Goal: Task Accomplishment & Management: Manage account settings

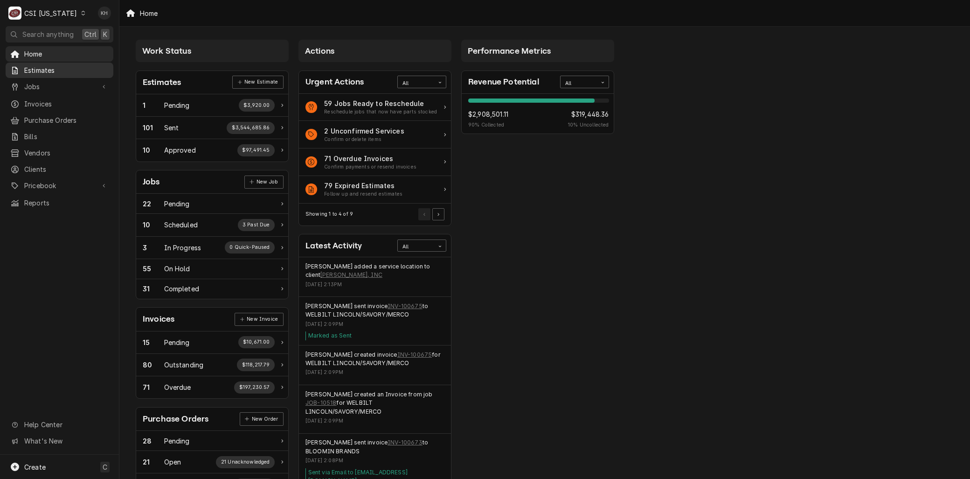
click at [43, 65] on span "Estimates" at bounding box center [66, 70] width 84 height 10
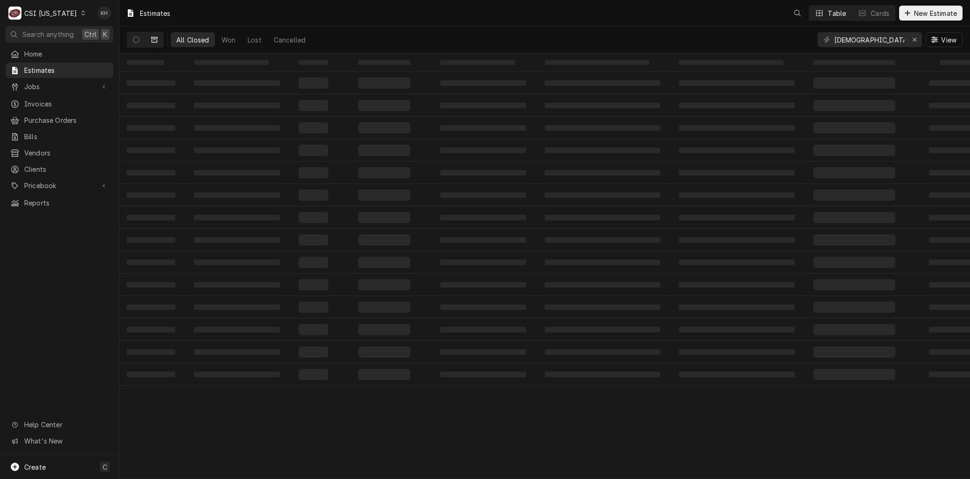
click at [59, 6] on div "C CSI Kentucky" at bounding box center [47, 13] width 83 height 19
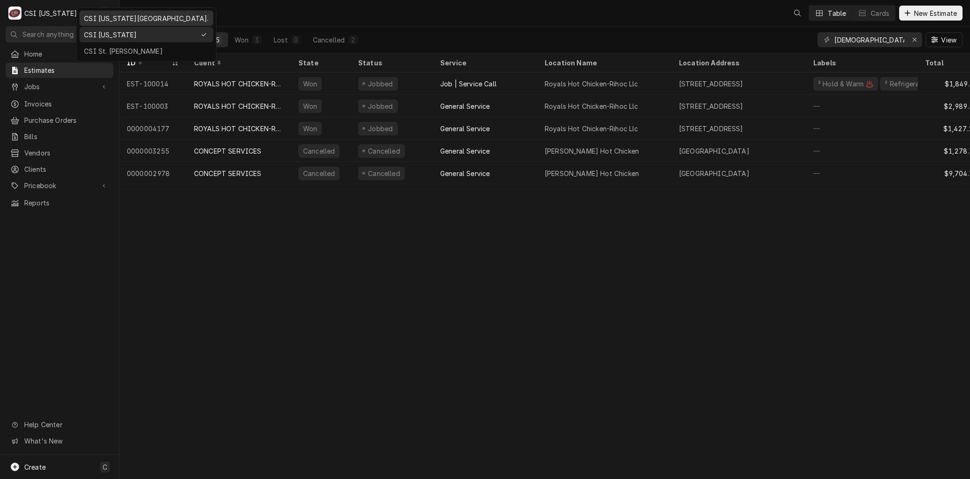
click at [97, 14] on div "CSI [US_STATE][GEOGRAPHIC_DATA]." at bounding box center [146, 19] width 125 height 10
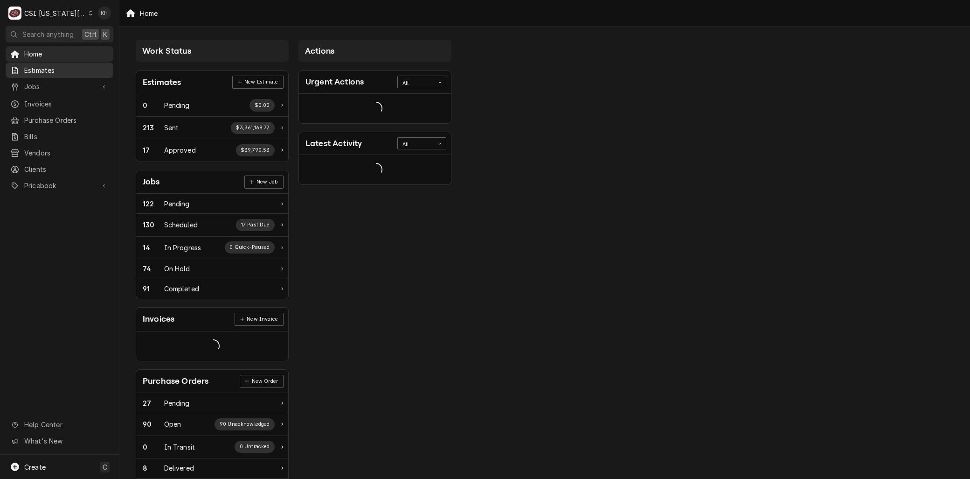
click at [45, 67] on span "Estimates" at bounding box center [66, 70] width 84 height 10
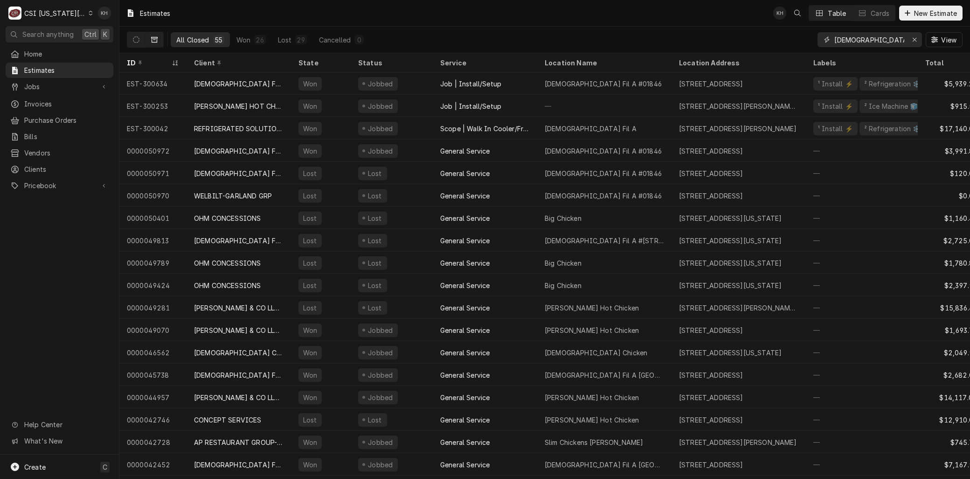
drag, startPoint x: 855, startPoint y: 34, endPoint x: 762, endPoint y: 50, distance: 95.2
click at [762, 50] on div "All Closed 55 Won 26 Lost 29 Cancelled 0 [DEMOGRAPHIC_DATA] View" at bounding box center [545, 40] width 836 height 26
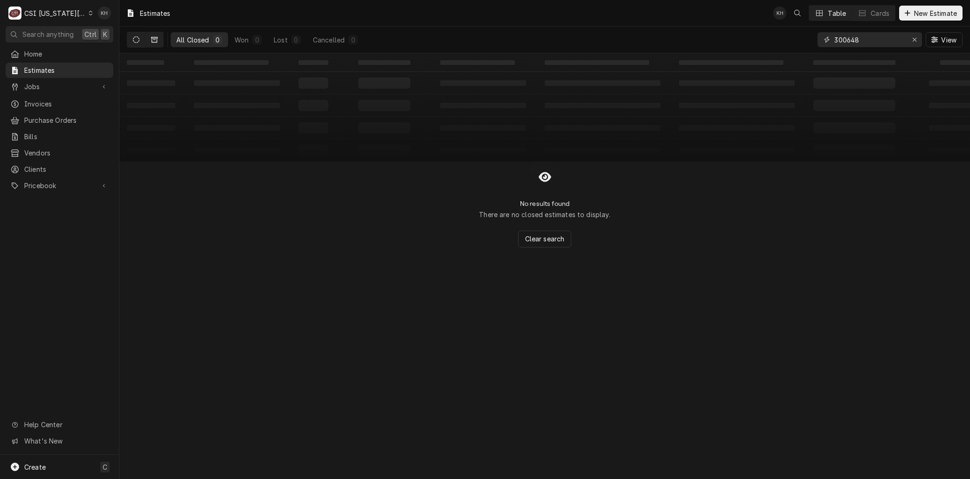
type input "300648"
click at [131, 38] on button "Dynamic Content Wrapper" at bounding box center [136, 39] width 18 height 15
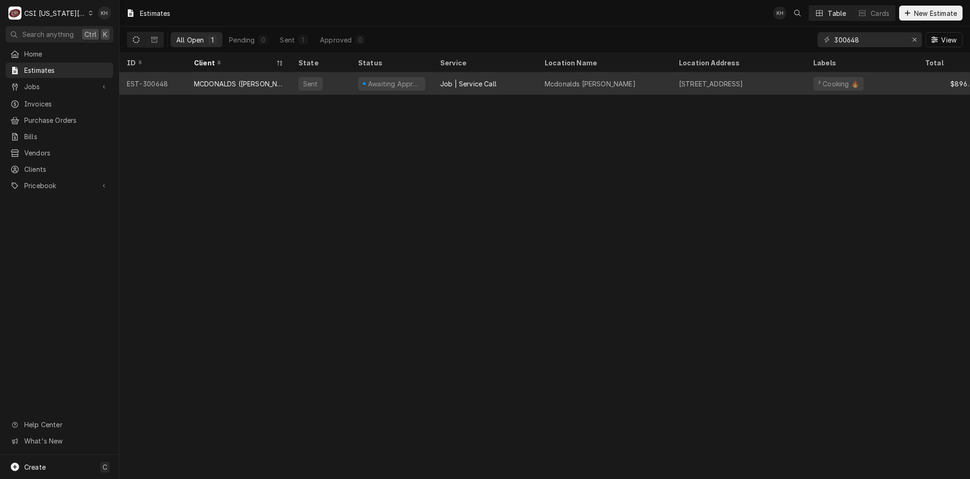
click at [210, 79] on div "MCDONALDS ([PERSON_NAME] & ASSOCIATES INC)" at bounding box center [239, 84] width 90 height 10
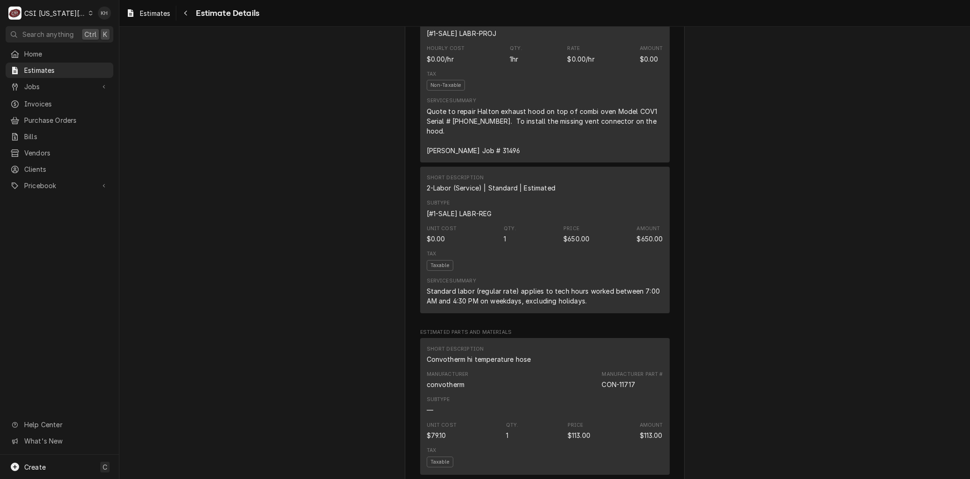
scroll to position [777, 0]
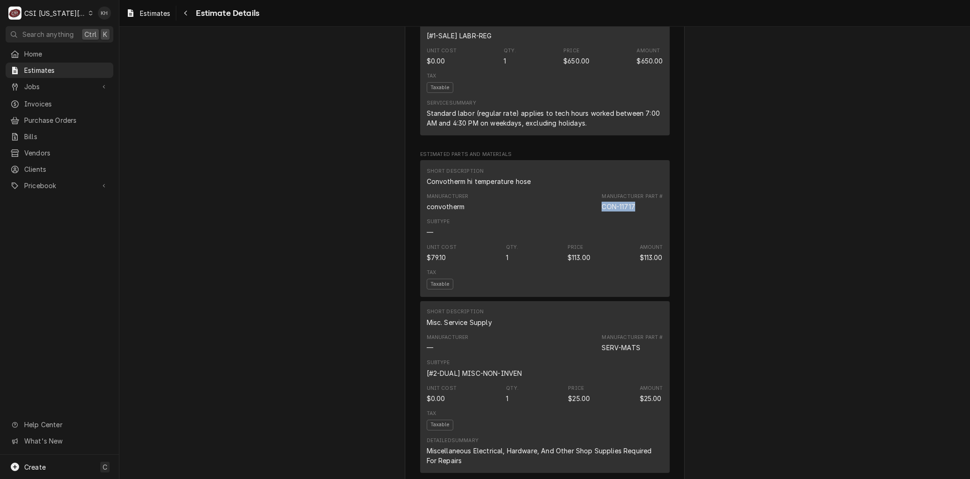
drag, startPoint x: 633, startPoint y: 224, endPoint x: 598, endPoint y: 227, distance: 35.5
click at [598, 215] on div "Manufacturer convotherm Manufacturer Part # CON-11717" at bounding box center [545, 201] width 236 height 25
copy div "CON-11717"
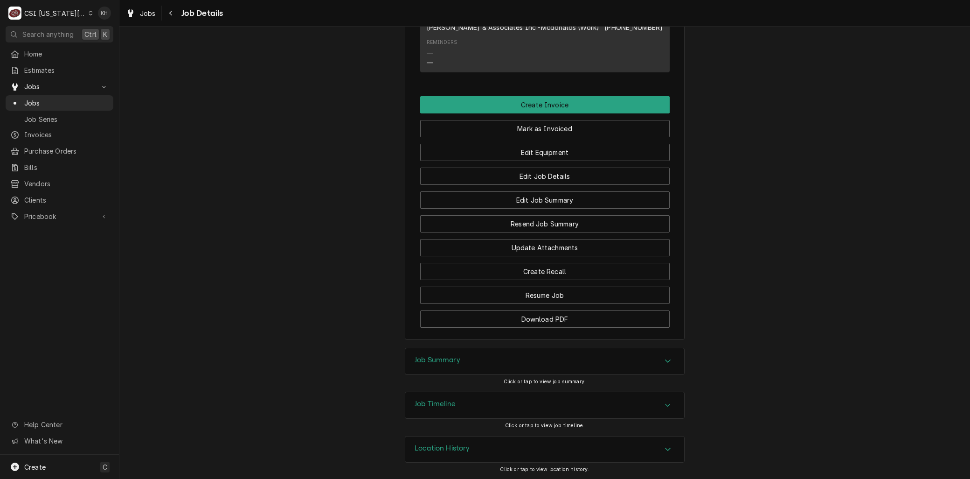
scroll to position [875, 0]
click at [464, 362] on div "Job Summary" at bounding box center [544, 360] width 279 height 26
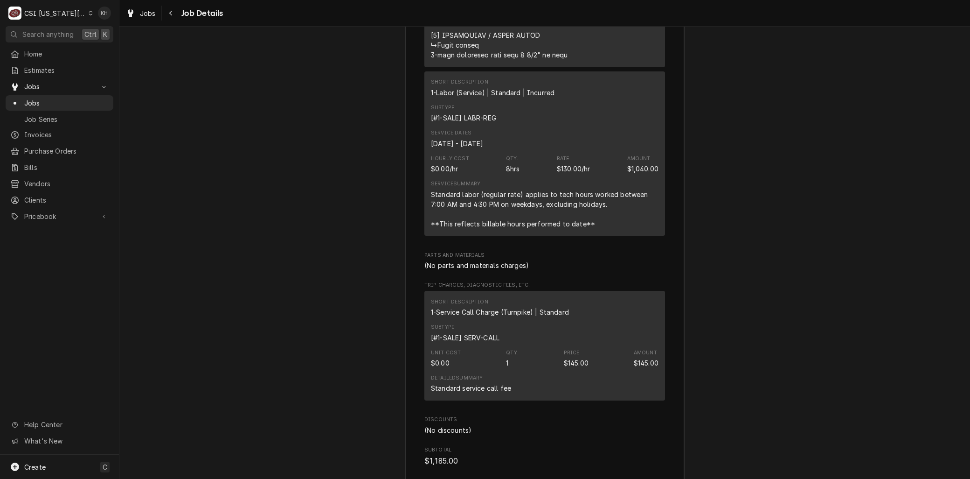
scroll to position [1963, 0]
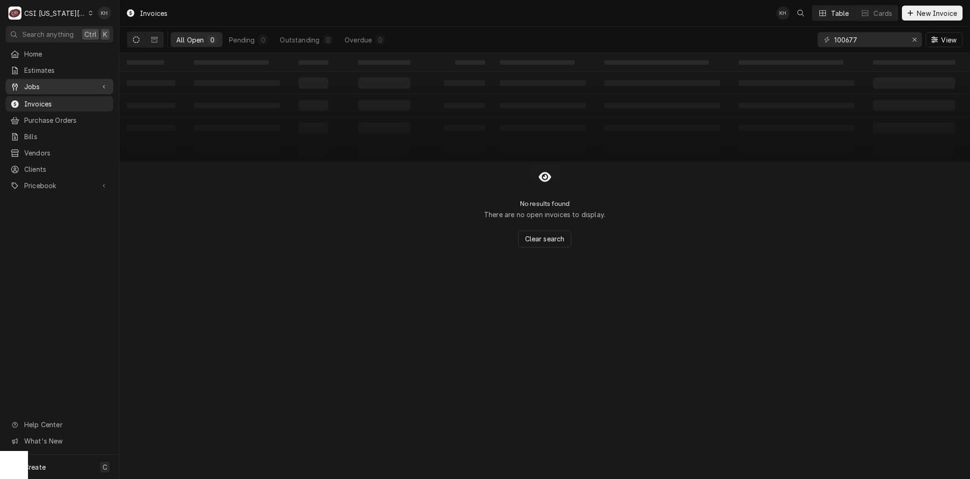
drag, startPoint x: 31, startPoint y: 84, endPoint x: 34, endPoint y: 90, distance: 7.1
click at [31, 84] on span "Jobs" at bounding box center [59, 87] width 70 height 10
click at [34, 95] on link "Jobs" at bounding box center [60, 102] width 108 height 15
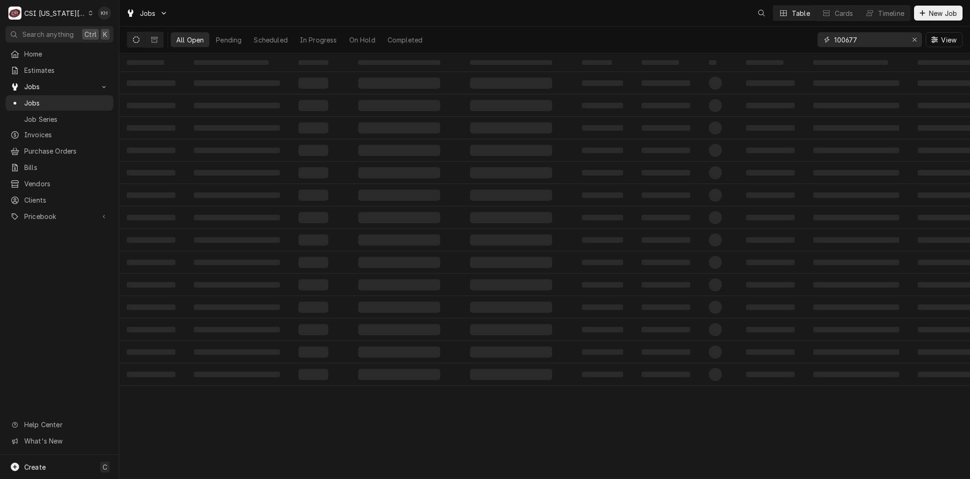
drag, startPoint x: 869, startPoint y: 38, endPoint x: 742, endPoint y: 36, distance: 127.3
click at [742, 36] on div "All Open Pending Scheduled In Progress On Hold Completed 100677 View" at bounding box center [545, 40] width 836 height 26
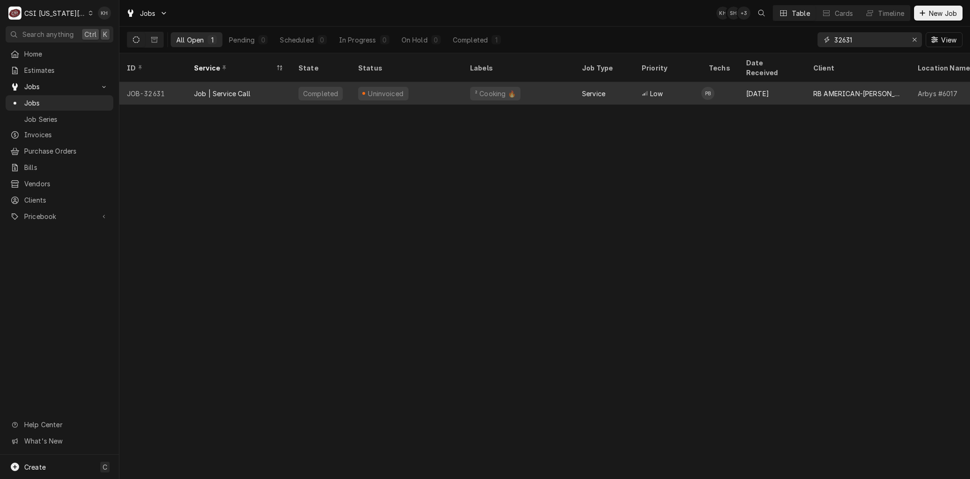
type input "32631"
click at [260, 82] on div "Job | Service Call" at bounding box center [239, 93] width 104 height 22
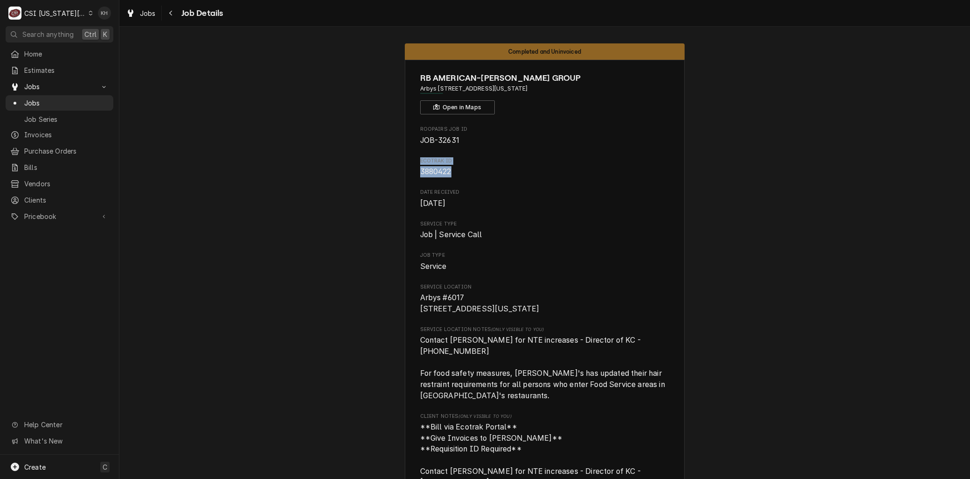
drag, startPoint x: 458, startPoint y: 177, endPoint x: 407, endPoint y: 162, distance: 54.0
copy div "Ecotrak ID 3880422"
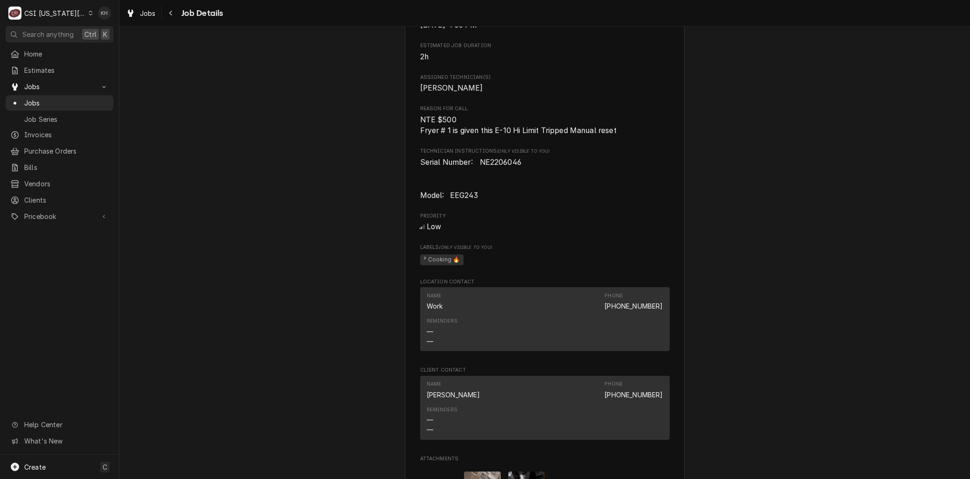
scroll to position [725, 0]
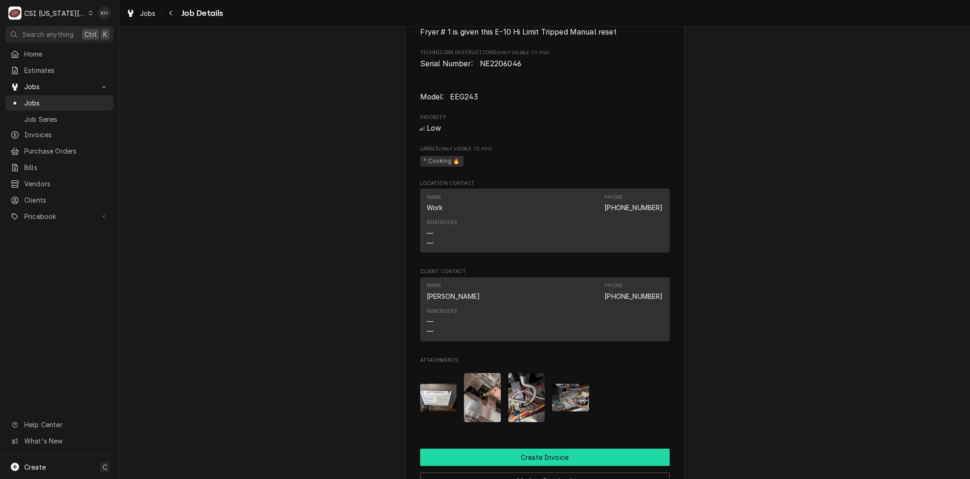
click at [533, 465] on button "Create Invoice" at bounding box center [545, 456] width 250 height 17
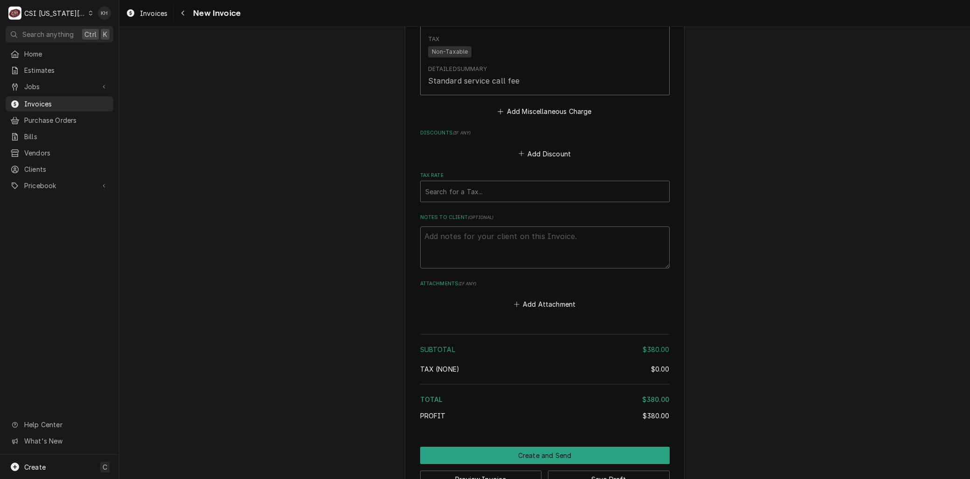
scroll to position [2538, 0]
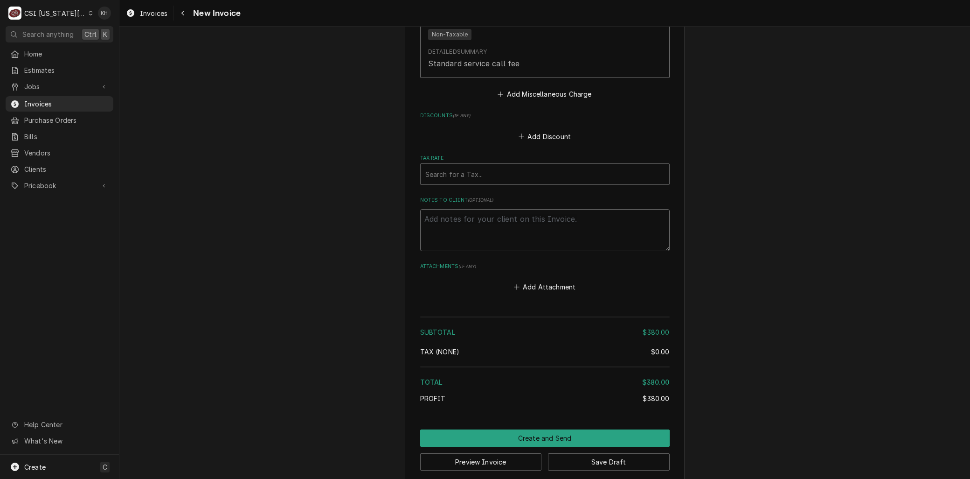
click at [457, 229] on textarea "Notes to Client ( optional )" at bounding box center [545, 230] width 250 height 42
paste textarea "Ecotrak ID 3880422"
type textarea "x"
type textarea "Ecotrak ID 3880422"
click at [467, 209] on textarea "Ecotrak ID 3880422" at bounding box center [545, 230] width 250 height 42
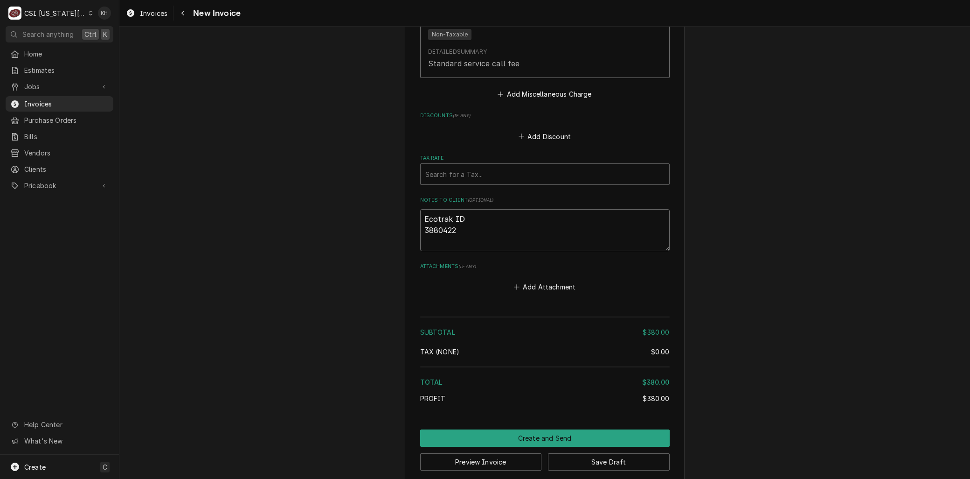
type textarea "x"
type textarea "Ecotrak ID: 3880422"
type textarea "x"
type textarea "Ecotrak ID:3880422"
type textarea "x"
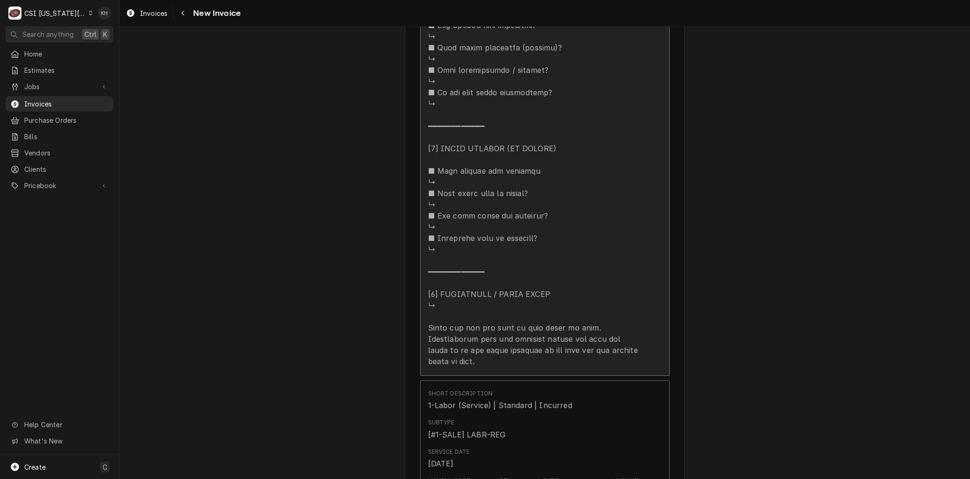
type textarea "Ecotrak ID: 3880422"
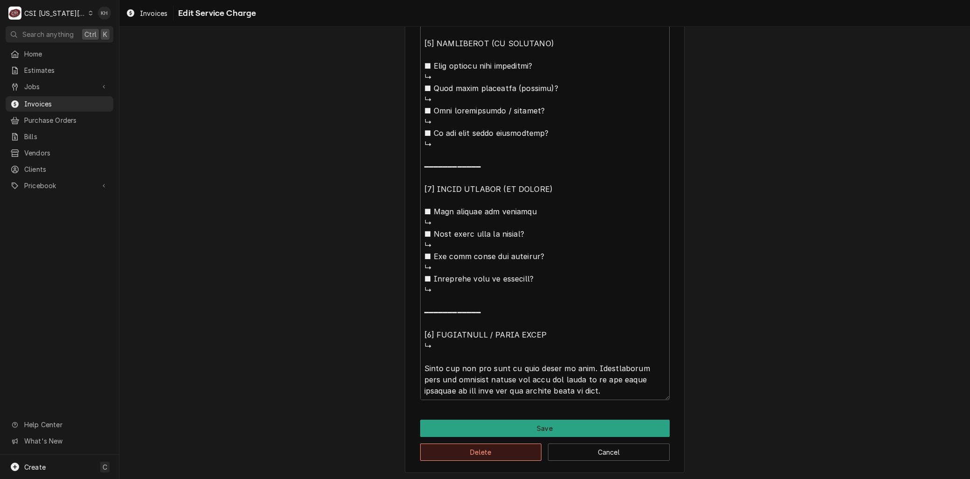
click at [436, 452] on button "Delete" at bounding box center [481, 451] width 122 height 17
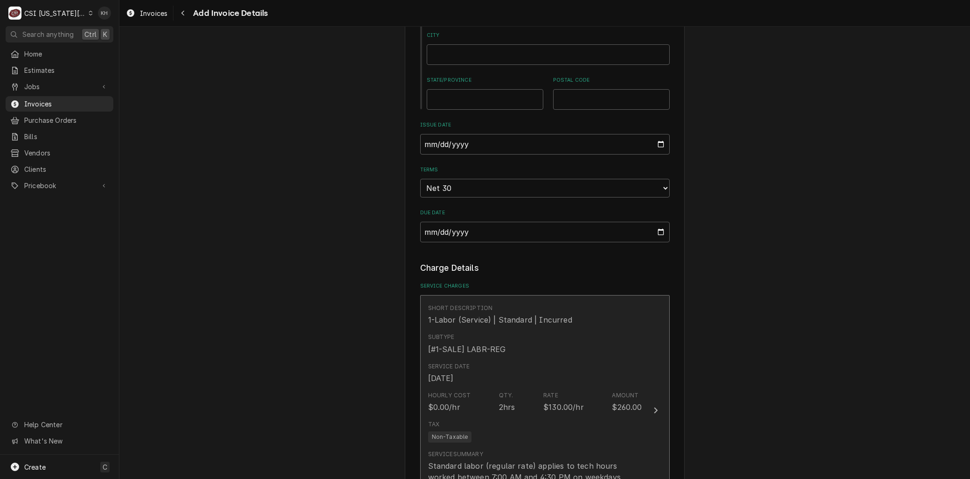
click at [465, 410] on div "Hourly Cost $0.00/hr Qty. 2hrs Rate $130.00/hr Amount $260.00" at bounding box center [535, 401] width 214 height 29
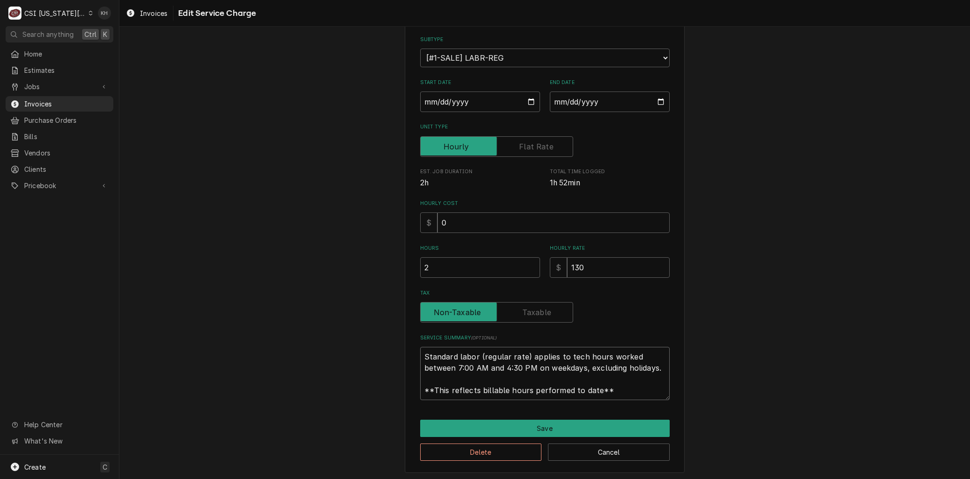
drag, startPoint x: 543, startPoint y: 375, endPoint x: 311, endPoint y: 306, distance: 242.4
click at [292, 308] on div "Use the fields below to edit this service charge Short Description 1-Labor (Ser…" at bounding box center [544, 207] width 851 height 545
paste textarea "⚠️ 𝗙𝗢𝗥𝗠 𝗜𝗡𝗦𝗧𝗥𝗨𝗖𝗧𝗜𝗢𝗡𝗦 ⚠️ ✪ 𝗖𝗼𝗺𝗽𝗹𝗲𝘁𝗲 𝗮𝗹𝗹 𝗿𝗲𝗹𝗲𝘃𝗮𝗻𝘁 𝘀𝗲𝗰𝘁𝗶𝗼𝗻𝘀 ✪ 𝗣𝗿𝗼𝘃𝗶𝗱𝗲 𝗱𝗲𝘁𝗮𝗶𝗹𝗲𝗱 𝗮𝗻𝘀…"
type textarea "x"
type textarea "⚠️ 𝗙𝗢𝗥𝗠 𝗜𝗡𝗦𝗧𝗥𝗨𝗖𝗧𝗜𝗢𝗡𝗦 ⚠️ ✪ 𝗖𝗼𝗺𝗽𝗹𝗲𝘁𝗲 𝗮𝗹𝗹 𝗿𝗲𝗹𝗲𝘃𝗮𝗻𝘁 𝘀𝗲𝗰𝘁𝗶𝗼𝗻𝘀 ✪ 𝗣𝗿𝗼𝘃𝗶𝗱𝗲 𝗱𝗲𝘁𝗮𝗶𝗹𝗲𝗱 𝗮𝗻𝘀…"
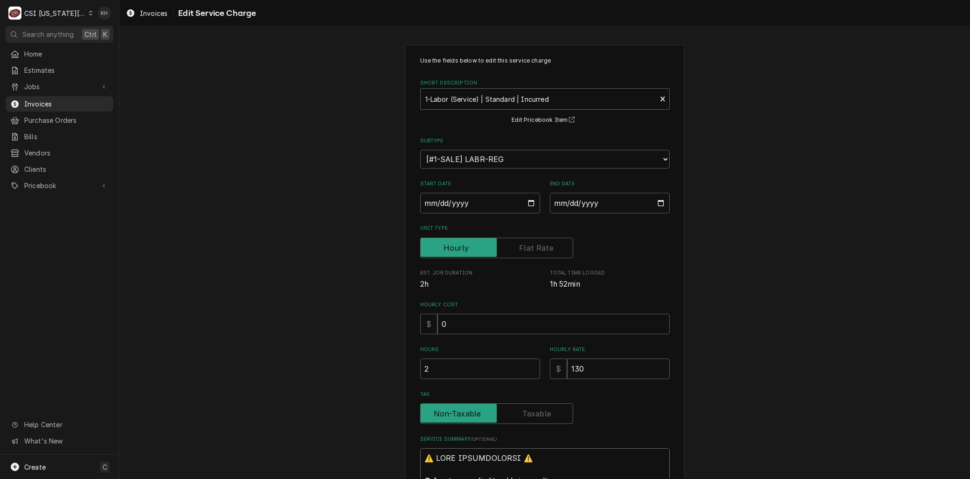
drag, startPoint x: 449, startPoint y: 169, endPoint x: 240, endPoint y: -3, distance: 270.8
click at [240, 0] on html "C CSI Kansas City. KH Search anything Ctrl K Home Estimates Jobs Jobs Job Serie…" at bounding box center [485, 239] width 970 height 479
type textarea "x"
type textarea "BHenny penny ↳ 𝗠𝗼𝗱𝗲𝗹 #: EEG-243 ↳ 𝗦𝗲𝗿𝗶𝗮𝗹 #: NE2206046 ↳ 𝗩𝗼𝗹𝘁𝗮𝗴𝗲: 120v ↳ 𝗣𝗵𝗮𝘀𝗲: …"
type textarea "x"
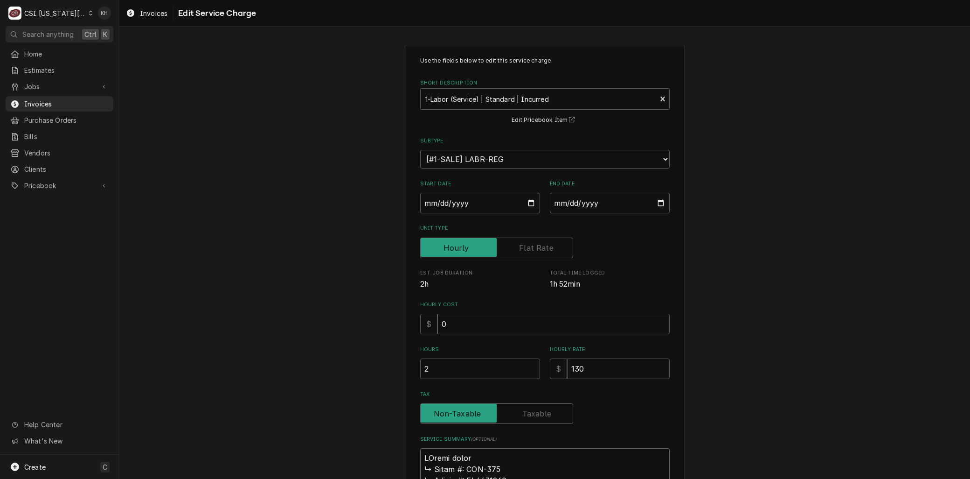
type textarea "B Henny penny ↳ 𝗠𝗼𝗱𝗲𝗹 #: EEG-243 ↳ 𝗦𝗲𝗿𝗶𝗮𝗹 #: NE2206046 ↳ 𝗩𝗼𝗹𝘁𝗮𝗴𝗲: 120v ↳ 𝗣𝗵𝗮𝘀𝗲:…"
type textarea "x"
type textarea "B rHenny penny ↳ 𝗠𝗼𝗱𝗲𝗹 #: EEG-243 ↳ 𝗦𝗲𝗿𝗶𝗮𝗹 #: NE2206046 ↳ 𝗩𝗼𝗹𝘁𝗮𝗴𝗲: 120v ↳ 𝗣𝗵𝗮𝘀𝗲…"
type textarea "x"
type textarea "B raHenny penny ↳ 𝗠𝗼𝗱𝗲𝗹 #: EEG-243 ↳ 𝗦𝗲𝗿𝗶𝗮𝗹 #: NE2206046 ↳ 𝗩𝗼𝗹𝘁𝗮𝗴𝗲: 120v ↳ 𝗣𝗵𝗮𝘀…"
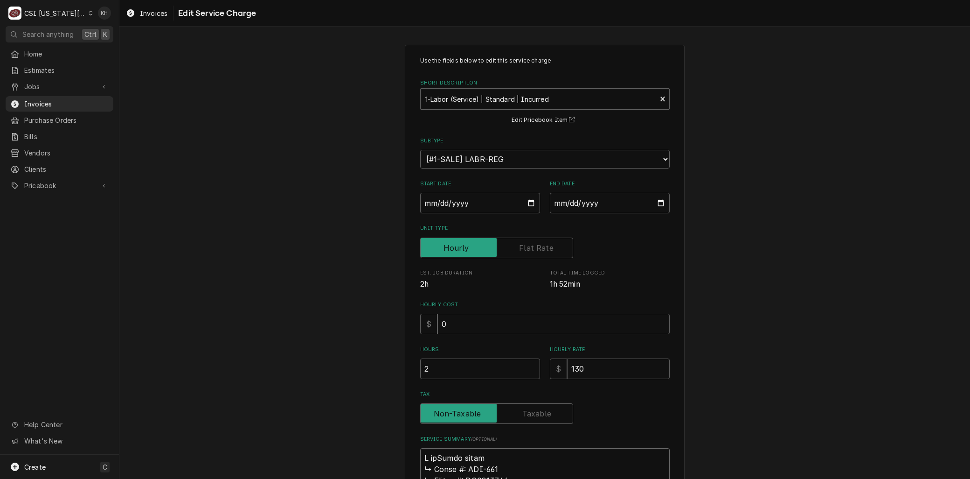
type textarea "x"
type textarea "B ranHenny penny ↳ 𝗠𝗼𝗱𝗲𝗹 #: EEG-243 ↳ 𝗦𝗲𝗿𝗶𝗮𝗹 #: NE2206046 ↳ 𝗩𝗼𝗹𝘁𝗮𝗴𝗲: 120v ↳ 𝗣𝗵𝗮…"
type textarea "x"
type textarea "B randHenny penny ↳ 𝗠𝗼𝗱𝗲𝗹 #: EEG-243 ↳ 𝗦𝗲𝗿𝗶𝗮𝗹 #: NE2206046 ↳ 𝗩𝗼𝗹𝘁𝗮𝗴𝗲: 120v ↳ 𝗣𝗵…"
type textarea "x"
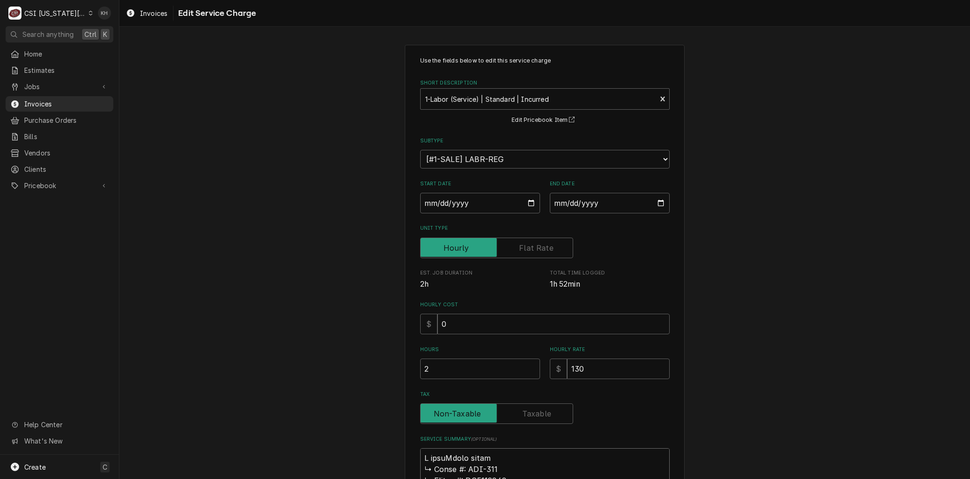
type textarea "B rand:Henny penny ↳ 𝗠𝗼𝗱𝗲𝗹 #: EEG-243 ↳ 𝗦𝗲𝗿𝗶𝗮𝗹 #: NE2206046 ↳ 𝗩𝗼𝗹𝘁𝗮𝗴𝗲: 120v ↳ 𝗣…"
type textarea "x"
type textarea "B rand: Henny penny ↳ 𝗠𝗼𝗱𝗲𝗹 #: EEG-243 ↳ 𝗦𝗲𝗿𝗶𝗮𝗹 #: NE2206046 ↳ 𝗩𝗼𝗹𝘁𝗮𝗴𝗲: 120v ↳ …"
type textarea "x"
type textarea "Brand: Henny penny ↳ 𝗠𝗼𝗱𝗲𝗹 #: EEG-243 ↳ 𝗦𝗲𝗿𝗶𝗮𝗹 #: NE2206046 ↳ 𝗩𝗼𝗹𝘁𝗮𝗴𝗲: 120v ↳ 𝗣…"
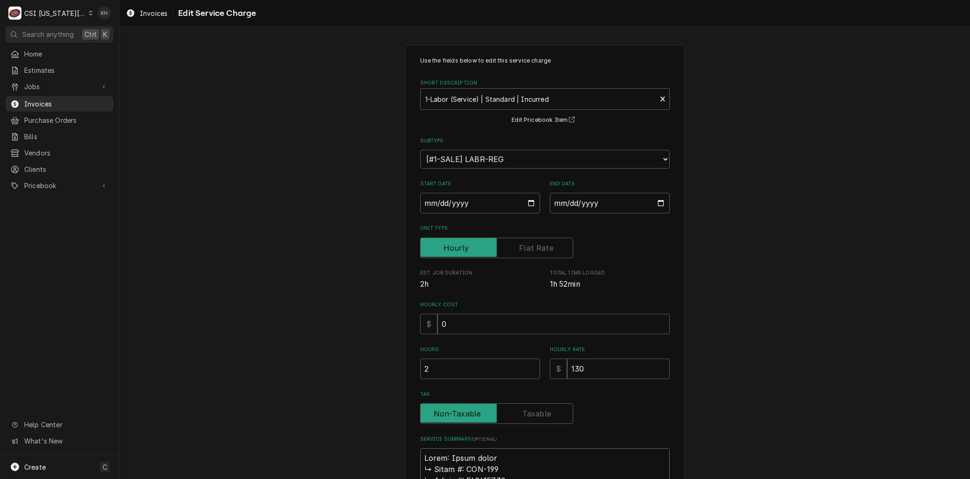
type textarea "x"
type textarea "Brand: Henny penny 𝗠𝗼𝗱𝗲𝗹 #: EEG-243 ↳ 𝗦𝗲𝗿𝗶𝗮𝗹 #: NE2206046 ↳ 𝗩𝗼𝗹𝘁𝗮𝗴𝗲: 120v ↳ 𝗣𝗵𝗮…"
type textarea "x"
type textarea "Brand: Henny penny 𝗠𝗼𝗱𝗲𝗹 #: EEG-243 ↳ 𝗦𝗲𝗿𝗶𝗮𝗹 #: NE2206046 ↳ 𝗩𝗼𝗹𝘁𝗮𝗴𝗲: 120v ↳ 𝗣𝗵𝗮…"
type textarea "x"
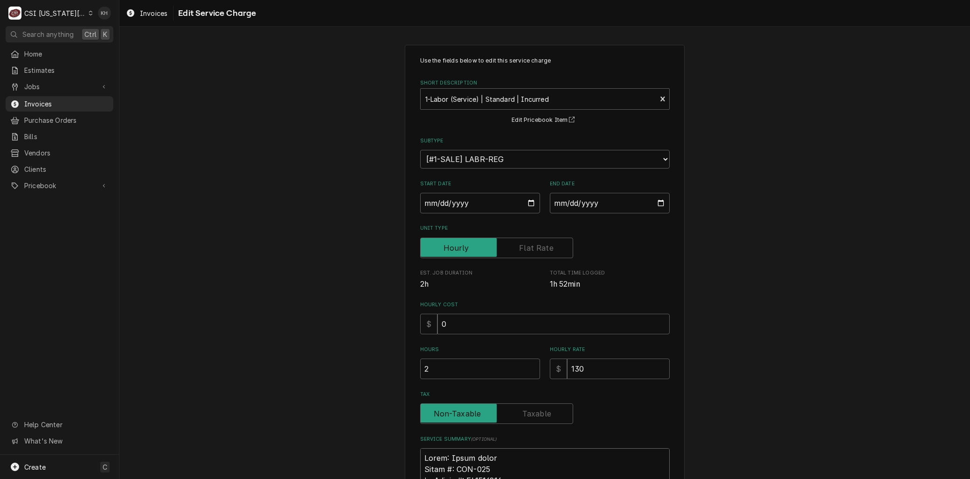
type textarea "Brand: Henny penny 𝗼𝗱𝗲𝗹 #: EEG-243 ↳ 𝗦𝗲𝗿𝗶𝗮𝗹 #: NE2206046 ↳ 𝗩𝗼𝗹𝘁𝗮𝗴𝗲: 120v ↳ 𝗣𝗵𝗮𝘀…"
type textarea "x"
type textarea "Brand: Henny penny 𝗱𝗲𝗹 #: EEG-243 ↳ 𝗦𝗲𝗿𝗶𝗮𝗹 #: NE2206046 ↳ 𝗩𝗼𝗹𝘁𝗮𝗴𝗲: 120v ↳ 𝗣𝗵𝗮𝘀𝗲…"
type textarea "x"
type textarea "Brand: Henny penny 𝗲𝗹 #: EEG-243 ↳ 𝗦𝗲𝗿𝗶𝗮𝗹 #: NE2206046 ↳ 𝗩𝗼𝗹𝘁𝗮𝗴𝗲: 120v ↳ 𝗣𝗵𝗮𝘀𝗲:…"
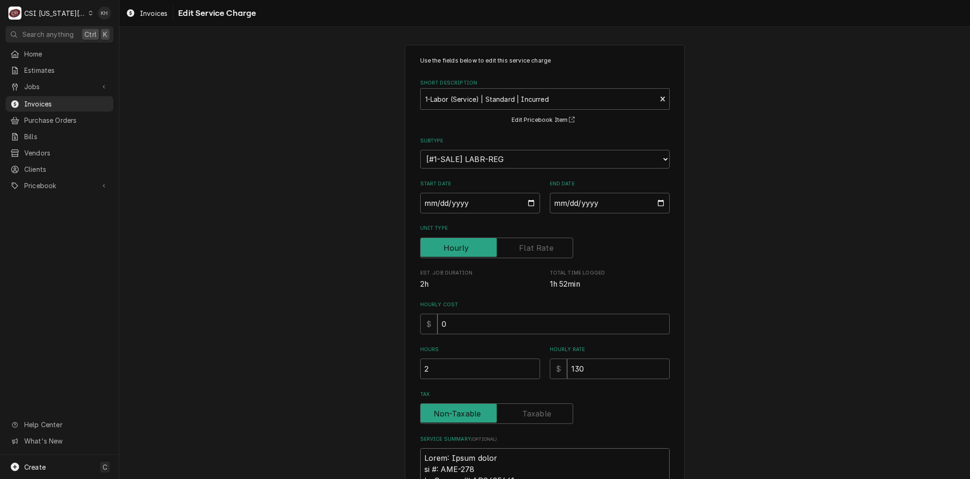
type textarea "x"
type textarea "Brand: Henny penny 𝗹 #: EEG-243 ↳ 𝗦𝗲𝗿𝗶𝗮𝗹 #: NE2206046 ↳ 𝗩𝗼𝗹𝘁𝗮𝗴𝗲: 120v ↳ 𝗣𝗵𝗮𝘀𝗲: …"
type textarea "x"
type textarea "Brand: Henny penny #: EEG-243 ↳ 𝗦𝗲𝗿𝗶𝗮𝗹 #: NE2206046 ↳ 𝗩𝗼𝗹𝘁𝗮𝗴𝗲: 120v ↳ 𝗣𝗵𝗮𝘀𝗲: ↳ …"
type textarea "x"
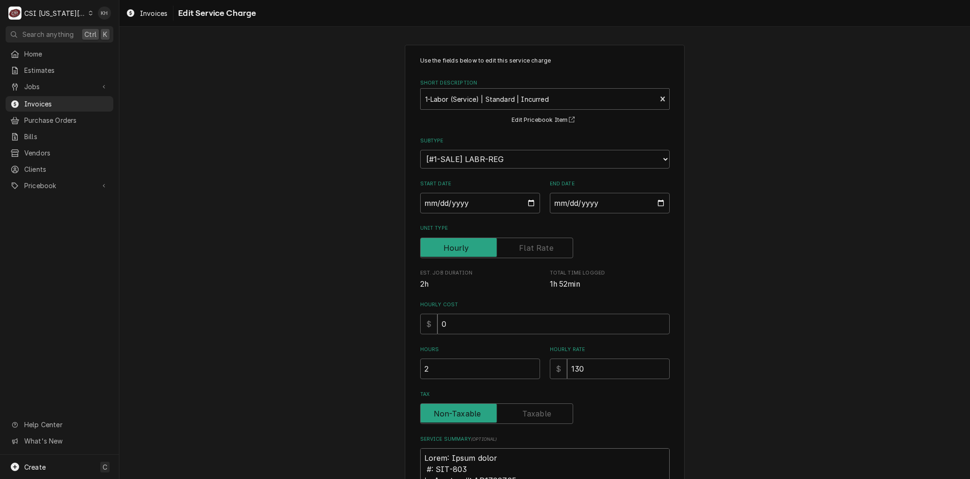
type textarea "Brand: Henny penny #: EEG-243 ↳ 𝗦𝗲𝗿𝗶𝗮𝗹 #: NE2206046 ↳ 𝗩𝗼𝗹𝘁𝗮𝗴𝗲: 120v ↳ 𝗣𝗵𝗮𝘀𝗲: ↳ …"
type textarea "x"
type textarea "Brand: Henny penny : EEG-243 ↳ 𝗦𝗲𝗿𝗶𝗮𝗹 #: NE2206046 ↳ 𝗩𝗼𝗹𝘁𝗮𝗴𝗲: 120v ↳ 𝗣𝗵𝗮𝘀𝗲: ↳ 𝗚…"
type textarea "x"
type textarea "Brand: Henny penny M: EEG-243 ↳ 𝗦𝗲𝗿𝗶𝗮𝗹 #: NE2206046 ↳ 𝗩𝗼𝗹𝘁𝗮𝗴𝗲: 120v ↳ 𝗣𝗵𝗮𝘀𝗲: ↳ …"
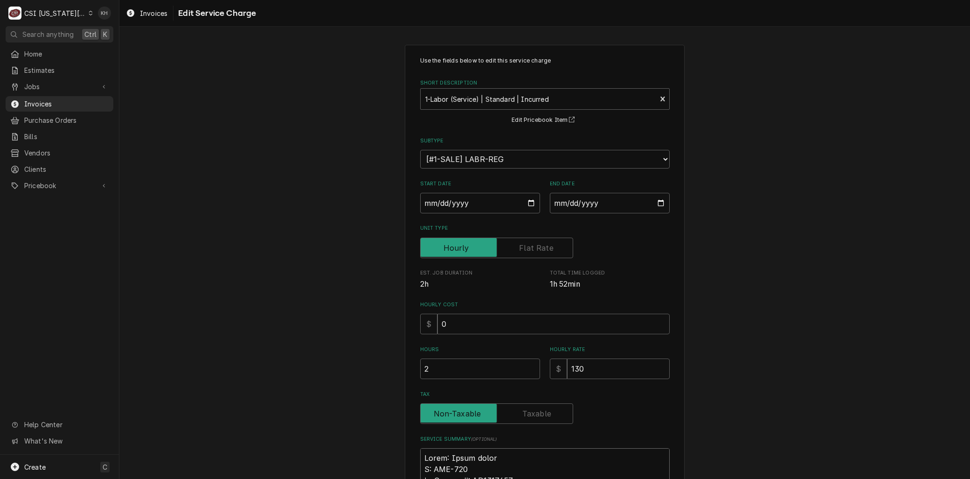
type textarea "x"
type textarea "Brand: Henny penny Mo: EEG-243 ↳ 𝗦𝗲𝗿𝗶𝗮𝗹 #: NE2206046 ↳ 𝗩𝗼𝗹𝘁𝗮𝗴𝗲: 120v ↳ 𝗣𝗵𝗮𝘀𝗲: ↳…"
type textarea "x"
type textarea "Brand: Henny penny Mod: EEG-243 ↳ 𝗦𝗲𝗿𝗶𝗮𝗹 #: NE2206046 ↳ 𝗩𝗼𝗹𝘁𝗮𝗴𝗲: 120v ↳ 𝗣𝗵𝗮𝘀𝗲: …"
type textarea "x"
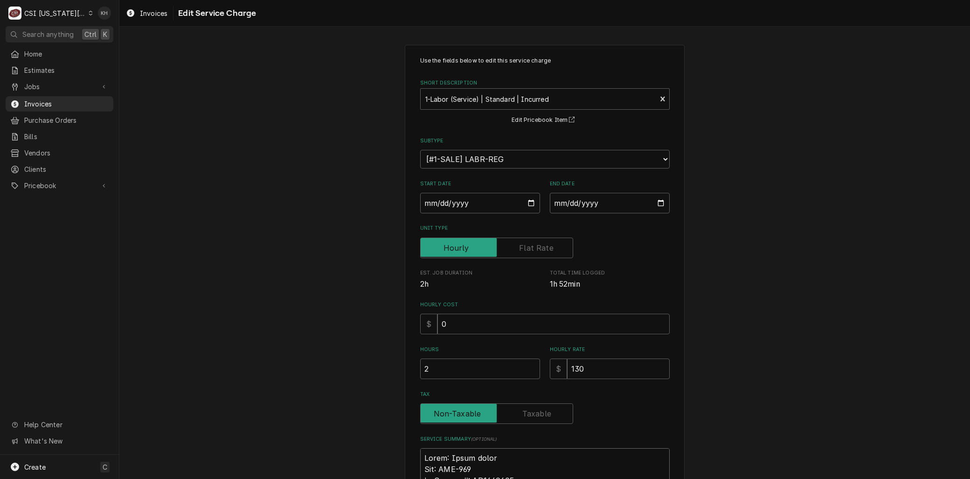
type textarea "Brand: Henny penny Mode: EEG-243 ↳ 𝗦𝗲𝗿𝗶𝗮𝗹 #: NE2206046 ↳ 𝗩𝗼𝗹𝘁𝗮𝗴𝗲: 120v ↳ 𝗣𝗵𝗮𝘀𝗲:…"
type textarea "x"
type textarea "Brand: Henny penny Model: EEG-243 ↳ 𝗦𝗲𝗿𝗶𝗮𝗹 #: NE2206046 ↳ 𝗩𝗼𝗹𝘁𝗮𝗴𝗲: 120v ↳ 𝗣𝗵𝗮𝘀𝗲…"
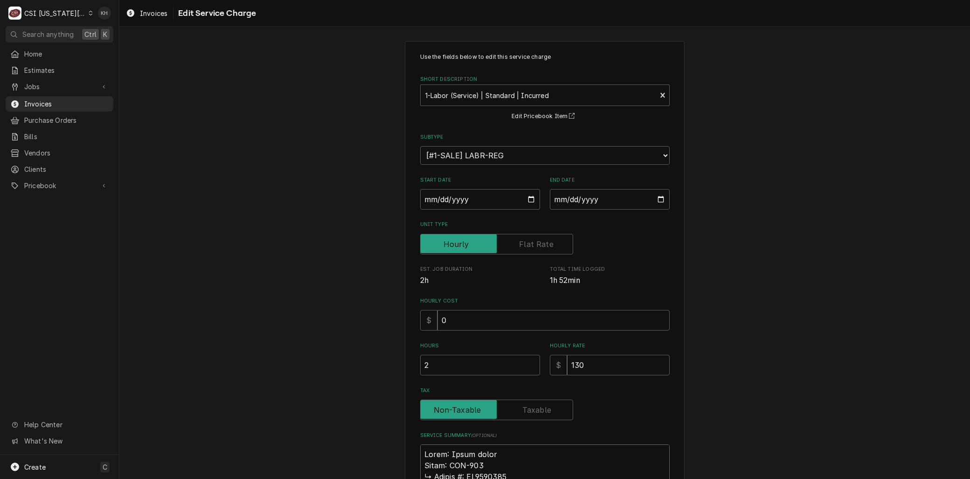
type textarea "x"
type textarea "Brand: Henny penny Model: EEG-243 𝗦𝗲𝗿𝗶𝗮𝗹 #: NE2206046 ↳ 𝗩𝗼𝗹𝘁𝗮𝗴𝗲: 120v ↳ 𝗣𝗵𝗮𝘀𝗲: …"
type textarea "x"
type textarea "Brand: Henny penny Model: EEG-243 𝗦𝗲𝗿𝗶𝗮𝗹 #: NE2206046 ↳ 𝗩𝗼𝗹𝘁𝗮𝗴𝗲: 120v ↳ 𝗣𝗵𝗮𝘀𝗲: …"
type textarea "x"
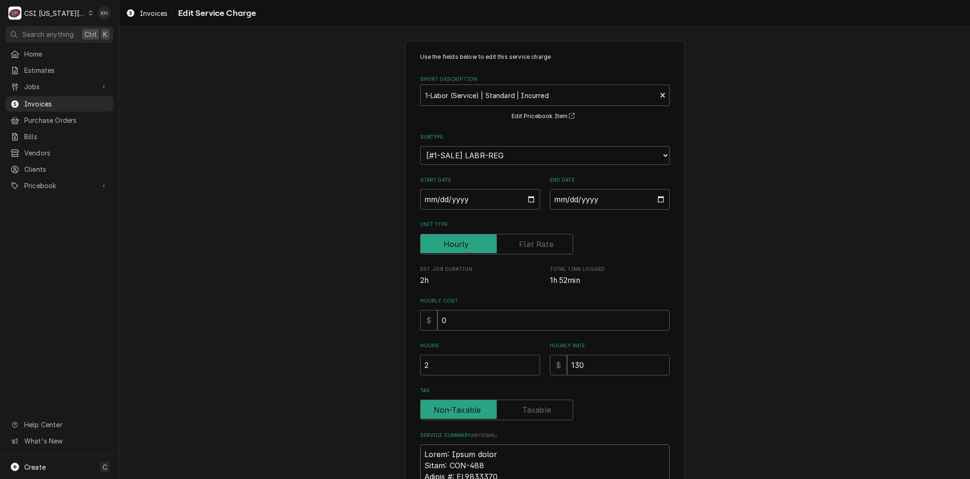
type textarea "Brand: Henny penny Model: EEG-243 𝗲𝗿𝗶𝗮𝗹 #: NE2206046 ↳ 𝗩𝗼𝗹𝘁𝗮𝗴𝗲: 120v ↳ 𝗣𝗵𝗮𝘀𝗲: ↳…"
type textarea "x"
type textarea "Brand: Henny penny Model: EEG-243 𝗿𝗶𝗮𝗹 #: NE2206046 ↳ 𝗩𝗼𝗹𝘁𝗮𝗴𝗲: 120v ↳ 𝗣𝗵𝗮𝘀𝗲: ↳ …"
type textarea "x"
type textarea "Brand: Henny penny Model: EEG-243 𝗶𝗮𝗹 #: NE2206046 ↳ 𝗩𝗼𝗹𝘁𝗮𝗴𝗲: 120v ↳ 𝗣𝗵𝗮𝘀𝗲: ↳ 𝗚…"
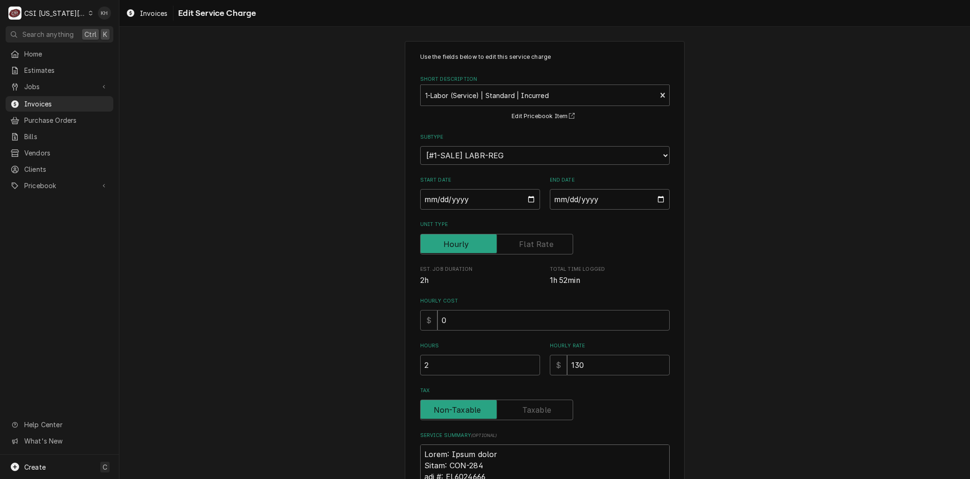
type textarea "x"
type textarea "Brand: Henny penny Model: EEG-243 𝗮𝗹 #: NE2206046 ↳ 𝗩𝗼𝗹𝘁𝗮𝗴𝗲: 120v ↳ 𝗣𝗵𝗮𝘀𝗲: ↳ 𝗚𝗮…"
type textarea "x"
type textarea "Brand: Henny penny Model: EEG-243 𝗹 #: NE2206046 ↳ 𝗩𝗼𝗹𝘁𝗮𝗴𝗲: 120v ↳ 𝗣𝗵𝗮𝘀𝗲: ↳ 𝗚𝗮𝘀…"
type textarea "x"
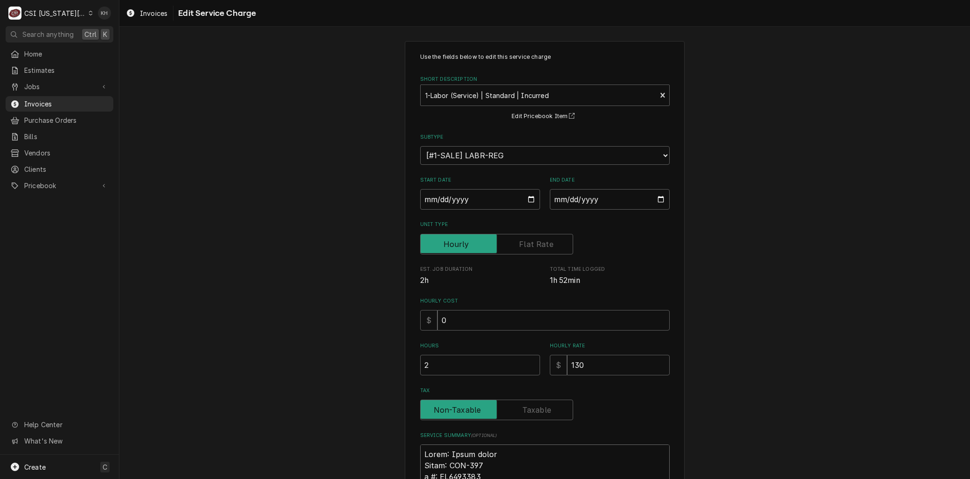
type textarea "Brand: Henny penny Model: EEG-243 #: NE2206046 ↳ 𝗩𝗼𝗹𝘁𝗮𝗴𝗲: 120v ↳ 𝗣𝗵𝗮𝘀𝗲: ↳ 𝗚𝗮𝘀 𝗧…"
type textarea "x"
type textarea "Brand: Henny penny Model: EEG-243 #: NE2206046 ↳ 𝗩𝗼𝗹𝘁𝗮𝗴𝗲: 120v ↳ 𝗣𝗵𝗮𝘀𝗲: ↳ 𝗚𝗮𝘀 𝗧…"
type textarea "x"
type textarea "Brand: Henny penny Model: EEG-243 : NE2206046 ↳ 𝗩𝗼𝗹𝘁𝗮𝗴𝗲: 120v ↳ 𝗣𝗵𝗮𝘀𝗲: ↳ 𝗚𝗮𝘀 𝗧𝘆…"
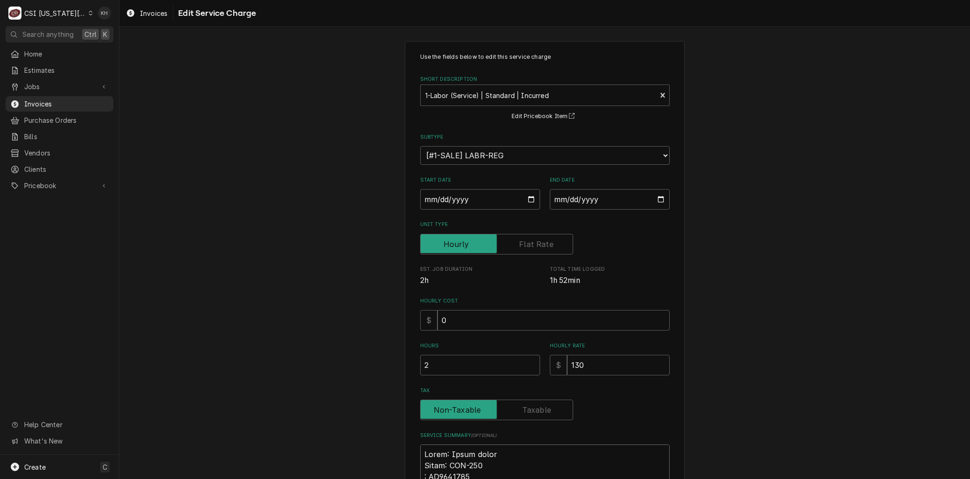
type textarea "x"
type textarea "Brand: Henny penny Model: EEG-243 S: NE2206046 ↳ 𝗩𝗼𝗹𝘁𝗮𝗴𝗲: 120v ↳ 𝗣𝗵𝗮𝘀𝗲: ↳ 𝗚𝗮𝘀 𝗧…"
type textarea "x"
type textarea "Brand: Henny penny Model: EEG-243 Se: NE2206046 ↳ 𝗩𝗼𝗹𝘁𝗮𝗴𝗲: 120v ↳ 𝗣𝗵𝗮𝘀𝗲: ↳ 𝗚𝗮𝘀 …"
type textarea "x"
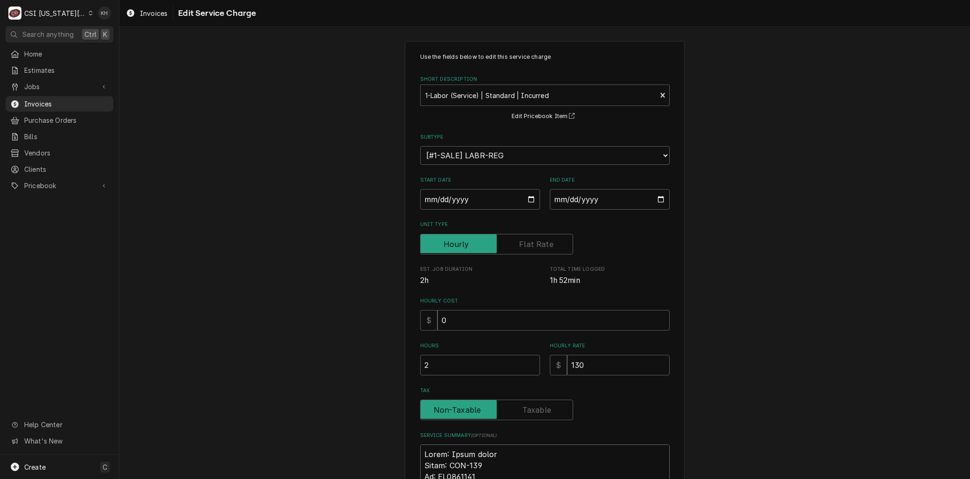
type textarea "Brand: Henny penny Model: EEG-243 Ser: NE2206046 ↳ 𝗩𝗼𝗹𝘁𝗮𝗴𝗲: 120v ↳ 𝗣𝗵𝗮𝘀𝗲: ↳ 𝗚𝗮𝘀…"
type textarea "x"
type textarea "Brand: Henny penny Model: EEG-243 Seri: NE2206046 ↳ 𝗩𝗼𝗹𝘁𝗮𝗴𝗲: 120v ↳ 𝗣𝗵𝗮𝘀𝗲: ↳ 𝗚𝗮…"
type textarea "x"
type textarea "Brand: Henny penny Model: EEG-243 Seria: NE2206046 ↳ 𝗩𝗼𝗹𝘁𝗮𝗴𝗲: 120v ↳ 𝗣𝗵𝗮𝘀𝗲: ↳ 𝗚…"
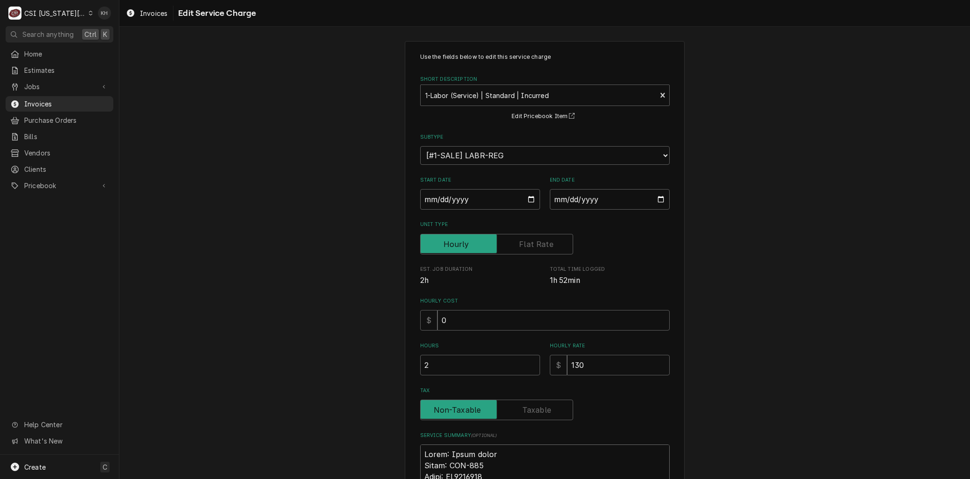
type textarea "x"
type textarea "Brand: Henny penny Model: EEG-243 Serial: NE2206046 ↳ 𝗩𝗼𝗹𝘁𝗮𝗴𝗲: 120v ↳ 𝗣𝗵𝗮𝘀𝗲: ↳ …"
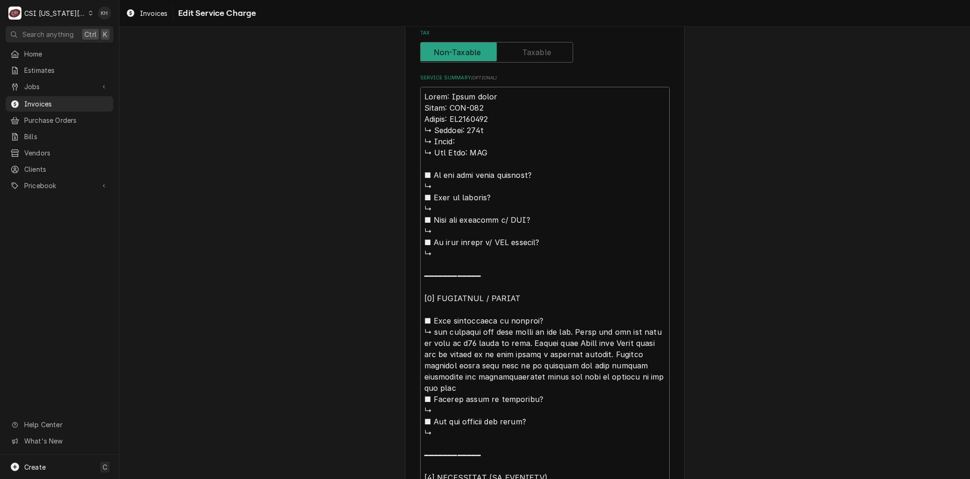
scroll to position [367, 0]
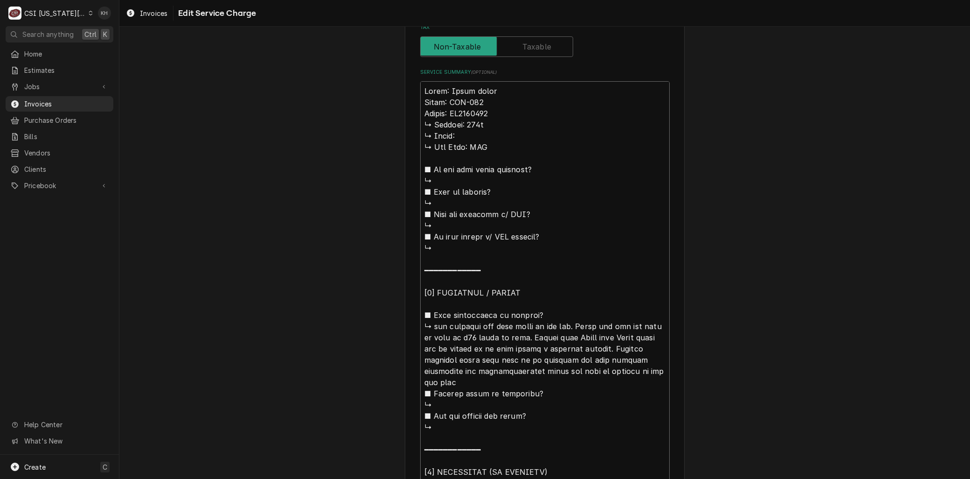
drag, startPoint x: 572, startPoint y: 325, endPoint x: 392, endPoint y: 120, distance: 272.3
click at [392, 120] on div "Use the fields below to edit this service charge Short Description 1-Labor (Ser…" at bounding box center [544, 284] width 851 height 1228
type textarea "x"
type textarea "Brand: Henny penny Model: EEG-243 Serial: NE2206046 Could not get the unit to f…"
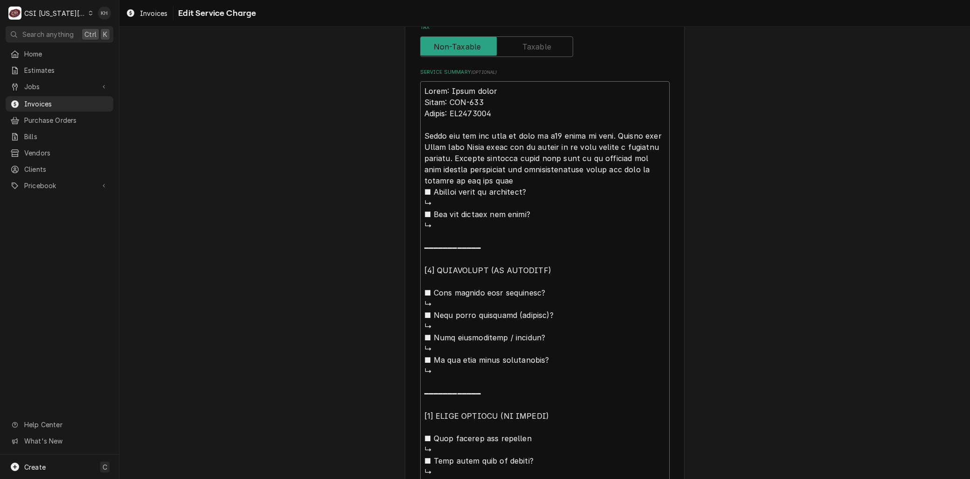
type textarea "x"
type textarea "Brand: Henny penny Model: EEG-243 Serial: NE2206046 Could not get the unit to f…"
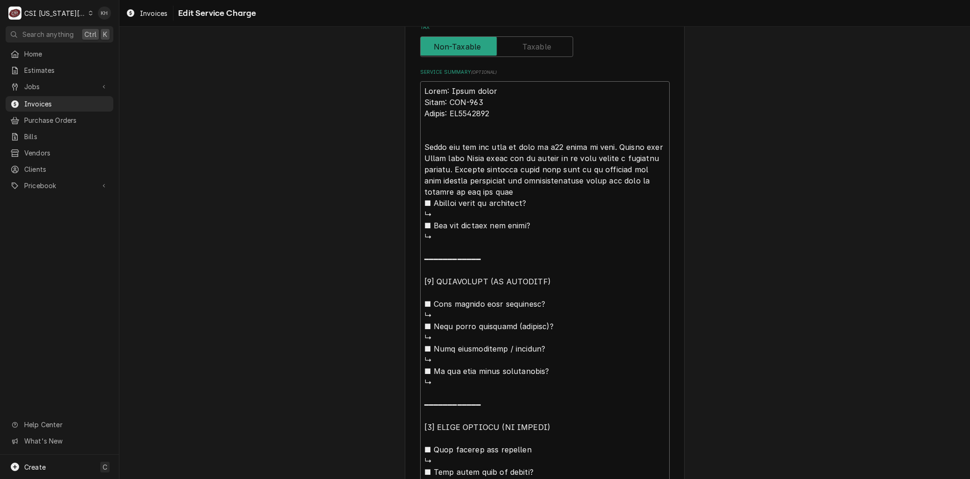
type textarea "x"
type textarea "Brand: Henny penny Model: EEG-243 Serial: NE2206046 ACould not get the unit to …"
type textarea "x"
type textarea "Brand: Henny penny Model: EEG-243 Serial: NE2206046 ArCould not get the unit to…"
type textarea "x"
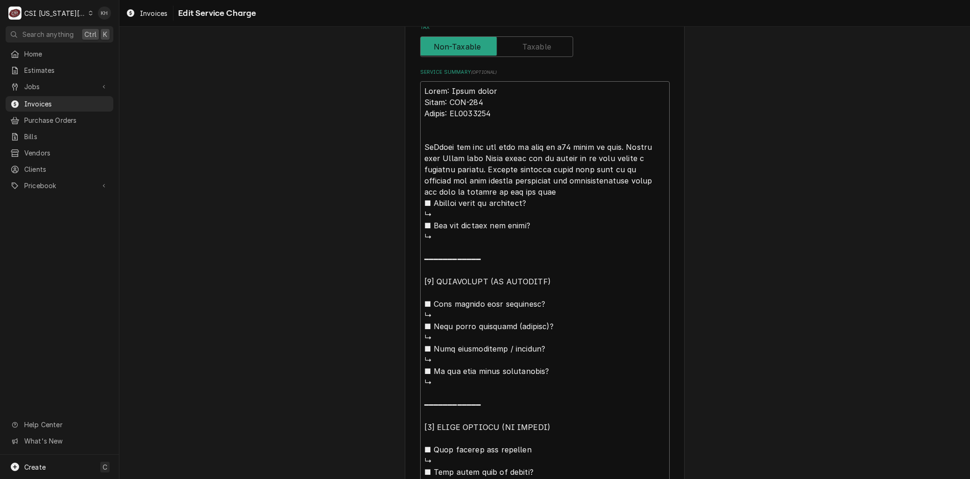
type textarea "Brand: Henny penny Model: EEG-243 Serial: NE2206046 ArrCould not get the unit t…"
type textarea "x"
type textarea "Brand: Henny penny Model: EEG-243 Serial: NE2206046 ArriCould not get the unit …"
type textarea "x"
type textarea "Brand: Henny penny Model: EEG-243 Serial: NE2206046 ArrivCould not get the unit…"
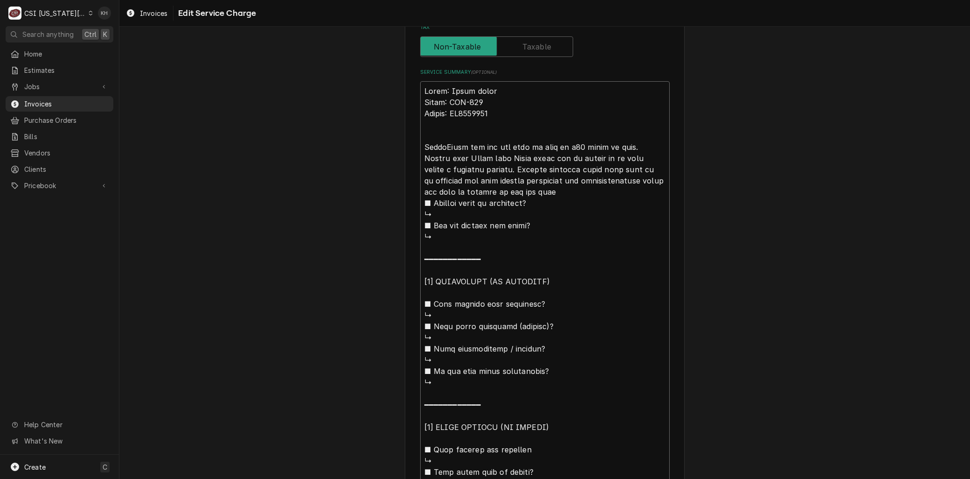
type textarea "x"
type textarea "Brand: Henny penny Model: EEG-243 Serial: NE2206046 ArriveCould not get the uni…"
type textarea "x"
type textarea "Brand: Henny penny Model: EEG-243 Serial: NE2206046 ArrivedCould not get the un…"
type textarea "x"
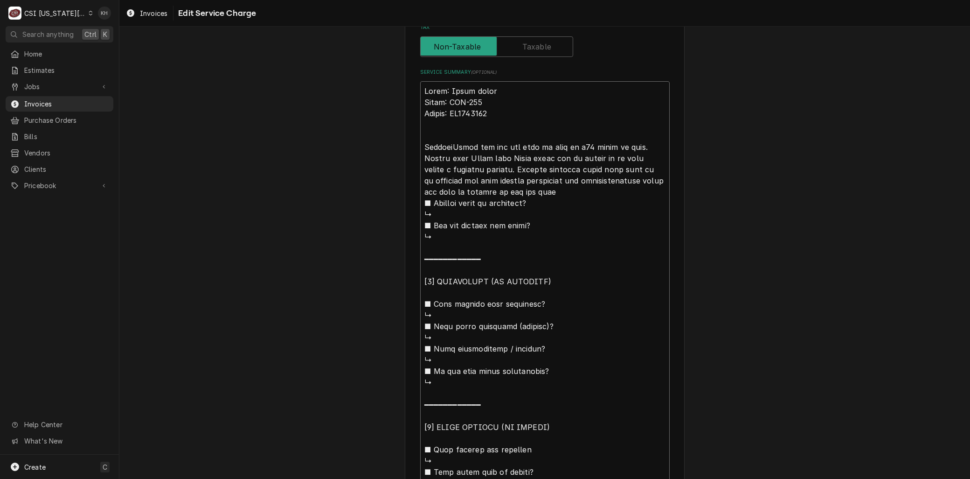
type textarea "Brand: Henny penny Model: EEG-243 Serial: NE2206046 Arrived Could not get the u…"
type textarea "x"
type textarea "Brand: Henny penny Model: EEG-243 Serial: NE2206046 Arrived oCould not get the …"
type textarea "x"
type textarea "Brand: Henny penny Model: EEG-243 Serial: NE2206046 Arrived onCould not get the…"
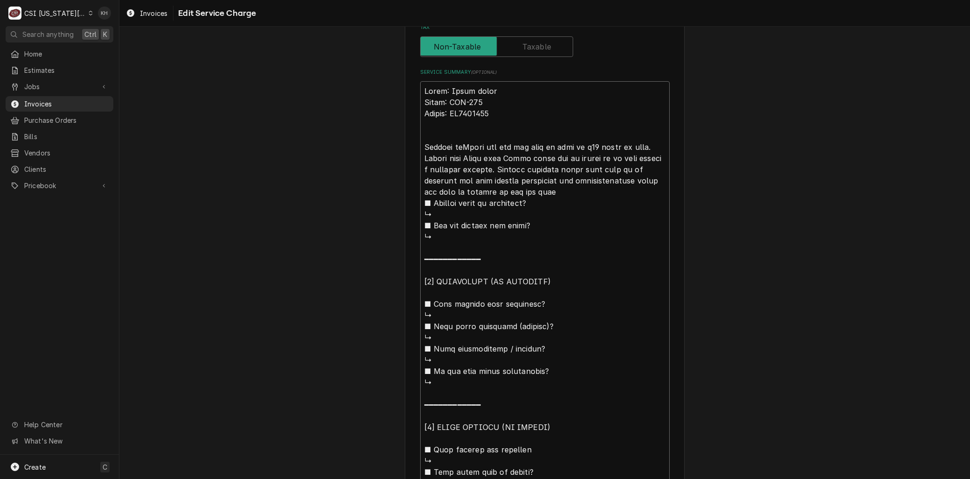
type textarea "x"
type textarea "Brand: Henny penny Model: EEG-243 Serial: NE2206046 Arrived on Could not get th…"
type textarea "x"
type textarea "Brand: Henny penny Model: EEG-243 Serial: NE2206046 Arrived on sCould not get t…"
type textarea "x"
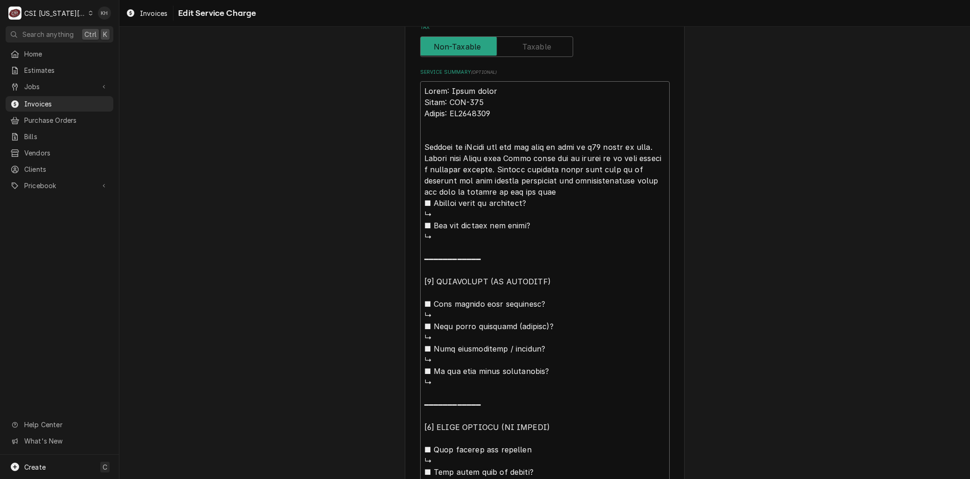
type textarea "Brand: Henny penny Model: EEG-243 Serial: NE2206046 Arrived on siCould not get …"
type textarea "x"
type textarea "Brand: Henny penny Model: EEG-243 Serial: NE2206046 Arrived on sitCould not get…"
type textarea "x"
type textarea "Brand: Henny penny Model: EEG-243 Serial: NE2206046 Arrived on siteCould not ge…"
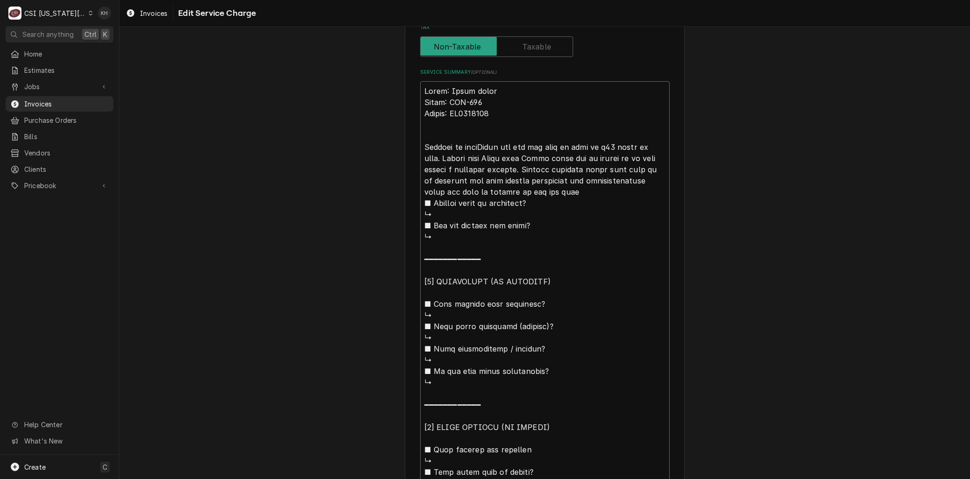
type textarea "x"
type textarea "Brand: Henny penny Model: EEG-243 Serial: NE2206046 Arrived on site Could not g…"
type textarea "x"
type textarea "Brand: Henny penny Model: EEG-243 Serial: NE2206046 Arrived on site aCould not …"
type textarea "x"
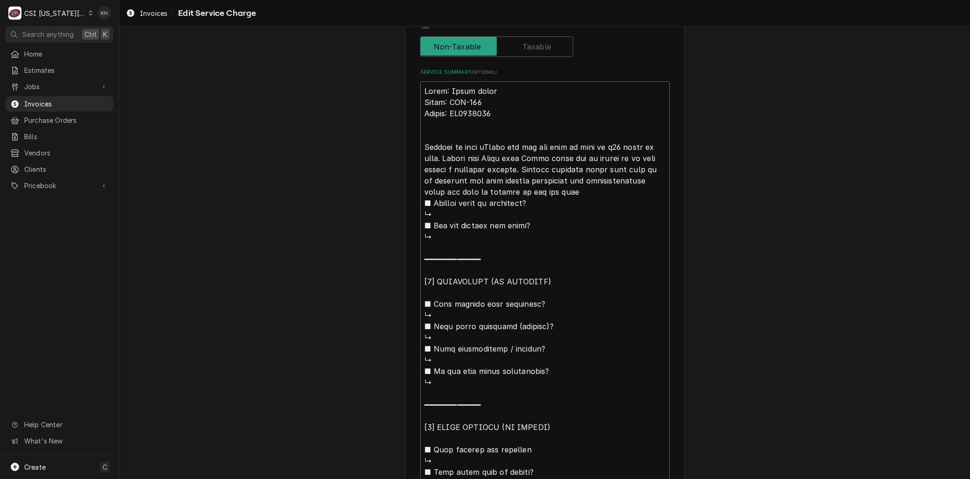
type textarea "Brand: Henny penny Model: EEG-243 Serial: NE2206046 Arrived on site anCould not…"
type textarea "x"
type textarea "Brand: Henny penny Model: EEG-243 Serial: NE2206046 Arrived on site andCould no…"
type textarea "x"
type textarea "Brand: Henny penny Model: EEG-243 Serial: NE2206046 Arrived on site and Could n…"
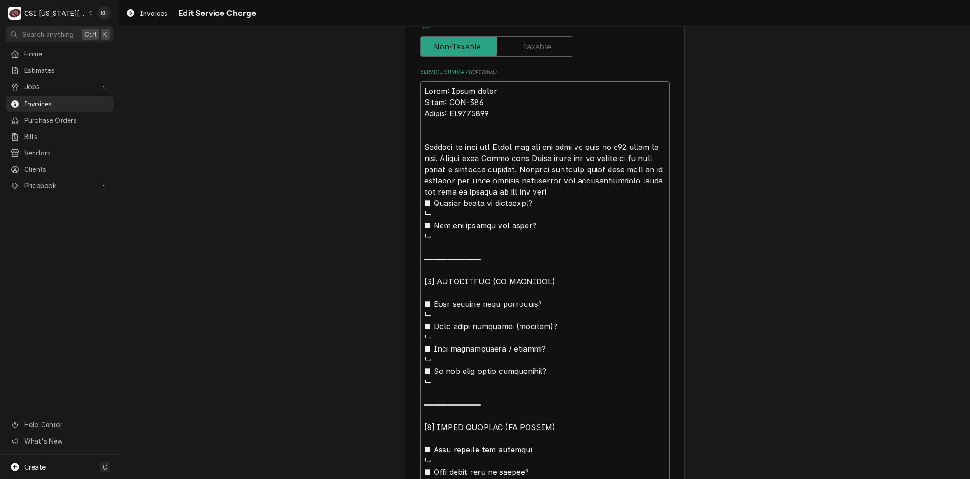
type textarea "x"
type textarea "Brand: Henny penny Model: EEG-243 Serial: NE2206046 Arrived on site and iCould …"
type textarea "x"
type textarea "Brand: Henny penny Model: EEG-243 Serial: NE2206046 Arrived on site and inCould…"
type textarea "x"
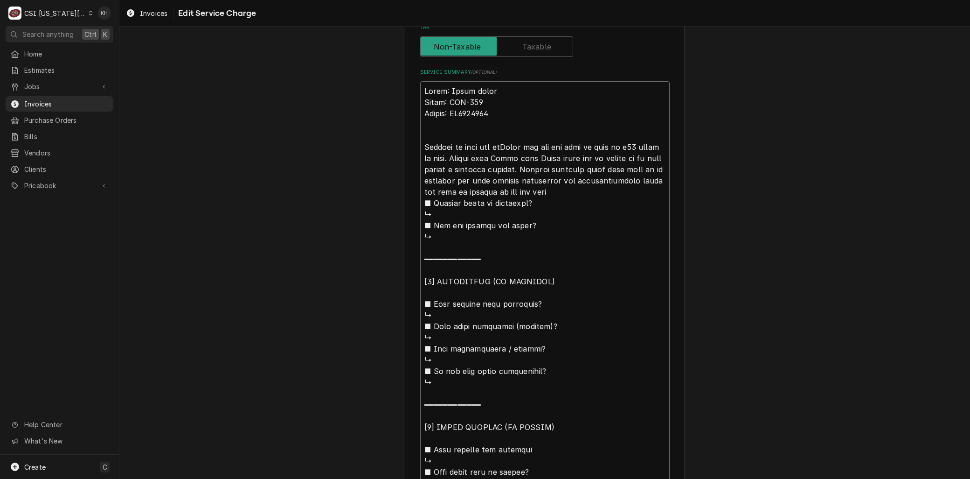
type textarea "Brand: Henny penny Model: EEG-243 Serial: NE2206046 Arrived on site and insCoul…"
type textarea "x"
type textarea "Brand: Henny penny Model: EEG-243 Serial: NE2206046 Arrived on site and inspCou…"
type textarea "x"
type textarea "Brand: Henny penny Model: EEG-243 Serial: NE2206046 Arrived on site and inspeCo…"
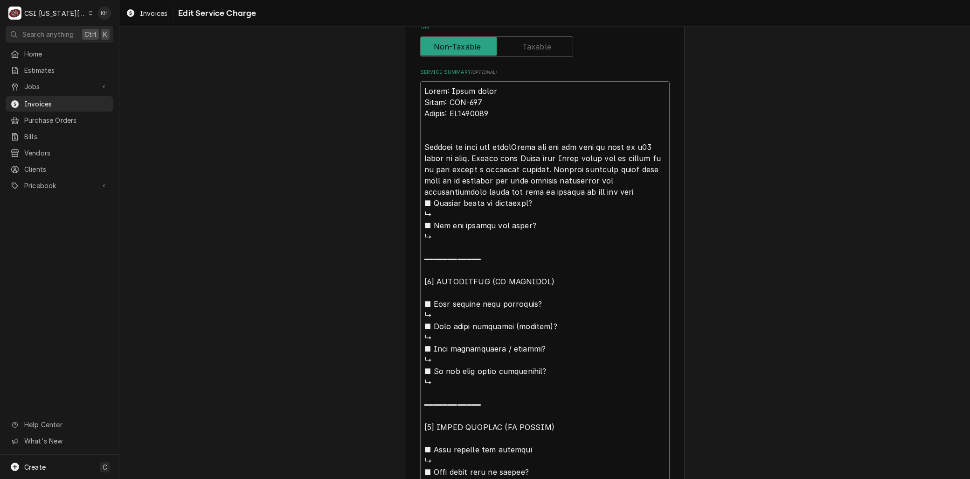
type textarea "x"
type textarea "Brand: Henny penny Model: EEG-243 Serial: NE2206046 Arrived on site and inspecC…"
type textarea "x"
type textarea "Brand: Henny penny Model: EEG-243 Serial: NE2206046 Arrived on site and inspect…"
type textarea "x"
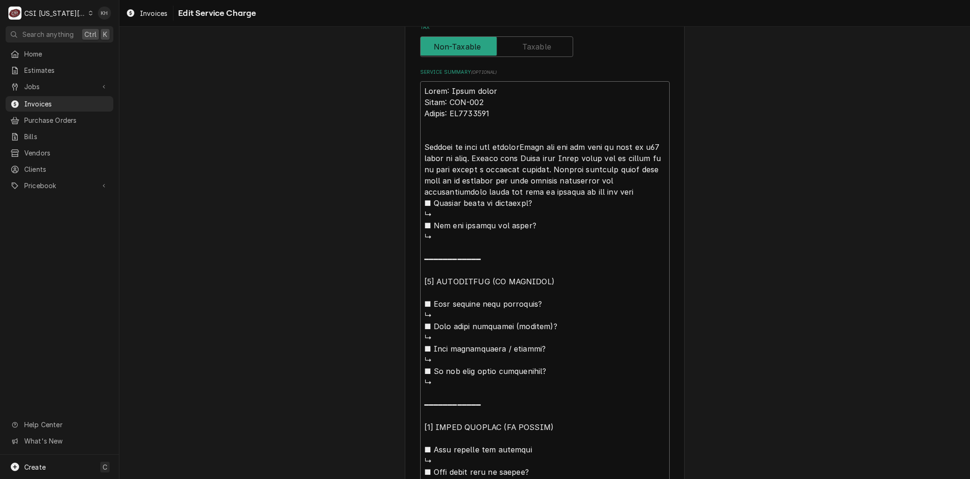
type textarea "Brand: Henny penny Model: EEG-243 Serial: NE2206046 Arrived on site and inspect…"
type textarea "x"
type textarea "Brand: Henny penny Model: EEG-243 Serial: NE2206046 Arrived on site and inspect…"
type textarea "x"
type textarea "Brand: Henny penny Model: EEG-243 Serial: NE2206046 Arrived on site and inspect…"
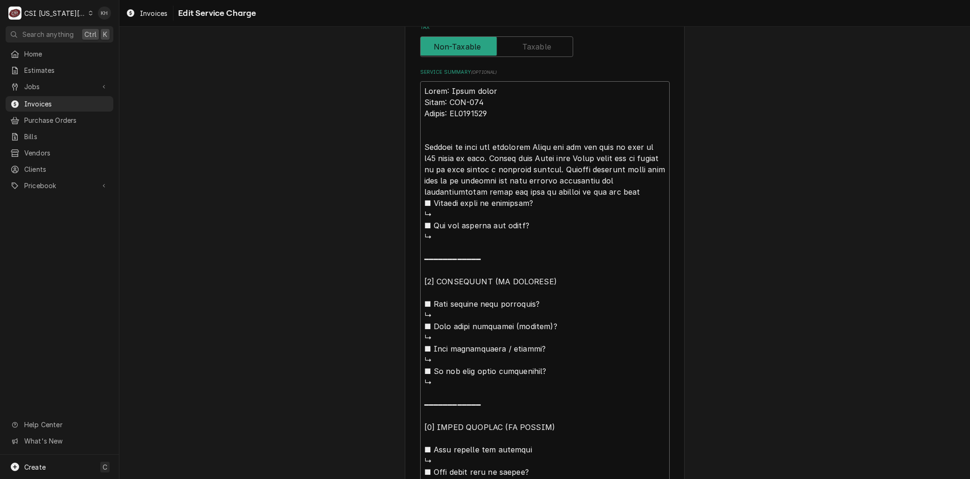
type textarea "x"
type textarea "Brand: Henny penny Model: EEG-243 Serial: NE2206046 Arrived on site and inspect…"
type textarea "x"
type textarea "Brand: Henny penny Model: EEG-243 Serial: NE2206046 Arrived on site and inspect…"
type textarea "x"
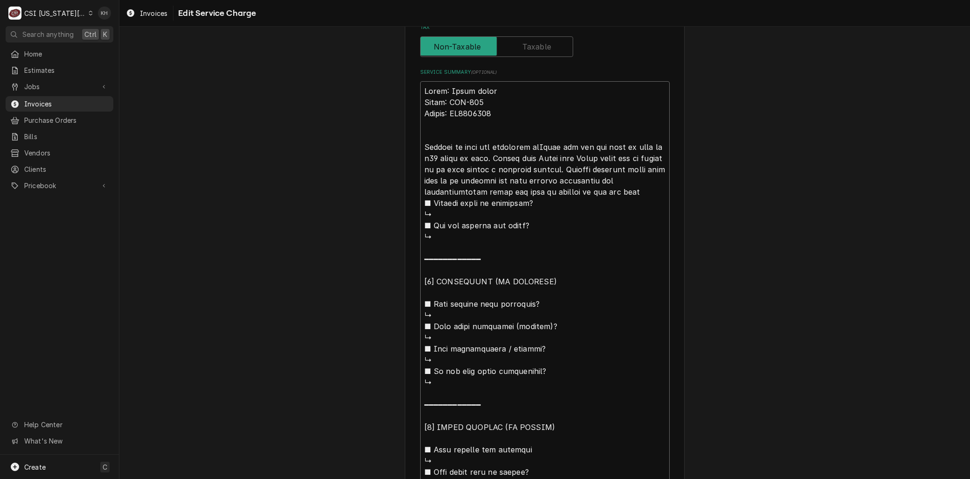
type textarea "Brand: Henny penny Model: EEG-243 Serial: NE2206046 Arrived on site and inspect…"
type textarea "x"
type textarea "Brand: Henny penny Model: EEG-243 Serial: NE2206046 Arrived on site and inspect…"
type textarea "x"
type textarea "Brand: Henny penny Model: EEG-243 Serial: NE2206046 Arrived on site and inspect…"
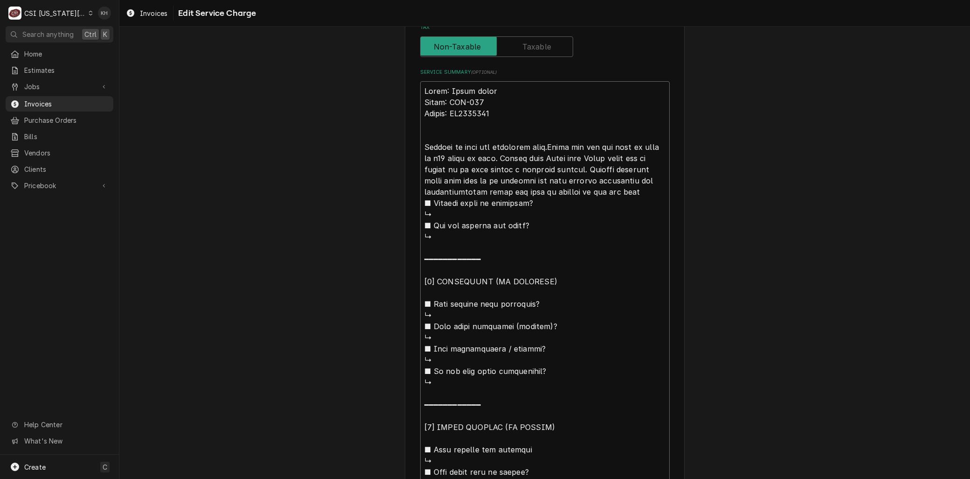
type textarea "x"
type textarea "Brand: Henny penny Model: EEG-243 Serial: NE2206046 Arrived on site and inspect…"
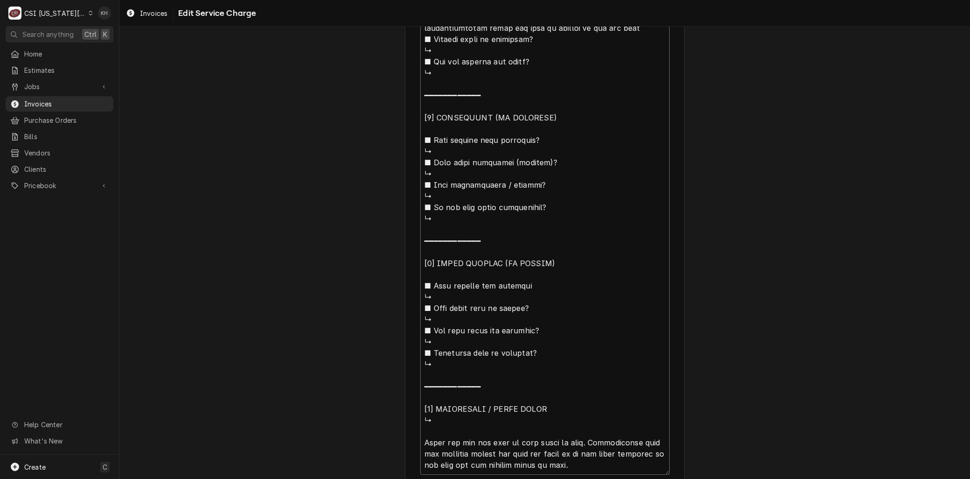
scroll to position [605, 0]
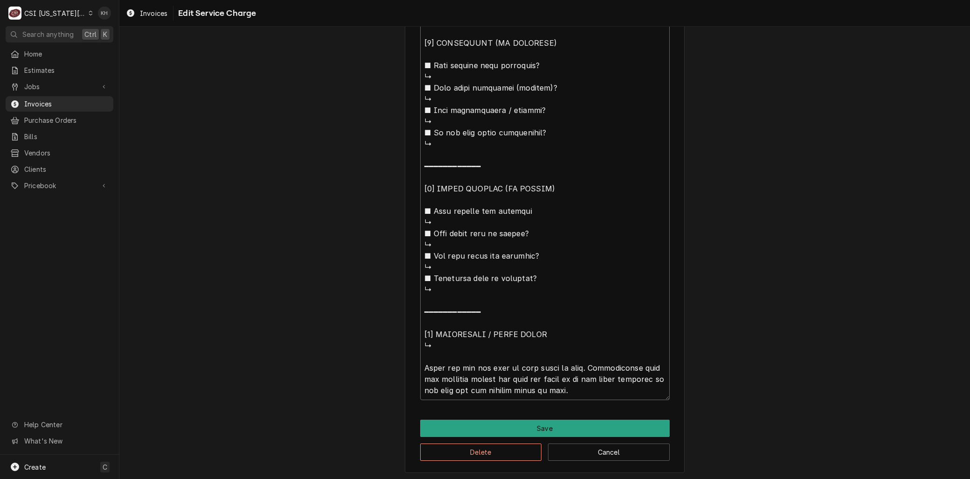
drag, startPoint x: 484, startPoint y: 155, endPoint x: 572, endPoint y: 364, distance: 226.5
click at [572, 364] on textarea "Service Summary ( optional )" at bounding box center [545, 121] width 250 height 557
type textarea "x"
type textarea "Brand: Henny penny Model: EEG-243 Serial: NE2206046 Arrived on site and inspect…"
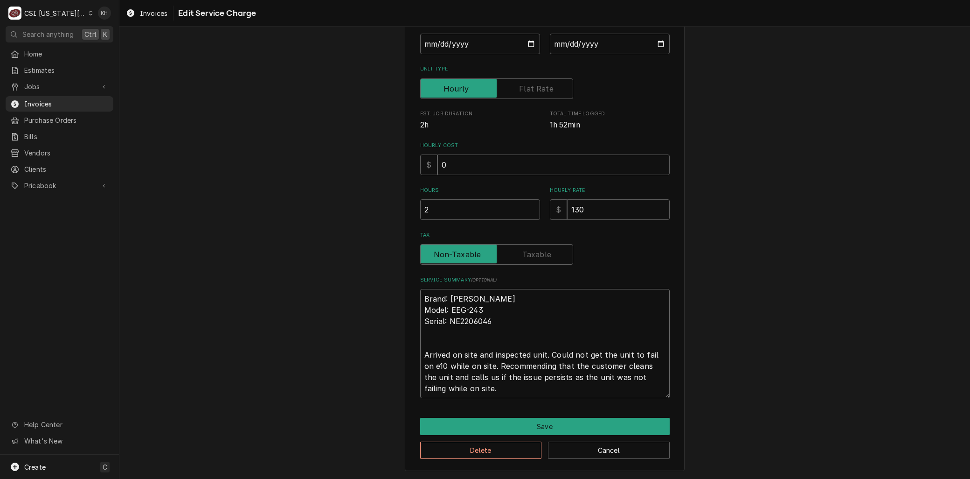
scroll to position [157, 0]
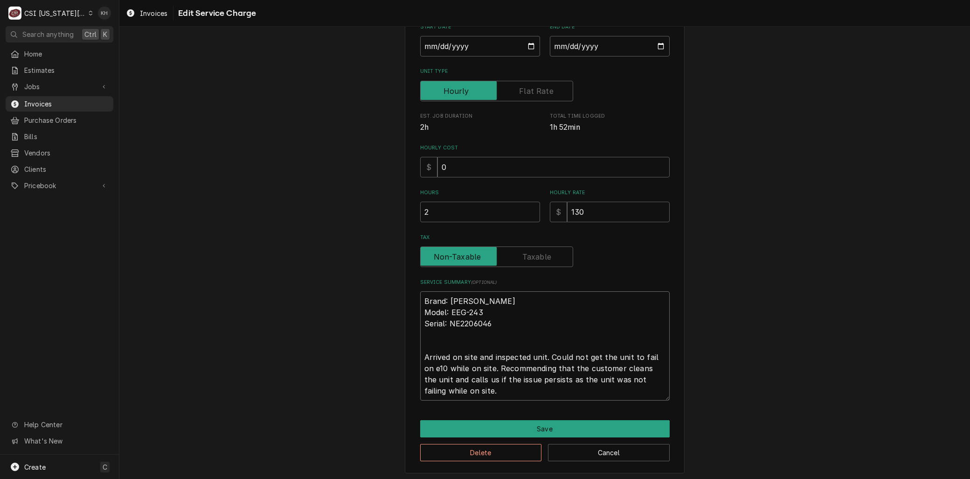
drag, startPoint x: 436, startPoint y: 376, endPoint x: 595, endPoint y: 414, distance: 163.6
click at [595, 414] on div "Use the fields below to edit this service charge Short Description 1-Labor (Ser…" at bounding box center [545, 180] width 280 height 585
type textarea "x"
type textarea "Brand: Henny penny Model: EEG-243 Serial: NE2206046 Arrived on site and inspect…"
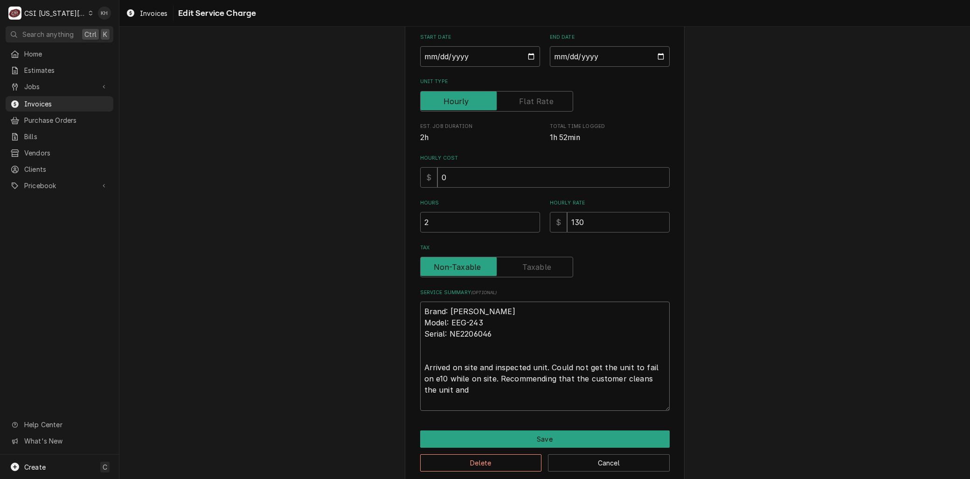
type textarea "x"
type textarea "Brand: Henny penny Model: EEG-243 Serial: NE2206046 Arrived on site and inspect…"
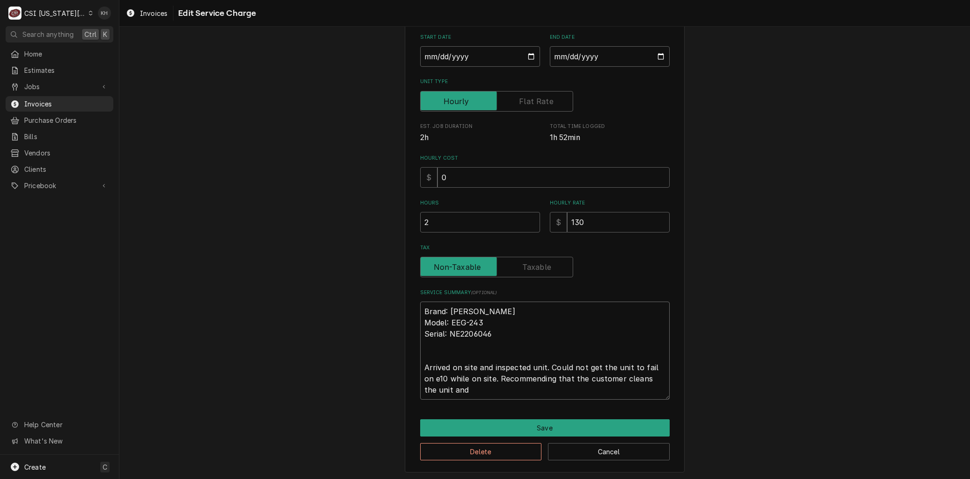
type textarea "x"
type textarea "Brand: Henny penny Model: EEG-243 Serial: NE2206046 Arrived on site and inspect…"
type textarea "x"
type textarea "Brand: Henny penny Model: EEG-243 Serial: NE2206046 Arrived on site and inspect…"
type textarea "x"
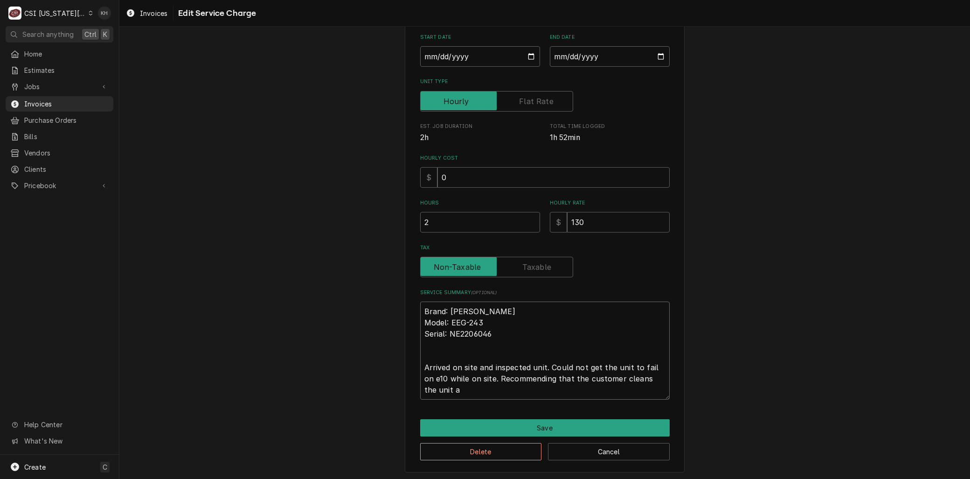
type textarea "Brand: Henny penny Model: EEG-243 Serial: NE2206046 Arrived on site and inspect…"
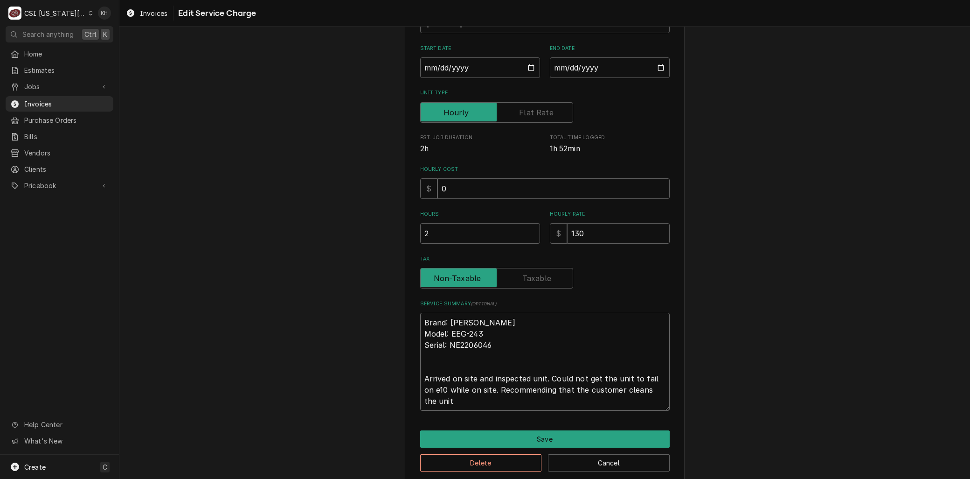
type textarea "x"
type textarea "Brand: Henny penny Model: EEG-243 Serial: NE2206046 Arrived on site and inspect…"
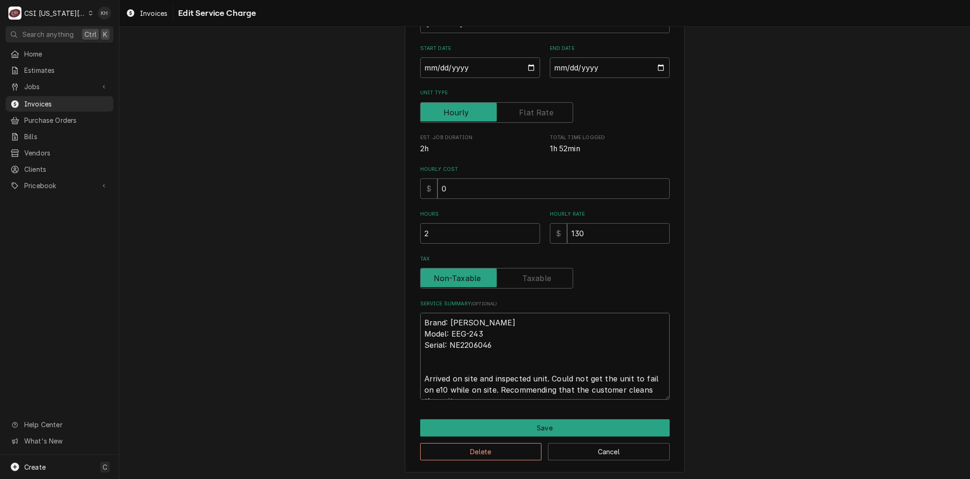
type textarea "x"
type textarea "Brand: Henny penny Model: EEG-243 Serial: NE2206046 Arrived on site and inspect…"
type textarea "x"
type textarea "Brand: Henny penny Model: EEG-243 Serial: NE2206046 Arrived on site and inspect…"
type textarea "x"
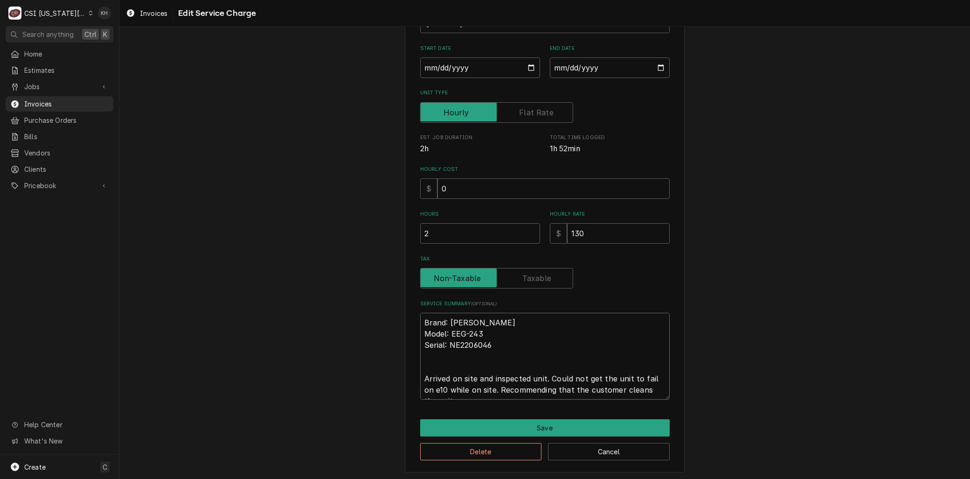
type textarea "Brand: Henny penny Model: EEG-243 Serial: NE2206046 Arrived on site and inspect…"
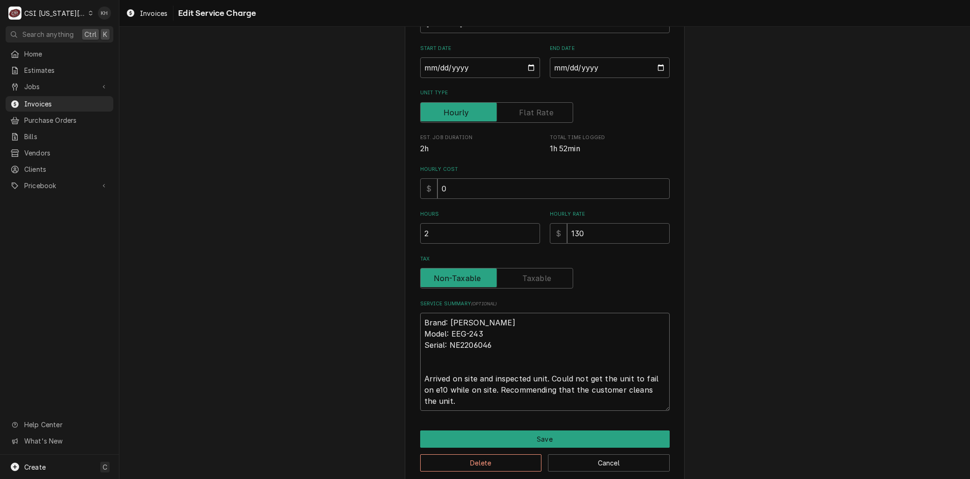
scroll to position [146, 0]
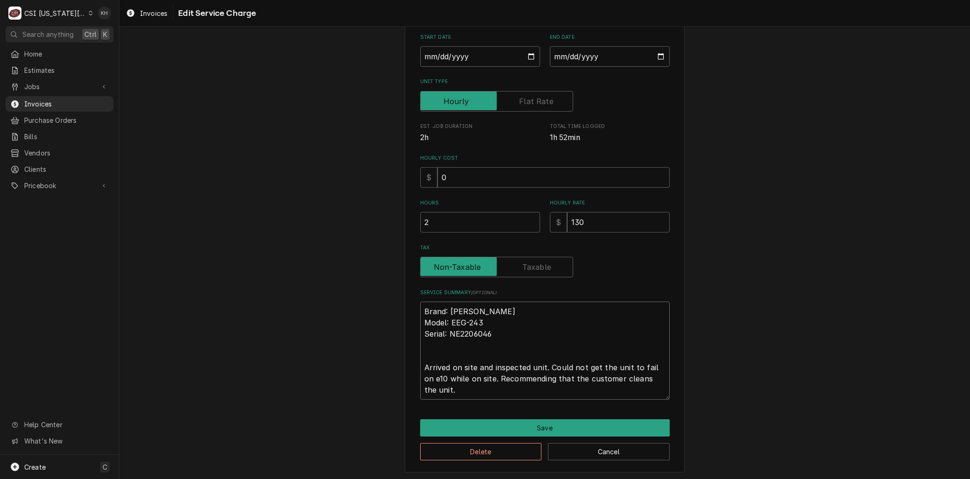
type textarea "x"
type textarea "Brand: Henny penny Model: EEG-243 Serial: NE2206046 Arrived on site and inspect…"
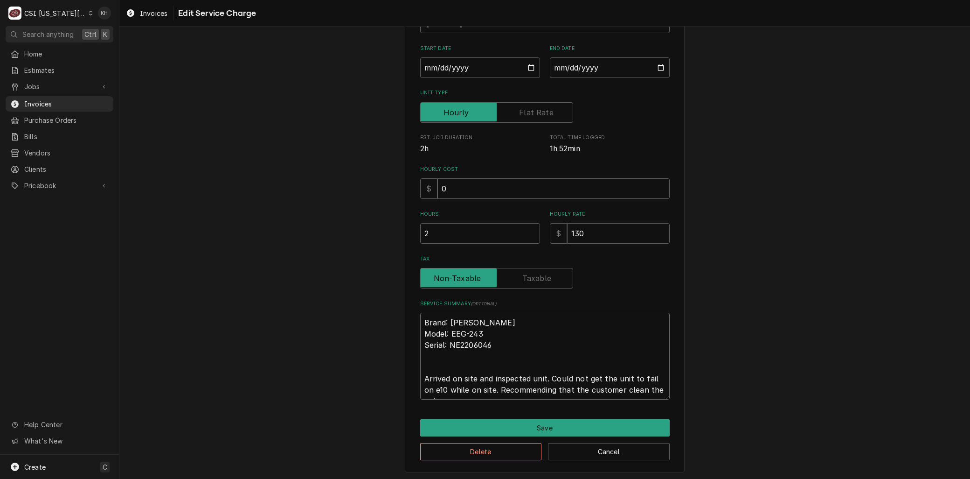
type textarea "x"
type textarea "Brand: Henny penny Model: EEG-243 Serial: NE2206046 Arrived on site and inspect…"
type textarea "x"
type textarea "Brand: Henny penny Model: EEG-243 Serial: NE2206046 Arrived on site and inspect…"
type textarea "x"
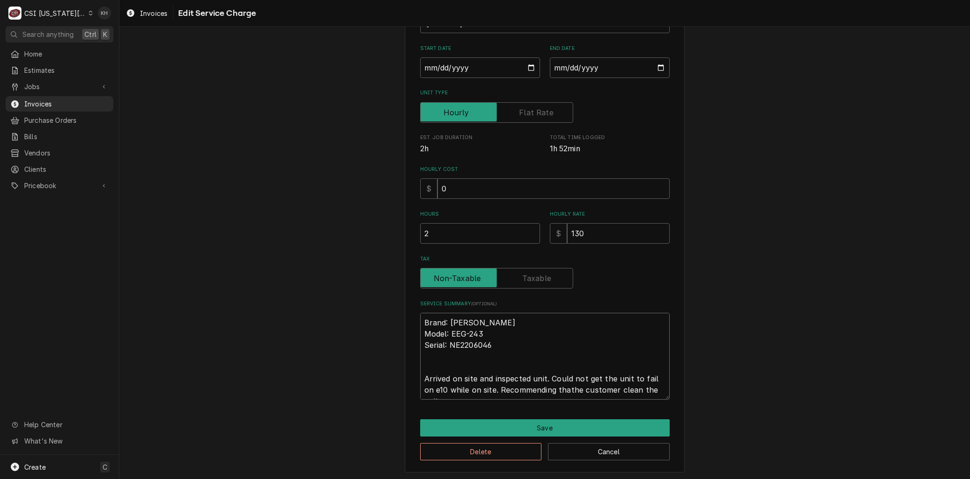
type textarea "Brand: Henny penny Model: EEG-243 Serial: NE2206046 Arrived on site and inspect…"
type textarea "x"
type textarea "Brand: Henny penny Model: EEG-243 Serial: NE2206046 Arrived on site and inspect…"
type textarea "x"
type textarea "Brand: Henny penny Model: EEG-243 Serial: NE2206046 Arrived on site and inspect…"
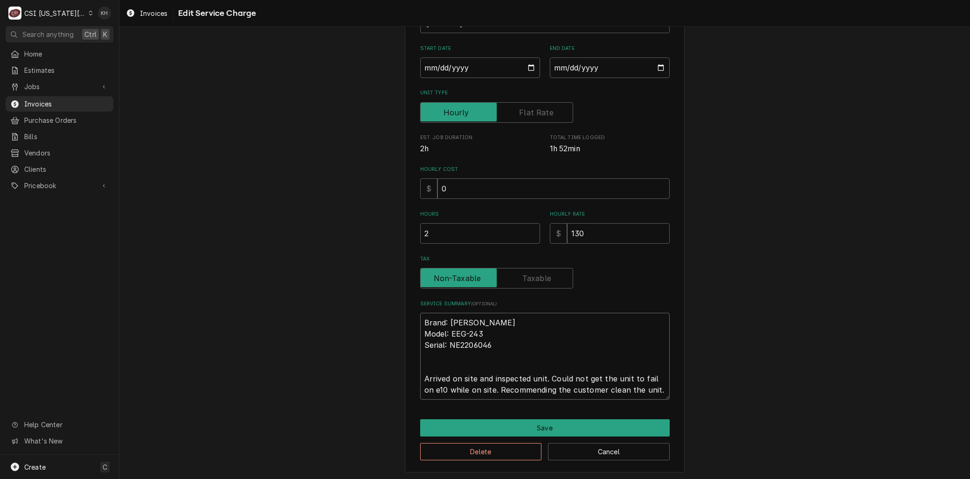
drag, startPoint x: 647, startPoint y: 386, endPoint x: 542, endPoint y: 388, distance: 105.9
click at [542, 388] on textarea "Brand: Henny penny Model: EEG-243 Serial: NE2206046 Arrived on site and inspect…" at bounding box center [545, 355] width 250 height 87
type textarea "x"
type textarea "Brand: Henny penny Model: EEG-243 Serial: NE2206046 Arrived on site and inspect…"
type textarea "x"
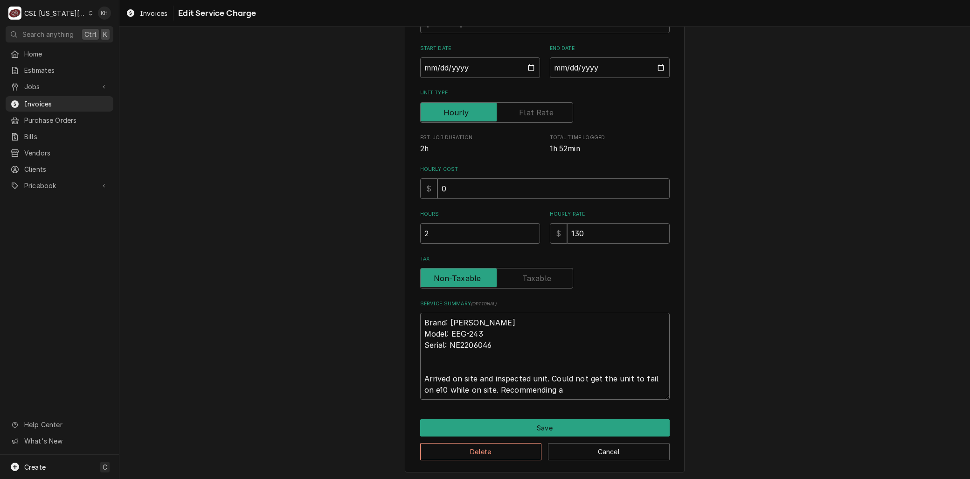
type textarea "Brand: Henny penny Model: EEG-243 Serial: NE2206046 Arrived on site and inspect…"
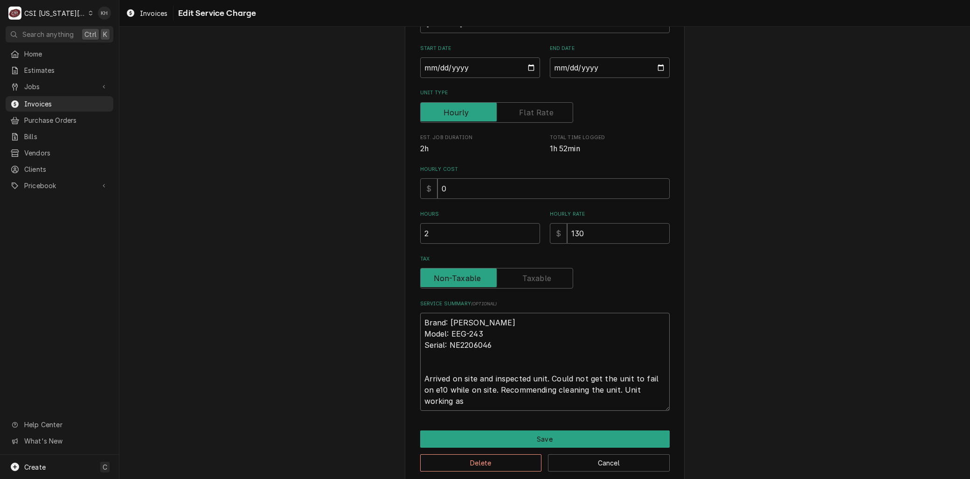
scroll to position [146, 0]
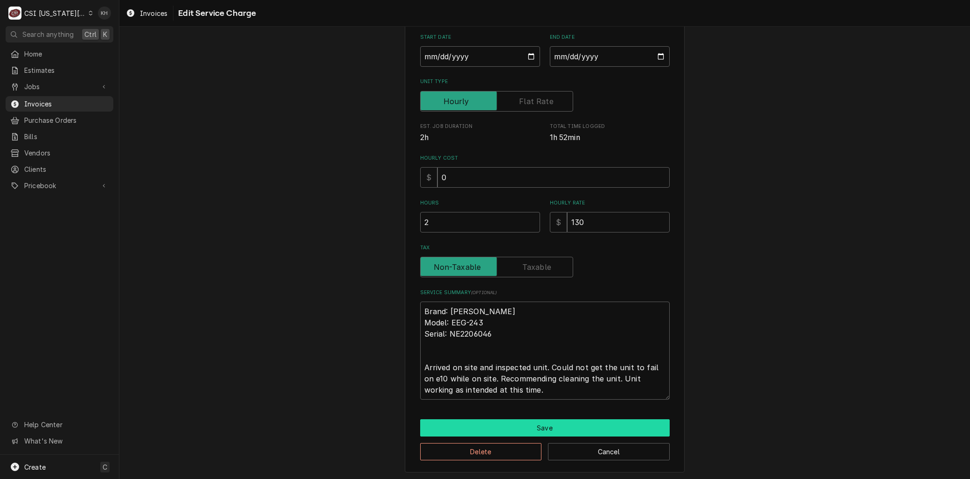
click at [556, 422] on button "Save" at bounding box center [545, 427] width 250 height 17
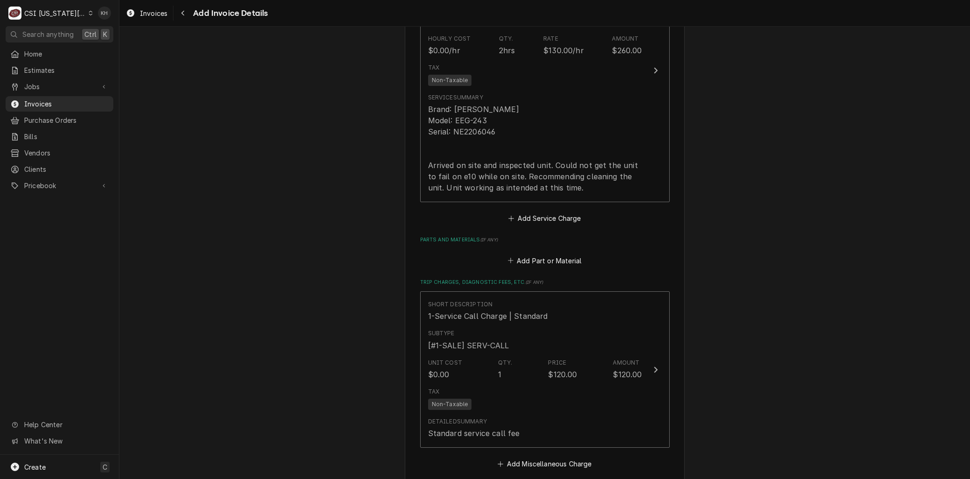
scroll to position [1243, 0]
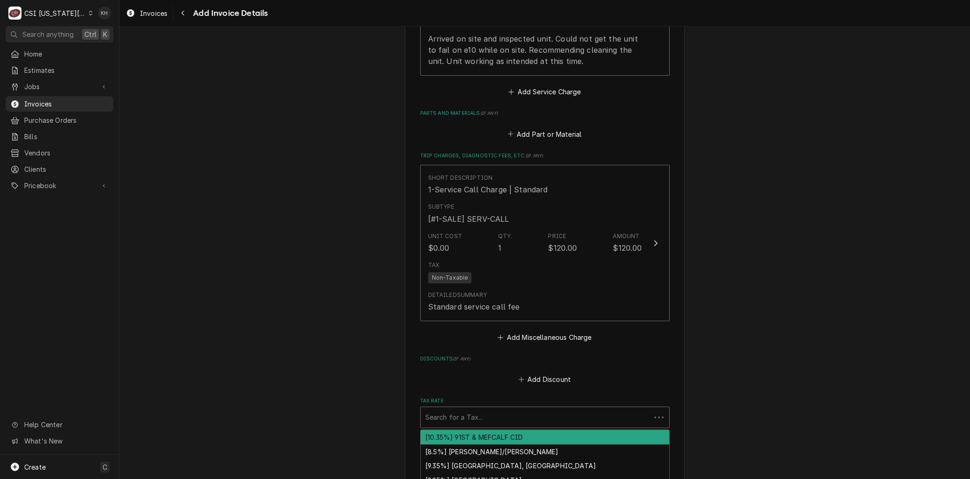
click at [443, 413] on div "Tax Rate" at bounding box center [535, 417] width 221 height 17
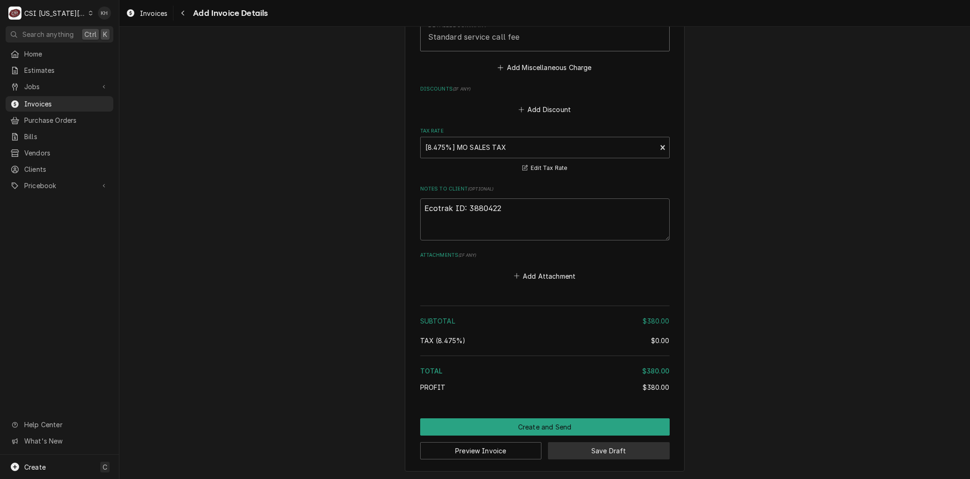
click at [598, 448] on button "Save Draft" at bounding box center [609, 450] width 122 height 17
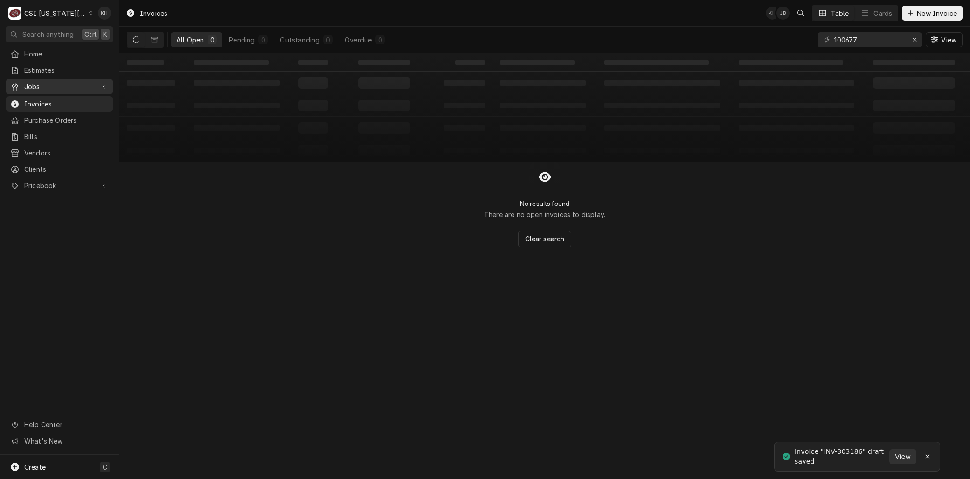
click at [36, 82] on span "Jobs" at bounding box center [59, 87] width 70 height 10
click at [42, 98] on span "Jobs" at bounding box center [66, 103] width 84 height 10
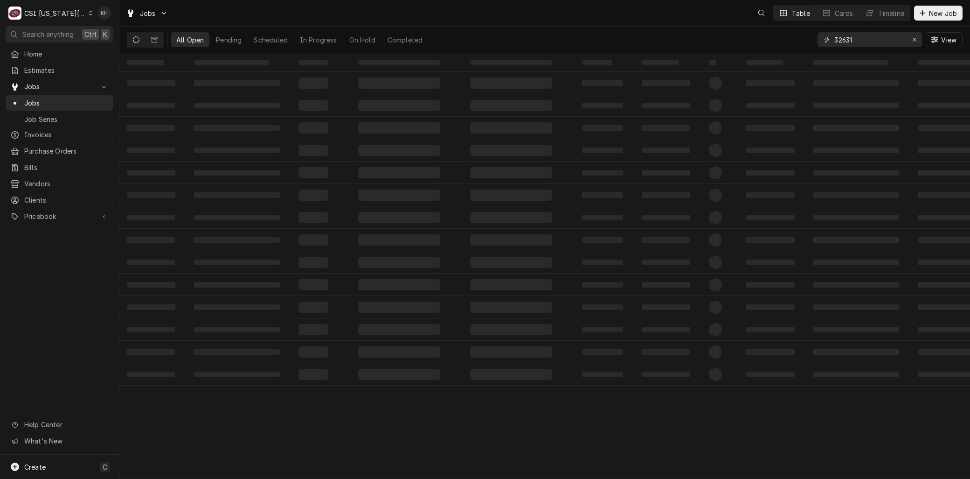
drag, startPoint x: 821, startPoint y: 35, endPoint x: 771, endPoint y: 30, distance: 51.1
click at [779, 33] on div "All Open Pending Scheduled In Progress On Hold Completed 32631 View" at bounding box center [545, 40] width 836 height 26
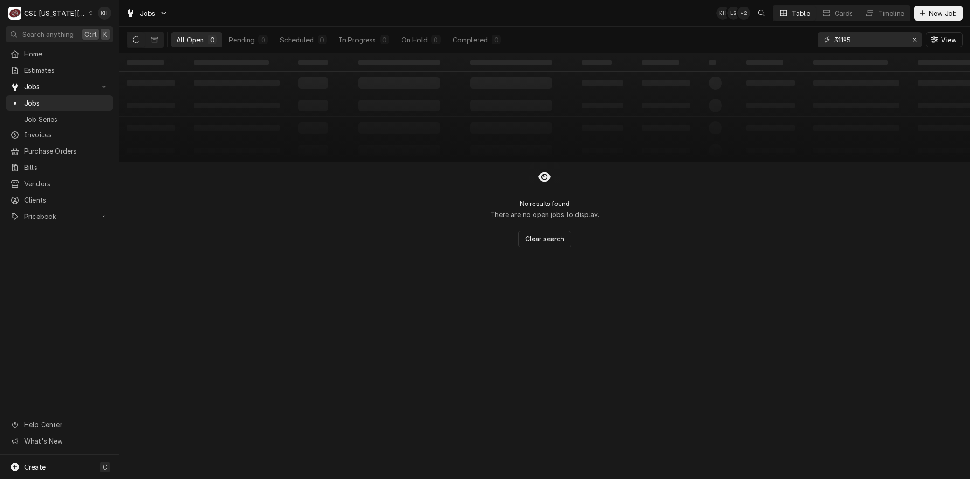
drag, startPoint x: 852, startPoint y: 39, endPoint x: 820, endPoint y: 38, distance: 32.2
click at [819, 38] on div "31195" at bounding box center [870, 39] width 104 height 15
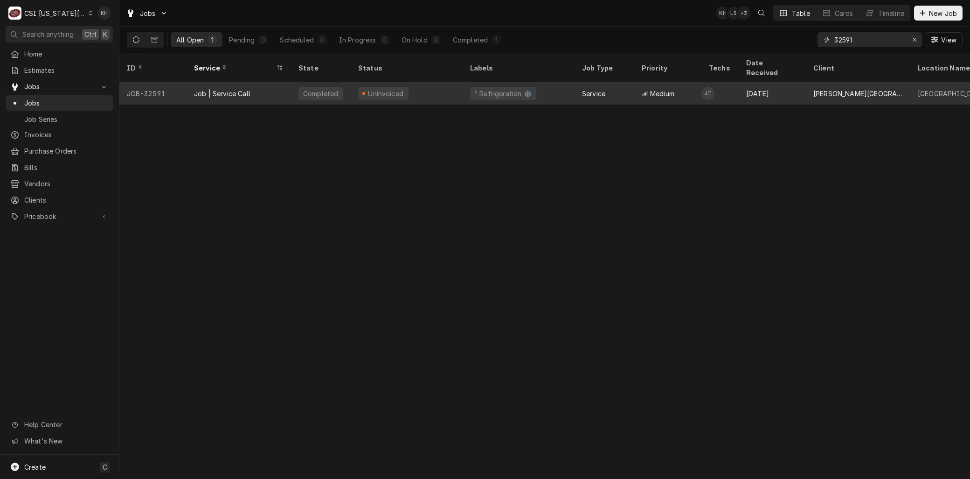
type input "32591"
click at [219, 89] on div "Job | Service Call" at bounding box center [222, 94] width 56 height 10
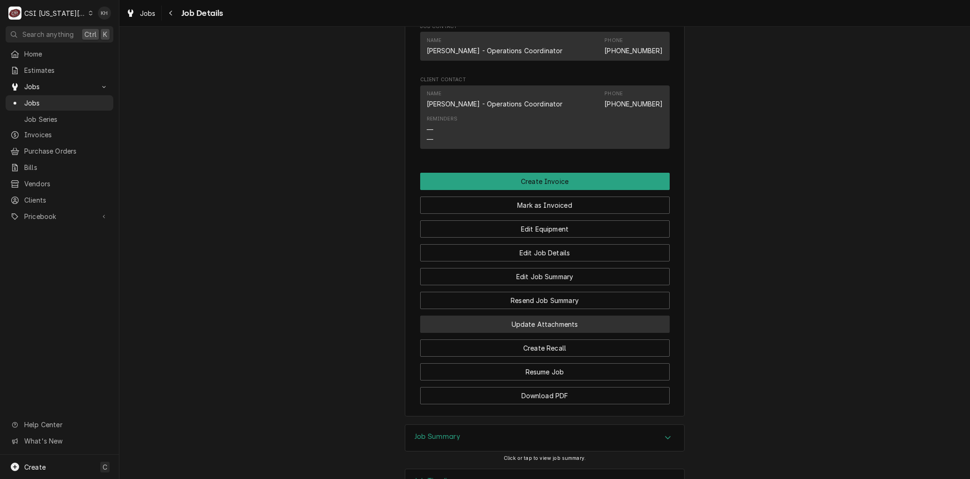
scroll to position [881, 0]
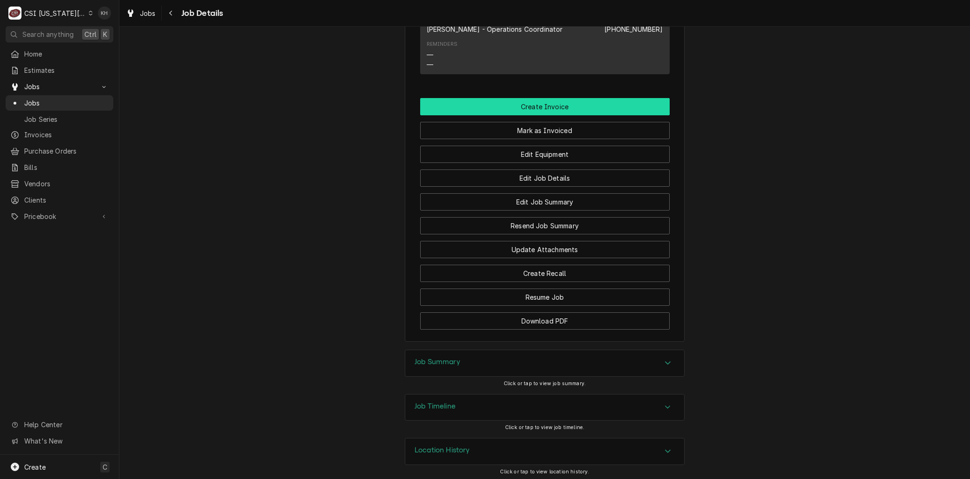
click at [524, 115] on button "Create Invoice" at bounding box center [545, 106] width 250 height 17
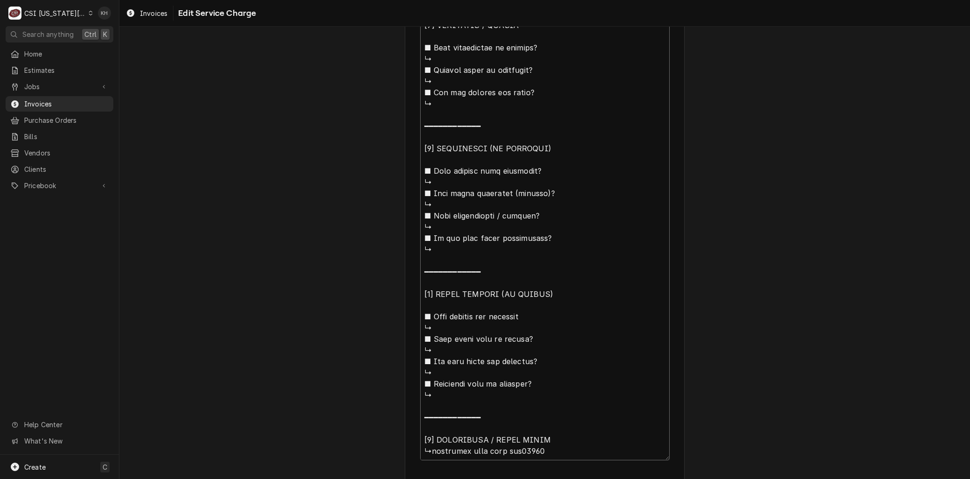
scroll to position [840, 0]
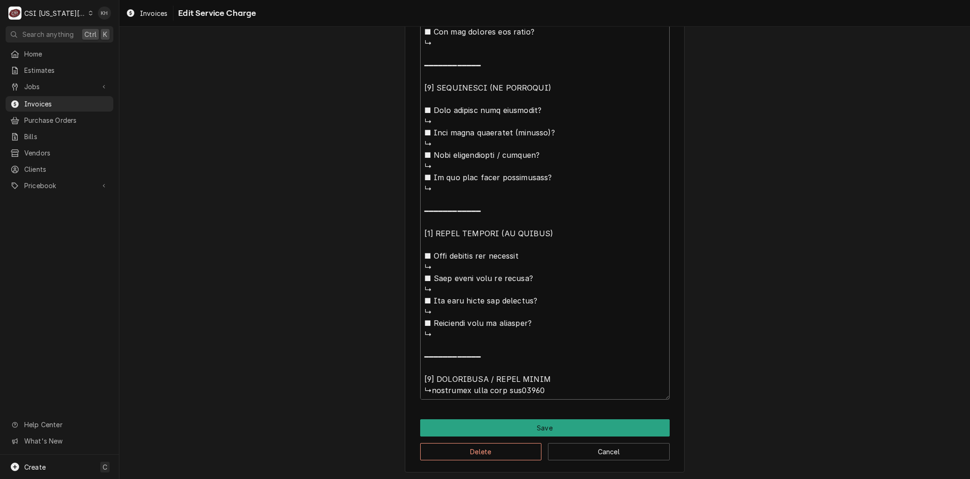
click at [528, 389] on textarea "Service Summary ( optional )" at bounding box center [545, 3] width 250 height 791
drag, startPoint x: 538, startPoint y: 390, endPoint x: 429, endPoint y: 388, distance: 108.7
click at [429, 388] on textarea "Service Summary ( optional )" at bounding box center [545, 3] width 250 height 791
click at [458, 444] on button "Delete" at bounding box center [481, 451] width 122 height 17
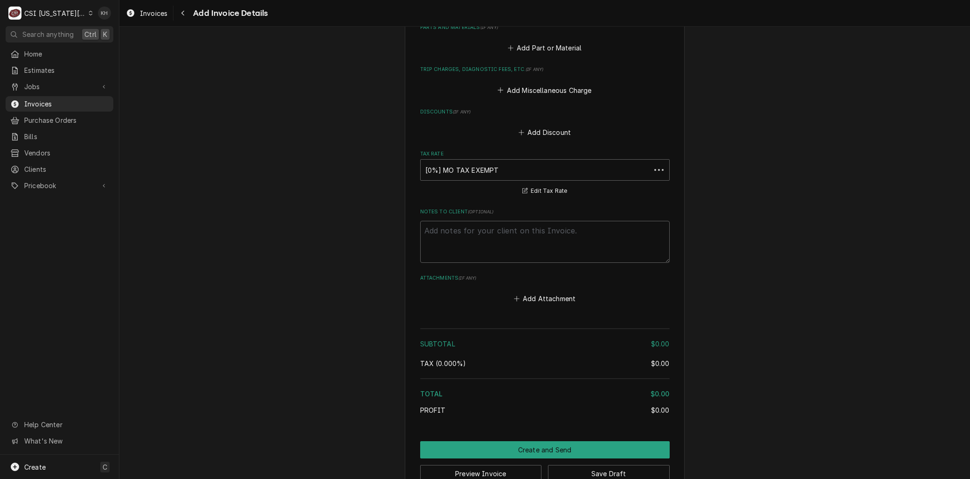
scroll to position [921, 0]
click at [465, 257] on textarea "Notes to Client ( optional )" at bounding box center [545, 242] width 250 height 42
paste textarea "duplicate call from job32592"
type textarea "x"
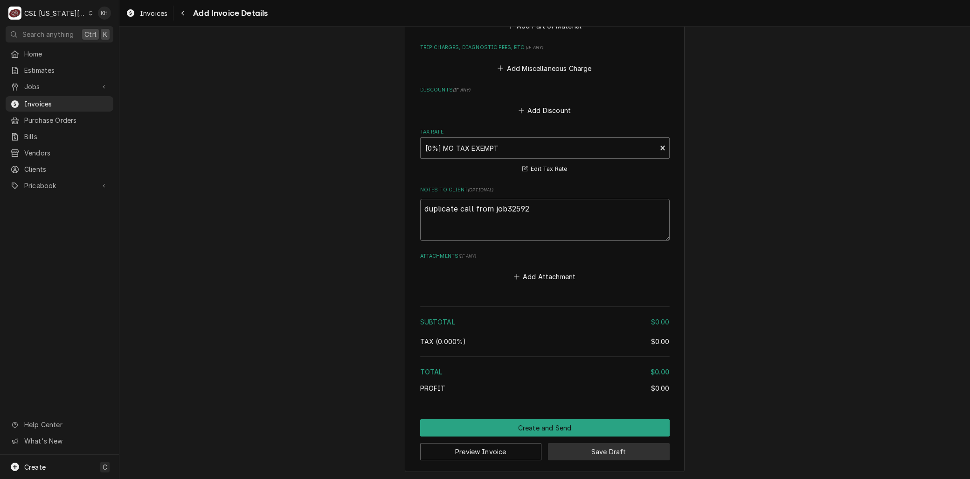
type textarea "duplicate call from job32592"
click at [589, 451] on button "Save Draft" at bounding box center [609, 451] width 122 height 17
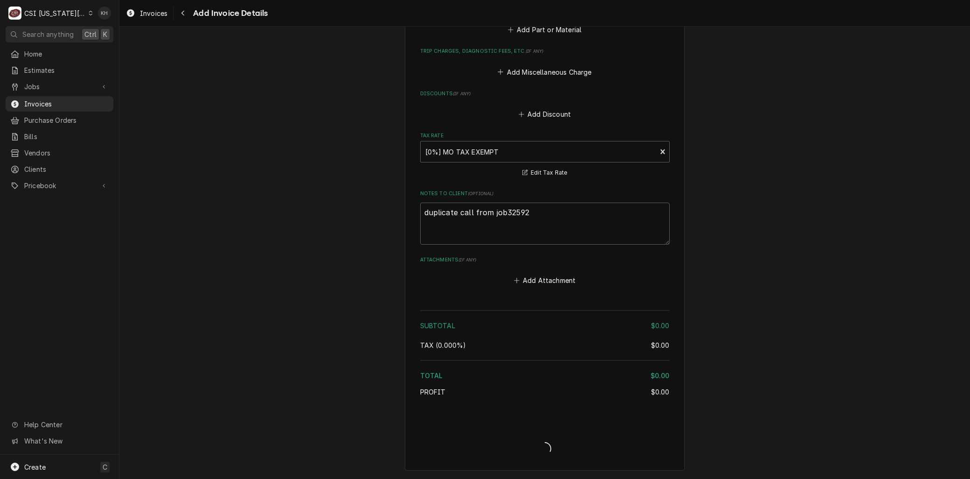
scroll to position [938, 0]
type textarea "x"
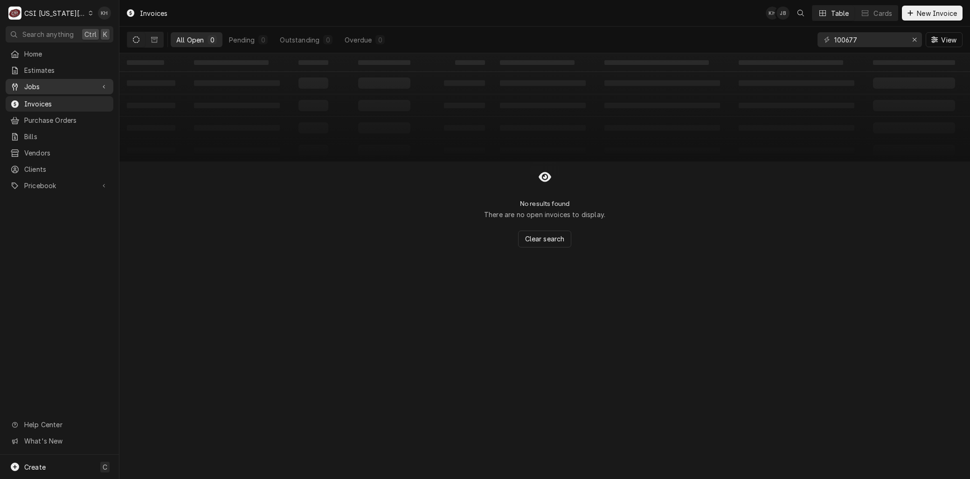
click at [35, 84] on span "Jobs" at bounding box center [59, 87] width 70 height 10
click at [37, 98] on span "Jobs" at bounding box center [66, 103] width 84 height 10
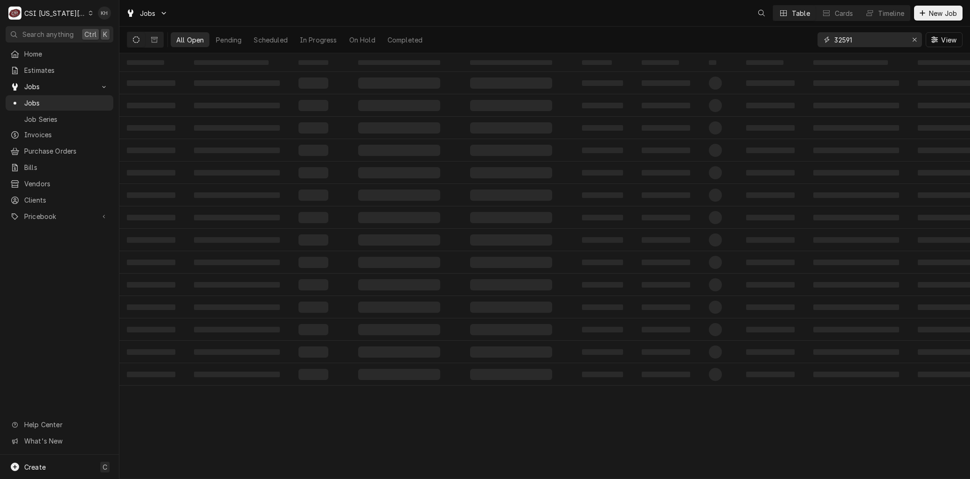
drag, startPoint x: 864, startPoint y: 39, endPoint x: 796, endPoint y: 36, distance: 68.2
click at [796, 36] on div "All Open Pending Scheduled In Progress On Hold Completed 32591 View" at bounding box center [545, 40] width 836 height 26
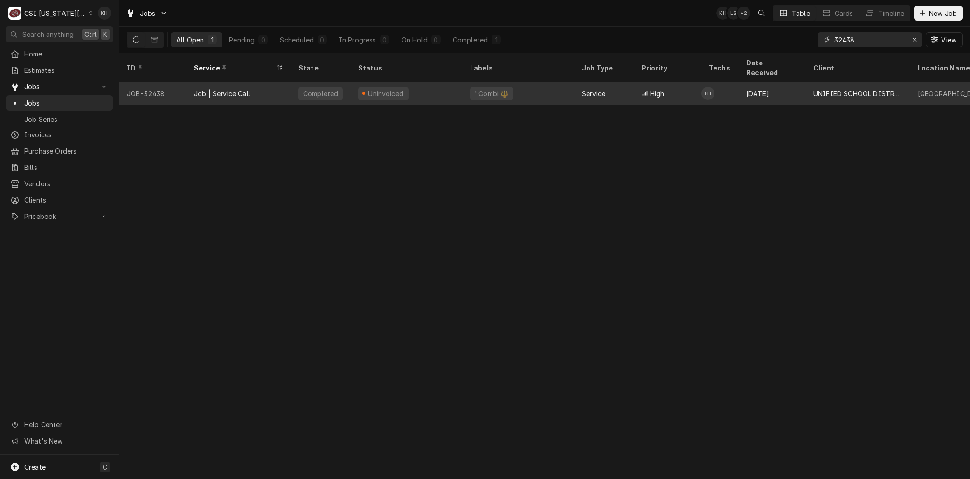
type input "32438"
click at [238, 82] on div "Job | Service Call" at bounding box center [239, 93] width 104 height 22
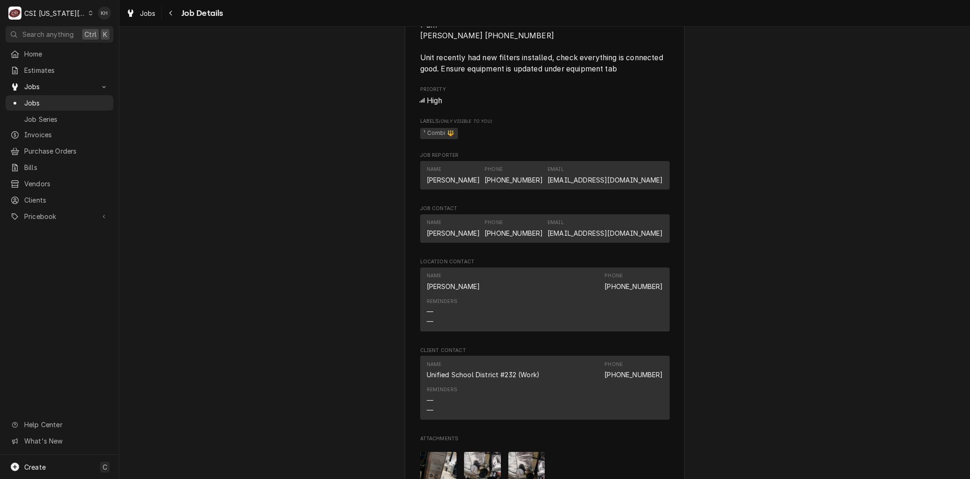
scroll to position [725, 0]
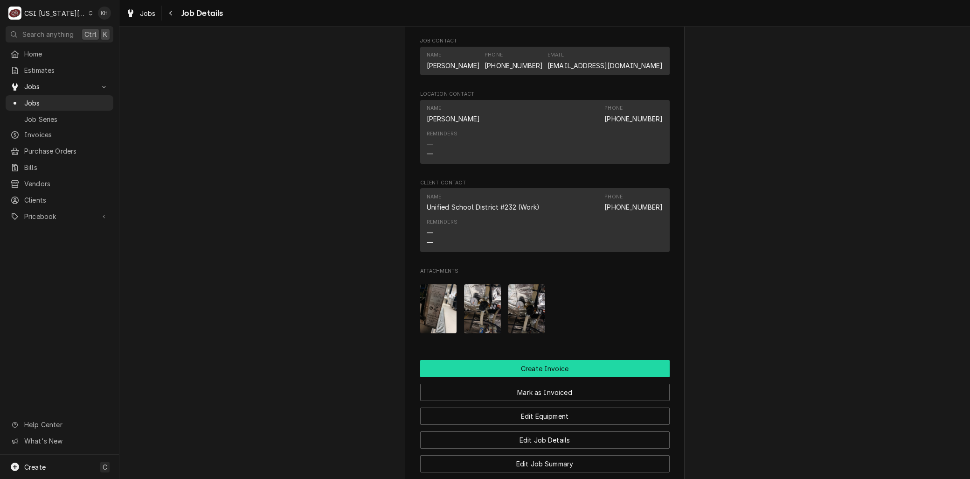
click at [532, 377] on button "Create Invoice" at bounding box center [545, 368] width 250 height 17
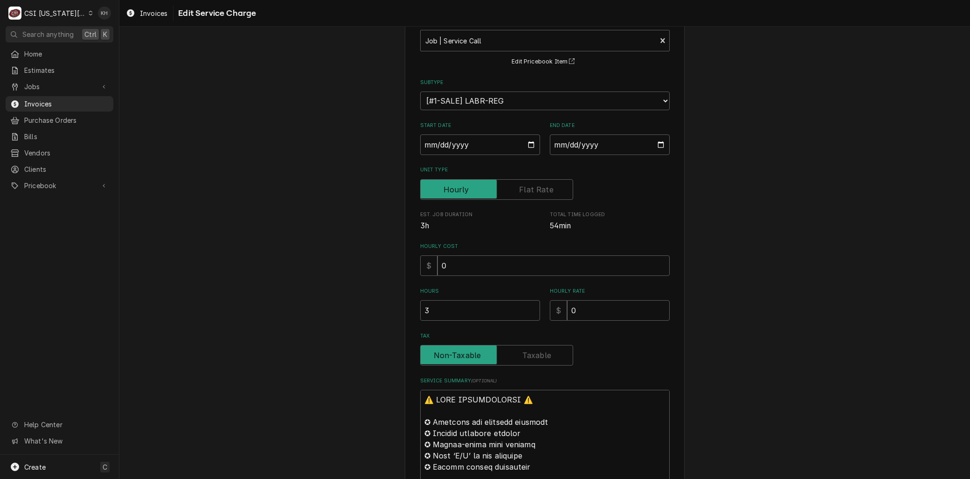
scroll to position [207, 0]
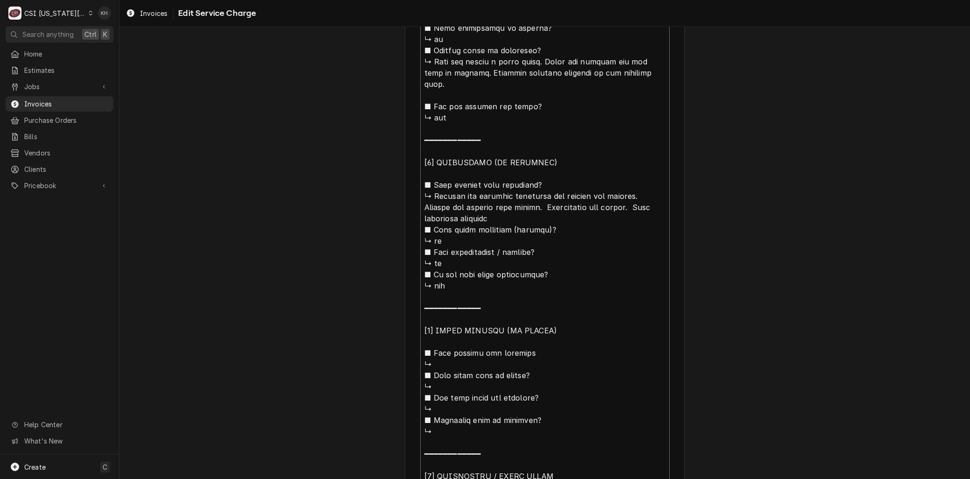
scroll to position [896, 0]
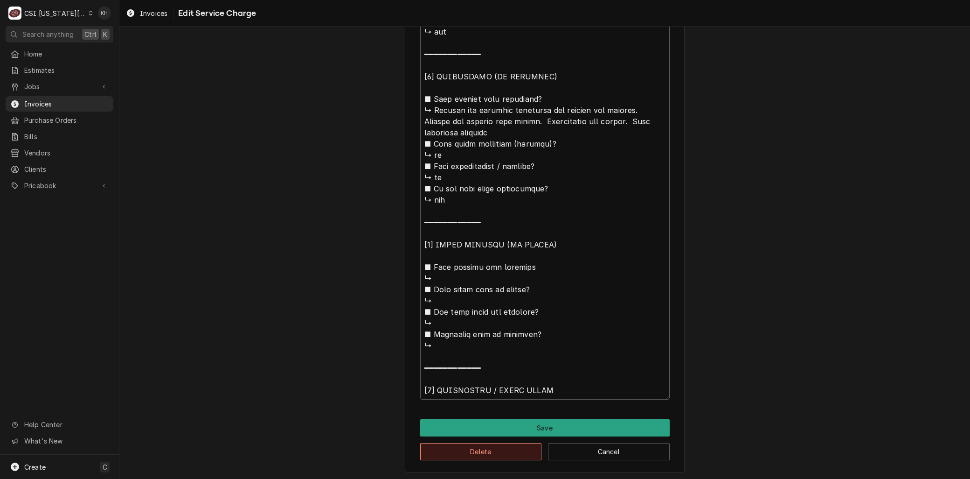
click at [480, 444] on button "Delete" at bounding box center [481, 451] width 122 height 17
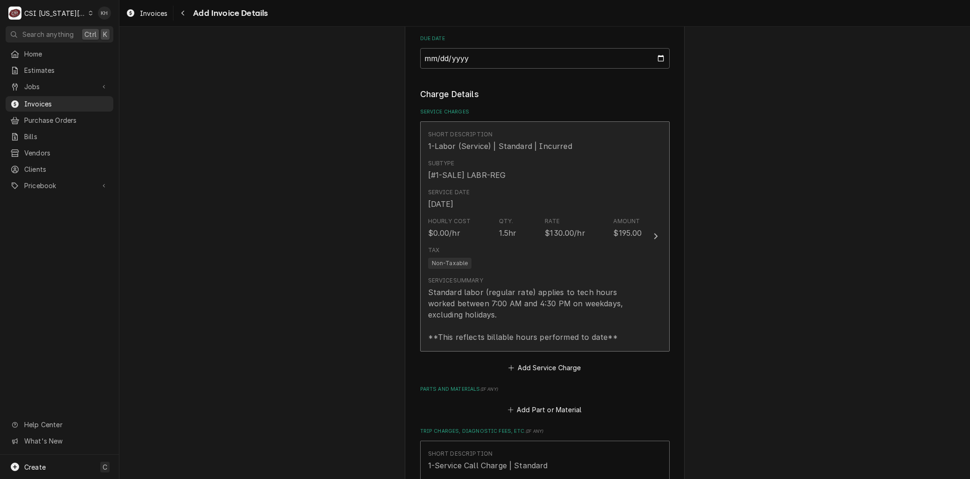
click at [453, 288] on div "Standard labor (regular rate) applies to tech hours worked between 7:00 AM and …" at bounding box center [535, 314] width 214 height 56
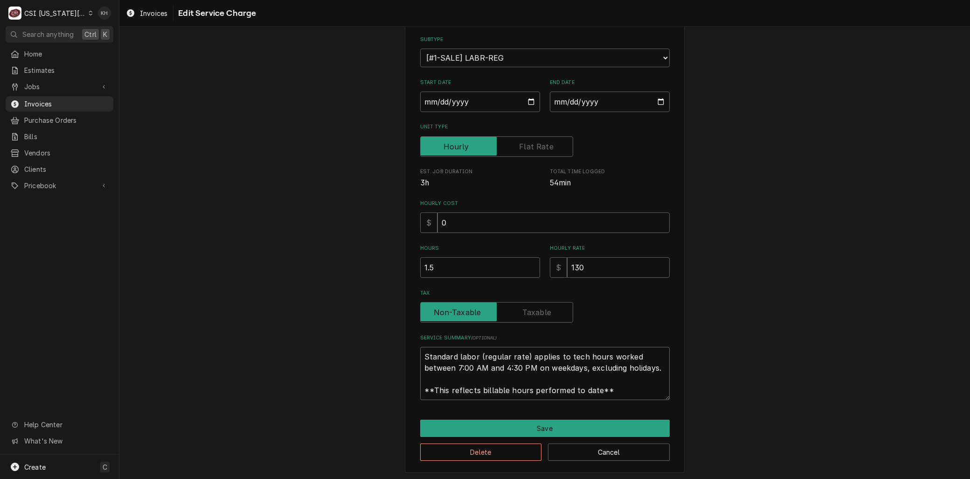
drag, startPoint x: 497, startPoint y: 367, endPoint x: 316, endPoint y: 267, distance: 206.5
click at [316, 267] on div "Use the fields below to edit this service charge Short Description 1-Labor (Ser…" at bounding box center [544, 207] width 851 height 545
paste textarea "⚠️ 𝗙𝗢𝗥𝗠 𝗜𝗡𝗦𝗧𝗥𝗨𝗖𝗧𝗜𝗢𝗡𝗦 ⚠️ ✪ 𝗖𝗼𝗺𝗽𝗹𝗲𝘁𝗲 𝗮𝗹𝗹 𝗿𝗲𝗹𝗲𝘃𝗮𝗻𝘁 𝘀𝗲𝗰𝘁𝗶𝗼𝗻𝘀 ✪ 𝗣𝗿𝗼𝘃𝗶𝗱𝗲 𝗱𝗲𝘁𝗮𝗶𝗹𝗲𝗱 𝗮𝗻𝘀…"
type textarea "x"
type textarea "⚠️ 𝗙𝗢𝗥𝗠 𝗜𝗡𝗦𝗧𝗥𝗨𝗖𝗧𝗜𝗢𝗡𝗦 ⚠️ ✪ 𝗖𝗼𝗺𝗽𝗹𝗲𝘁𝗲 𝗮𝗹𝗹 𝗿𝗲𝗹𝗲𝘃𝗮𝗻𝘁 𝘀𝗲𝗰𝘁𝗶𝗼𝗻𝘀 ✪ 𝗣𝗿𝗼𝘃𝗶𝗱𝗲 𝗱𝗲𝘁𝗮𝗶𝗹𝗲𝗱 𝗮𝗻𝘀…"
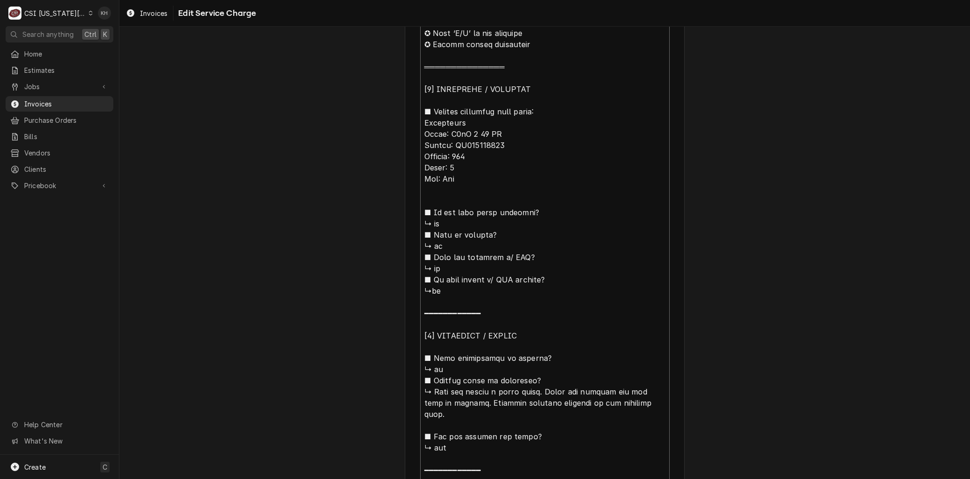
scroll to position [292, 0]
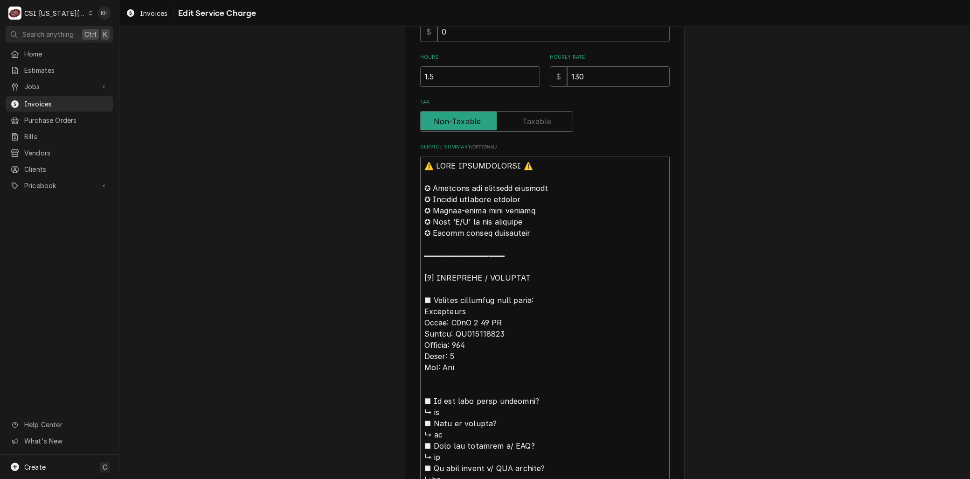
drag, startPoint x: 420, startPoint y: 309, endPoint x: 375, endPoint y: 108, distance: 205.8
click at [375, 108] on div "Use the fields below to edit this service charge Short Description 1-Labor (Ser…" at bounding box center [544, 414] width 851 height 1340
type textarea "x"
type textarea "BConvotherm Model: C4eT 6 20 GS Serial: WS221096543 Voltage: 120 Phase: 1 Gas: …"
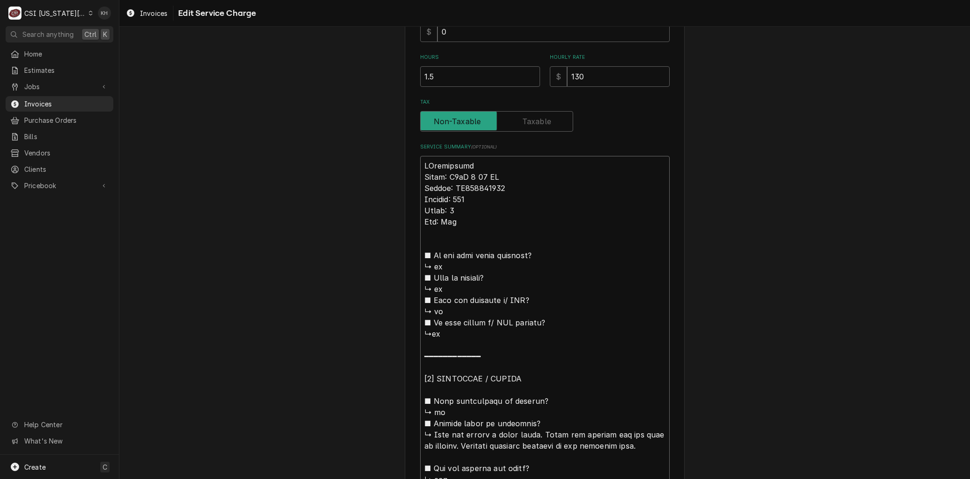
type textarea "x"
type textarea "BrConvotherm Model: C4eT 6 20 GS Serial: WS221096543 Voltage: 120 Phase: 1 Gas:…"
type textarea "x"
type textarea "BraConvotherm Model: C4eT 6 20 GS Serial: WS221096543 Voltage: 120 Phase: 1 Gas…"
type textarea "x"
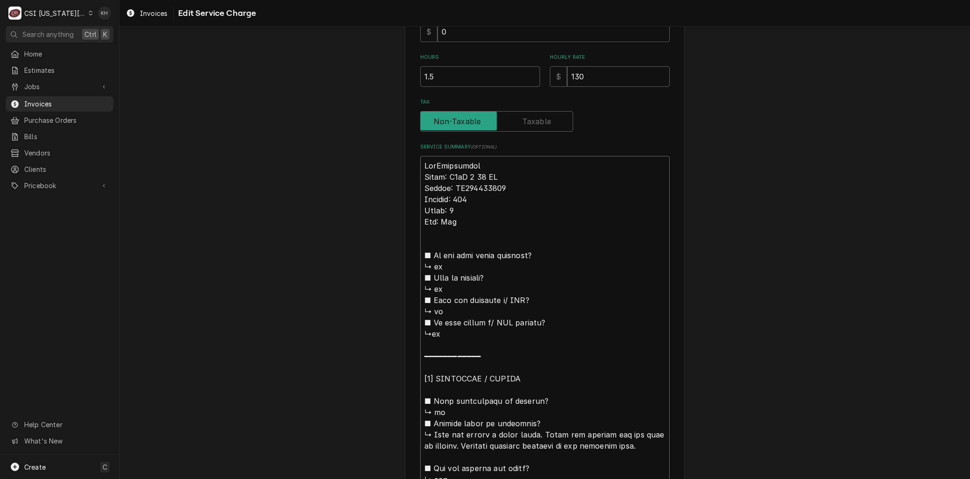
type textarea "BranConvotherm Model: C4eT 6 20 GS Serial: WS221096543 Voltage: 120 Phase: 1 Ga…"
type textarea "x"
type textarea "BrandConvotherm Model: C4eT 6 20 GS Serial: WS221096543 Voltage: 120 Phase: 1 G…"
type textarea "x"
type textarea "Brand:Convotherm Model: C4eT 6 20 GS Serial: WS221096543 Voltage: 120 Phase: 1 …"
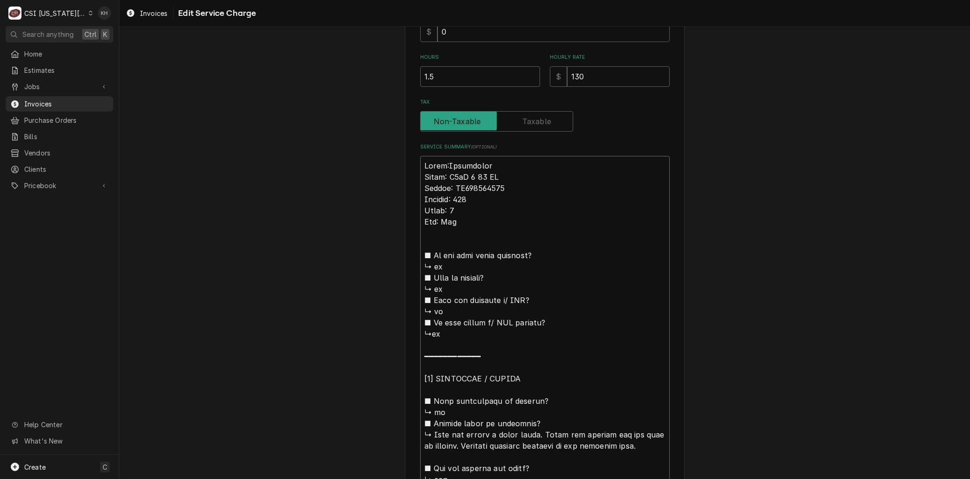
type textarea "x"
type textarea "Brand: Convotherm Model: C4eT 6 20 GS Serial: WS221096543 Voltage: 120 Phase: 1…"
drag, startPoint x: 429, startPoint y: 431, endPoint x: 376, endPoint y: 197, distance: 239.5
click at [376, 197] on div "Use the fields below to edit this service charge Short Description 1-Labor (Ser…" at bounding box center [544, 341] width 851 height 1194
type textarea "x"
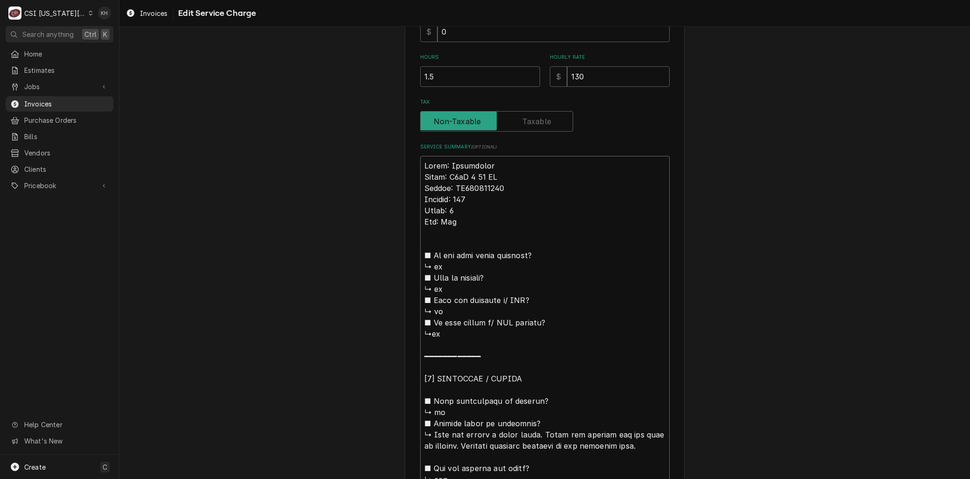
type textarea "Brand: Convotherm Model: C4eT 6 20 GS Serial: WS221096543 Unit was giving a wat…"
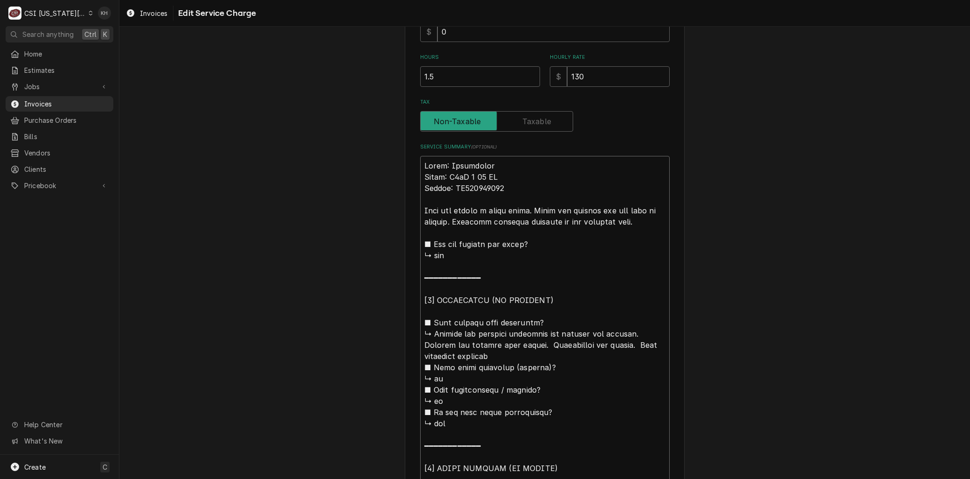
type textarea "x"
type textarea "Brand: Convotherm Model: C4eT 6 20 GS Serial: WS221096543 Unit was giving a wat…"
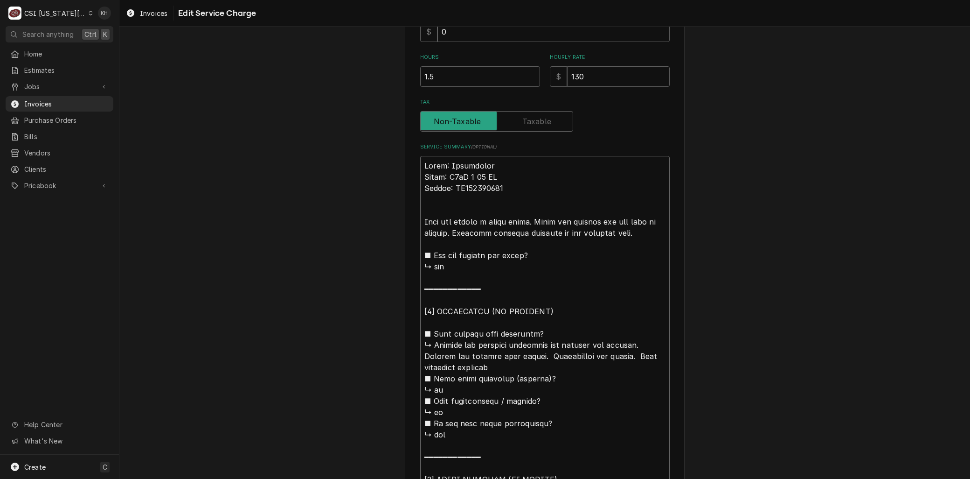
type textarea "x"
type textarea "Brand: Convotherm Model: C4eT 6 20 GS Serial: WS221096543 AUnit was giving a wa…"
type textarea "x"
type textarea "Brand: Convotherm Model: C4eT 6 20 GS Serial: WS221096543 ArUnit was giving a w…"
type textarea "x"
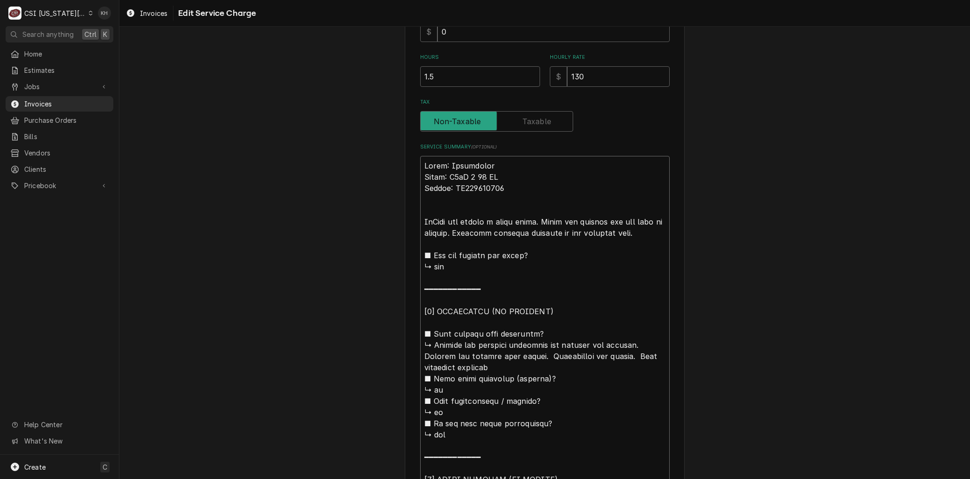
type textarea "Brand: Convotherm Model: C4eT 6 20 GS Serial: WS221096543 ArrUnit was giving a …"
type textarea "x"
type textarea "Brand: Convotherm Model: C4eT 6 20 GS Serial: WS221096543 ArriUnit was giving a…"
type textarea "x"
type textarea "Brand: Convotherm Model: C4eT 6 20 GS Serial: WS221096543 ArrivUnit was giving …"
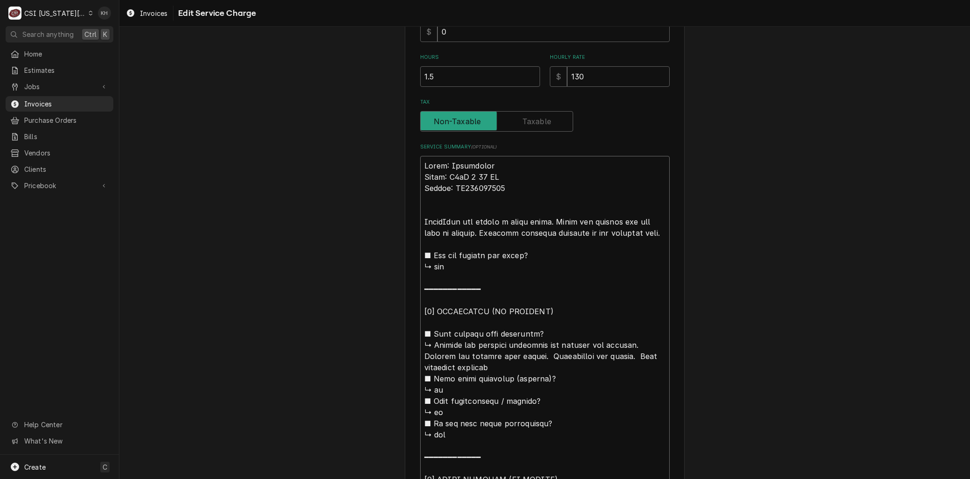
type textarea "x"
type textarea "Brand: Convotherm Model: C4eT 6 20 GS Serial: WS221096543 ArriveUnit was giving…"
type textarea "x"
type textarea "Brand: Convotherm Model: C4eT 6 20 GS Serial: WS221096543 ArrivedUnit was givin…"
type textarea "x"
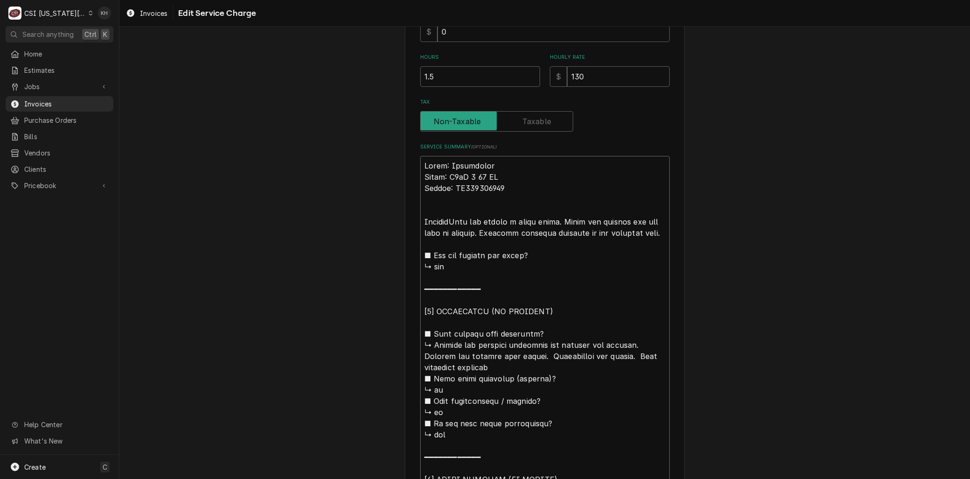
type textarea "Brand: Convotherm Model: C4eT 6 20 GS Serial: WS221096543 Arrived Unit was givi…"
type textarea "x"
type textarea "Brand: Convotherm Model: C4eT 6 20 GS Serial: WS221096543 Arrived oUnit was giv…"
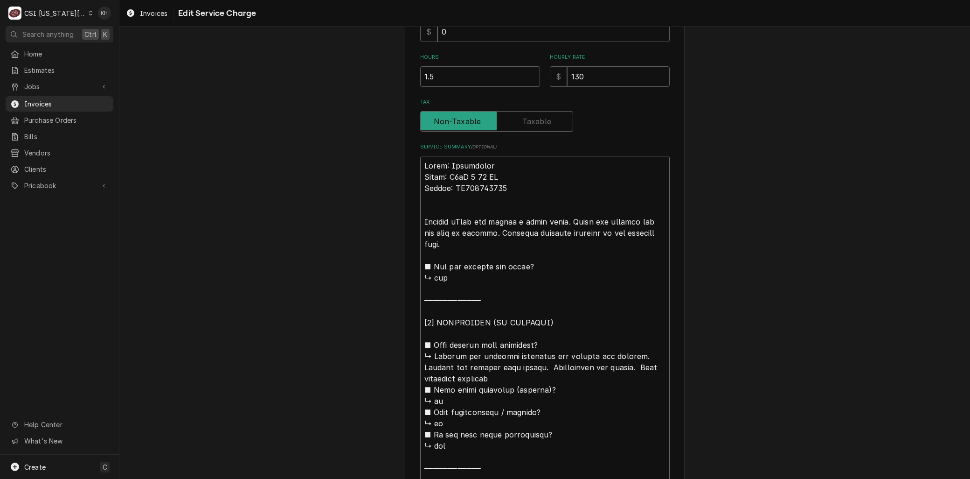
type textarea "x"
type textarea "Brand: Convotherm Model: C4eT 6 20 GS Serial: WS221096543 Arrived onUnit was gi…"
type textarea "x"
type textarea "Brand: Convotherm Model: C4eT 6 20 GS Serial: WS221096543 Arrived on Unit was g…"
type textarea "x"
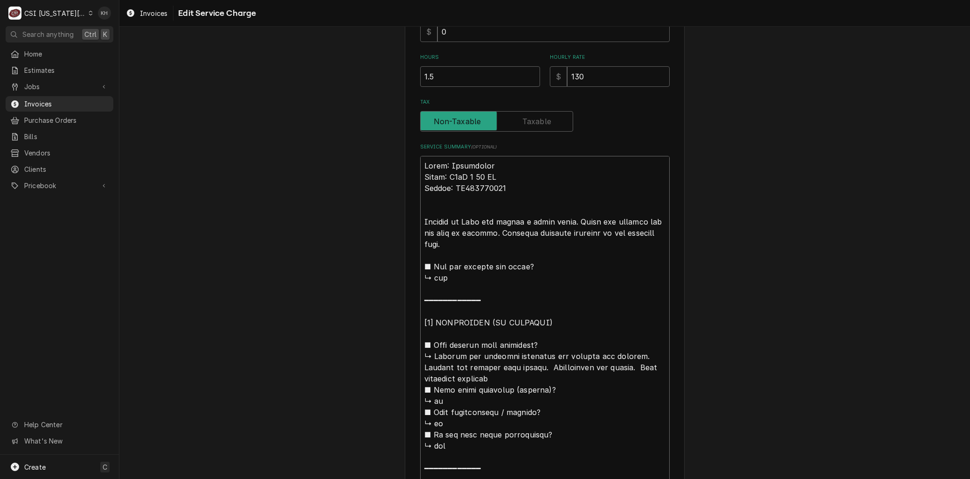
type textarea "Brand: Convotherm Model: C4eT 6 20 GS Serial: WS221096543 Arrived on sUnit was …"
type textarea "x"
type textarea "Brand: Convotherm Model: C4eT 6 20 GS Serial: WS221096543 Arrived on siUnit was…"
type textarea "x"
type textarea "Brand: Convotherm Model: C4eT 6 20 GS Serial: WS221096543 Arrived on sitUnit wa…"
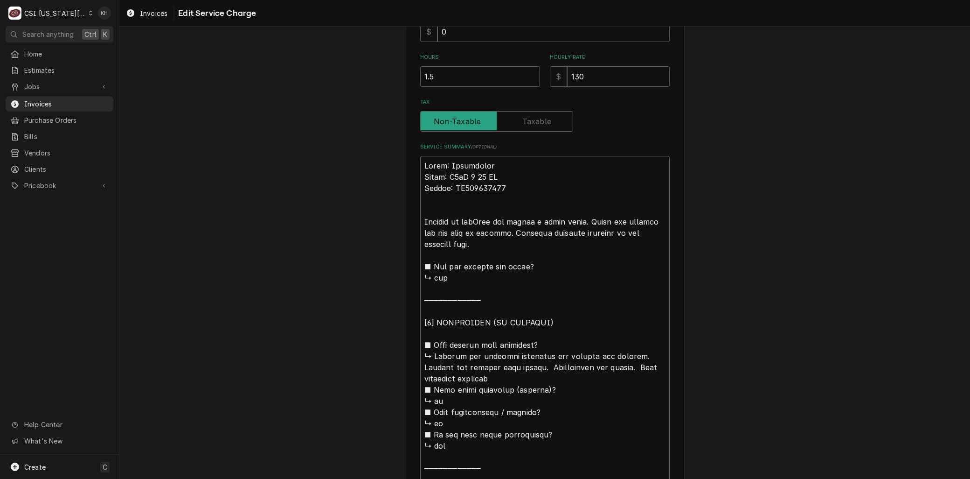
type textarea "x"
type textarea "Brand: Convotherm Model: C4eT 6 20 GS Serial: WS221096543 Arrived on siteUnit w…"
type textarea "x"
type textarea "Brand: Convotherm Model: C4eT 6 20 GS Serial: WS221096543 Arrived on site.Unit …"
type textarea "x"
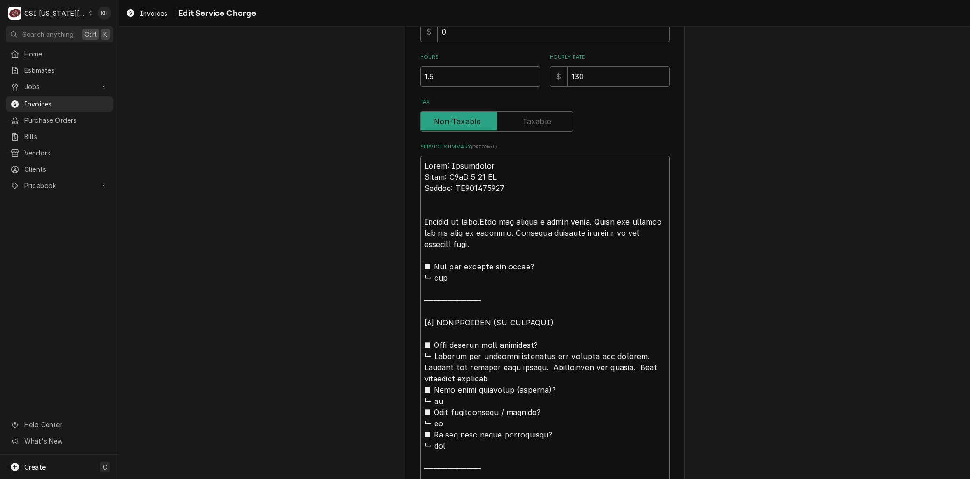
type textarea "Brand: Convotherm Model: C4eT 6 20 GS Serial: WS221096543 Arrived on site. Unit…"
type textarea "x"
type textarea "Brand: Convotherm Model: C4eT 6 20 GS Serial: WS221096543 Arrived on site.Unit …"
type textarea "x"
type textarea "Brand: Convotherm Model: C4eT 6 20 GS Serial: WS221096543 Arrived on siteUnit w…"
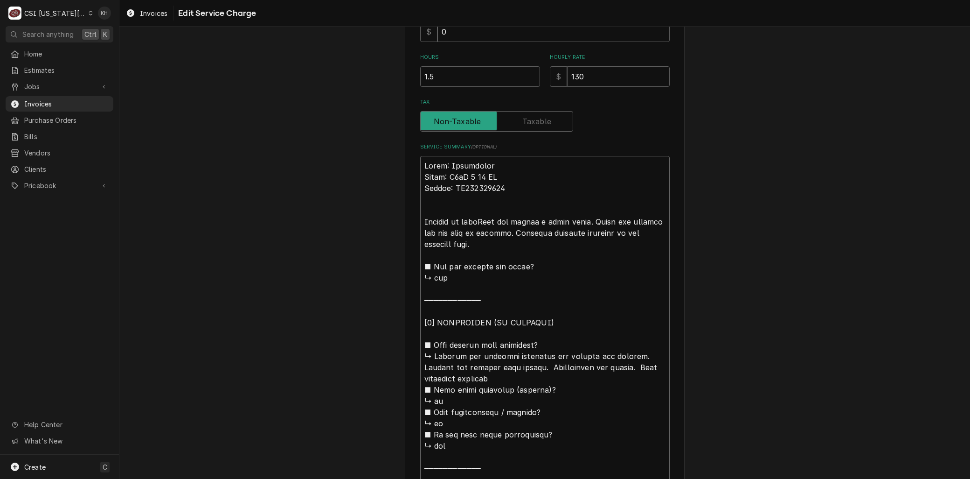
type textarea "x"
type textarea "Brand: Convotherm Model: C4eT 6 20 GS Serial: WS221096543 Arrived on site,Unit …"
type textarea "x"
type textarea "Brand: Convotherm Model: C4eT 6 20 GS Serial: WS221096543 Arrived on site, Unit…"
type textarea "x"
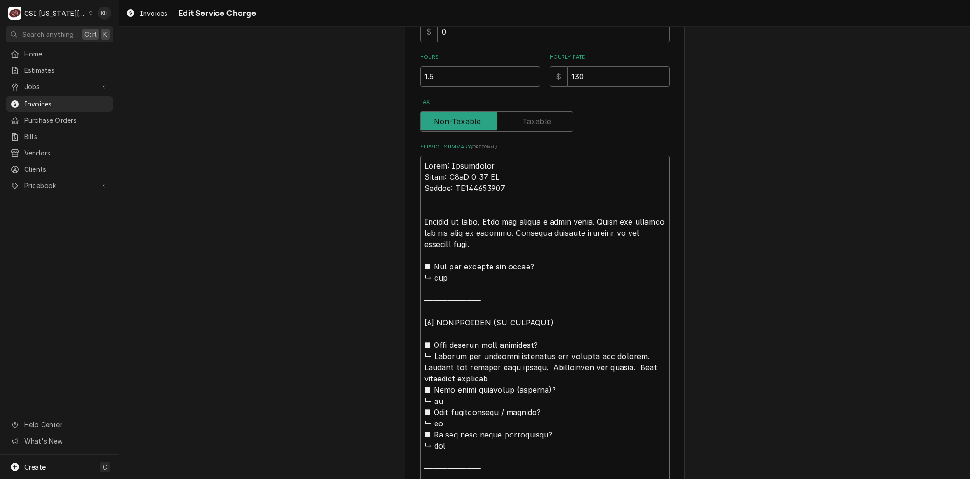
type textarea "Brand: Convotherm Model: C4eT 6 20 GS Serial: WS221096543 Arrived on site, Unit…"
drag, startPoint x: 501, startPoint y: 164, endPoint x: 495, endPoint y: 192, distance: 28.6
drag, startPoint x: 495, startPoint y: 192, endPoint x: 481, endPoint y: 218, distance: 30.3
click at [483, 216] on textarea "Service Summary ( optional )" at bounding box center [545, 406] width 250 height 501
type textarea "x"
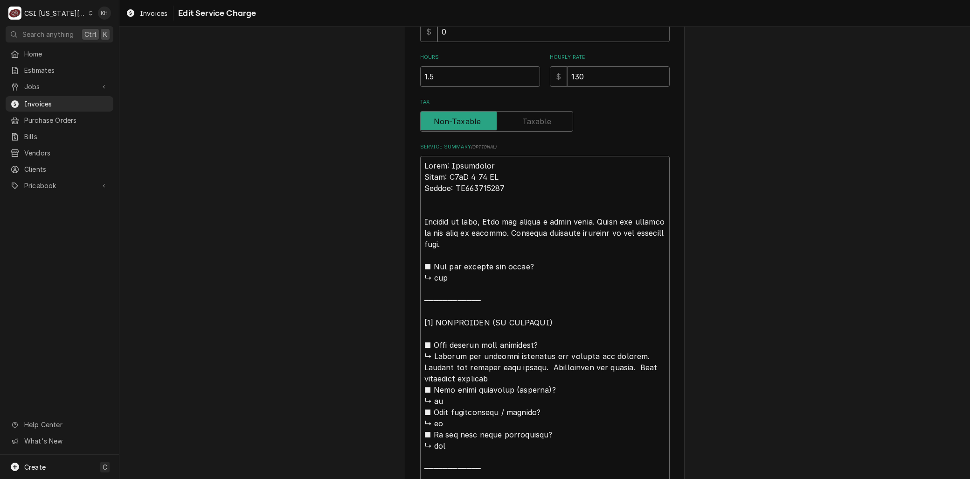
type textarea "Brand: Convotherm Model: C4eT 6 20 GS Serial: WS221096543 Arrived on site, nit …"
type textarea "x"
type textarea "Brand: Convotherm Model: C4eT 6 20 GS Serial: WS221096543 Arrived on site, unit…"
click at [652, 221] on textarea "Service Summary ( optional )" at bounding box center [545, 406] width 250 height 501
type textarea "x"
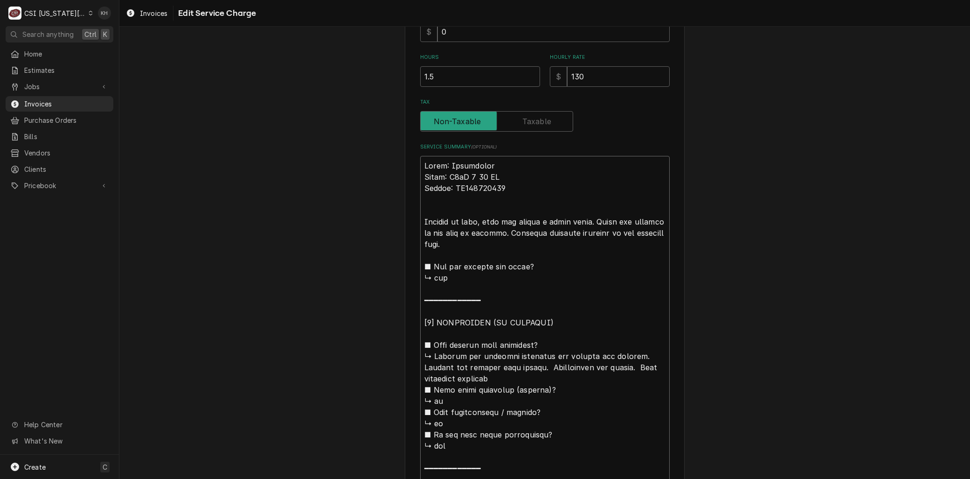
type textarea "Brand: Convotherm Model: C4eT 6 20 GS Serial: WS221096543 Arrived on site, unit…"
type textarea "x"
type textarea "Brand: Convotherm Model: C4eT 6 20 GS Serial: WS221096543 Arrived on site, unit…"
type textarea "x"
type textarea "Brand: Convotherm Model: C4eT 6 20 GS Serial: WS221096543 Arrived on site, unit…"
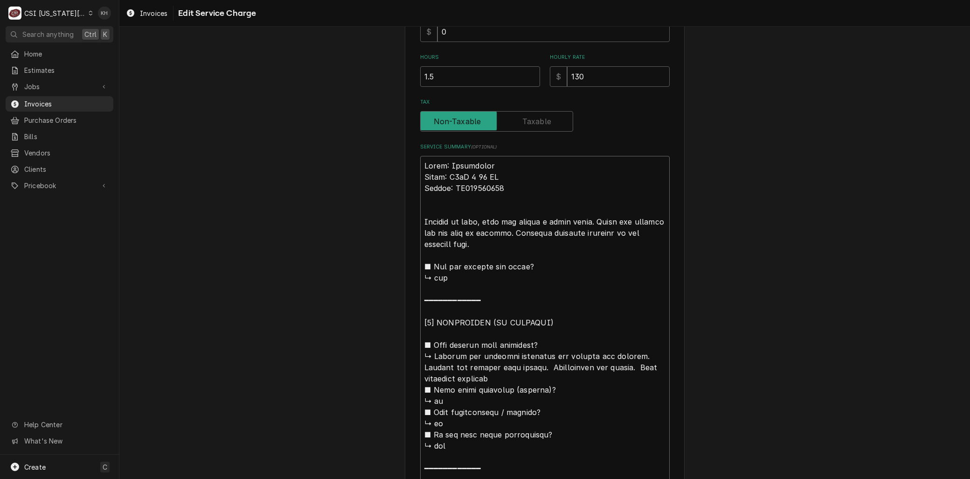
type textarea "x"
type textarea "Brand: Convotherm Model: C4eT 6 20 GS Serial: WS221096543 Arrived on site, unit…"
type textarea "x"
type textarea "Brand: Convotherm Model: C4eT 6 20 GS Serial: WS221096543 Arrived on site, unit…"
drag, startPoint x: 460, startPoint y: 245, endPoint x: 430, endPoint y: 354, distance: 112.5
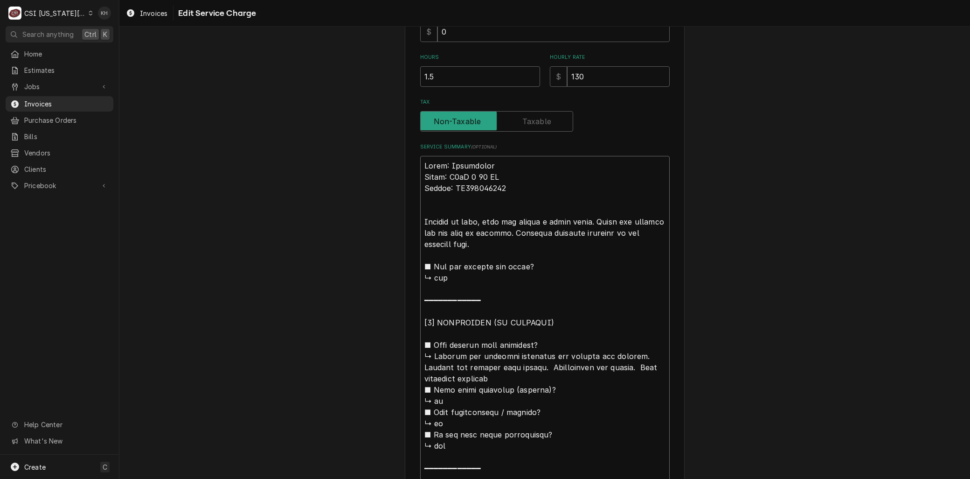
click at [430, 354] on textarea "Service Summary ( optional )" at bounding box center [545, 406] width 250 height 501
type textarea "x"
type textarea "Brand: Convotherm Model: C4eT 6 20 GS Serial: WS221096543 Arrived on site, unit…"
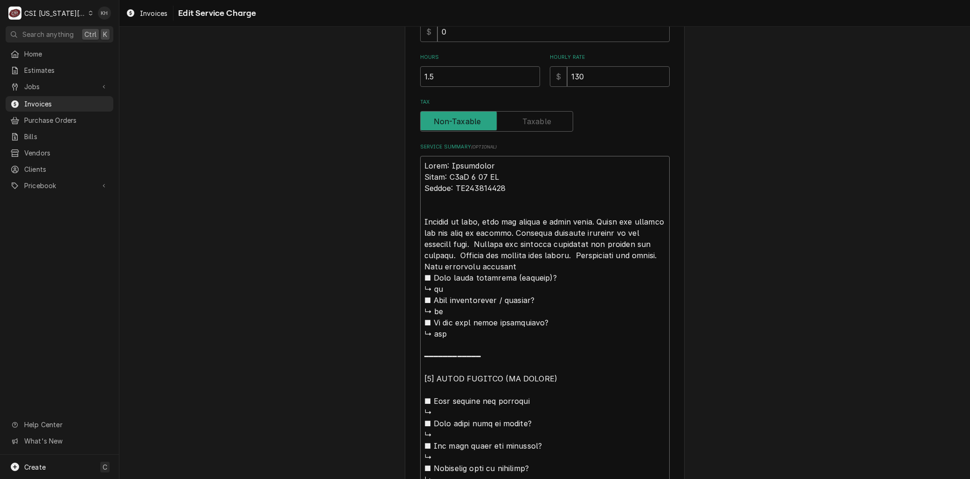
type textarea "x"
type textarea "Brand: Convotherm Model: C4eT 6 20 GS Serial: WS221096543 Arrived on site, unit…"
click at [542, 254] on textarea "Service Summary ( optional )" at bounding box center [545, 350] width 250 height 389
type textarea "x"
type textarea "Brand: Convotherm Model: C4eT 6 20 GS Serial: WS221096543 Arrived on site, unit…"
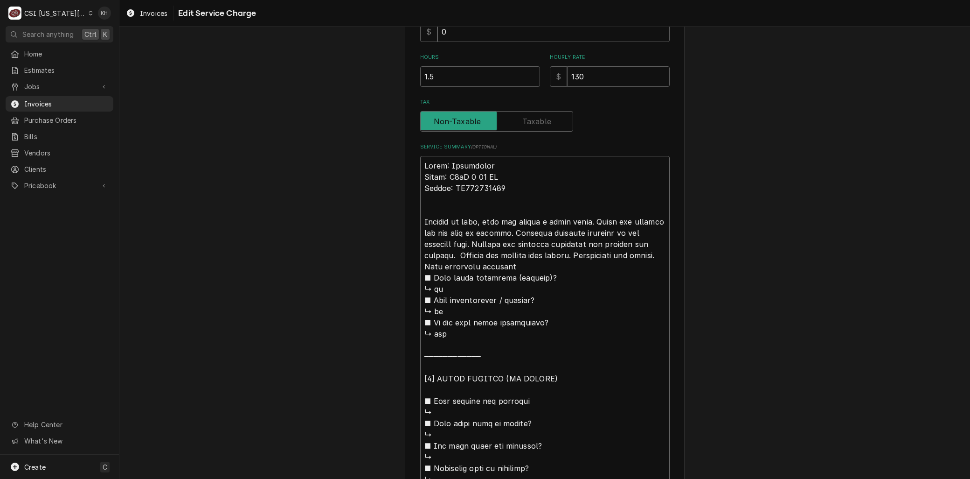
click at [632, 253] on textarea "Service Summary ( optional )" at bounding box center [545, 350] width 250 height 389
type textarea "x"
type textarea "Brand: Convotherm Model: C4eT 6 20 GS Serial: WS221096543 Arrived on site, unit…"
click at [499, 266] on textarea "Service Summary ( optional )" at bounding box center [545, 350] width 250 height 389
type textarea "x"
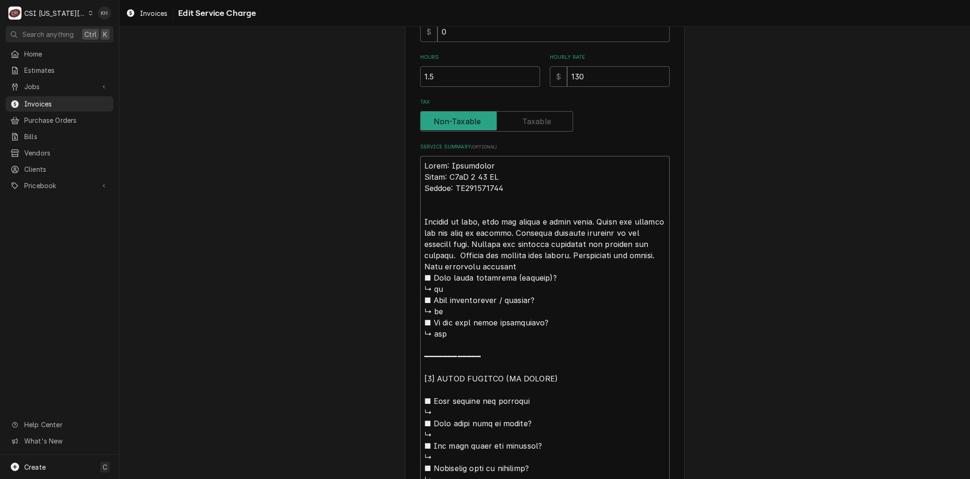
type textarea "Brand: Convotherm Model: C4eT 6 20 GS Serial: WS221096543 Arrived on site, unit…"
type textarea "x"
type textarea "Brand: Convotherm Model: C4eT 6 20 GS Serial: WS221096543 Arrived on site, unit…"
type textarea "x"
type textarea "Brand: Convotherm Model: C4eT 6 20 GS Serial: WS221096543 Arrived on site, unit…"
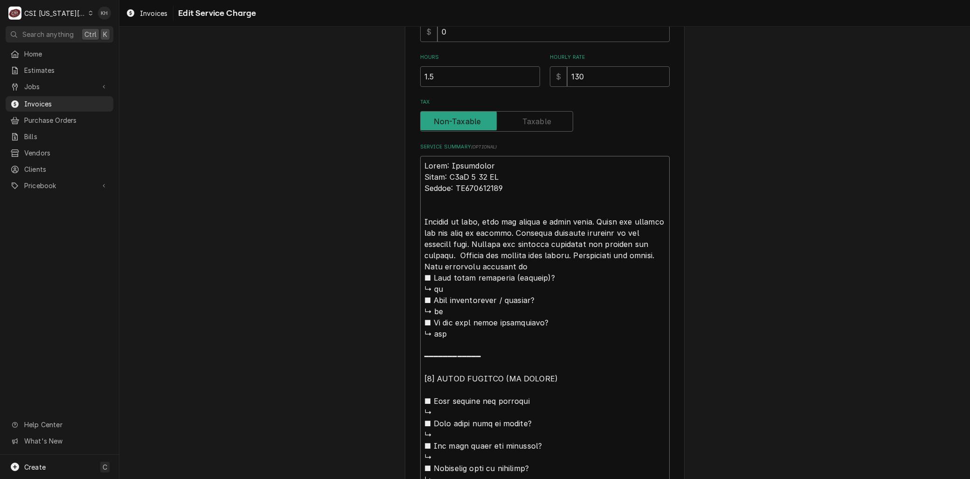
type textarea "x"
type textarea "Brand: Convotherm Model: C4eT 6 20 GS Serial: WS221096543 Arrived on site, unit…"
type textarea "x"
type textarea "Brand: Convotherm Model: C4eT 6 20 GS Serial: WS221096543 Arrived on site, unit…"
type textarea "x"
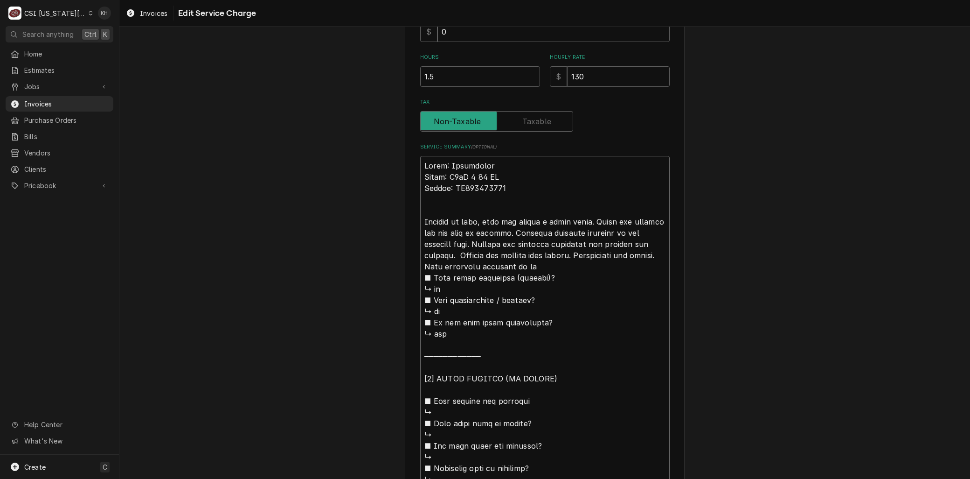
type textarea "Brand: Convotherm Model: C4eT 6 20 GS Serial: WS221096543 Arrived on site, unit…"
type textarea "x"
type textarea "Brand: Convotherm Model: C4eT 6 20 GS Serial: WS221096543 Arrived on site, unit…"
type textarea "x"
type textarea "Brand: Convotherm Model: C4eT 6 20 GS Serial: WS221096543 Arrived on site, unit…"
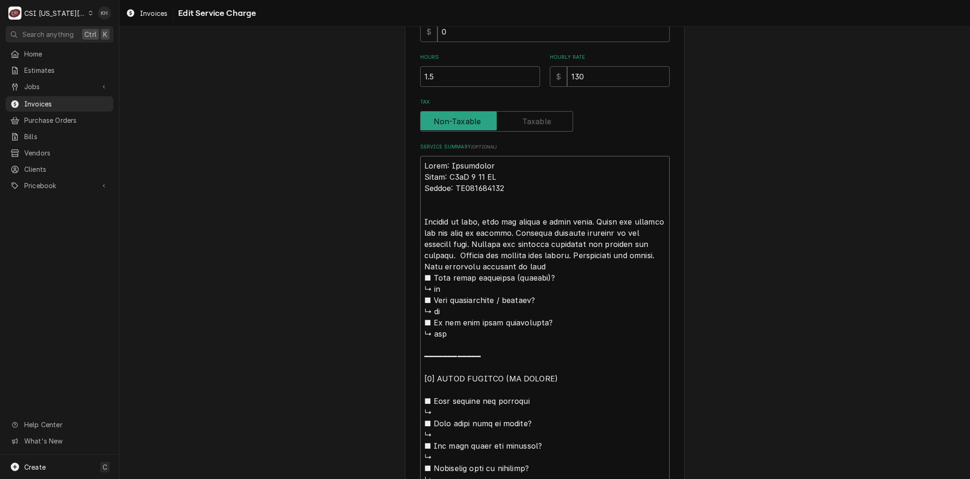
type textarea "x"
type textarea "Brand: Convotherm Model: C4eT 6 20 GS Serial: WS221096543 Arrived on site, unit…"
type textarea "x"
type textarea "Brand: Convotherm Model: C4eT 6 20 GS Serial: WS221096543 Arrived on site, unit…"
type textarea "x"
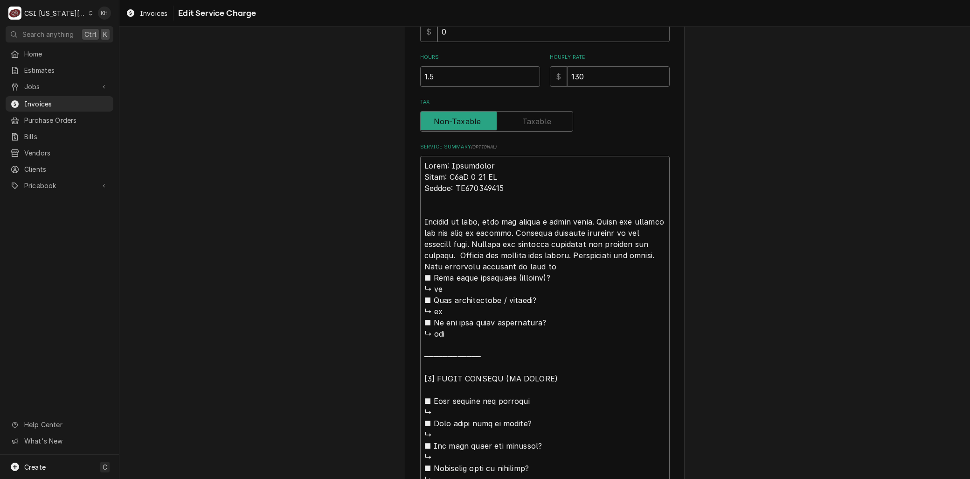
type textarea "Brand: Convotherm Model: C4eT 6 20 GS Serial: WS221096543 Arrived on site, unit…"
type textarea "x"
type textarea "Brand: Convotherm Model: C4eT 6 20 GS Serial: WS221096543 Arrived on site, unit…"
type textarea "x"
type textarea "Brand: Convotherm Model: C4eT 6 20 GS Serial: WS221096543 Arrived on site, unit…"
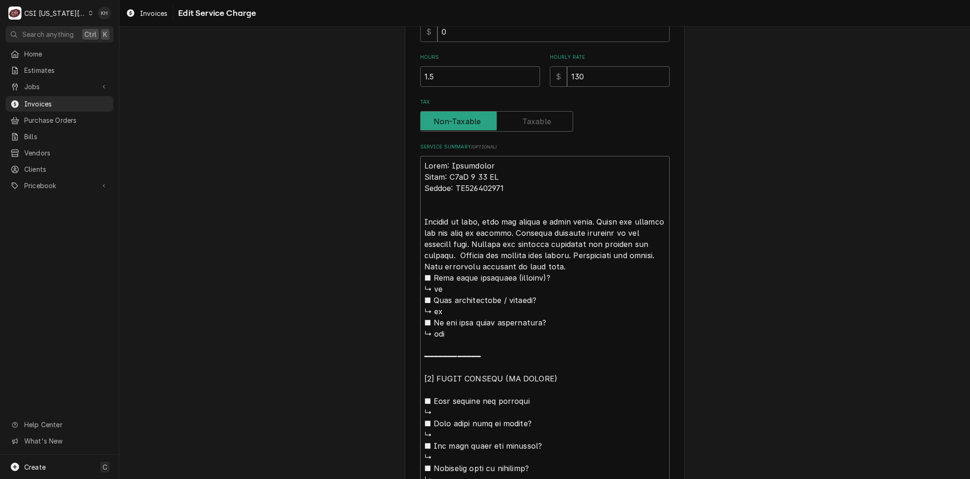
type textarea "x"
type textarea "Brand: Convotherm Model: C4eT 6 20 GS Serial: WS221096543 Arrived on site, unit…"
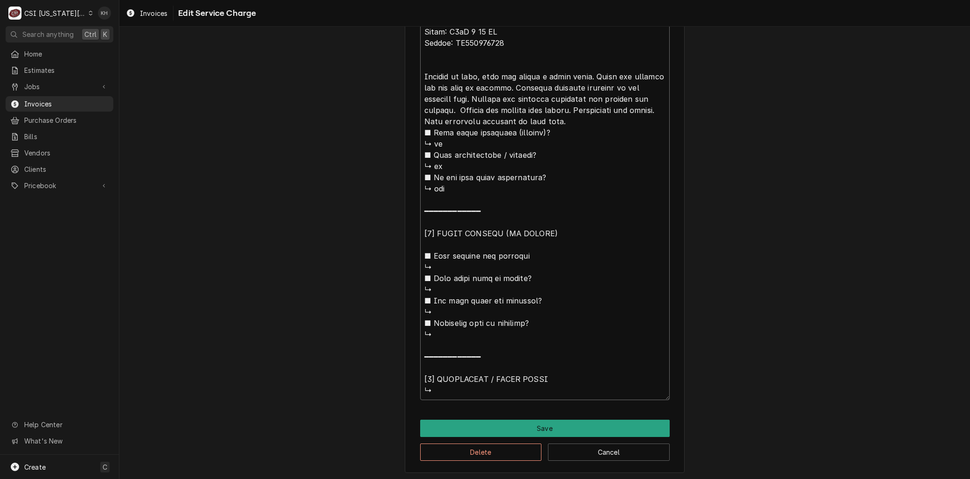
drag, startPoint x: 550, startPoint y: 267, endPoint x: 647, endPoint y: 505, distance: 257.1
click at [647, 478] on html "C CSI Kansas City. KH Search anything Ctrl K Home Estimates Jobs Jobs Job Serie…" at bounding box center [485, 239] width 970 height 479
type textarea "x"
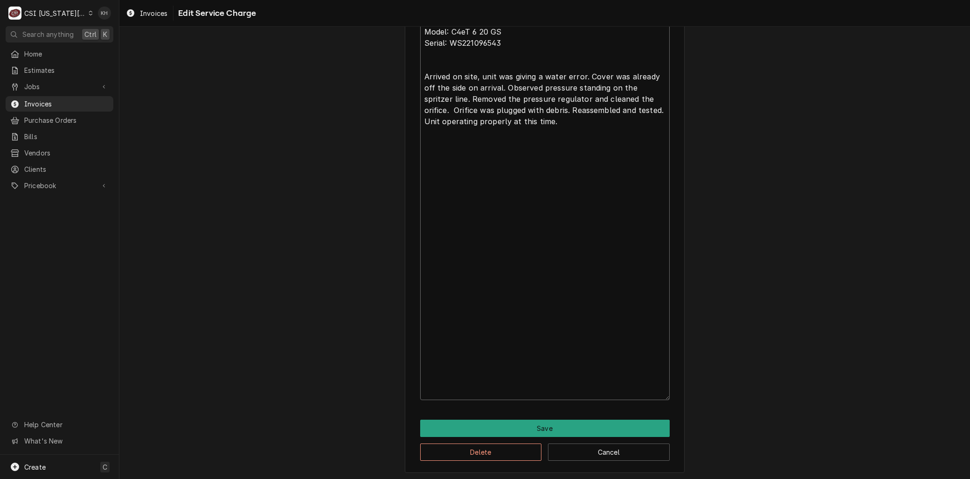
scroll to position [169, 0]
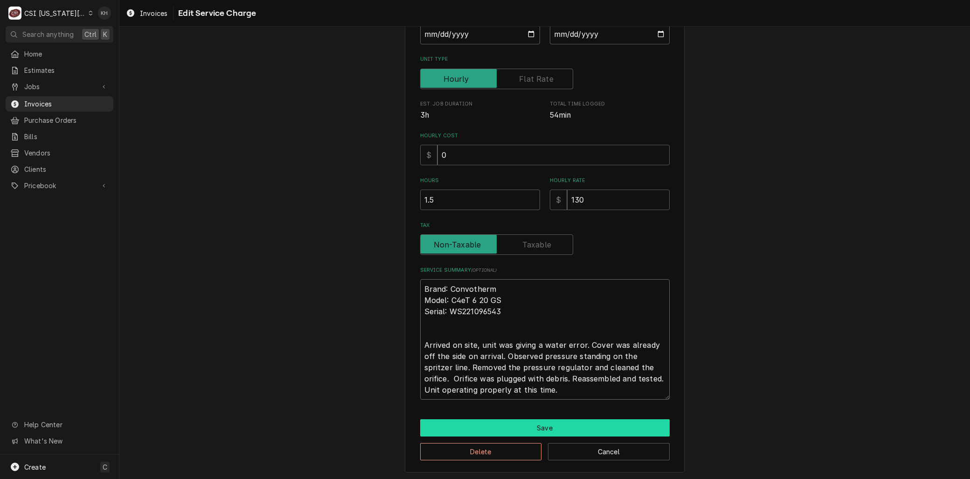
type textarea "Brand: Convotherm Model: C4eT 6 20 GS Serial: WS221096543 Arrived on site, unit…"
click at [536, 427] on button "Save" at bounding box center [545, 427] width 250 height 17
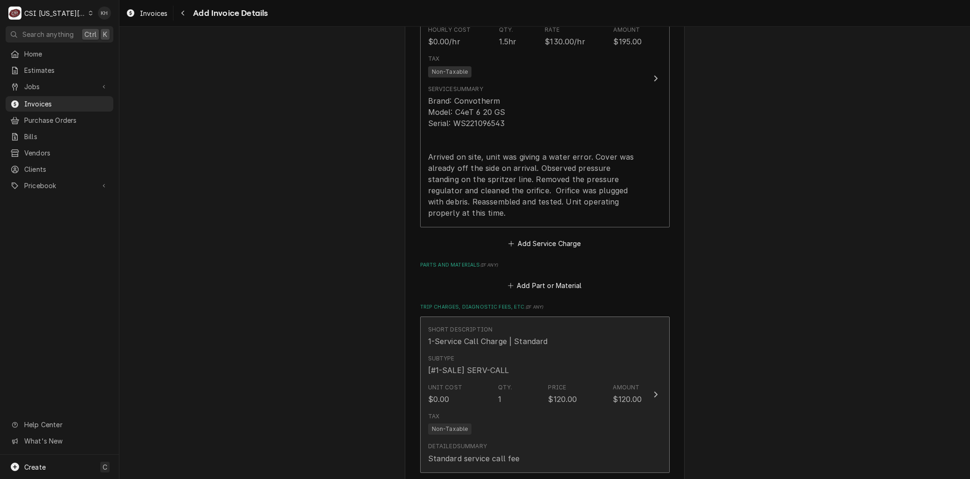
scroll to position [1036, 0]
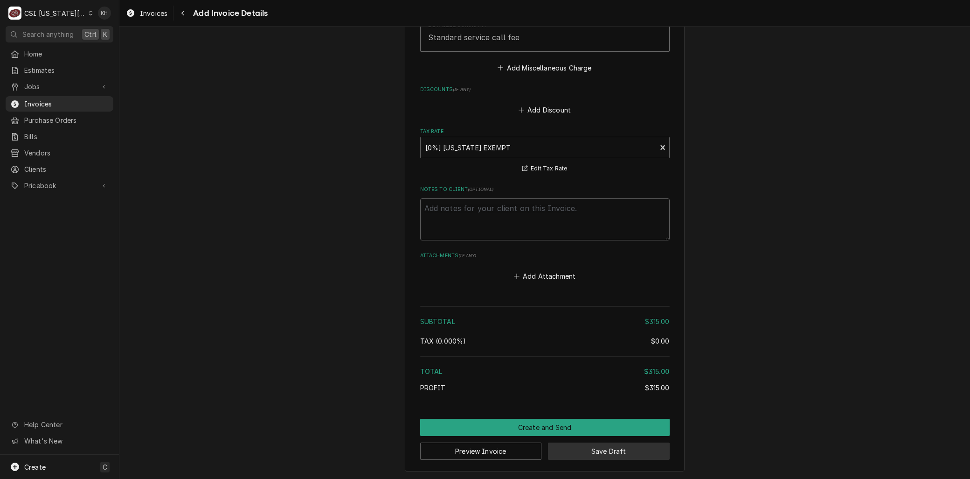
click at [574, 446] on button "Save Draft" at bounding box center [609, 450] width 122 height 17
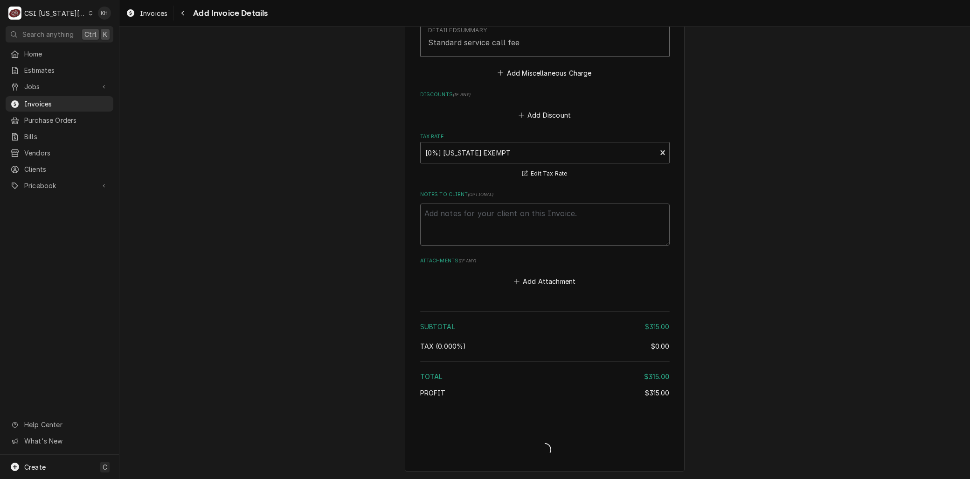
type textarea "x"
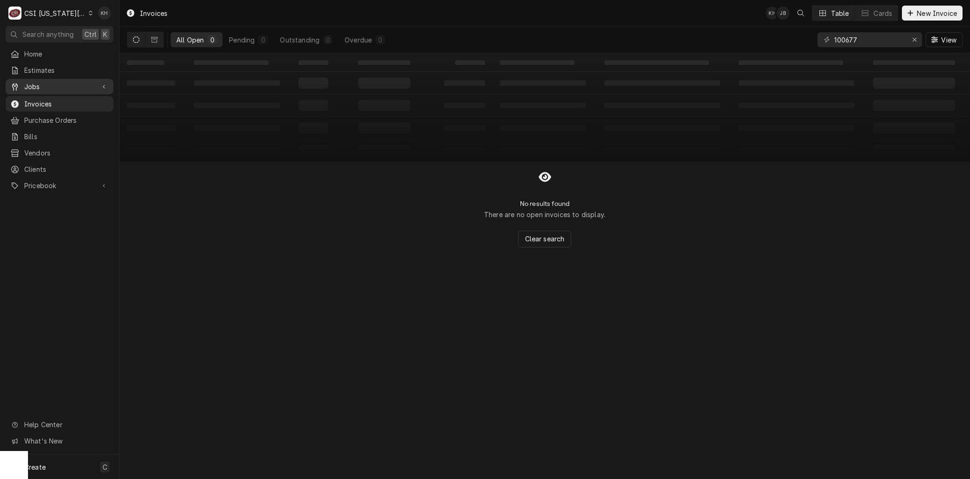
click at [26, 87] on span "Jobs" at bounding box center [59, 87] width 70 height 10
click at [31, 98] on span "Jobs" at bounding box center [66, 103] width 84 height 10
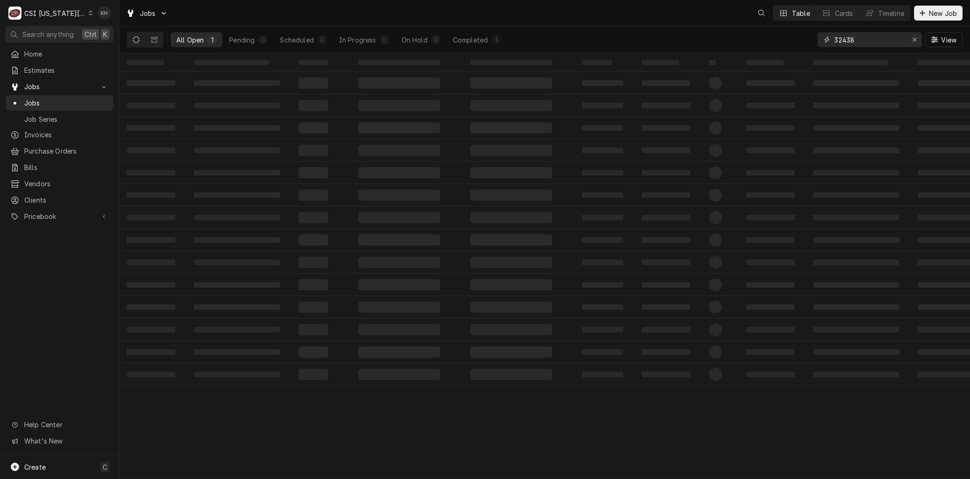
drag, startPoint x: 859, startPoint y: 37, endPoint x: 740, endPoint y: 38, distance: 118.9
click at [749, 38] on div "All Open 1 Pending 0 Scheduled 0 In Progress 0 On Hold 0 Completed 1 32438 View" at bounding box center [545, 40] width 836 height 26
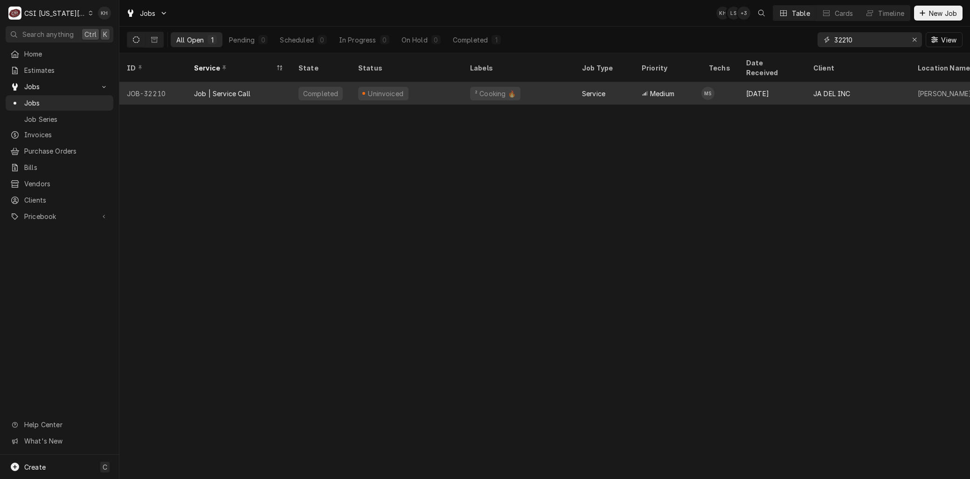
type input "32210"
click at [288, 82] on div "Job | Service Call" at bounding box center [239, 93] width 104 height 22
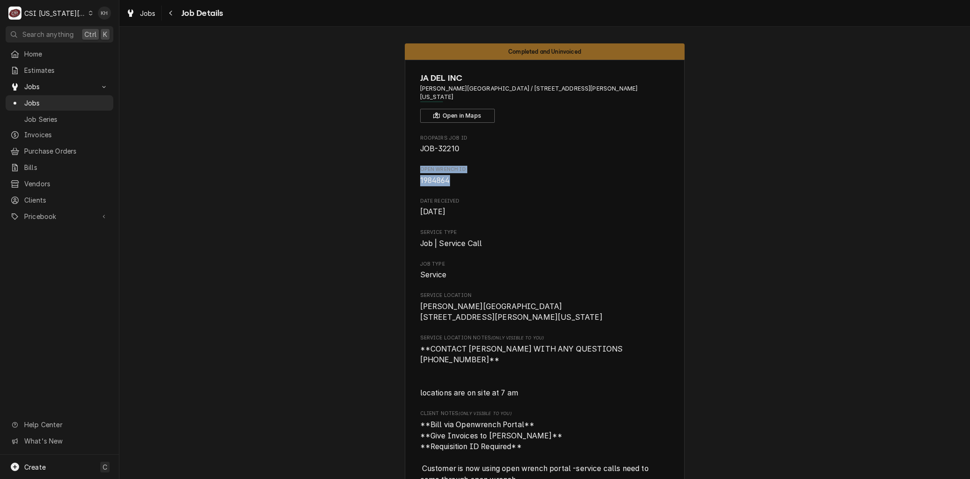
drag, startPoint x: 446, startPoint y: 173, endPoint x: 400, endPoint y: 159, distance: 48.2
copy div "Open wrench ID 1984864"
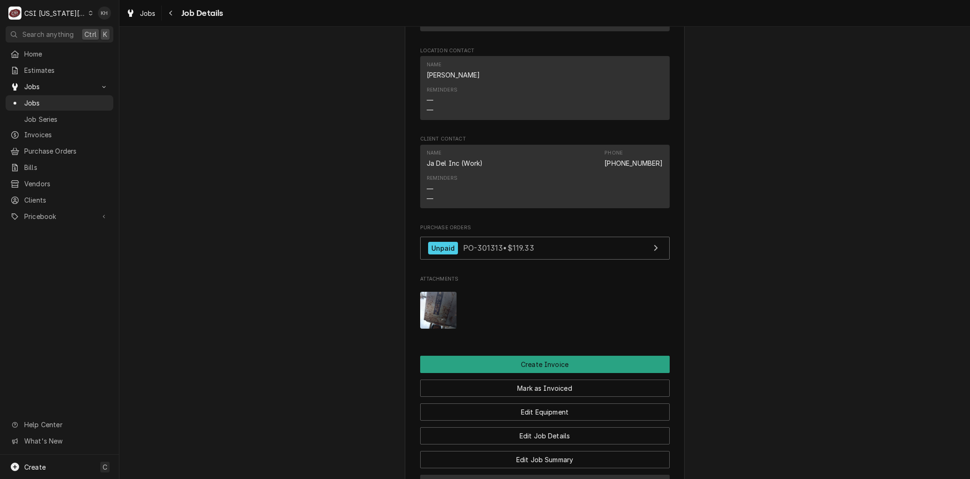
scroll to position [1036, 0]
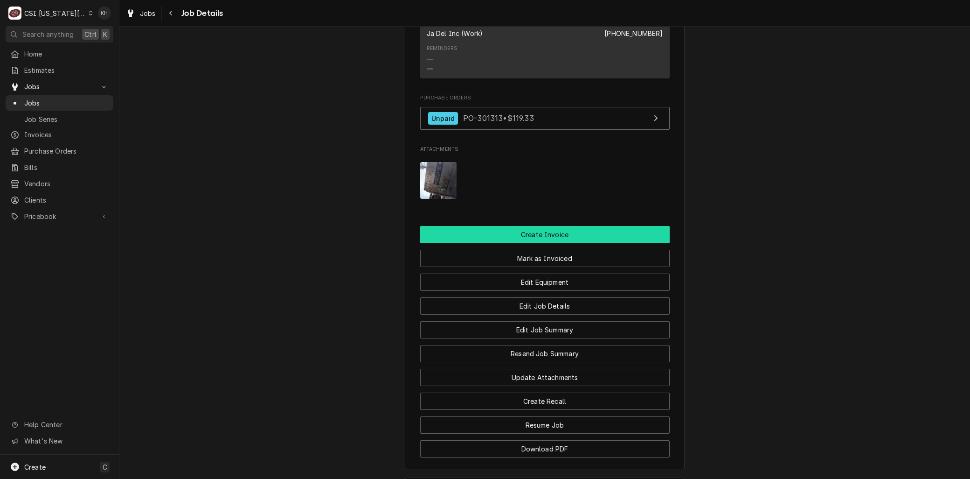
click at [528, 226] on button "Create Invoice" at bounding box center [545, 234] width 250 height 17
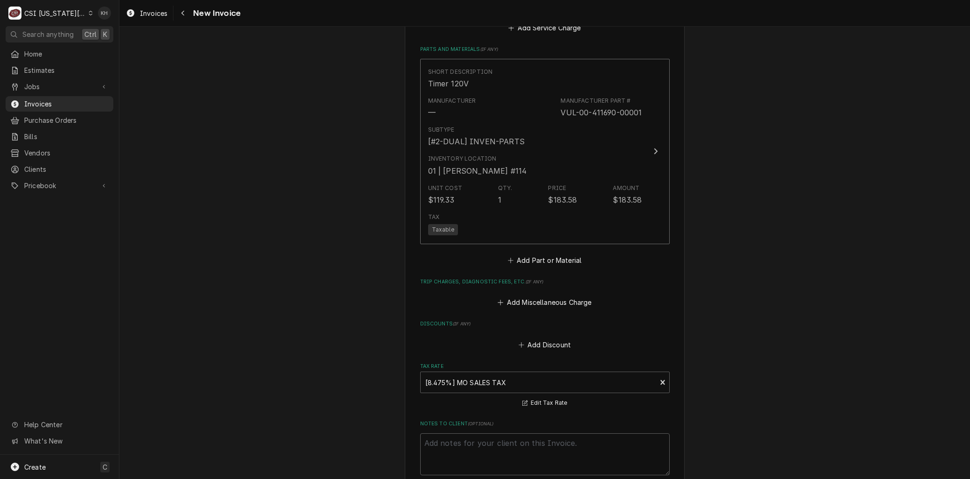
scroll to position [2354, 0]
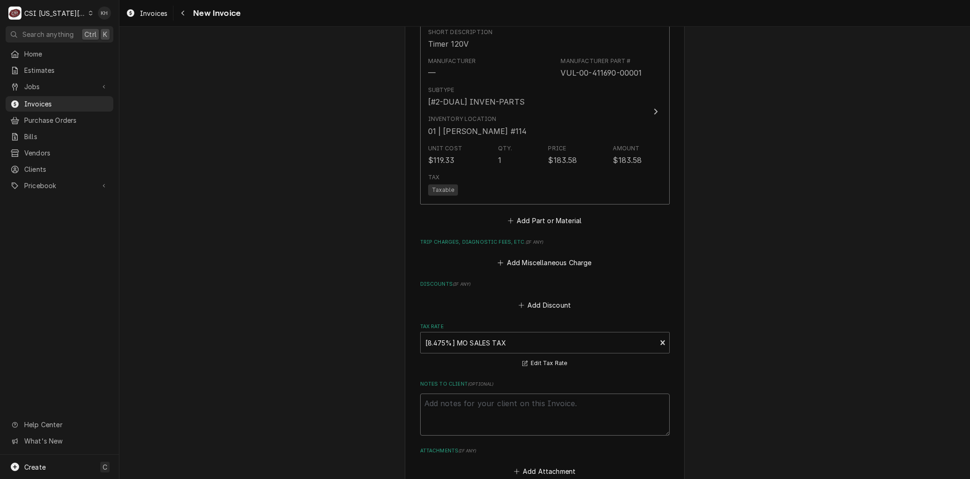
click at [462, 393] on textarea "Notes to Client ( optional )" at bounding box center [545, 414] width 250 height 42
paste textarea "Open wrench ID 1984864"
type textarea "x"
type textarea "Open wrench ID 1984864"
click at [481, 393] on textarea "Open wrench ID 1984864" at bounding box center [545, 414] width 250 height 42
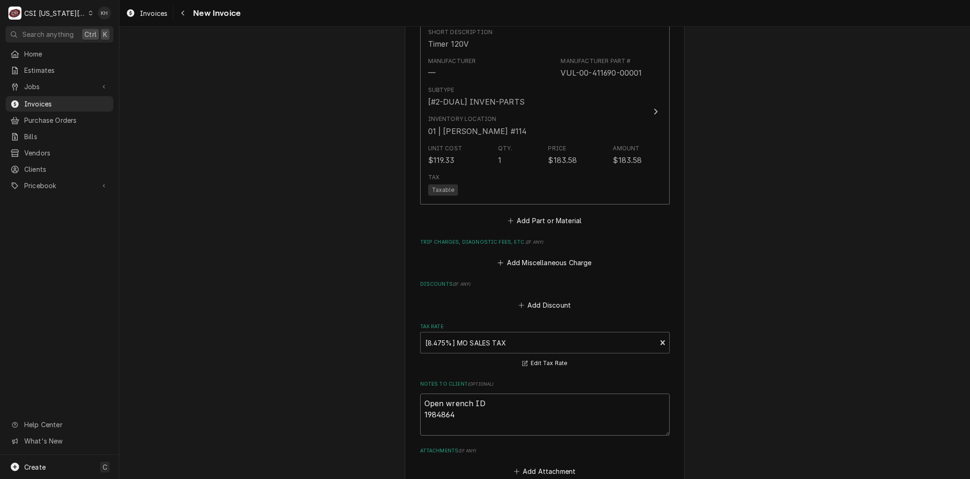
type textarea "x"
type textarea "Open wrench ID: 1984864"
type textarea "x"
type textarea "Open wrench ID:1984864"
type textarea "x"
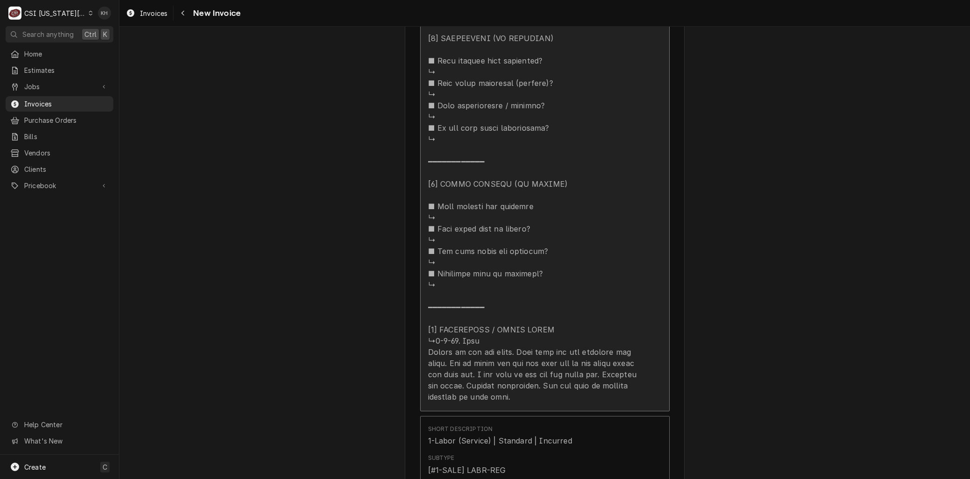
type textarea "Open wrench ID: 1984864"
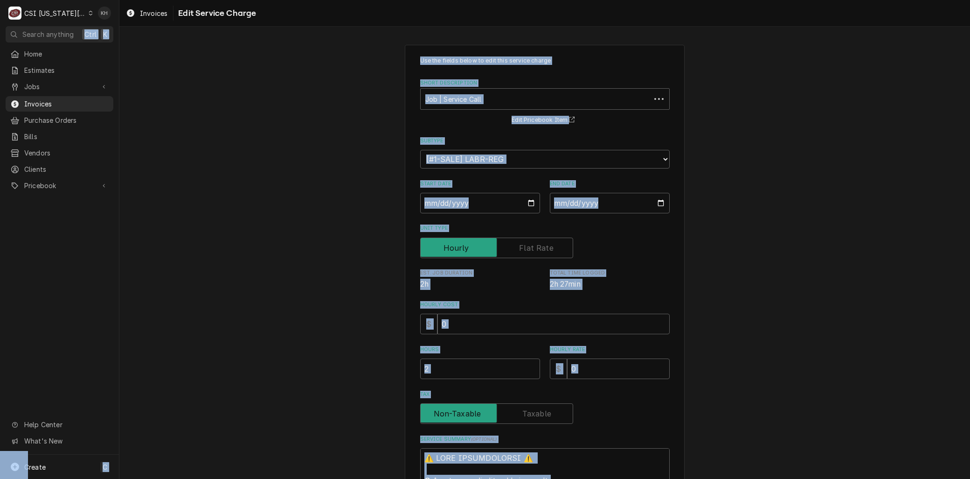
copy body "Ctrl K Home Estimates Jobs Jobs Job Series Invoices Purchase Orders Bills Vendo…"
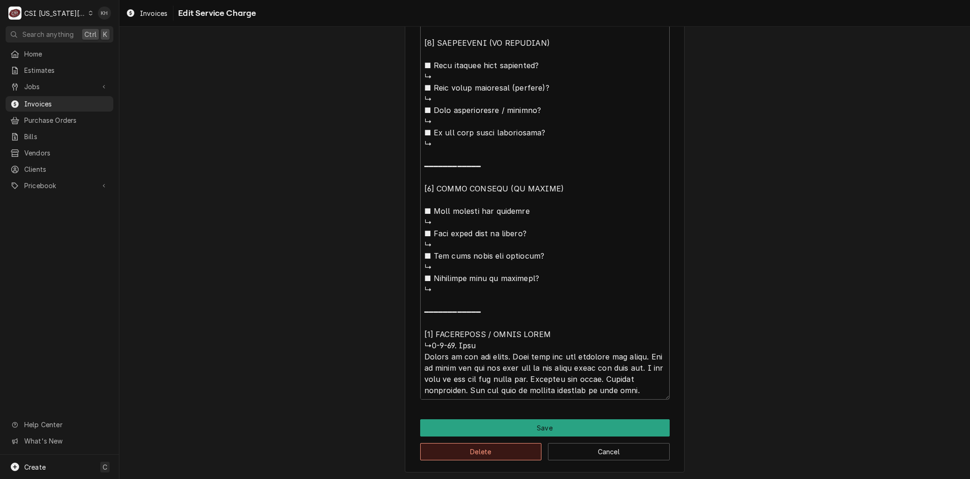
click at [473, 446] on button "Delete" at bounding box center [481, 451] width 122 height 17
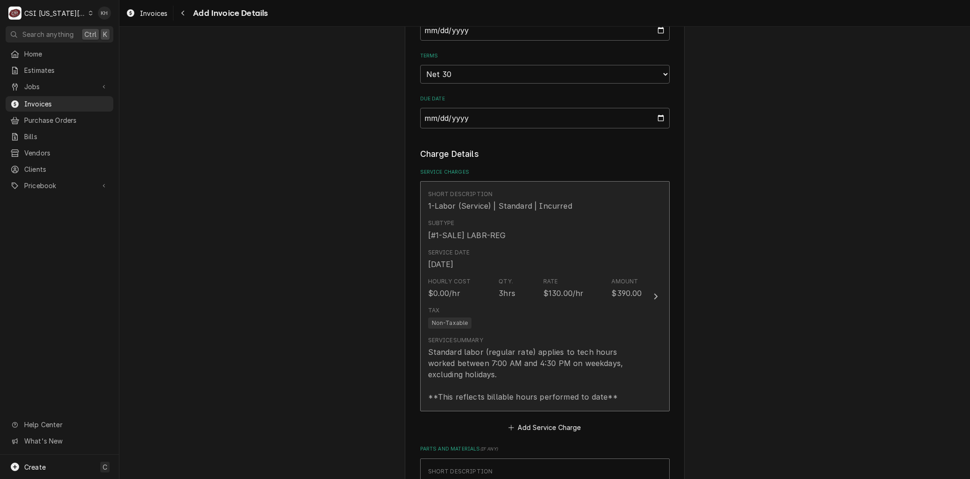
click at [468, 308] on div "Tax Non-Taxable" at bounding box center [535, 317] width 214 height 30
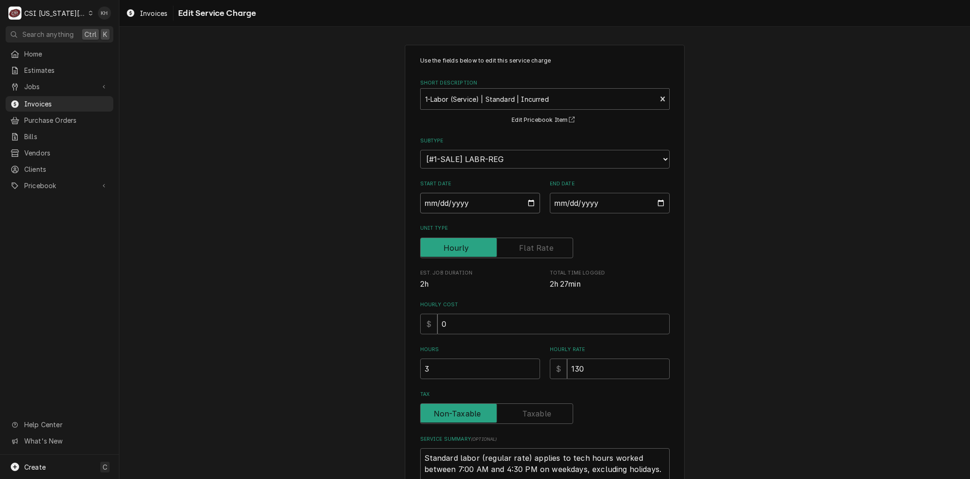
click at [526, 198] on input "2025-09-09" at bounding box center [480, 203] width 120 height 21
type textarea "x"
type input "2025-08-09"
type textarea "x"
type input "2025-08-22"
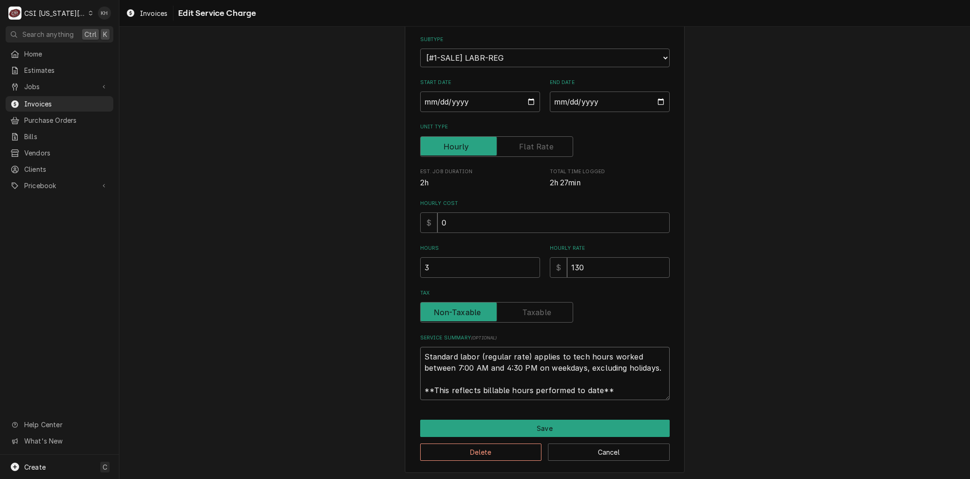
drag, startPoint x: 601, startPoint y: 390, endPoint x: 291, endPoint y: 304, distance: 322.1
click at [291, 304] on div "Use the fields below to edit this service charge Short Description 1-Labor (Ser…" at bounding box center [544, 207] width 851 height 545
paste textarea "⚠️ 𝗙𝗢𝗥𝗠 𝗜𝗡𝗦𝗧𝗥𝗨𝗖𝗧𝗜𝗢𝗡𝗦 ⚠️ ✪ 𝗖𝗼𝗺𝗽𝗹𝗲𝘁𝗲 𝗮𝗹𝗹 𝗿𝗲𝗹𝗲𝘃𝗮𝗻𝘁 𝘀𝗲𝗰𝘁𝗶𝗼𝗻𝘀 ✪ 𝗣𝗿𝗼𝘃𝗶𝗱𝗲 𝗱𝗲𝘁𝗮𝗶𝗹𝗲𝗱 𝗮𝗻𝘀…"
type textarea "x"
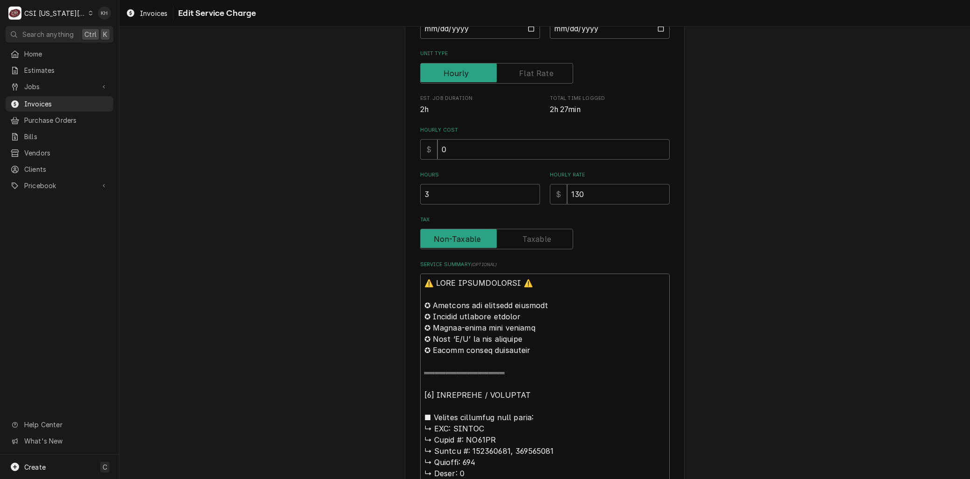
scroll to position [12, 0]
type textarea "⚠️ 𝗙𝗢𝗥𝗠 𝗜𝗡𝗦𝗧𝗥𝗨𝗖𝗧𝗜𝗢𝗡𝗦 ⚠️ ✪ 𝗖𝗼𝗺𝗽𝗹𝗲𝘁𝗲 𝗮𝗹𝗹 𝗿𝗲𝗹𝗲𝘃𝗮𝗻𝘁 𝘀𝗲𝗰𝘁𝗶𝗼𝗻𝘀 ✪ 𝗣𝗿𝗼𝘃𝗶𝗱𝗲 𝗱𝗲𝘁𝗮𝗶𝗹𝗲𝗱 𝗮𝗻𝘀…"
drag, startPoint x: 446, startPoint y: 413, endPoint x: 269, endPoint y: 211, distance: 268.7
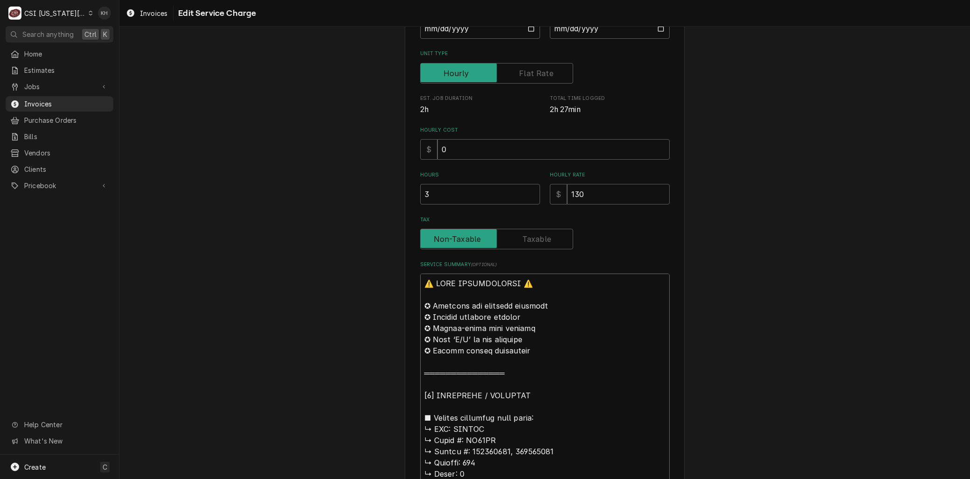
type textarea "x"
type textarea "B: VULCAN ↳ 𝗠𝗼𝗱𝗲𝗹 #: VC44GD ↳ 𝗦𝗲𝗿𝗶𝗮𝗹 #: 481964283, 481964300 ↳ 𝗩𝗼𝗹𝘁𝗮𝗴𝗲: 120 ↳ 𝗣…"
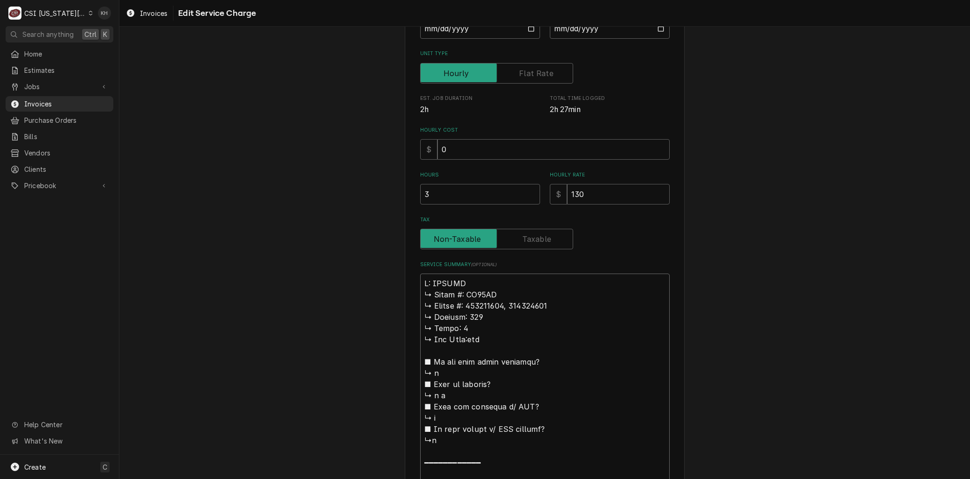
type textarea "x"
type textarea "Br: VULCAN ↳ 𝗠𝗼𝗱𝗲𝗹 #: VC44GD ↳ 𝗦𝗲𝗿𝗶𝗮𝗹 #: 481964283, 481964300 ↳ 𝗩𝗼𝗹𝘁𝗮𝗴𝗲: 120 ↳ …"
type textarea "x"
type textarea "Bra: VULCAN ↳ 𝗠𝗼𝗱𝗲𝗹 #: VC44GD ↳ 𝗦𝗲𝗿𝗶𝗮𝗹 #: 481964283, 481964300 ↳ 𝗩𝗼𝗹𝘁𝗮𝗴𝗲: 120 ↳…"
type textarea "x"
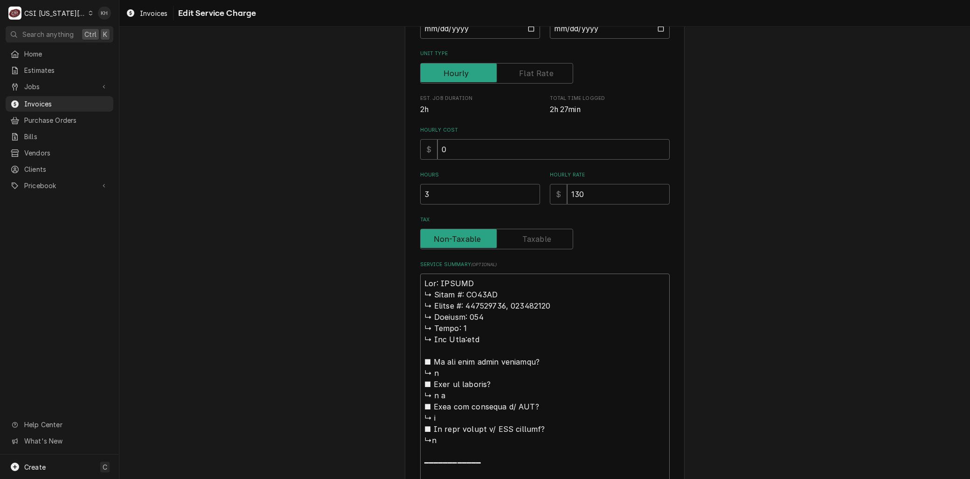
type textarea "Bran: VULCAN ↳ 𝗠𝗼𝗱𝗲𝗹 #: VC44GD ↳ 𝗦𝗲𝗿𝗶𝗮𝗹 #: 481964283, 481964300 ↳ 𝗩𝗼𝗹𝘁𝗮𝗴𝗲: 120 …"
type textarea "x"
type textarea "Brand: VULCAN ↳ 𝗠𝗼𝗱𝗲𝗹 #: VC44GD ↳ 𝗦𝗲𝗿𝗶𝗮𝗹 #: 481964283, 481964300 ↳ 𝗩𝗼𝗹𝘁𝗮𝗴𝗲: 120…"
type textarea "x"
type textarea "Brand:: VULCAN ↳ 𝗠𝗼𝗱𝗲𝗹 #: VC44GD ↳ 𝗦𝗲𝗿𝗶𝗮𝗹 #: 481964283, 481964300 ↳ 𝗩𝗼𝗹𝘁𝗮𝗴𝗲: 12…"
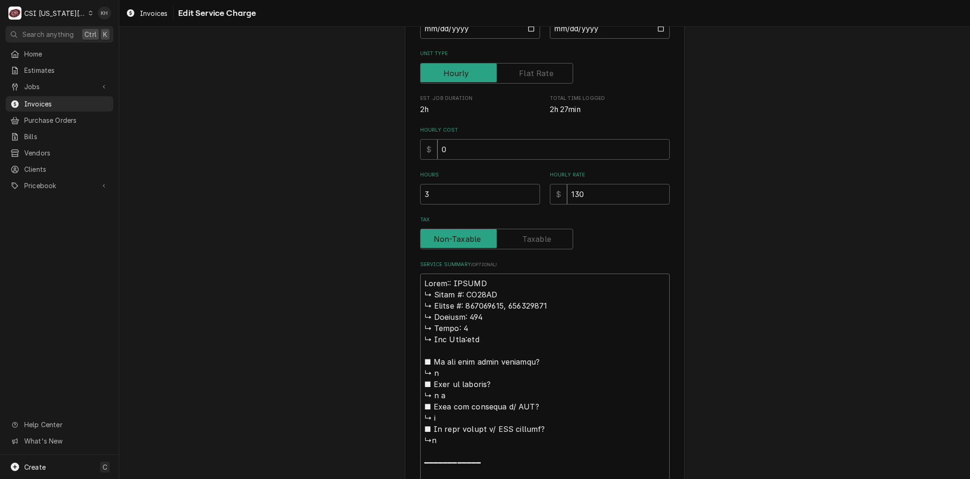
type textarea "x"
type textarea "Brand: VULCAN ↳ 𝗠𝗼𝗱𝗲𝗹 #: VC44GD ↳ 𝗦𝗲𝗿𝗶𝗮𝗹 #: 481964283, 481964300 ↳ 𝗩𝗼𝗹𝘁𝗮𝗴𝗲: 120…"
type textarea "x"
type textarea "Brand: VULCAN 𝗠𝗼𝗱𝗲𝗹 #: VC44GD ↳ 𝗦𝗲𝗿𝗶𝗮𝗹 #: 481964283, 481964300 ↳ 𝗩𝗼𝗹𝘁𝗮𝗴𝗲: 120 ↳…"
type textarea "x"
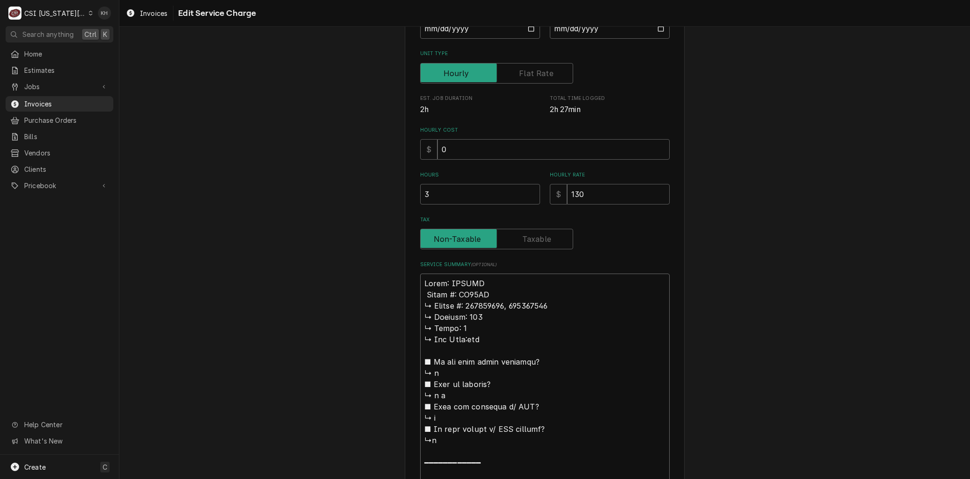
type textarea "Brand: VULCAN 𝗠𝗼𝗱𝗲𝗹 #: VC44GD ↳ 𝗦𝗲𝗿𝗶𝗮𝗹 #: 481964283, 481964300 ↳ 𝗩𝗼𝗹𝘁𝗮𝗴𝗲: 120 ↳…"
type textarea "x"
type textarea "Brand: VULCAN 𝗼𝗱𝗲𝗹 #: VC44GD ↳ 𝗦𝗲𝗿𝗶𝗮𝗹 #: 481964283, 481964300 ↳ 𝗩𝗼𝗹𝘁𝗮𝗴𝗲: 120 ↳ …"
type textarea "x"
type textarea "Brand: VULCAN 𝗱𝗲𝗹 #: VC44GD ↳ 𝗦𝗲𝗿𝗶𝗮𝗹 #: 481964283, 481964300 ↳ 𝗩𝗼𝗹𝘁𝗮𝗴𝗲: 120 ↳ 𝗣…"
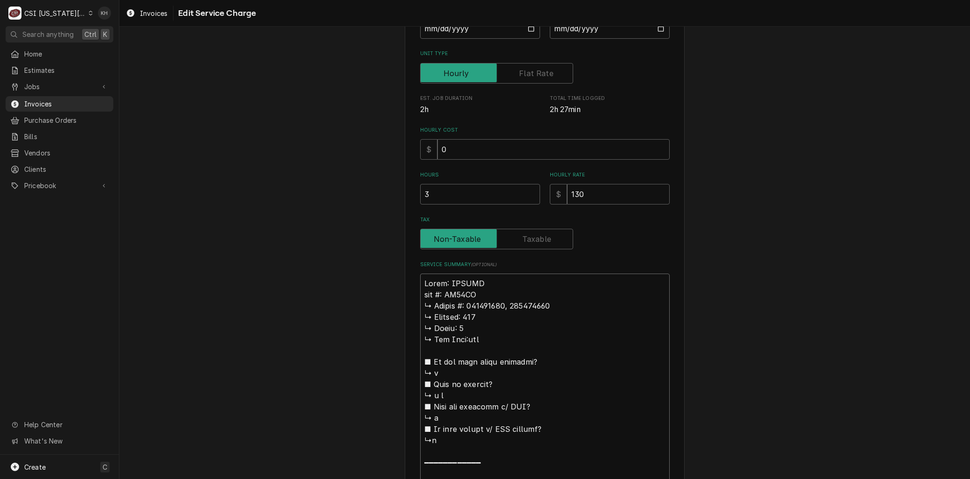
type textarea "x"
type textarea "Brand: VULCAN 𝗲𝗹 #: VC44GD ↳ 𝗦𝗲𝗿𝗶𝗮𝗹 #: 481964283, 481964300 ↳ 𝗩𝗼𝗹𝘁𝗮𝗴𝗲: 120 ↳ 𝗣𝗵…"
type textarea "x"
type textarea "Brand: VULCAN 𝗹 #: VC44GD ↳ 𝗦𝗲𝗿𝗶𝗮𝗹 #: 481964283, 481964300 ↳ 𝗩𝗼𝗹𝘁𝗮𝗴𝗲: 120 ↳ 𝗣𝗵𝗮…"
type textarea "x"
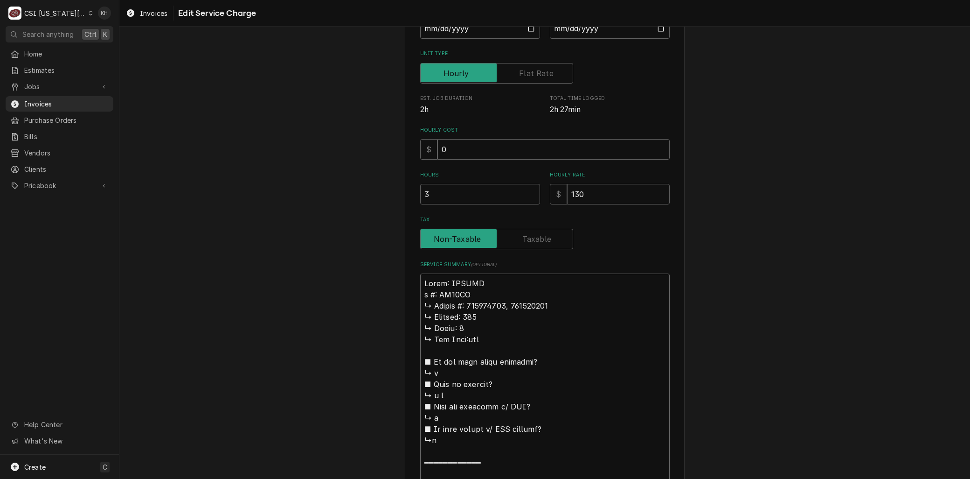
type textarea "Brand: VULCAN #: VC44GD ↳ 𝗦𝗲𝗿𝗶𝗮𝗹 #: 481964283, 481964300 ↳ 𝗩𝗼𝗹𝘁𝗮𝗴𝗲: 120 ↳ 𝗣𝗵𝗮𝘀𝗲…"
type textarea "x"
type textarea "Brand: VULCAN #: VC44GD ↳ 𝗦𝗲𝗿𝗶𝗮𝗹 #: 481964283, 481964300 ↳ 𝗩𝗼𝗹𝘁𝗮𝗴𝗲: 120 ↳ 𝗣𝗵𝗮𝘀𝗲…"
type textarea "x"
type textarea "Brand: VULCAN : VC44GD ↳ 𝗦𝗲𝗿𝗶𝗮𝗹 #: 481964283, 481964300 ↳ 𝗩𝗼𝗹𝘁𝗮𝗴𝗲: 120 ↳ 𝗣𝗵𝗮𝘀𝗲:…"
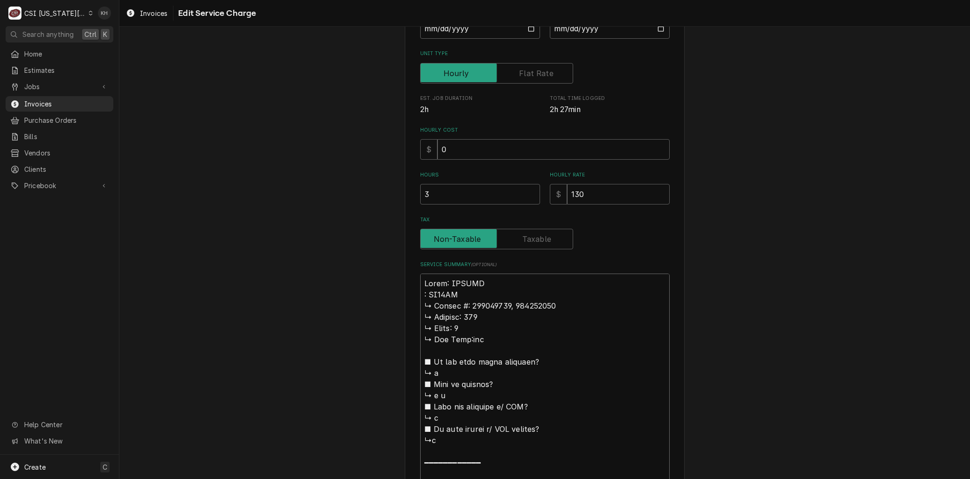
type textarea "x"
type textarea "Brand: VULCAN M: VC44GD ↳ 𝗦𝗲𝗿𝗶𝗮𝗹 #: 481964283, 481964300 ↳ 𝗩𝗼𝗹𝘁𝗮𝗴𝗲: 120 ↳ 𝗣𝗵𝗮𝘀𝗲…"
type textarea "x"
type textarea "Brand: VULCAN Mo: VC44GD ↳ 𝗦𝗲𝗿𝗶𝗮𝗹 #: 481964283, 481964300 ↳ 𝗩𝗼𝗹𝘁𝗮𝗴𝗲: 120 ↳ 𝗣𝗵𝗮𝘀…"
type textarea "x"
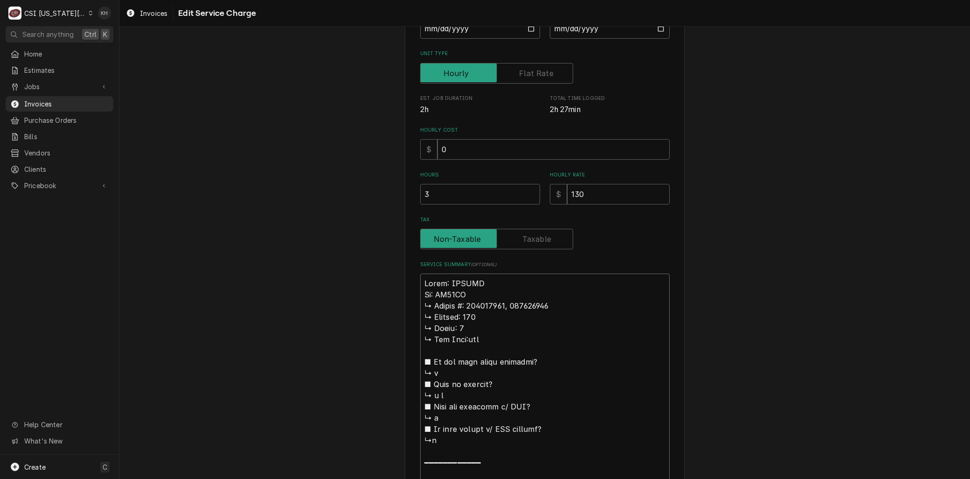
type textarea "Brand: VULCAN Mod: VC44GD ↳ 𝗦𝗲𝗿𝗶𝗮𝗹 #: 481964283, 481964300 ↳ 𝗩𝗼𝗹𝘁𝗮𝗴𝗲: 120 ↳ 𝗣𝗵𝗮…"
type textarea "x"
type textarea "Brand: VULCAN Mode: VC44GD ↳ 𝗦𝗲𝗿𝗶𝗮𝗹 #: 481964283, 481964300 ↳ 𝗩𝗼𝗹𝘁𝗮𝗴𝗲: 120 ↳ 𝗣𝗵…"
type textarea "x"
type textarea "Brand: VULCAN Model: VC44GD ↳ 𝗦𝗲𝗿𝗶𝗮𝗹 #: 481964283, 481964300 ↳ 𝗩𝗼𝗹𝘁𝗮𝗴𝗲: 120 ↳ 𝗣…"
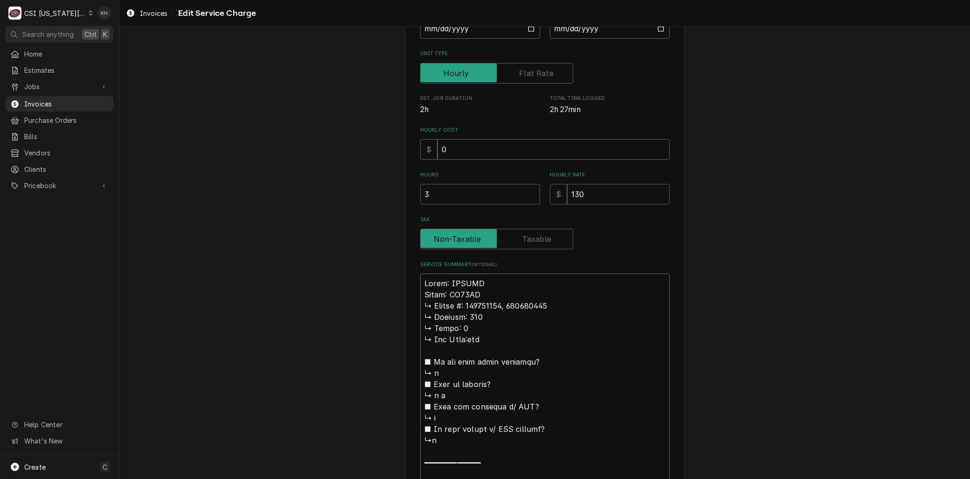
type textarea "x"
type textarea "Brand: VULCAN Model: VC44GD 𝗦𝗲𝗿𝗶𝗮𝗹 #: 481964283, 481964300 ↳ 𝗩𝗼𝗹𝘁𝗮𝗴𝗲: 120 ↳ 𝗣𝗵𝗮…"
type textarea "x"
type textarea "Brand: VULCAN Model: VC44GD 𝗦𝗲𝗿𝗶𝗮𝗹 #: 481964283, 481964300 ↳ 𝗩𝗼𝗹𝘁𝗮𝗴𝗲: 120 ↳ 𝗣𝗵𝗮…"
type textarea "x"
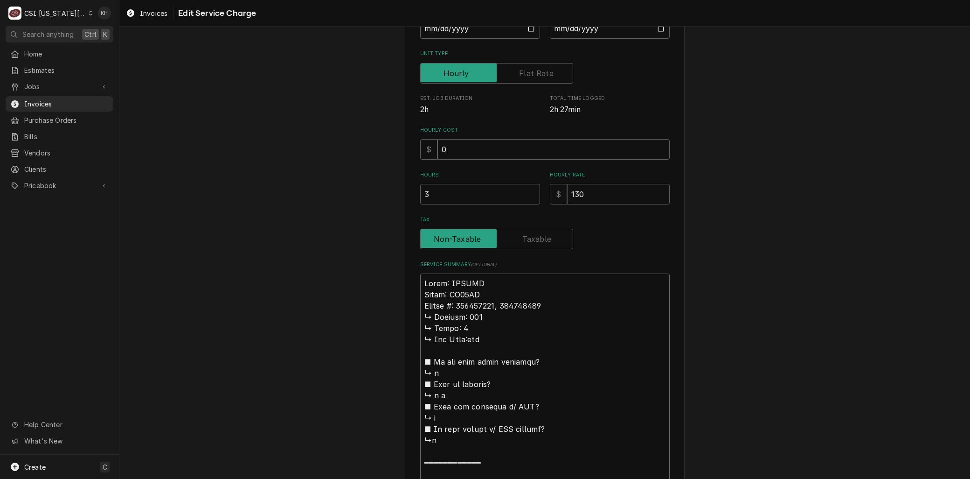
type textarea "Brand: VULCAN Model: VC44GD 𝗲𝗿𝗶𝗮𝗹 #: 481964283, 481964300 ↳ 𝗩𝗼𝗹𝘁𝗮𝗴𝗲: 120 ↳ 𝗣𝗵𝗮𝘀…"
type textarea "x"
type textarea "Brand: VULCAN Model: VC44GD 𝗿𝗶𝗮𝗹 #: 481964283, 481964300 ↳ 𝗩𝗼𝗹𝘁𝗮𝗴𝗲: 120 ↳ 𝗣𝗵𝗮𝘀𝗲…"
type textarea "x"
type textarea "Brand: VULCAN Model: VC44GD 𝗶𝗮𝗹 #: 481964283, 481964300 ↳ 𝗩𝗼𝗹𝘁𝗮𝗴𝗲: 120 ↳ 𝗣𝗵𝗮𝘀𝗲:…"
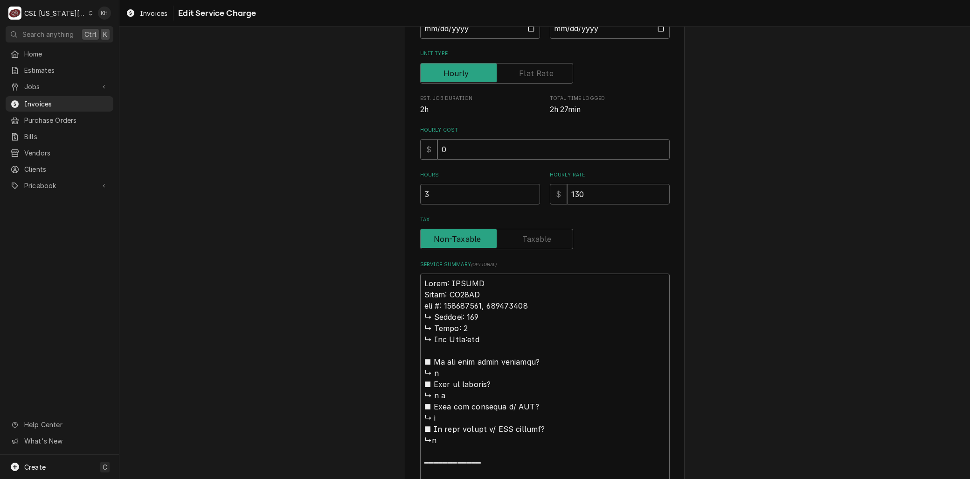
type textarea "x"
type textarea "Brand: VULCAN Model: VC44GD 𝗮𝗹 #: 481964283, 481964300 ↳ 𝗩𝗼𝗹𝘁𝗮𝗴𝗲: 120 ↳ 𝗣𝗵𝗮𝘀𝗲: …"
type textarea "x"
type textarea "Brand: VULCAN Model: VC44GD 𝗹 #: 481964283, 481964300 ↳ 𝗩𝗼𝗹𝘁𝗮𝗴𝗲: 120 ↳ 𝗣𝗵𝗮𝘀𝗲: 1…"
type textarea "x"
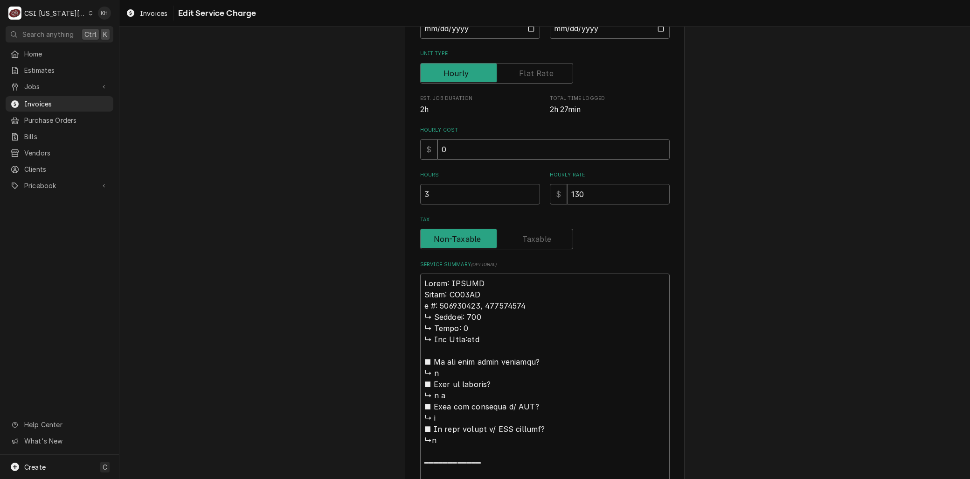
type textarea "Brand: VULCAN Model: VC44GD #: 481964283, 481964300 ↳ 𝗩𝗼𝗹𝘁𝗮𝗴𝗲: 120 ↳ 𝗣𝗵𝗮𝘀𝗲: 1 ↳…"
type textarea "x"
type textarea "Brand: VULCAN Model: VC44GD #: 481964283, 481964300 ↳ 𝗩𝗼𝗹𝘁𝗮𝗴𝗲: 120 ↳ 𝗣𝗵𝗮𝘀𝗲: 1 ↳…"
type textarea "x"
type textarea "Brand: VULCAN Model: VC44GD : 481964283, 481964300 ↳ 𝗩𝗼𝗹𝘁𝗮𝗴𝗲: 120 ↳ 𝗣𝗵𝗮𝘀𝗲: 1 ↳ …"
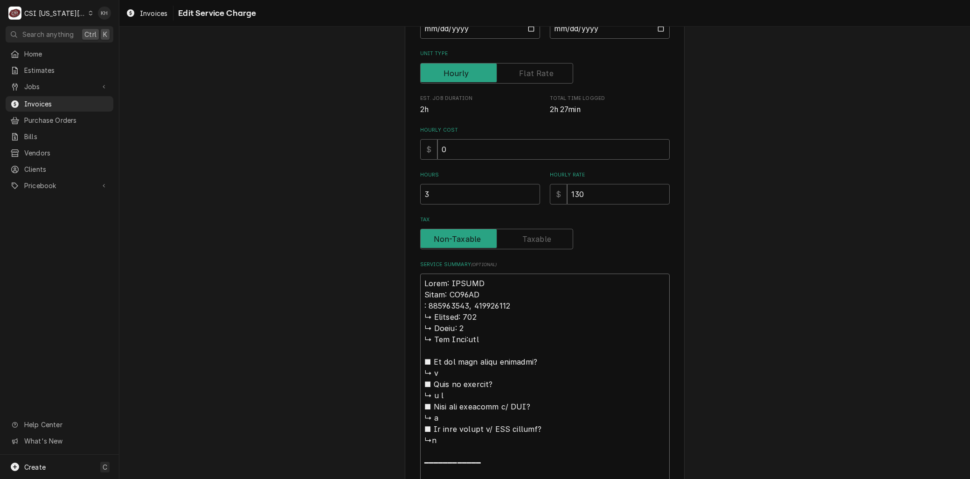
type textarea "x"
type textarea "Brand: VULCAN Model: VC44GD S: 481964283, 481964300 ↳ 𝗩𝗼𝗹𝘁𝗮𝗴𝗲: 120 ↳ 𝗣𝗵𝗮𝘀𝗲: 1 ↳…"
type textarea "x"
type textarea "Brand: VULCAN Model: VC44GD Se: 481964283, 481964300 ↳ 𝗩𝗼𝗹𝘁𝗮𝗴𝗲: 120 ↳ 𝗣𝗵𝗮𝘀𝗲: 1 …"
type textarea "x"
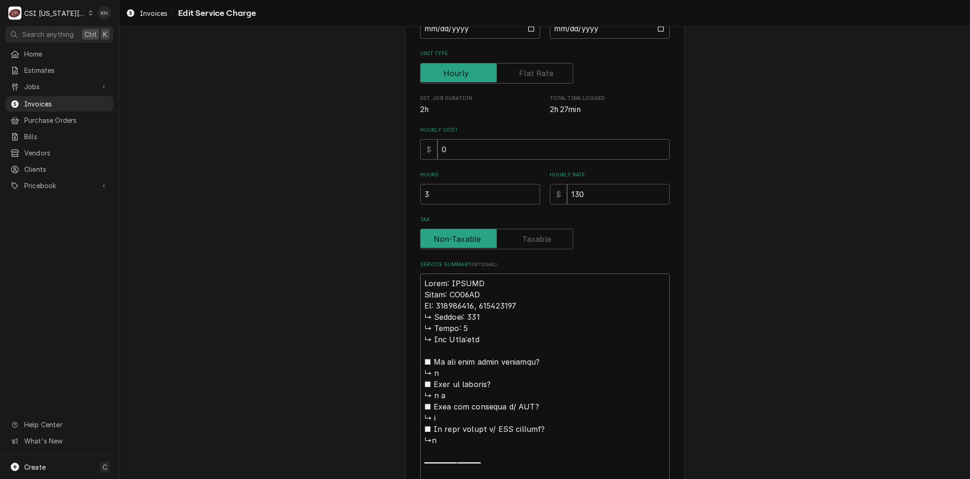
type textarea "Brand: VULCAN Model: VC44GD Ser: 481964283, 481964300 ↳ 𝗩𝗼𝗹𝘁𝗮𝗴𝗲: 120 ↳ 𝗣𝗵𝗮𝘀𝗲: 1…"
type textarea "x"
type textarea "Brand: VULCAN Model: VC44GD Seri: 481964283, 481964300 ↳ 𝗩𝗼𝗹𝘁𝗮𝗴𝗲: 120 ↳ 𝗣𝗵𝗮𝘀𝗲: …"
type textarea "x"
type textarea "Brand: VULCAN Model: VC44GD Seria: 481964283, 481964300 ↳ 𝗩𝗼𝗹𝘁𝗮𝗴𝗲: 120 ↳ 𝗣𝗵𝗮𝘀𝗲:…"
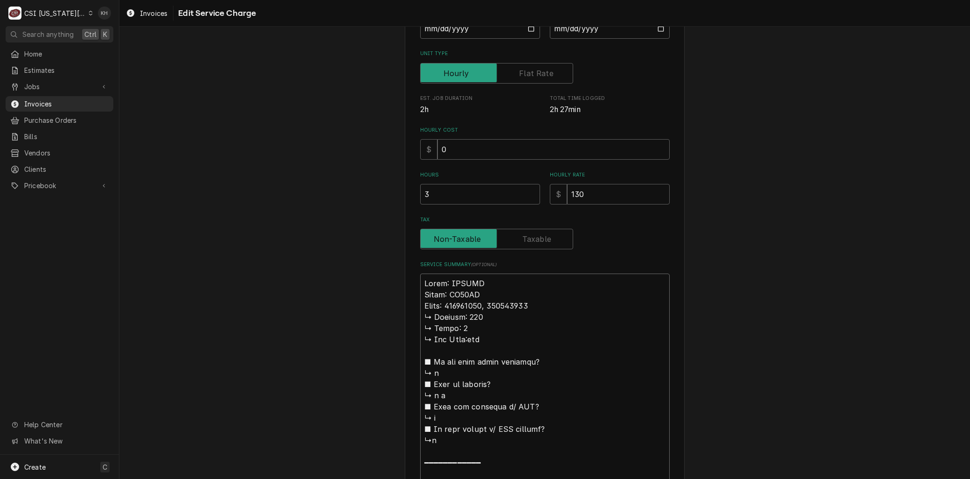
type textarea "x"
type textarea "Brand: VULCAN Model: VC44GD Serial: 481964283, 481964300 ↳ 𝗩𝗼𝗹𝘁𝗮𝗴𝗲: 120 ↳ 𝗣𝗵𝗮𝘀𝗲…"
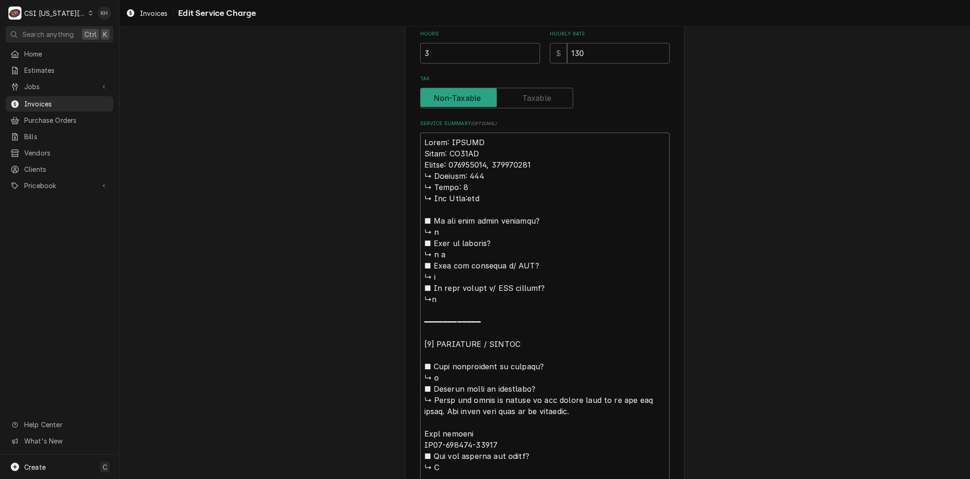
scroll to position [330, 0]
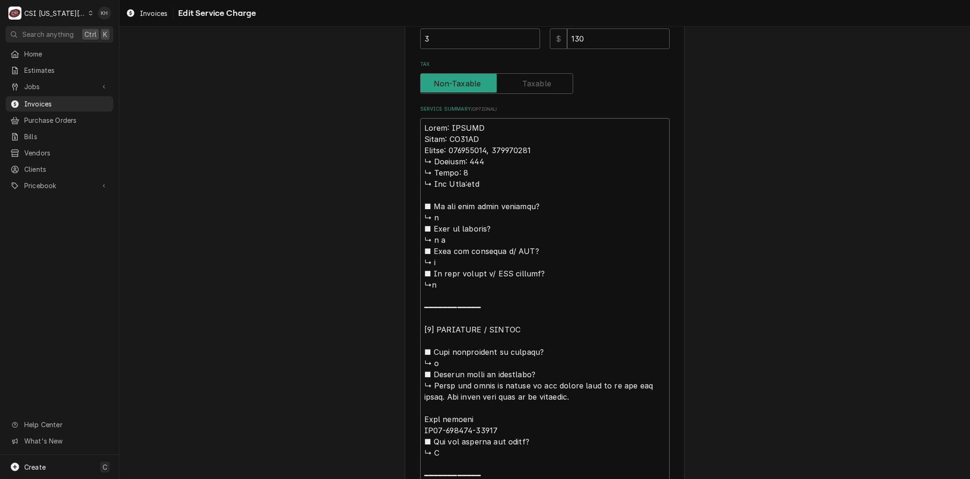
drag, startPoint x: 430, startPoint y: 381, endPoint x: 384, endPoint y: 160, distance: 226.2
click at [384, 160] on div "Use the fields below to edit this service charge Short Description 1-Labor (Ser…" at bounding box center [544, 321] width 851 height 1228
type textarea "x"
type textarea "Brand: VULCAN Model: VC44GD Serial: 481964283, 481964300 Found the timer is loc…"
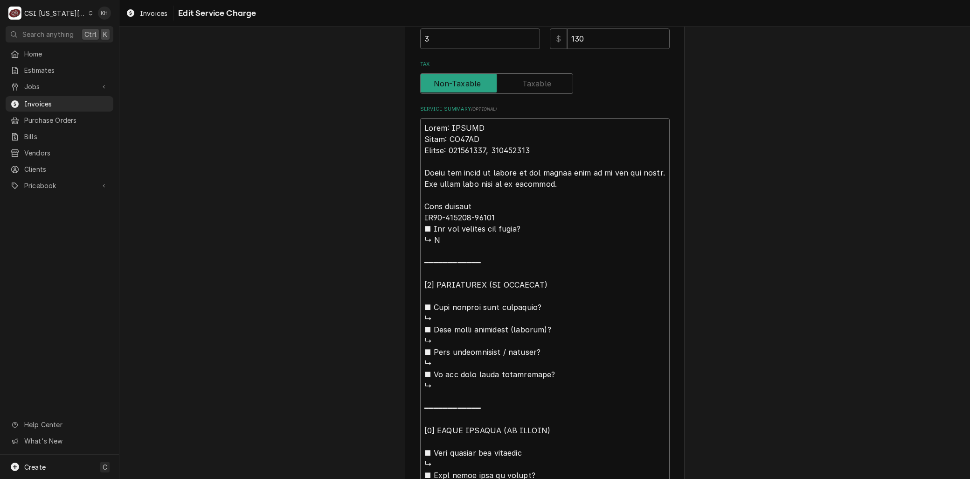
type textarea "x"
type textarea "Brand: VULCAN Model: VC44GD Serial: 481964283, 481964300 Found the timer is loc…"
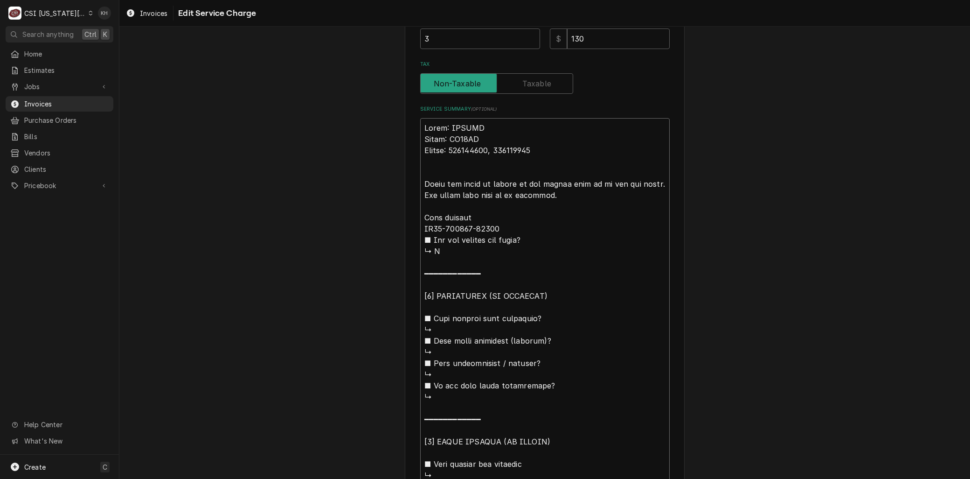
type textarea "x"
type textarea "Brand: VULCAN Model: VC44GD Serial: 481964283, 481964300 AFound the timer is lo…"
type textarea "x"
type textarea "Brand: VULCAN Model: VC44GD Serial: 481964283, 481964300 ArFound the timer is l…"
type textarea "x"
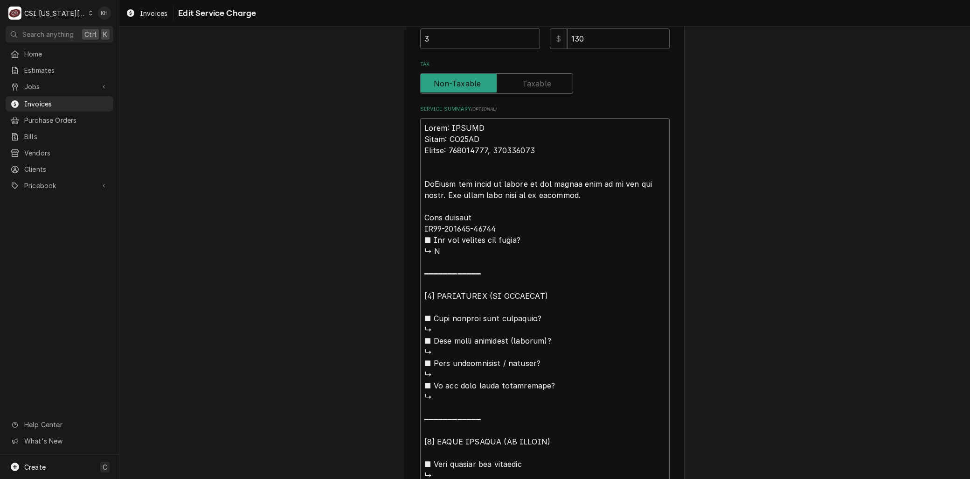
type textarea "Brand: VULCAN Model: VC44GD Serial: 481964283, 481964300 ArrFound the timer is …"
type textarea "x"
type textarea "Brand: VULCAN Model: VC44GD Serial: 481964283, 481964300 ArriFound the timer is…"
type textarea "x"
type textarea "Brand: VULCAN Model: VC44GD Serial: 481964283, 481964300 ArrivFound the timer i…"
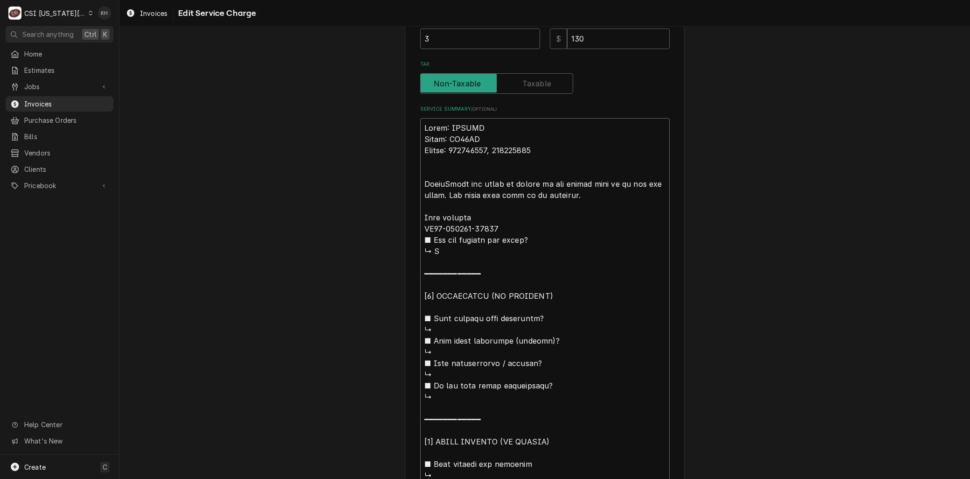
type textarea "x"
type textarea "Brand: VULCAN Model: VC44GD Serial: 481964283, 481964300 ArriveFound the timer …"
type textarea "x"
type textarea "Brand: VULCAN Model: VC44GD Serial: 481964283, 481964300 ArrivedFound the timer…"
type textarea "x"
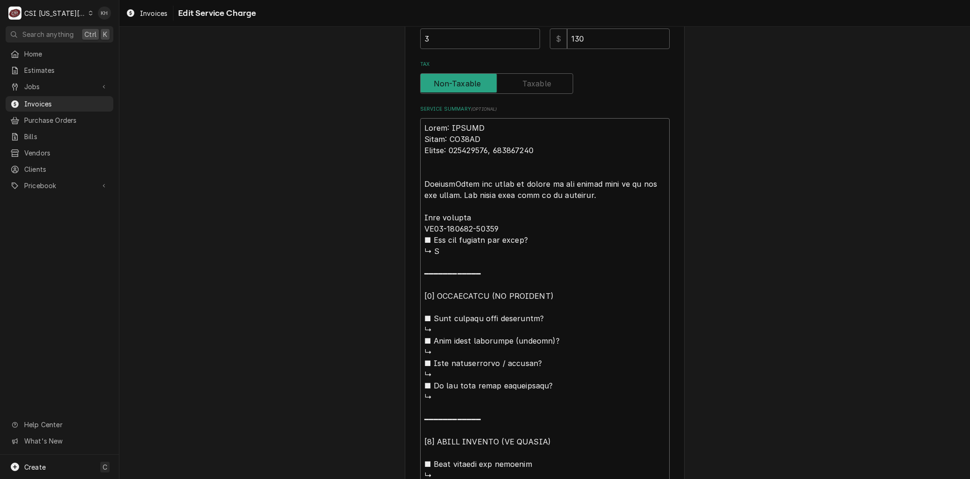
type textarea "Brand: VULCAN Model: VC44GD Serial: 481964283, 481964300 Arrived Found the time…"
type textarea "x"
type textarea "Brand: VULCAN Model: VC44GD Serial: 481964283, 481964300 Arrived oFound the tim…"
type textarea "x"
type textarea "Brand: VULCAN Model: VC44GD Serial: 481964283, 481964300 Arrived onFound the ti…"
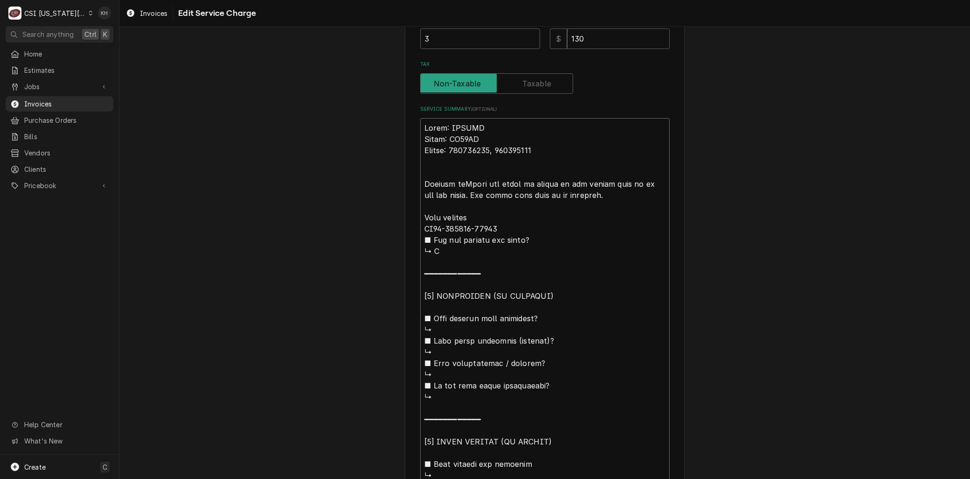
type textarea "x"
type textarea "Brand: VULCAN Model: VC44GD Serial: 481964283, 481964300 Arrived on Found the t…"
type textarea "x"
type textarea "Brand: VULCAN Model: VC44GD Serial: 481964283, 481964300 Arrived on sFound the …"
type textarea "x"
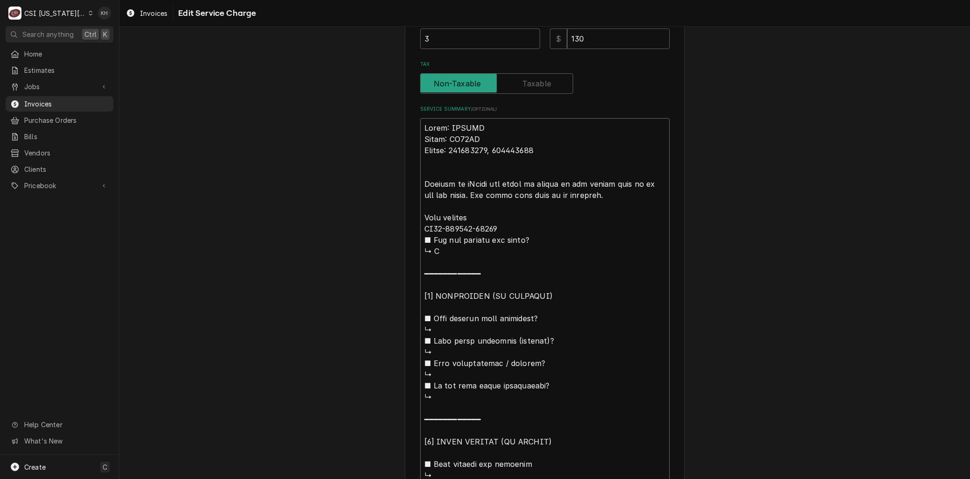
type textarea "Brand: VULCAN Model: VC44GD Serial: 481964283, 481964300 Arrived on siFound the…"
type textarea "x"
type textarea "Brand: VULCAN Model: VC44GD Serial: 481964283, 481964300 Arrived on sitFound th…"
type textarea "x"
type textarea "Brand: VULCAN Model: VC44GD Serial: 481964283, 481964300 Arrived on siteFound t…"
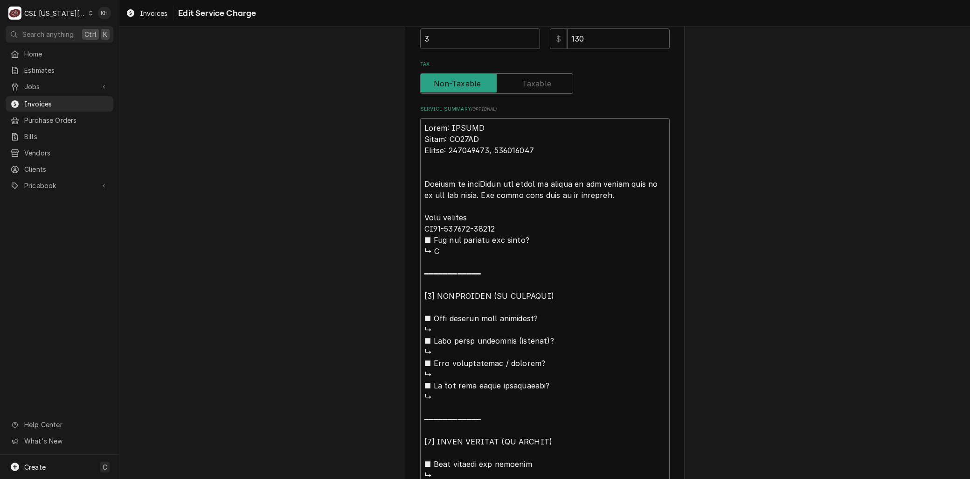
type textarea "x"
type textarea "Brand: VULCAN Model: VC44GD Serial: 481964283, 481964300 Arrived on site.Found …"
type textarea "x"
type textarea "Brand: VULCAN Model: VC44GD Serial: 481964283, 481964300 Arrived on site.,Found…"
type textarea "x"
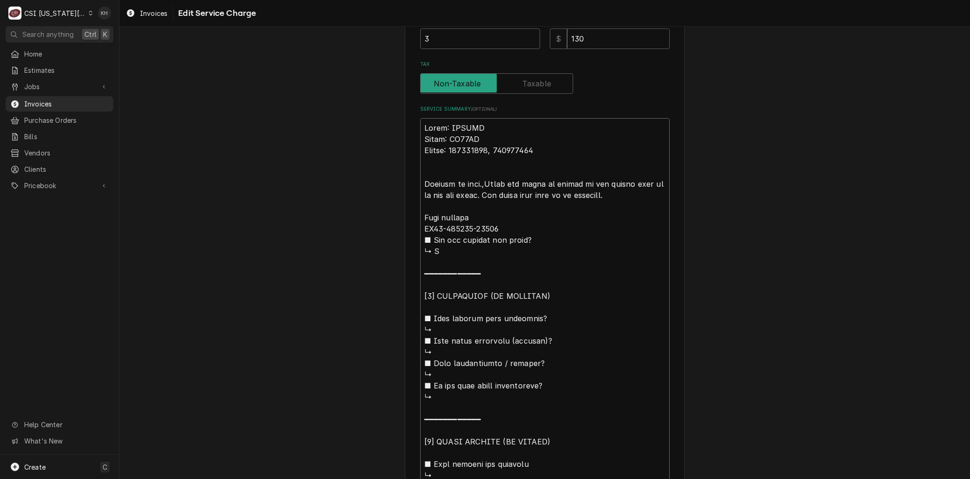
type textarea "Brand: VULCAN Model: VC44GD Serial: 481964283, 481964300 Arrived on site., Foun…"
type textarea "x"
type textarea "Brand: VULCAN Model: VC44GD Serial: 481964283, 481964300 Arrived on site.,Found…"
type textarea "x"
type textarea "Brand: VULCAN Model: VC44GD Serial: 481964283, 481964300 Arrived on site.Found …"
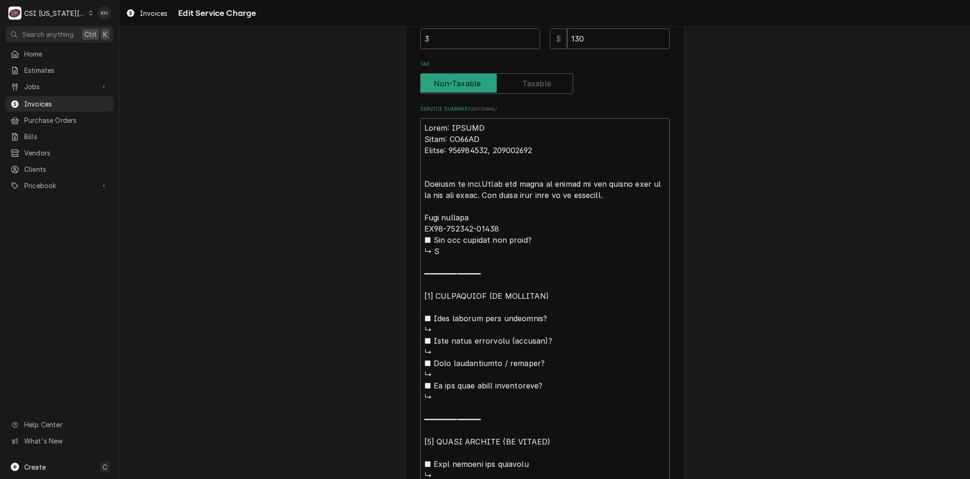
type textarea "x"
type textarea "Brand: VULCAN Model: VC44GD Serial: 481964283, 481964300 Arrived on siteFound t…"
type textarea "x"
type textarea "Brand: VULCAN Model: VC44GD Serial: 481964283, 481964300 Arrived on site,Found …"
type textarea "x"
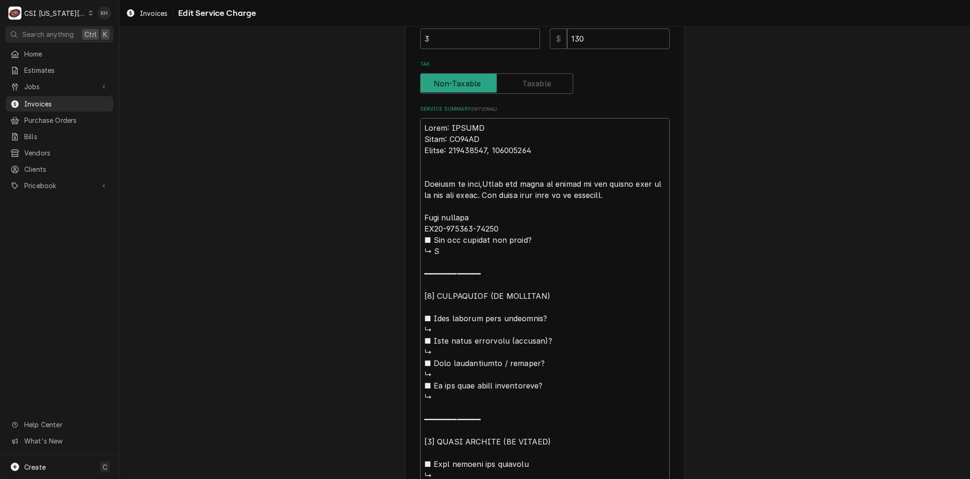
type textarea "Brand: VULCAN Model: VC44GD Serial: 481964283, 481964300 Arrived on site, Found…"
type textarea "x"
type textarea "Brand: VULCAN Model: VC44GD Serial: 481964283, 481964300 Arrived on site, ound …"
type textarea "x"
type textarea "Brand: VULCAN Model: VC44GD Serial: 481964283, 481964300 Arrived on site, found…"
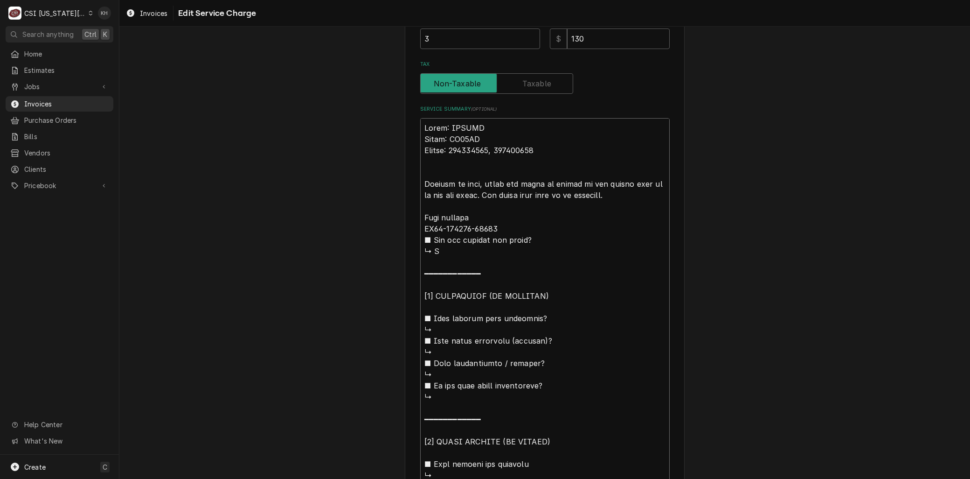
type textarea "x"
type textarea "Brand: VULCAN Model: VC44GD Serial: 481964283, 481964300 Arrived on site, found…"
type textarea "x"
type textarea "Brand: VULCAN Model: VC44GD Serial: 481964283, 481964300 Arrived on site, found…"
type textarea "x"
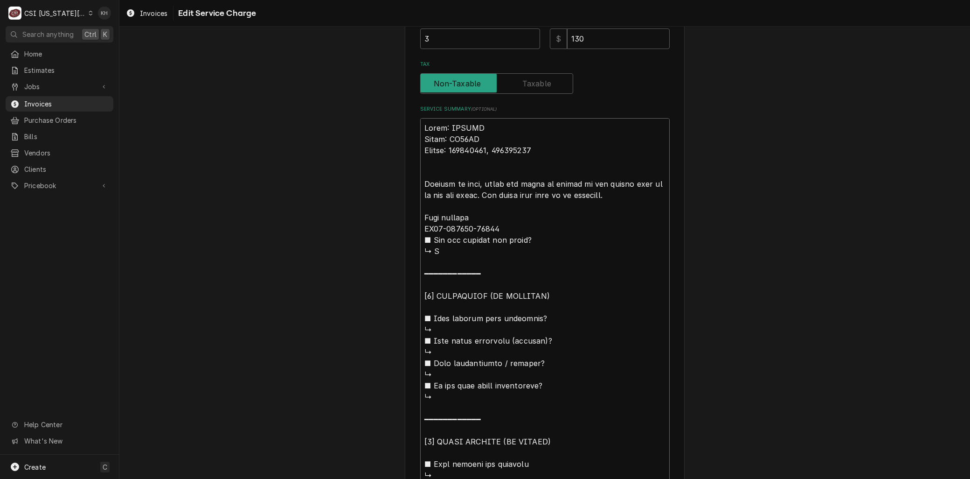
type textarea "Brand: VULCAN Model: VC44GD Serial: 481964283, 481964300 Arrived on site, found…"
type textarea "x"
type textarea "Brand: VULCAN Model: VC44GD Serial: 481964283, 481964300 Arrived on site, found…"
type textarea "x"
type textarea "Brand: VULCAN Model: VC44GD Serial: 481964283, 481964300 Arrived on site, found…"
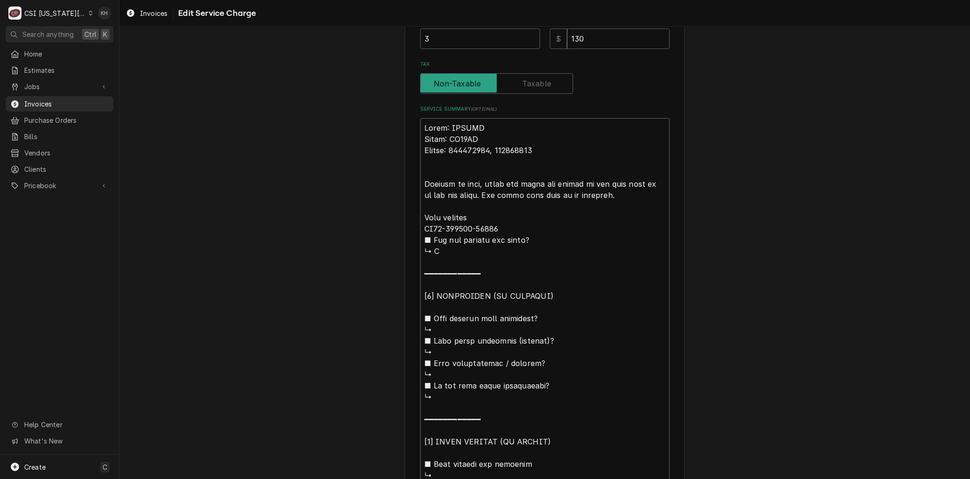
type textarea "x"
type textarea "Brand: VULCAN Model: VC44GD Serial: 481964283, 481964300 Arrived on site, found…"
type textarea "x"
type textarea "Brand: VULCAN Model: VC44GD Serial: 481964283, 481964300 Arrived on site, found…"
type textarea "x"
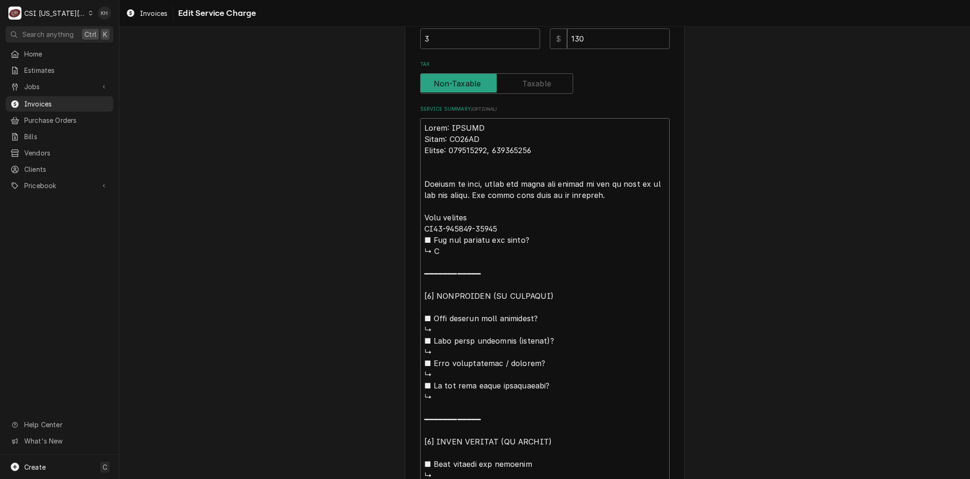
type textarea "Brand: VULCAN Model: VC44GD Serial: 481964283, 481964300 Arrived on site, found…"
type textarea "x"
type textarea "Brand: VULCAN Model: VC44GD Serial: 481964283, 481964300 Arrived on site, found…"
type textarea "x"
type textarea "Brand: VULCAN Model: VC44GD Serial: 481964283, 481964300 Arrived on site, found…"
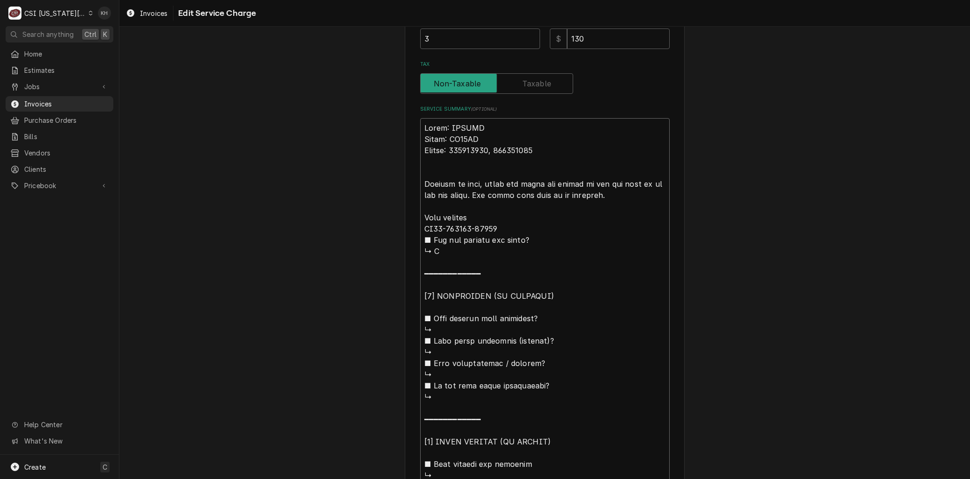
type textarea "x"
type textarea "Brand: VULCAN Model: VC44GD Serial: 481964283, 481964300 Arrived on site, found…"
type textarea "x"
type textarea "Brand: VULCAN Model: VC44GD Serial: 481964283, 481964300 Arrived on site, found…"
type textarea "x"
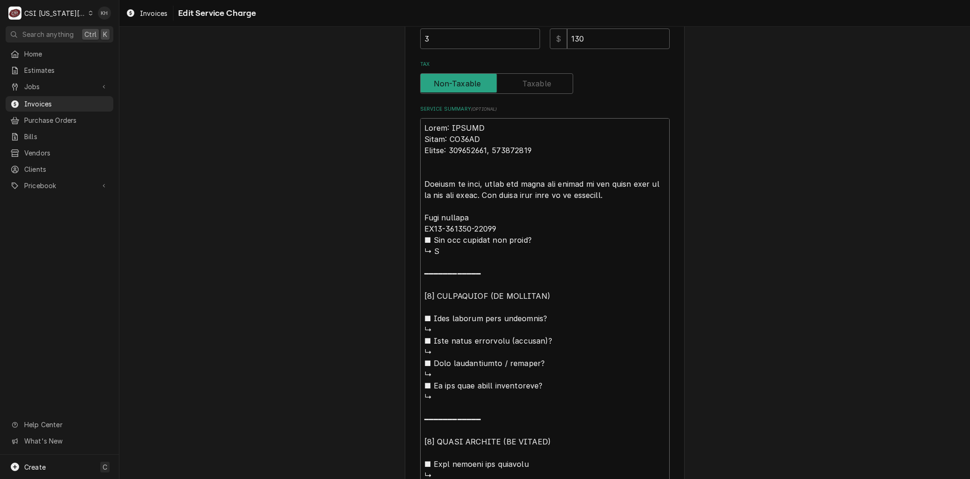
type textarea "Brand: VULCAN Model: VC44GD Serial: 481964283, 481964300 Arrived on site, found…"
type textarea "x"
type textarea "Brand: VULCAN Model: VC44GD Serial: 481964283, 481964300 Arrived on site, found…"
type textarea "x"
type textarea "Brand: VULCAN Model: VC44GD Serial: 481964283, 481964300 Arrived on site, found…"
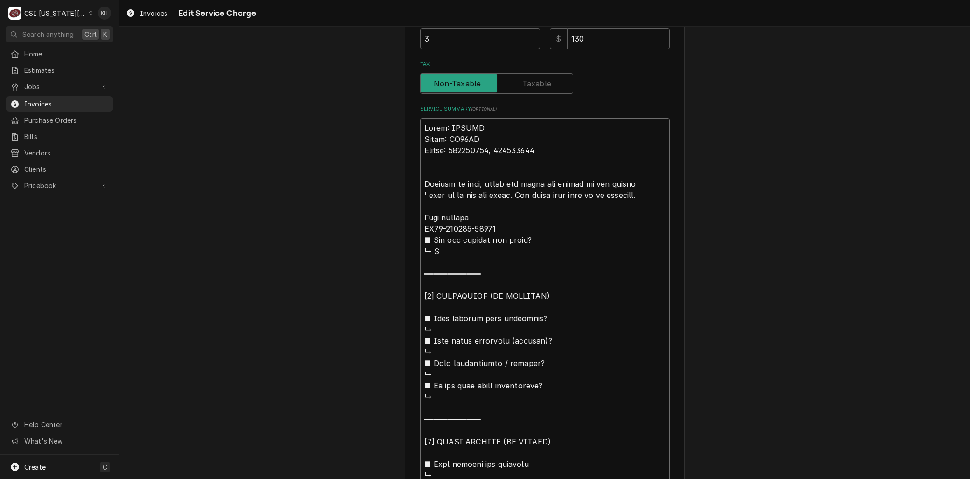
type textarea "x"
type textarea "Brand: VULCAN Model: VC44GD Serial: 481964283, 481964300 Arrived on site, found…"
type textarea "x"
type textarea "Brand: VULCAN Model: VC44GD Serial: 481964283, 481964300 Arrived on site, found…"
type textarea "x"
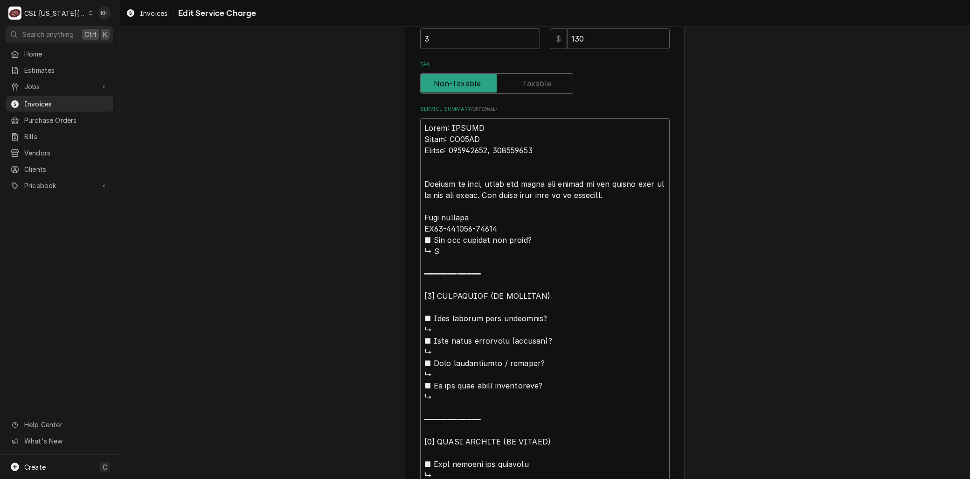
type textarea "Brand: VULCAN Model: VC44GD Serial: 481964283, 481964300 Arrived on site, found…"
type textarea "x"
type textarea "Brand: VULCAN Model: VC44GD Serial: 481964283, 481964300 Arrived on site, found…"
type textarea "x"
type textarea "Brand: VULCAN Model: VC44GD Serial: 481964283, 481964300 Arrived on site, found…"
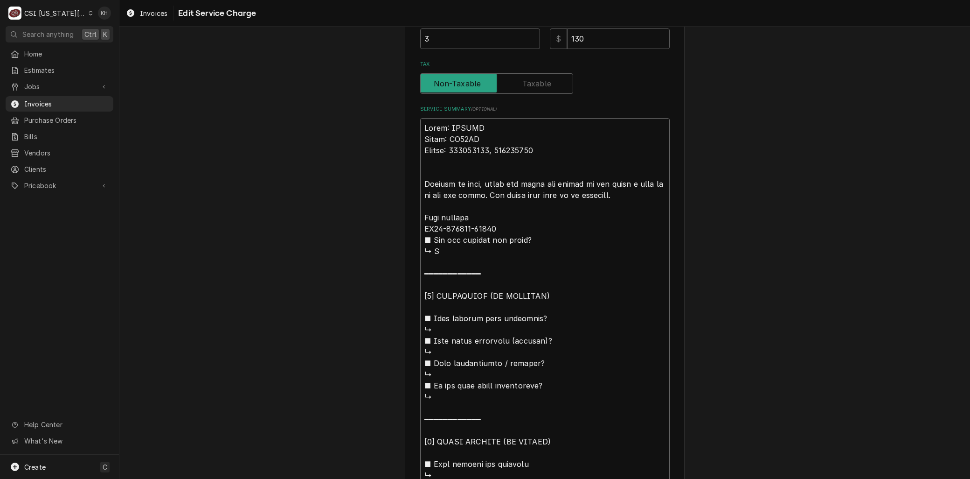
type textarea "x"
type textarea "Brand: VULCAN Model: VC44GD Serial: 481964283, 481964300 Arrived on site, found…"
type textarea "x"
type textarea "Brand: VULCAN Model: VC44GD Serial: 481964283, 481964300 Arrived on site, found…"
type textarea "x"
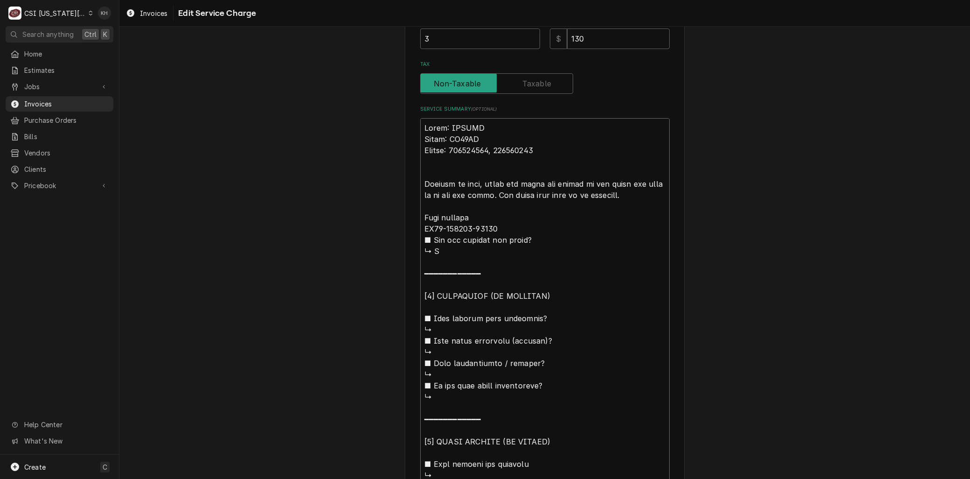
type textarea "Brand: VULCAN Model: VC44GD Serial: 481964283, 481964300 Arrived on site, found…"
type textarea "x"
type textarea "Brand: VULCAN Model: VC44GD Serial: 481964283, 481964300 Arrived on site, found…"
type textarea "x"
type textarea "Brand: VULCAN Model: VC44GD Serial: 481964283, 481964300 Arrived on site, found…"
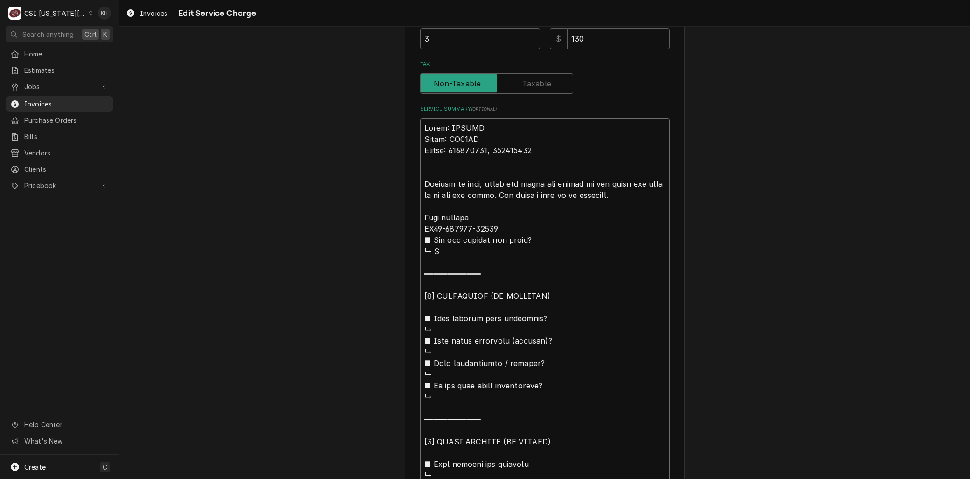
type textarea "x"
type textarea "Brand: VULCAN Model: VC44GD Serial: 481964283, 481964300 Arrived on site, found…"
type textarea "x"
type textarea "Brand: VULCAN Model: VC44GD Serial: 481964283, 481964300 Arrived on site, found…"
type textarea "x"
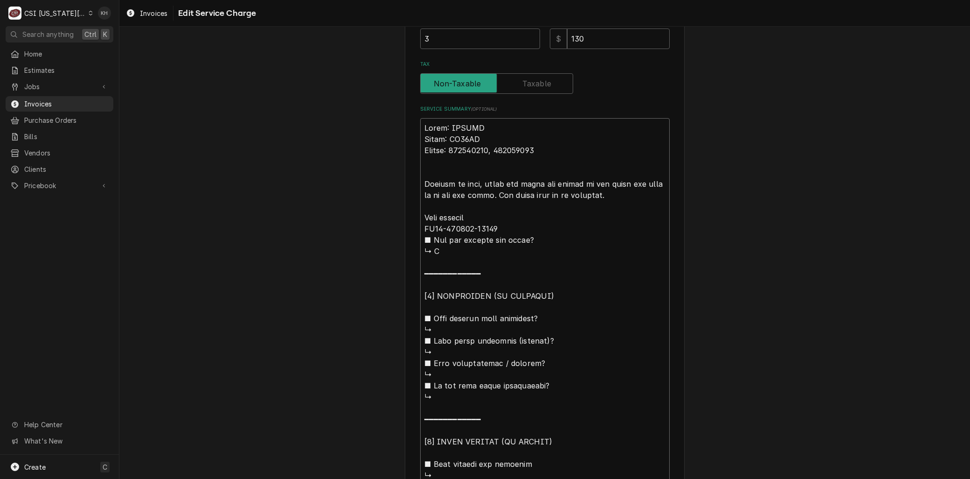
type textarea "Brand: VULCAN Model: VC44GD Serial: 481964283, 481964300 Arrived on site, found…"
type textarea "x"
type textarea "Brand: VULCAN Model: VC44GD Serial: 481964283, 481964300 Arrived on site, found…"
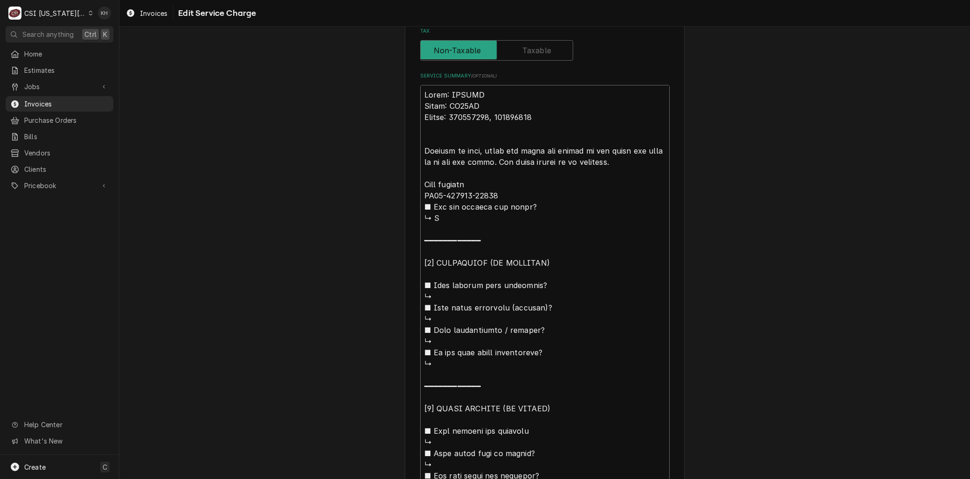
scroll to position [393, 0]
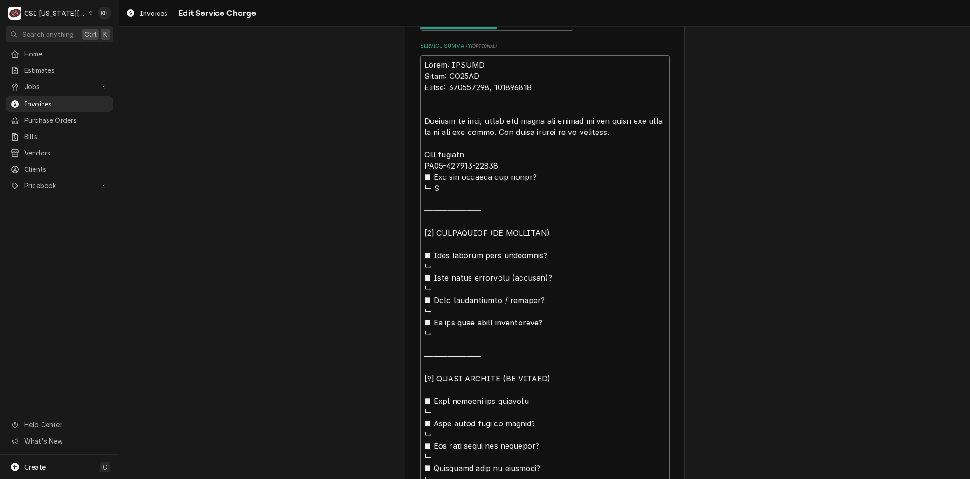
drag, startPoint x: 420, startPoint y: 356, endPoint x: 374, endPoint y: 151, distance: 209.8
click at [374, 151] on div "Use the fields below to edit this service charge Short Description 1-Labor (Ser…" at bounding box center [544, 157] width 851 height 1027
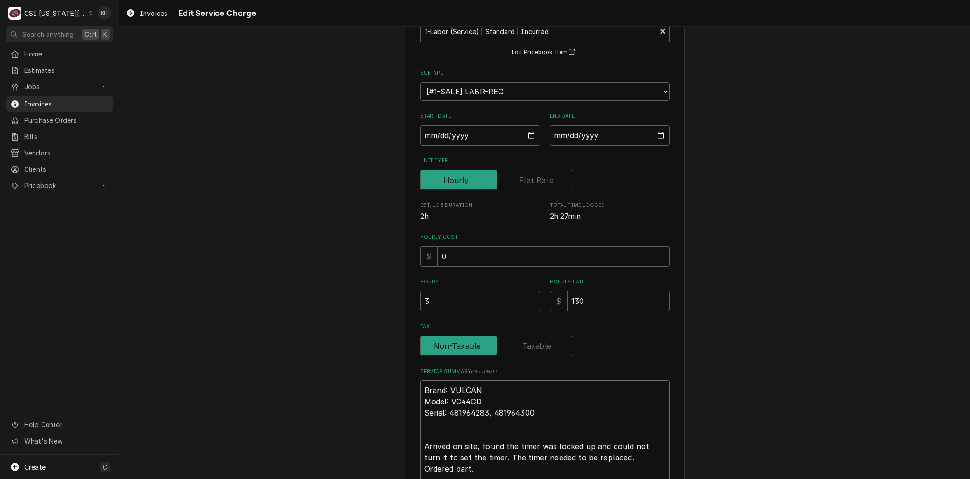
scroll to position [191, 0]
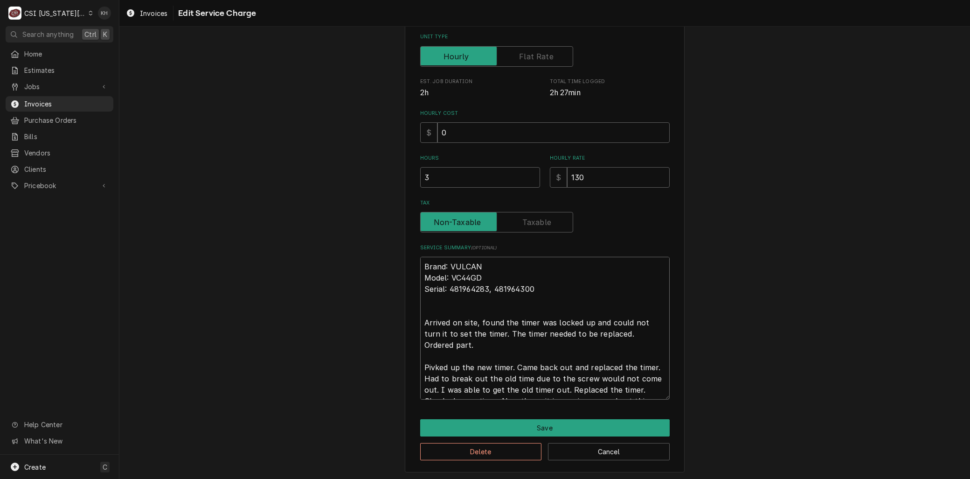
click at [421, 321] on textarea "Brand: VULCAN Model: VC44GD Serial: 481964283, 481964300 Arrived on site, found…" at bounding box center [545, 328] width 250 height 143
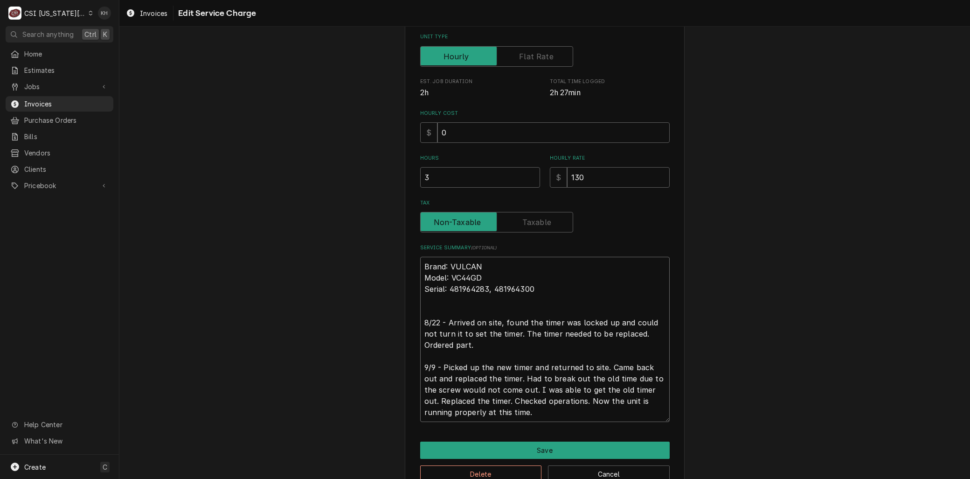
drag, startPoint x: 439, startPoint y: 377, endPoint x: 603, endPoint y: 365, distance: 164.2
click at [603, 365] on textarea "Brand: VULCAN Model: VC44GD Serial: 481964283, 481964300 8/22 - Arrived on site…" at bounding box center [545, 339] width 250 height 165
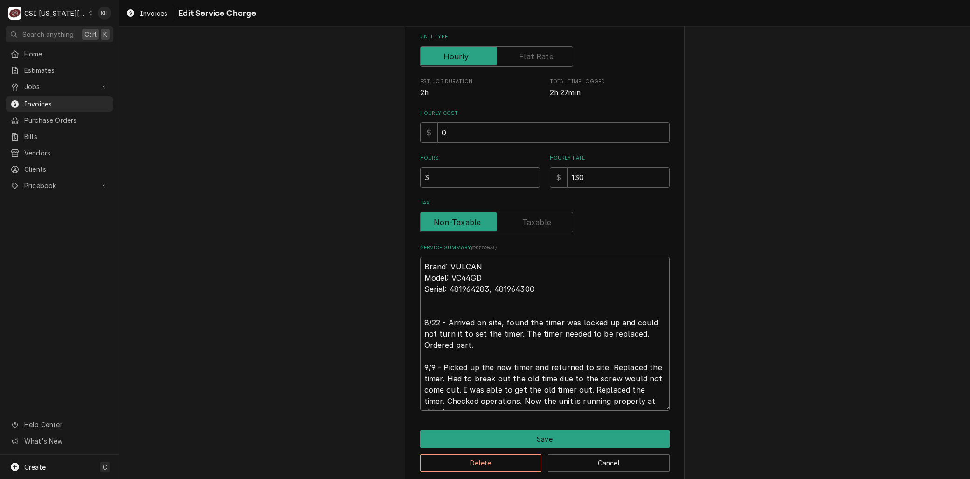
drag, startPoint x: 438, startPoint y: 376, endPoint x: 452, endPoint y: 398, distance: 25.6
click at [452, 398] on textarea "Brand: VULCAN Model: VC44GD Serial: 481964283, 481964300 8/22 - Arrived on site…" at bounding box center [545, 334] width 250 height 154
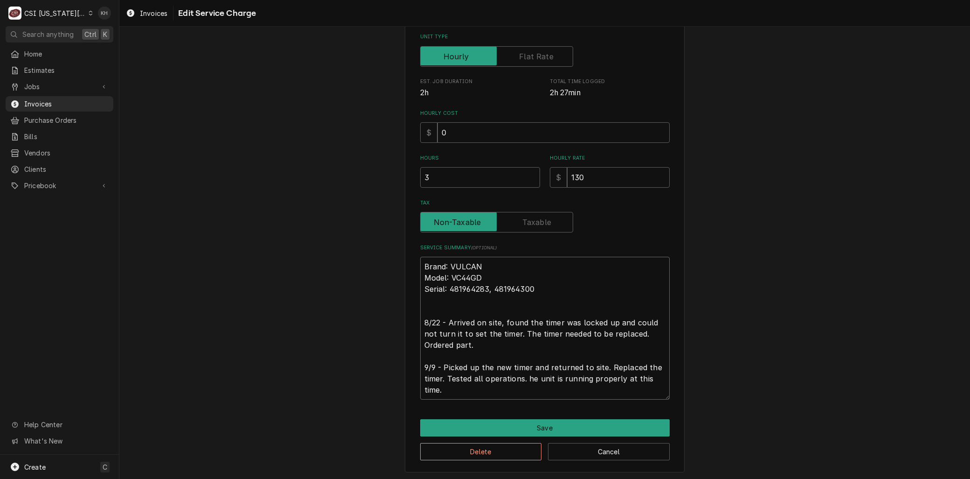
scroll to position [180, 0]
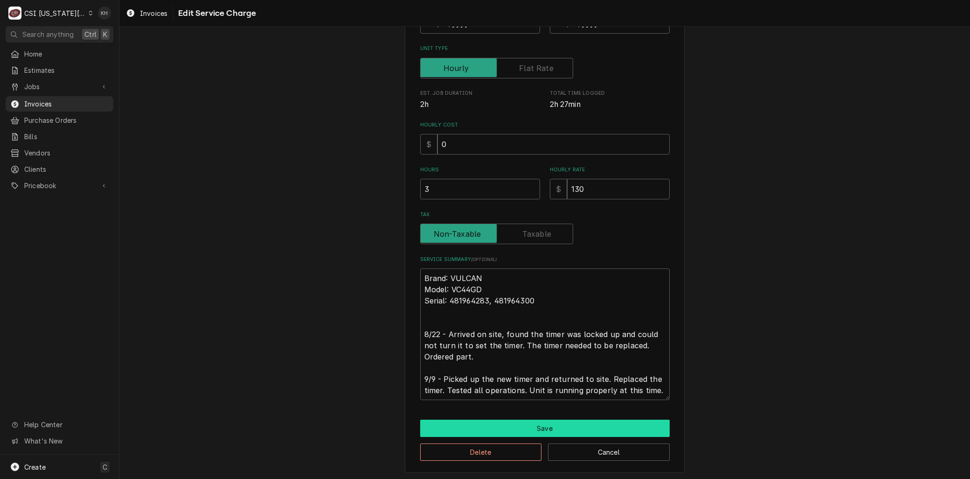
click at [493, 424] on button "Save" at bounding box center [545, 427] width 250 height 17
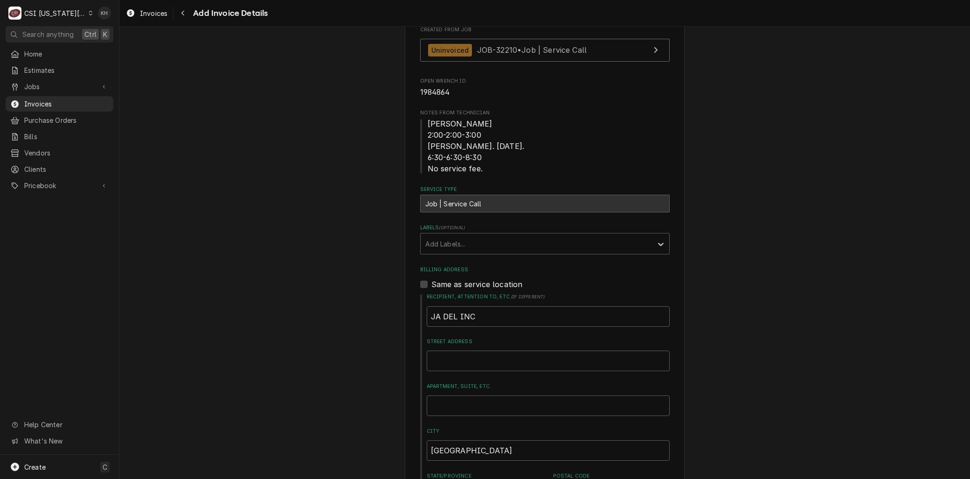
scroll to position [179, 0]
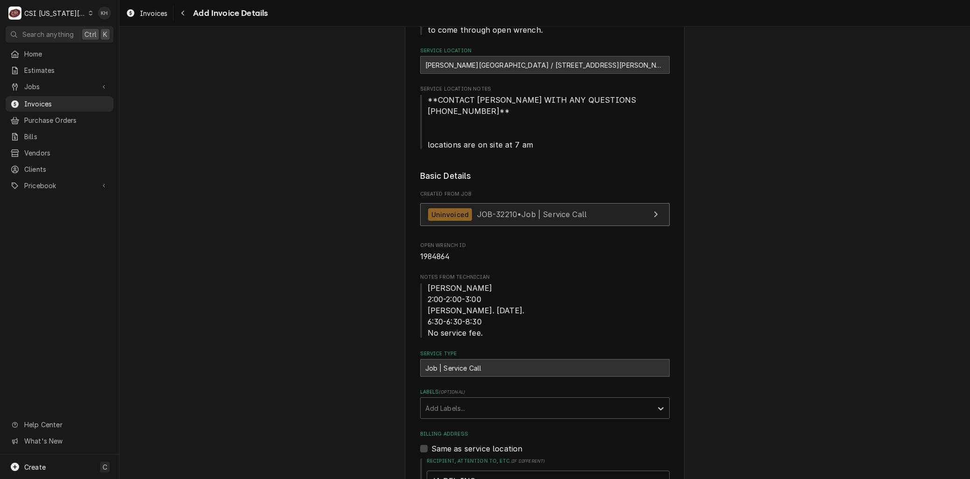
click at [481, 209] on span "JOB-32210 • Job | Service Call" at bounding box center [532, 213] width 110 height 9
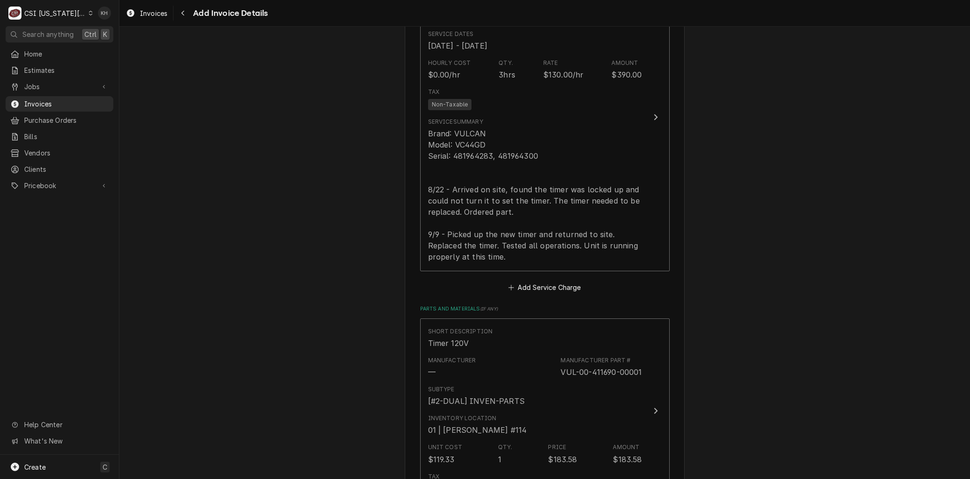
scroll to position [1267, 0]
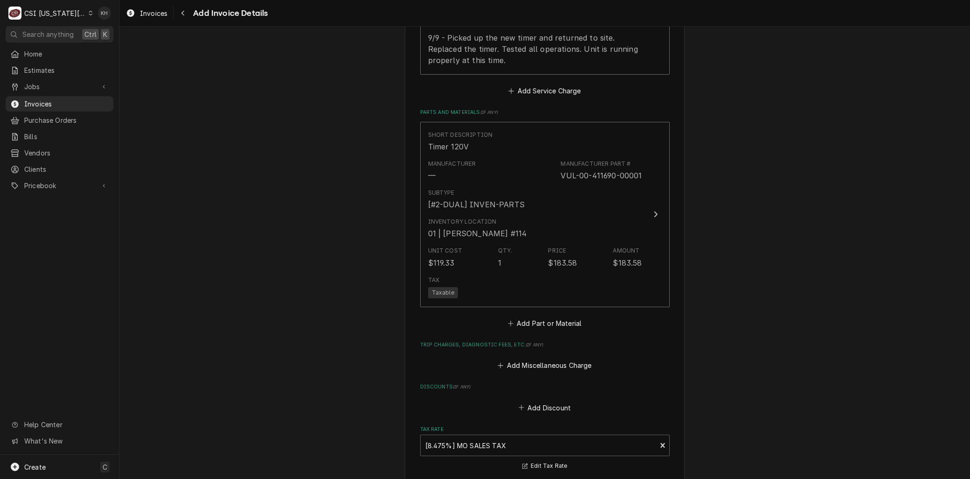
click at [526, 361] on fieldset "Charge Details Service Charges Short Description 1-Labor (Service) | Standard |…" at bounding box center [545, 156] width 250 height 847
click at [525, 359] on button "Add Miscellaneous Charge" at bounding box center [544, 365] width 97 height 13
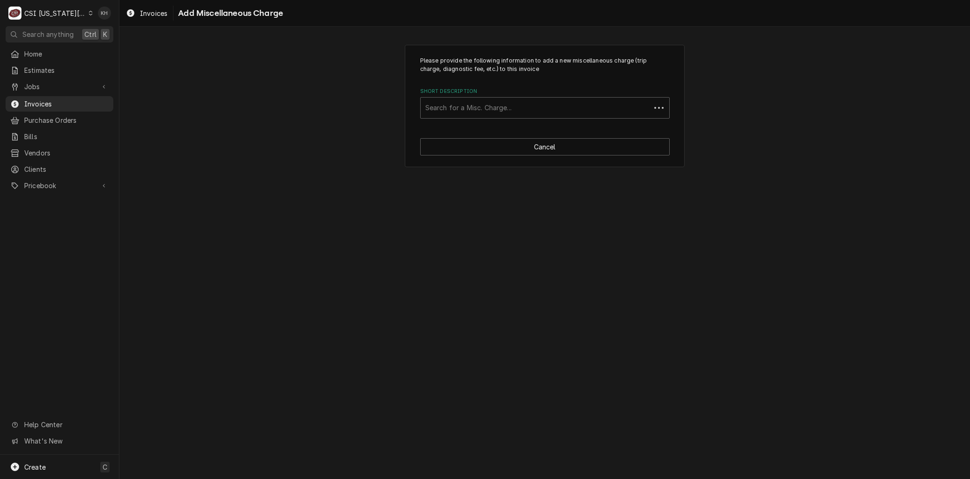
click at [450, 100] on div "Short Description" at bounding box center [535, 107] width 221 height 17
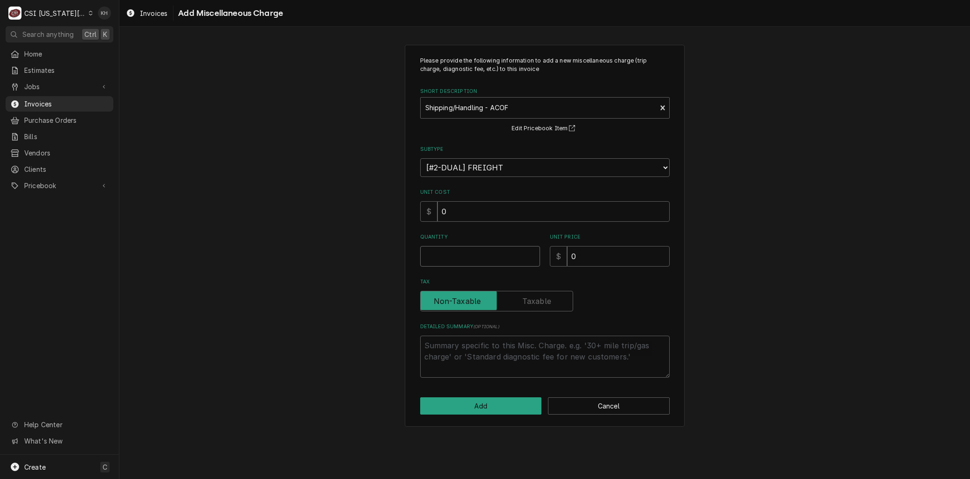
click at [437, 259] on input "Quantity" at bounding box center [480, 256] width 120 height 21
click at [498, 406] on button "Add" at bounding box center [481, 405] width 122 height 17
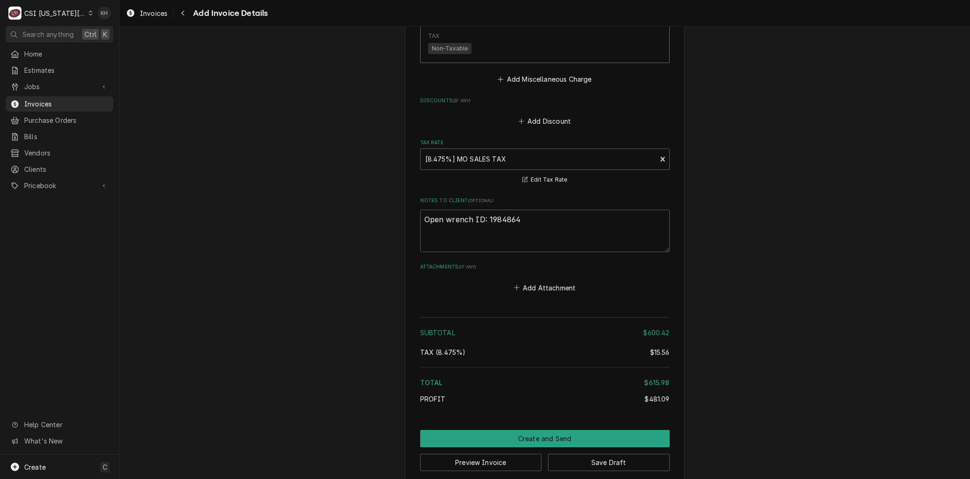
scroll to position [1685, 0]
click at [598, 453] on button "Save Draft" at bounding box center [609, 461] width 122 height 17
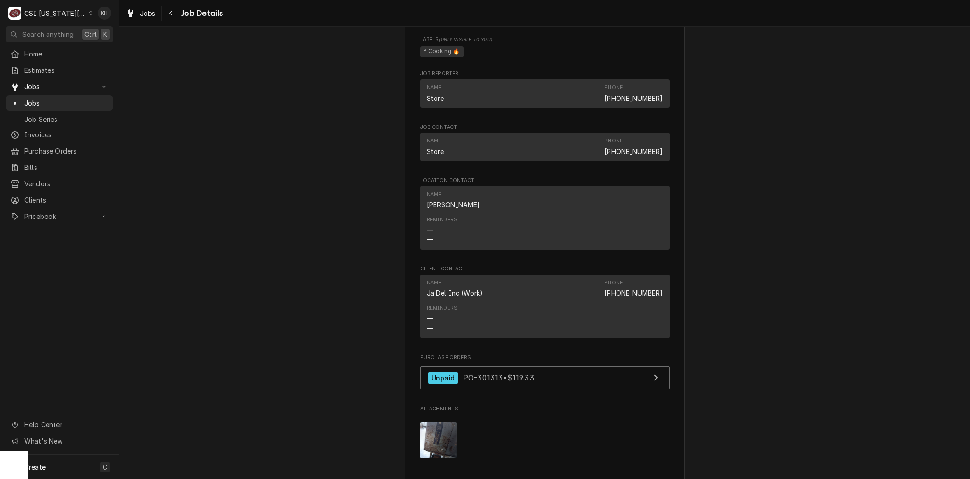
scroll to position [829, 0]
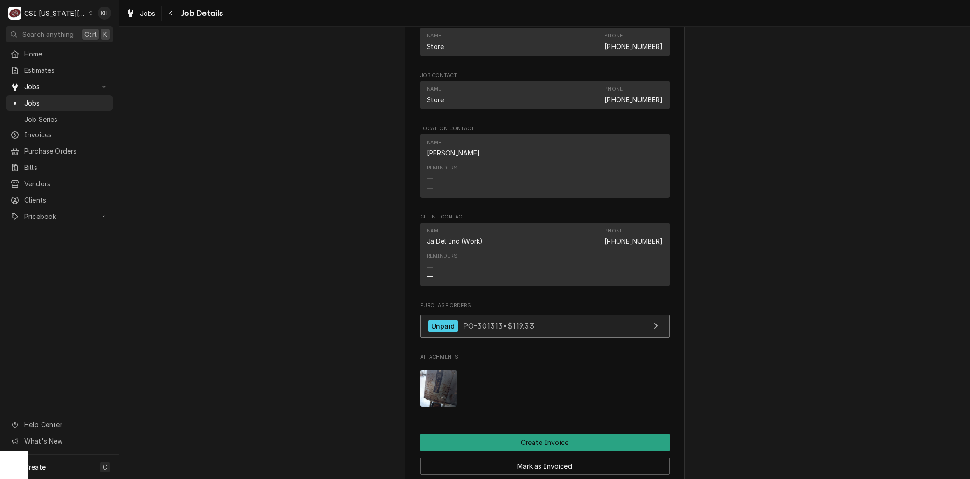
click at [463, 321] on span "PO-301313 • $119.33" at bounding box center [498, 325] width 71 height 9
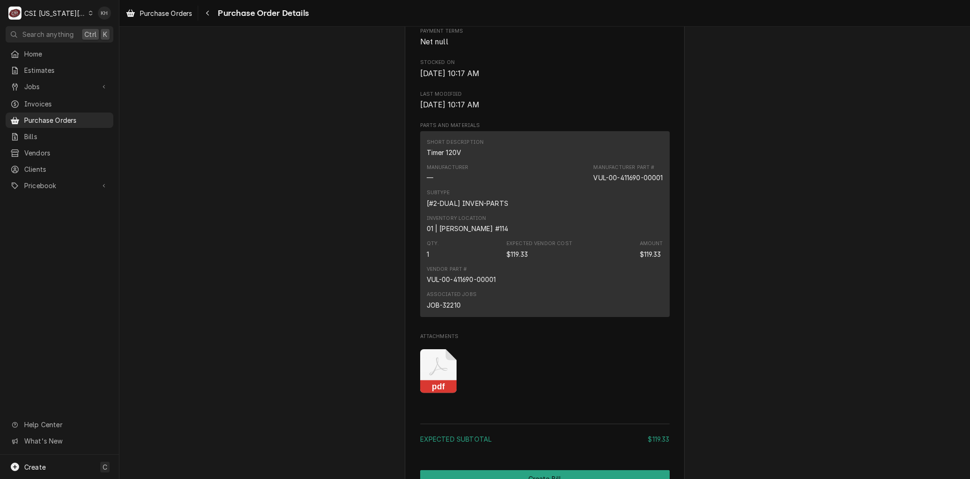
scroll to position [709, 0]
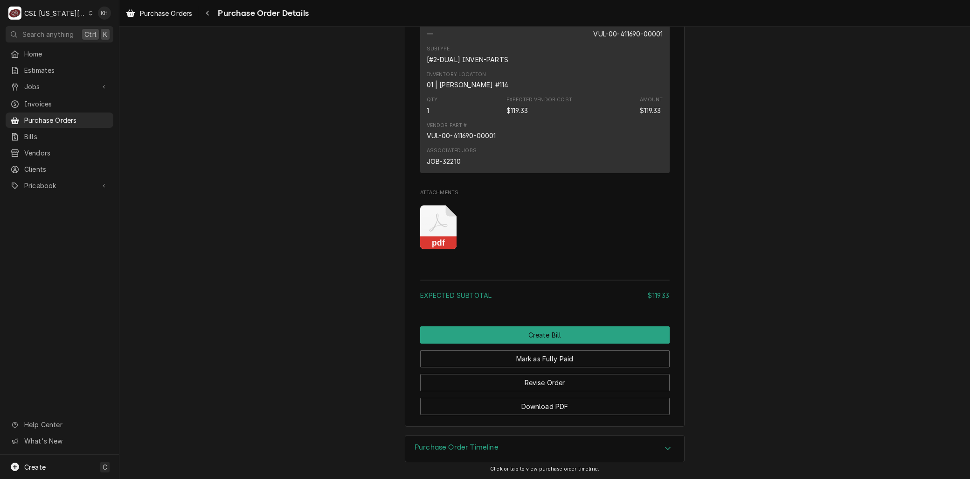
click at [429, 227] on icon "Attachments" at bounding box center [438, 222] width 18 height 18
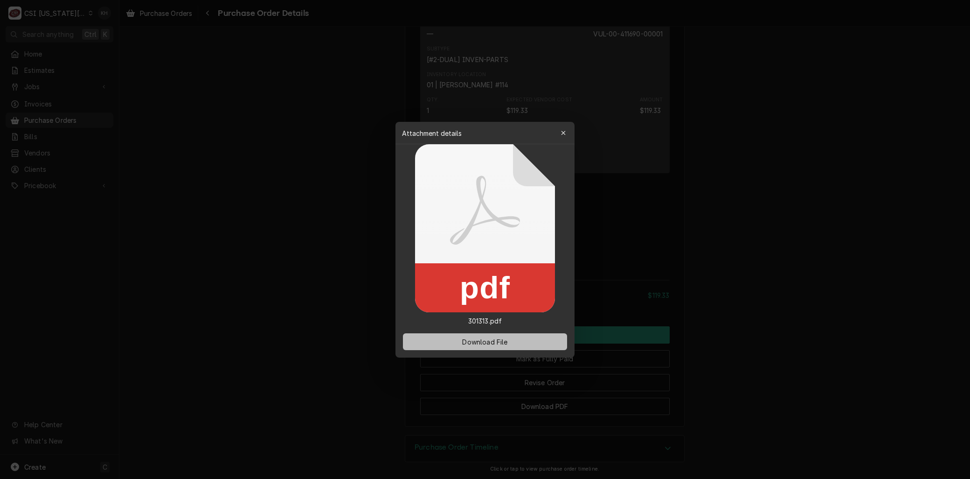
click at [480, 336] on span "Download File" at bounding box center [484, 341] width 49 height 10
click at [480, 339] on span "Download File" at bounding box center [484, 341] width 49 height 10
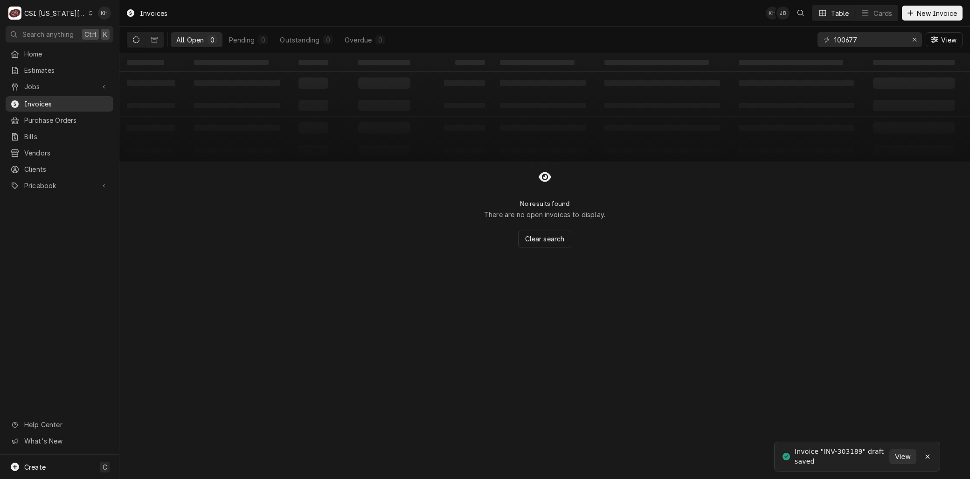
drag, startPoint x: 42, startPoint y: 99, endPoint x: 40, endPoint y: 93, distance: 6.1
click at [42, 99] on span "Invoices" at bounding box center [66, 104] width 84 height 10
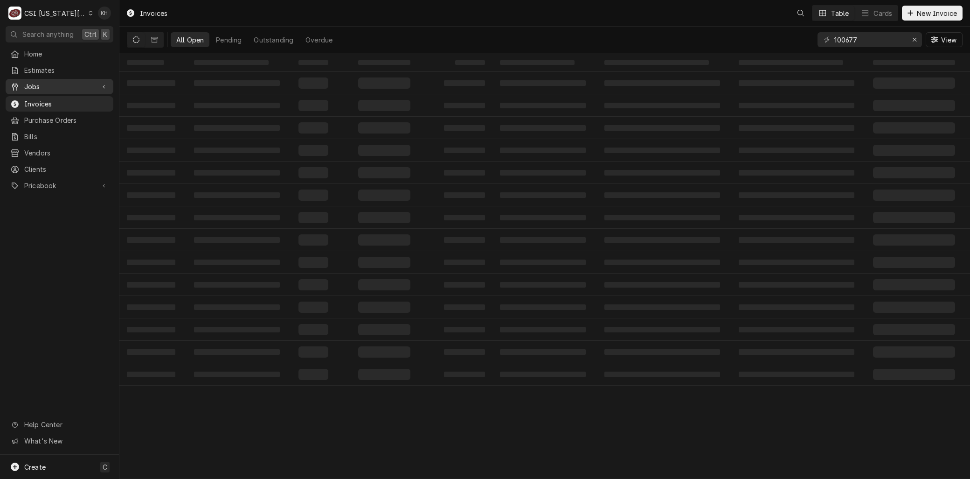
click at [39, 88] on span "Jobs" at bounding box center [59, 87] width 70 height 10
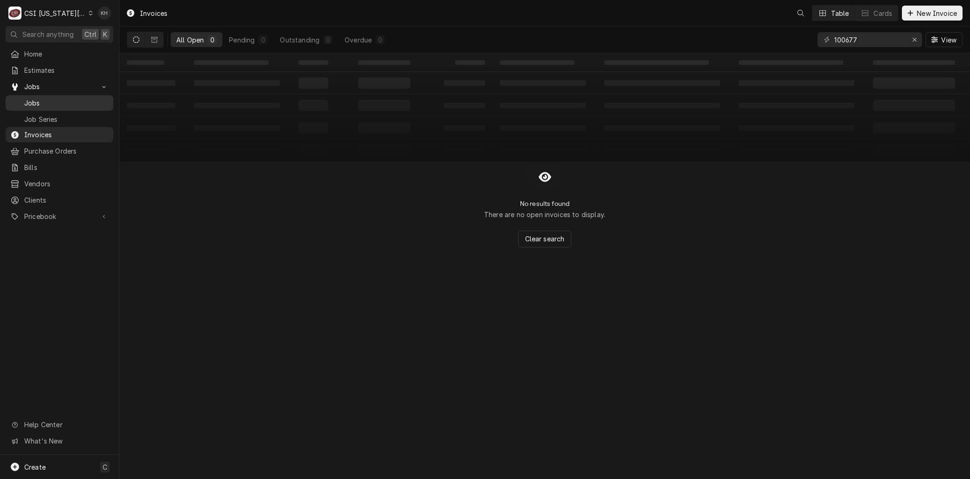
click at [40, 98] on span "Jobs" at bounding box center [66, 103] width 84 height 10
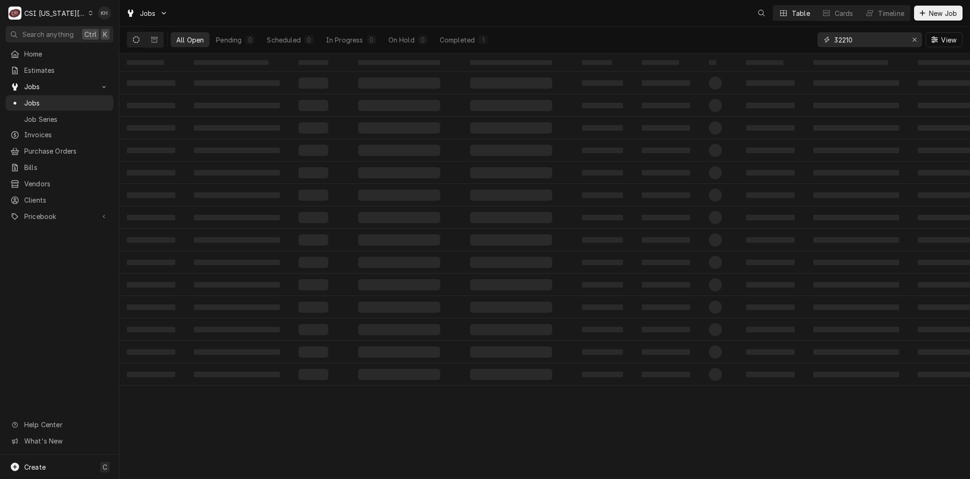
drag, startPoint x: 839, startPoint y: 38, endPoint x: 760, endPoint y: 31, distance: 78.7
click at [764, 31] on div "All Open Pending 0 Scheduled 0 In Progress 0 On Hold 0 Completed 1 32210 View" at bounding box center [545, 40] width 836 height 26
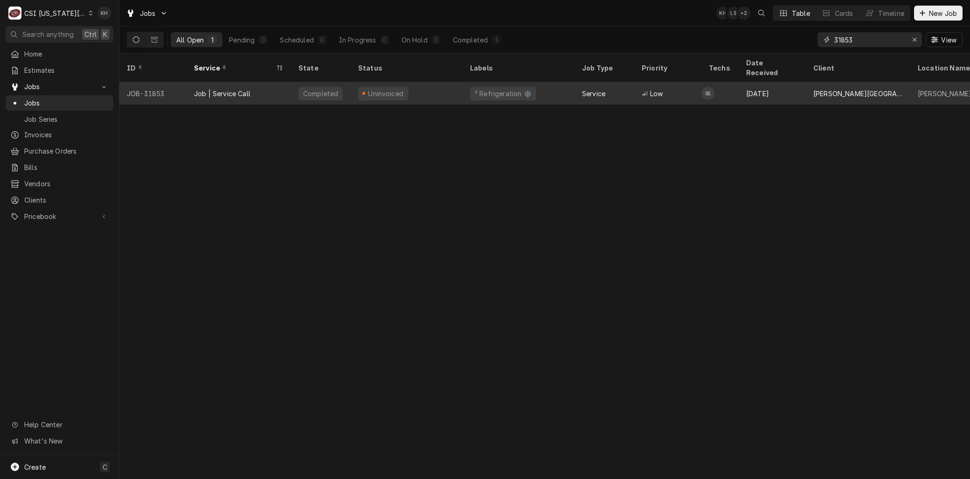
type input "31853"
click at [174, 86] on div "JOB-31853" at bounding box center [152, 93] width 67 height 22
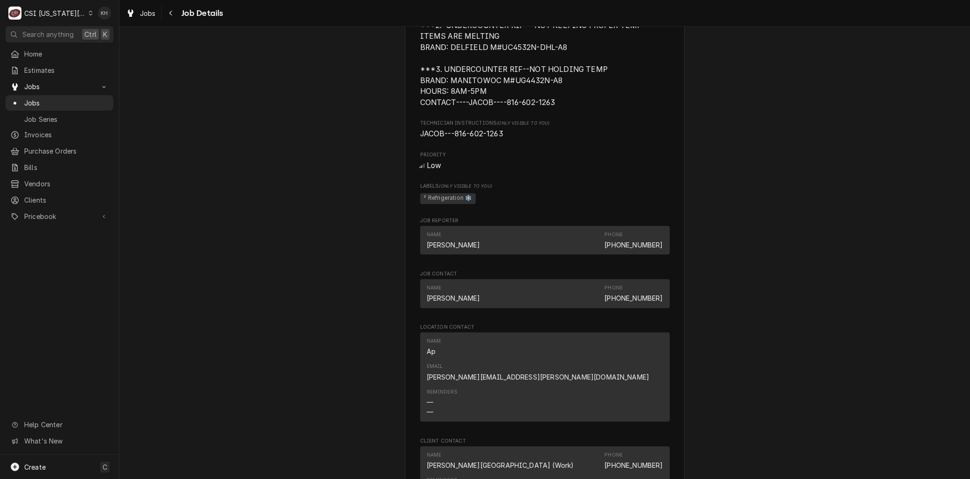
scroll to position [985, 0]
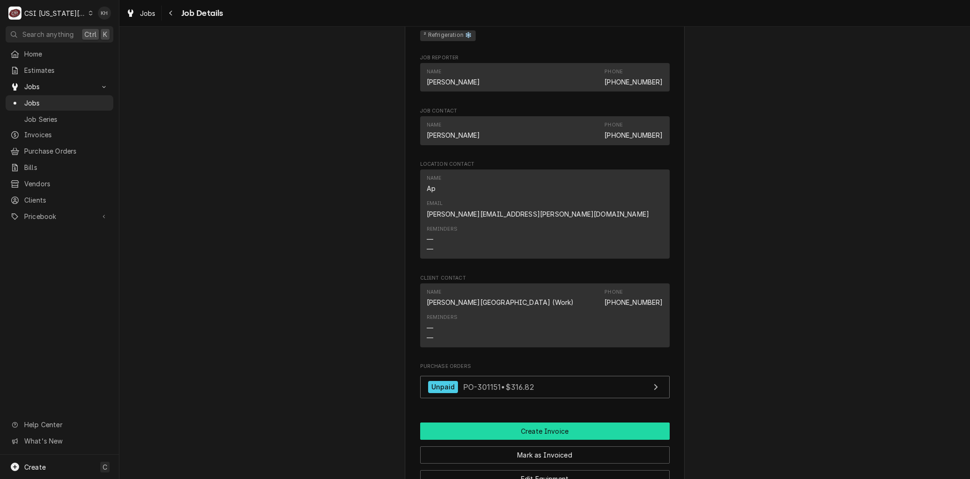
click at [523, 422] on button "Create Invoice" at bounding box center [545, 430] width 250 height 17
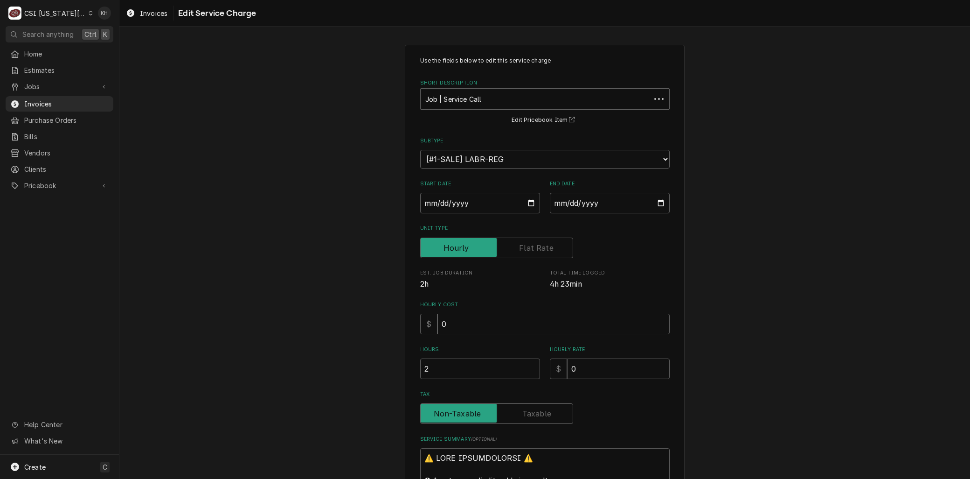
click at [465, 440] on label "Service Summary ( optional )" at bounding box center [545, 438] width 250 height 7
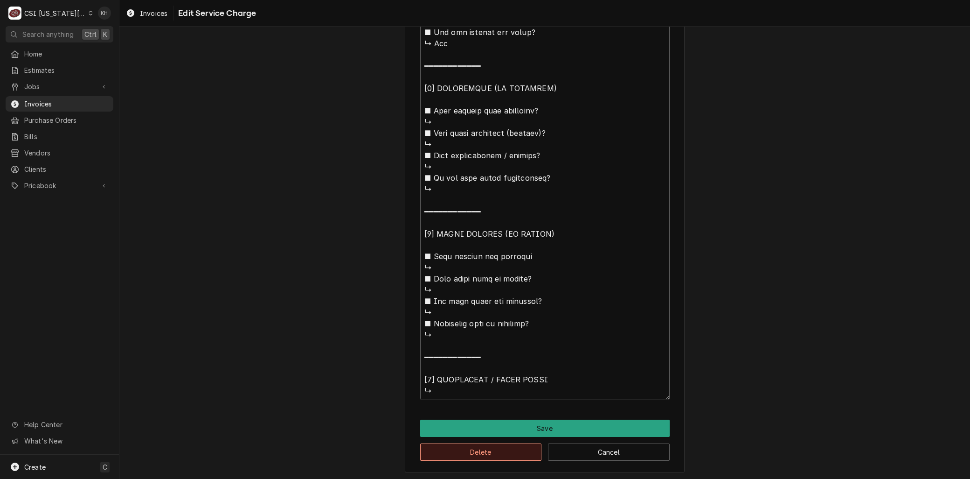
click at [461, 458] on button "Delete" at bounding box center [481, 451] width 122 height 17
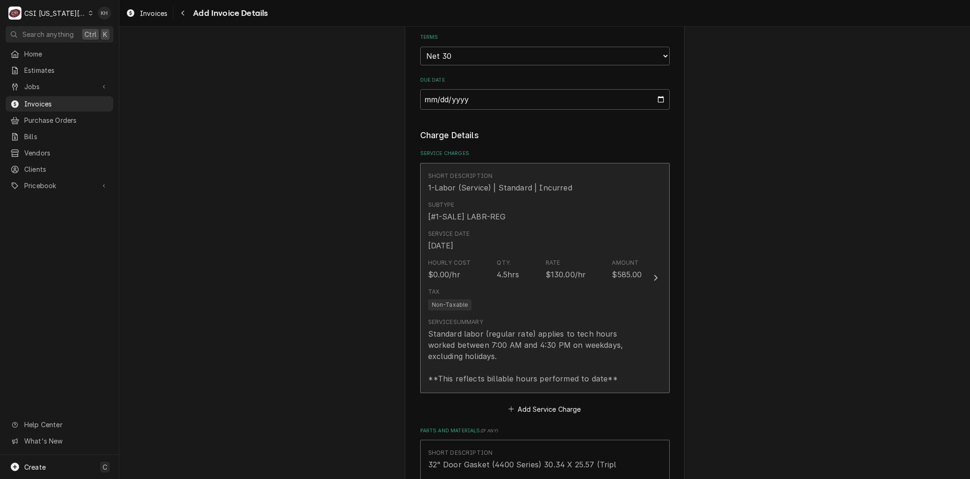
click at [489, 328] on div "Standard labor (regular rate) applies to tech hours worked between 7:00 AM and …" at bounding box center [535, 356] width 214 height 56
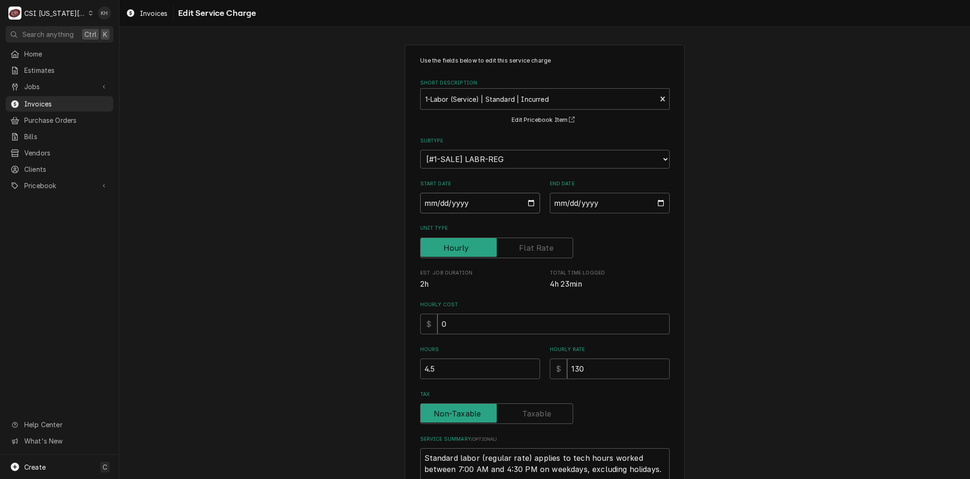
click at [526, 199] on input "2025-09-09" at bounding box center [480, 203] width 120 height 21
type textarea "x"
type input "2025-08-09"
type textarea "x"
type input "2025-08-08"
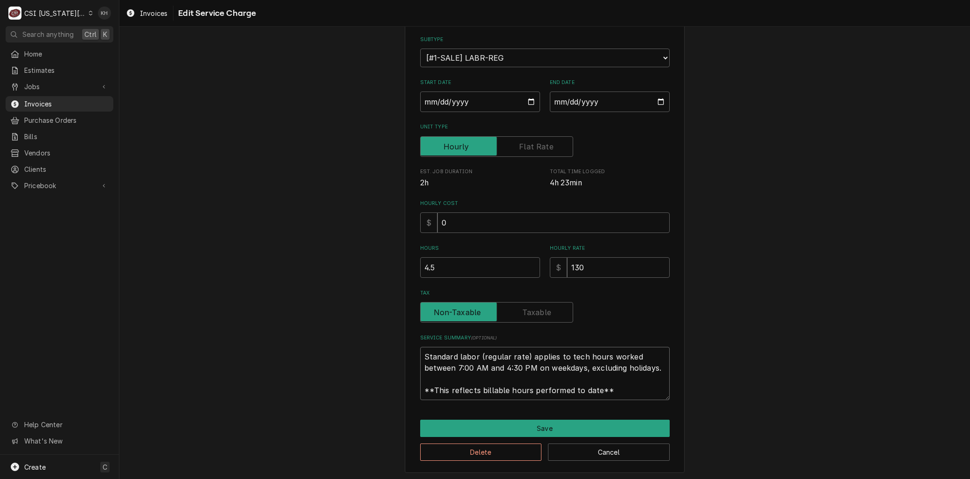
paste textarea "⚠️ 𝗙𝗢𝗥𝗠 𝗜𝗡𝗦𝗧𝗥𝗨𝗖𝗧𝗜𝗢𝗡𝗦 ⚠️ ✪ 𝗖𝗼𝗺𝗽𝗹𝗲𝘁𝗲 𝗮𝗹𝗹 𝗿𝗲𝗹𝗲𝘃𝗮𝗻𝘁 𝘀𝗲𝗰𝘁𝗶𝗼𝗻𝘀 ✪ 𝗣𝗿𝗼𝘃𝗶𝗱𝗲 𝗱𝗲𝘁𝗮𝗶𝗹𝗲𝗱 𝗮𝗻𝘀…"
drag, startPoint x: 580, startPoint y: 388, endPoint x: 293, endPoint y: 278, distance: 307.5
type textarea "x"
type textarea "⚠️ 𝗙𝗢𝗥𝗠 𝗜𝗡𝗦𝗧𝗥𝗨𝗖𝗧𝗜𝗢𝗡𝗦 ⚠️ ✪ 𝗖𝗼𝗺𝗽𝗹𝗲𝘁𝗲 𝗮𝗹𝗹 𝗿𝗲𝗹𝗲𝘃𝗮𝗻𝘁 𝘀𝗲𝗰𝘁𝗶𝗼𝗻𝘀 ✪ 𝗣𝗿𝗼𝘃𝗶𝗱𝗲 𝗱𝗲𝘁𝗮𝗶𝗹𝗲𝗱 𝗮𝗻𝘀…"
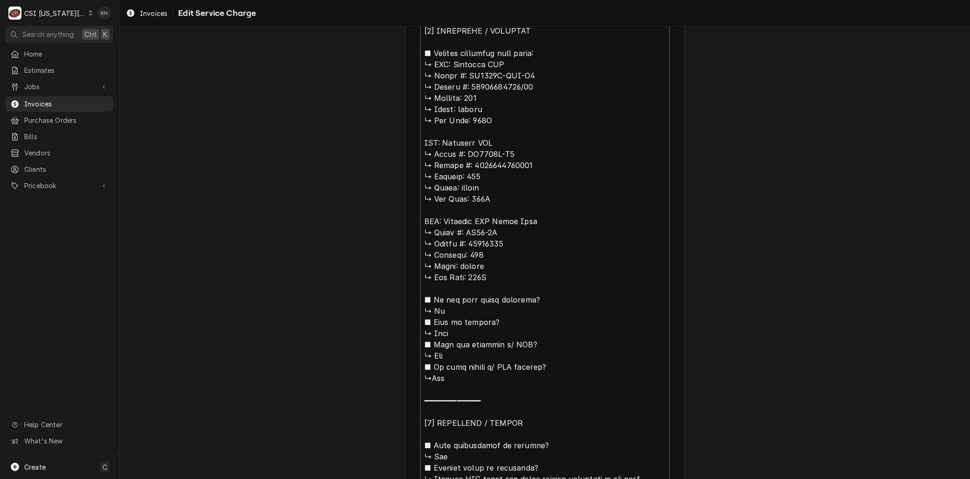
scroll to position [138, 0]
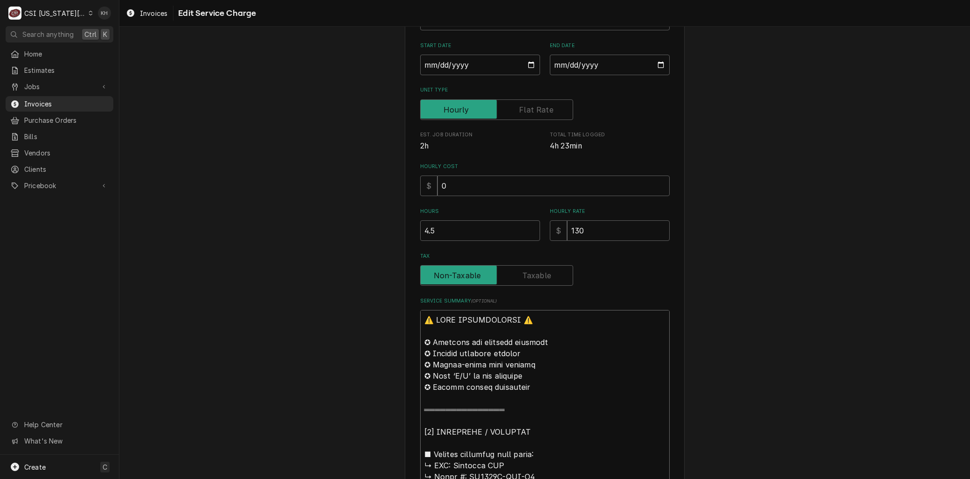
drag, startPoint x: 450, startPoint y: 64, endPoint x: 254, endPoint y: -54, distance: 228.7
click at [254, 0] on html "C CSI Kansas City. KH Search anything Ctrl K Home Estimates Jobs Jobs Job Serie…" at bounding box center [485, 239] width 970 height 479
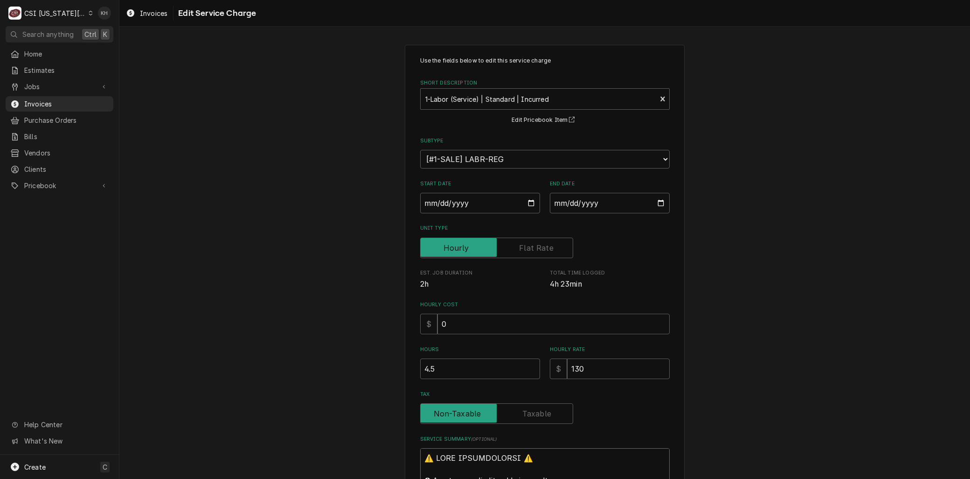
type textarea "x"
type textarea "BDelfield RIF ↳ 𝗠𝗼𝗱𝗲𝗹 #: UC4532N-DHL-A8 ↳ 𝗦𝗲𝗿𝗶𝗮𝗹 #: 16021520620/12 ↳ 𝗩𝗼𝗹𝘁𝗮𝗴𝗲: 1…"
type textarea "x"
type textarea "BrDelfield RIF ↳ 𝗠𝗼𝗱𝗲𝗹 #: UC4532N-DHL-A8 ↳ 𝗦𝗲𝗿𝗶𝗮𝗹 #: 16021520620/12 ↳ 𝗩𝗼𝗹𝘁𝗮𝗴𝗲: …"
type textarea "x"
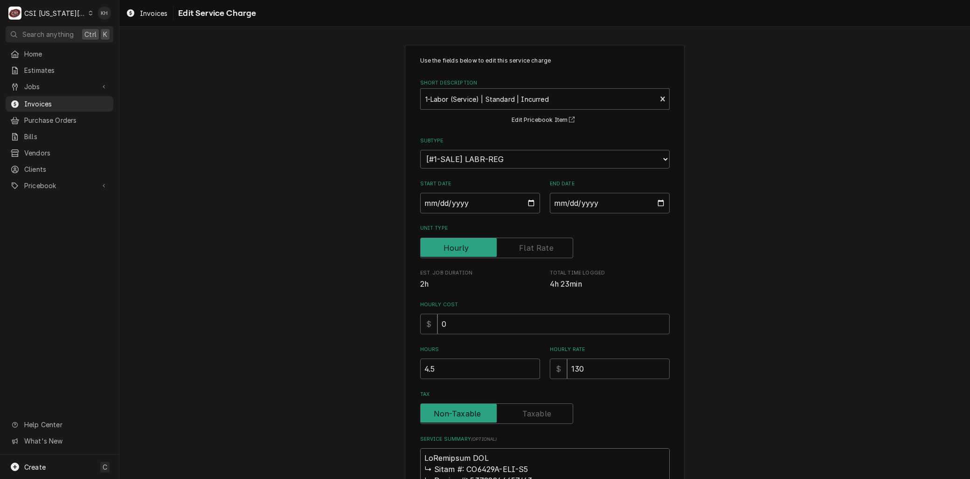
type textarea "BraDelfield RIF ↳ 𝗠𝗼𝗱𝗲𝗹 #: UC4532N-DHL-A8 ↳ 𝗦𝗲𝗿𝗶𝗮𝗹 #: 16021520620/12 ↳ 𝗩𝗼𝗹𝘁𝗮𝗴𝗲:…"
type textarea "x"
type textarea "BranDelfield RIF ↳ 𝗠𝗼𝗱𝗲𝗹 #: UC4532N-DHL-A8 ↳ 𝗦𝗲𝗿𝗶𝗮𝗹 #: 16021520620/12 ↳ 𝗩𝗼𝗹𝘁𝗮𝗴𝗲…"
type textarea "x"
type textarea "BrandDelfield RIF ↳ 𝗠𝗼𝗱𝗲𝗹 #: UC4532N-DHL-A8 ↳ 𝗦𝗲𝗿𝗶𝗮𝗹 #: 16021520620/12 ↳ 𝗩𝗼𝗹𝘁𝗮𝗴…"
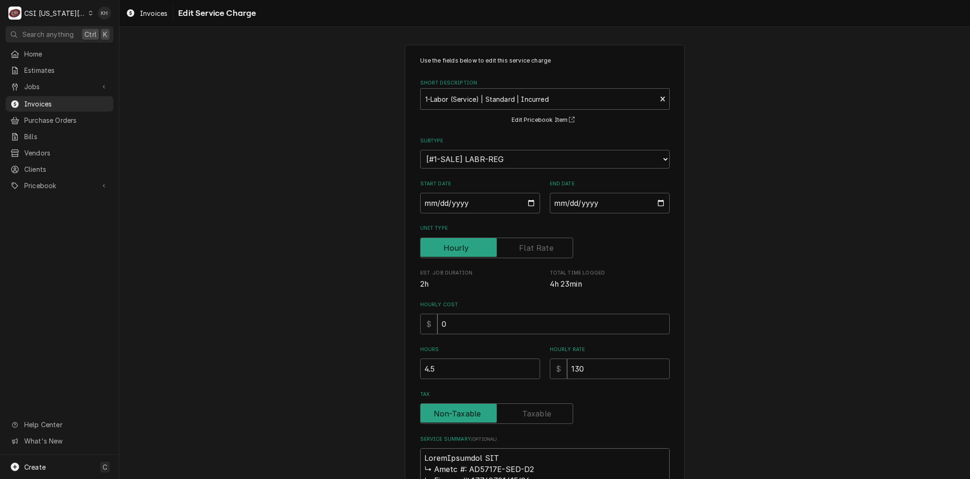
type textarea "x"
type textarea "Brand:Delfield RIF ↳ 𝗠𝗼𝗱𝗲𝗹 #: UC4532N-DHL-A8 ↳ 𝗦𝗲𝗿𝗶𝗮𝗹 #: 16021520620/12 ↳ 𝗩𝗼𝗹𝘁𝗮…"
type textarea "x"
type textarea "Brand: Delfield RIF ↳ 𝗠𝗼𝗱𝗲𝗹 #: UC4532N-DHL-A8 ↳ 𝗦𝗲𝗿𝗶𝗮𝗹 #: 16021520620/12 ↳ 𝗩𝗼𝗹𝘁…"
type textarea "x"
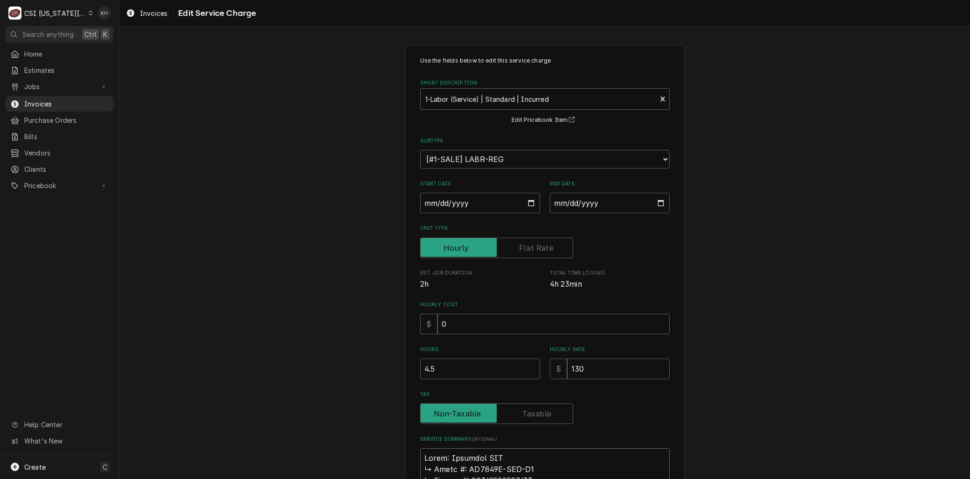
type textarea "Brand: Delfield RIF 𝗠𝗼𝗱𝗲𝗹 #: UC4532N-DHL-A8 ↳ 𝗦𝗲𝗿𝗶𝗮𝗹 #: 16021520620/12 ↳ 𝗩𝗼𝗹𝘁𝗮𝗴…"
type textarea "x"
type textarea "Brand: Delfield RIF 𝗠𝗼𝗱𝗲𝗹 #: UC4532N-DHL-A8 ↳ 𝗦𝗲𝗿𝗶𝗮𝗹 #: 16021520620/12 ↳ 𝗩𝗼𝗹𝘁𝗮𝗴…"
type textarea "x"
type textarea "Brand: Delfield RIF 𝗼𝗱𝗲𝗹 #: UC4532N-DHL-A8 ↳ 𝗦𝗲𝗿𝗶𝗮𝗹 #: 16021520620/12 ↳ 𝗩𝗼𝗹𝘁𝗮𝗴𝗲…"
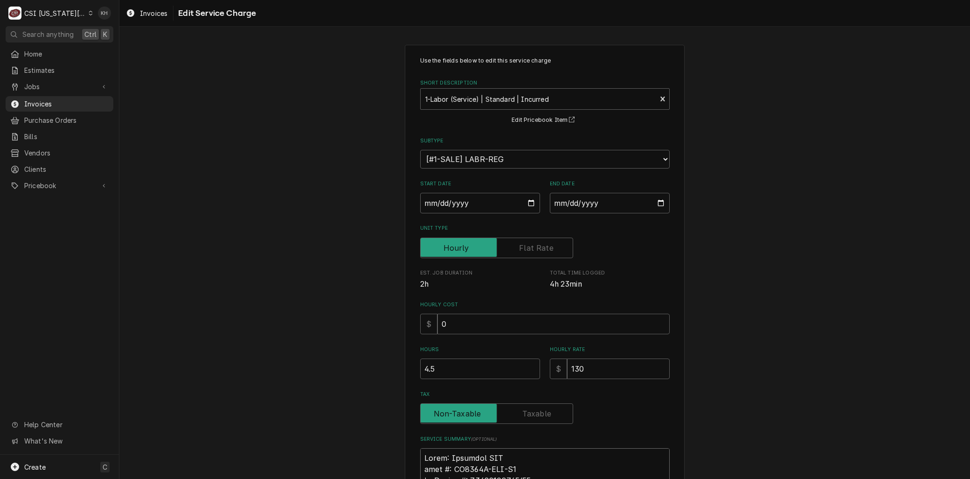
type textarea "x"
type textarea "Brand: Delfield RIF 𝗱𝗲𝗹 #: UC4532N-DHL-A8 ↳ 𝗦𝗲𝗿𝗶𝗮𝗹 #: 16021520620/12 ↳ 𝗩𝗼𝗹𝘁𝗮𝗴𝗲:…"
type textarea "x"
type textarea "Brand: Delfield RIF 𝗲𝗹 #: UC4532N-DHL-A8 ↳ 𝗦𝗲𝗿𝗶𝗮𝗹 #: 16021520620/12 ↳ 𝗩𝗼𝗹𝘁𝗮𝗴𝗲: …"
type textarea "x"
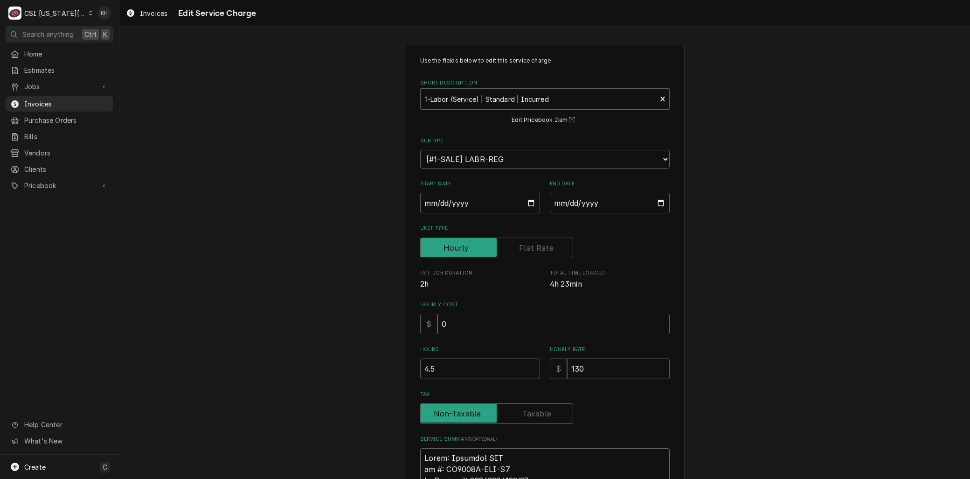
type textarea "Brand: Delfield RIF 𝗹 #: UC4532N-DHL-A8 ↳ 𝗦𝗲𝗿𝗶𝗮𝗹 #: 16021520620/12 ↳ 𝗩𝗼𝗹𝘁𝗮𝗴𝗲: 1…"
type textarea "x"
type textarea "Brand: Delfield RIF #: UC4532N-DHL-A8 ↳ 𝗦𝗲𝗿𝗶𝗮𝗹 #: 16021520620/12 ↳ 𝗩𝗼𝗹𝘁𝗮𝗴𝗲: 115…"
type textarea "x"
type textarea "Brand: Delfield RIF #: UC4532N-DHL-A8 ↳ 𝗦𝗲𝗿𝗶𝗮𝗹 #: 16021520620/12 ↳ 𝗩𝗼𝗹𝘁𝗮𝗴𝗲: 115…"
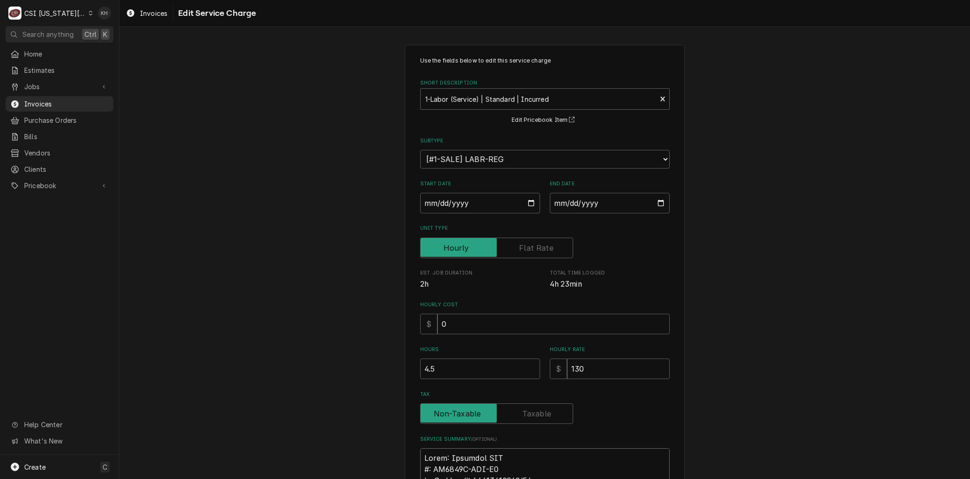
type textarea "x"
type textarea "Brand: Delfield RIF : UC4532N-DHL-A8 ↳ 𝗦𝗲𝗿𝗶𝗮𝗹 #: 16021520620/12 ↳ 𝗩𝗼𝗹𝘁𝗮𝗴𝗲: 115 …"
type textarea "x"
type textarea "Brand: Delfield RIF M: UC4532N-DHL-A8 ↳ 𝗦𝗲𝗿𝗶𝗮𝗹 #: 16021520620/12 ↳ 𝗩𝗼𝗹𝘁𝗮𝗴𝗲: 115…"
type textarea "x"
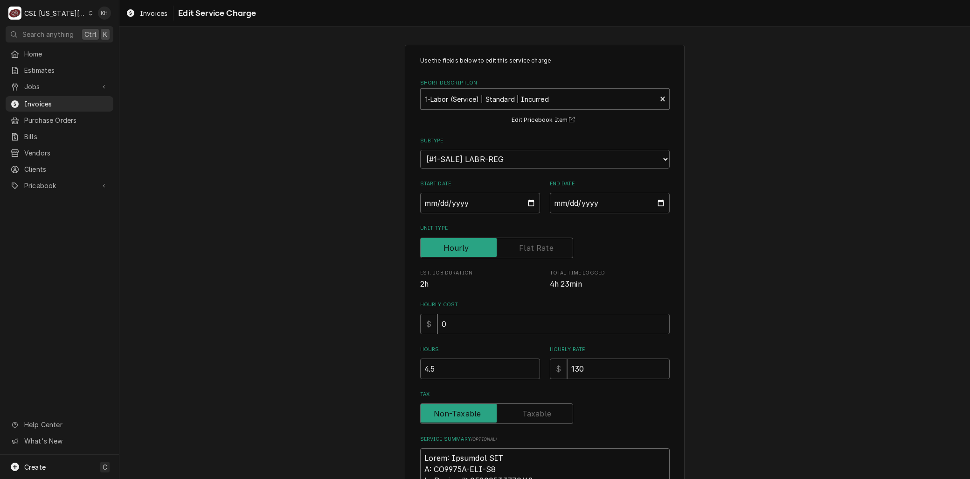
type textarea "Brand: Delfield RIF Mo: UC4532N-DHL-A8 ↳ 𝗦𝗲𝗿𝗶𝗮𝗹 #: 16021520620/12 ↳ 𝗩𝗼𝗹𝘁𝗮𝗴𝗲: 11…"
type textarea "x"
type textarea "Brand: Delfield RIF Mod: UC4532N-DHL-A8 ↳ 𝗦𝗲𝗿𝗶𝗮𝗹 #: 16021520620/12 ↳ 𝗩𝗼𝗹𝘁𝗮𝗴𝗲: 1…"
type textarea "x"
type textarea "Brand: Delfield RIF Mode: UC4532N-DHL-A8 ↳ 𝗦𝗲𝗿𝗶𝗮𝗹 #: 16021520620/12 ↳ 𝗩𝗼𝗹𝘁𝗮𝗴𝗲: …"
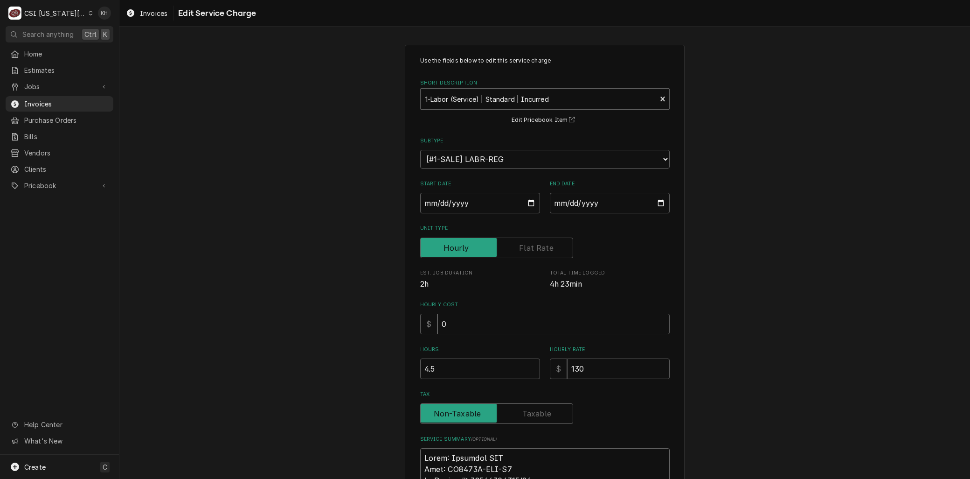
type textarea "x"
type textarea "Brand: Delfield RIF Model: UC4532N-DHL-A8 ↳ 𝗦𝗲𝗿𝗶𝗮𝗹 #: 16021520620/12 ↳ 𝗩𝗼𝗹𝘁𝗮𝗴𝗲:…"
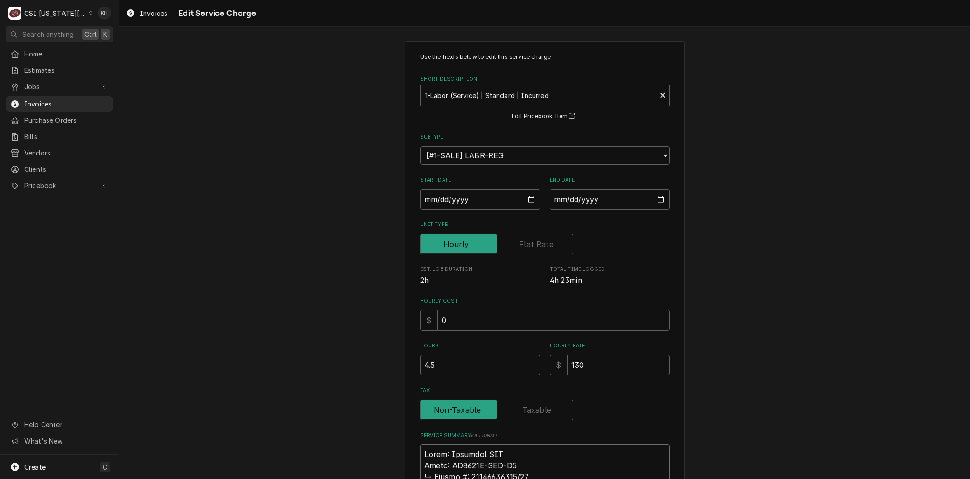
type textarea "x"
type textarea "Brand: Delfield RIF Model: UC4532N-DHL-A8 𝗦𝗲𝗿𝗶𝗮𝗹 #: 16021520620/12 ↳ 𝗩𝗼𝗹𝘁𝗮𝗴𝗲: 1…"
type textarea "x"
type textarea "Brand: Delfield RIF Model: UC4532N-DHL-A8 𝗦𝗲𝗿𝗶𝗮𝗹 #: 16021520620/12 ↳ 𝗩𝗼𝗹𝘁𝗮𝗴𝗲: 1…"
type textarea "x"
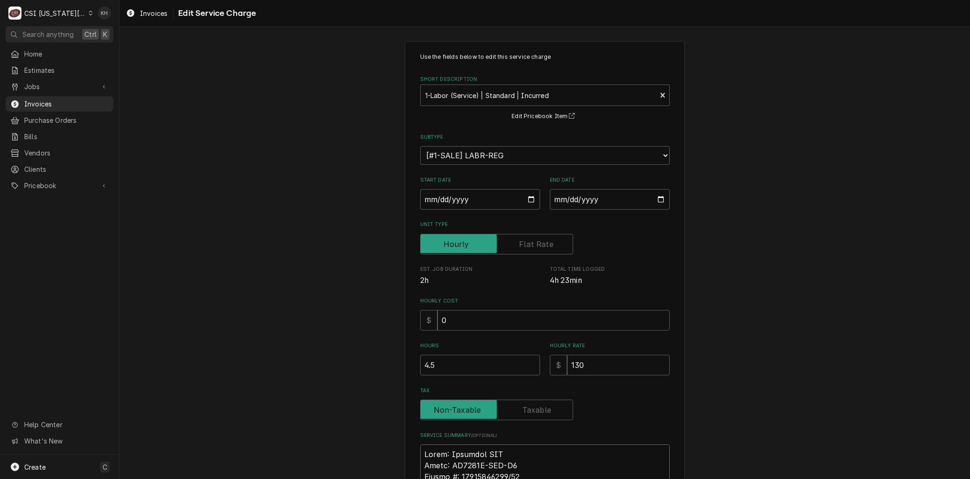
type textarea "Brand: Delfield RIF Model: UC4532N-DHL-A8 𝗲𝗿𝗶𝗮𝗹 #: 16021520620/12 ↳ 𝗩𝗼𝗹𝘁𝗮𝗴𝗲: 11…"
type textarea "x"
type textarea "Brand: Delfield RIF Model: UC4532N-DHL-A8 𝗿𝗶𝗮𝗹 #: 16021520620/12 ↳ 𝗩𝗼𝗹𝘁𝗮𝗴𝗲: 115…"
type textarea "x"
type textarea "Brand: Delfield RIF Model: UC4532N-DHL-A8 𝗶𝗮𝗹 #: 16021520620/12 ↳ 𝗩𝗼𝗹𝘁𝗮𝗴𝗲: 115 …"
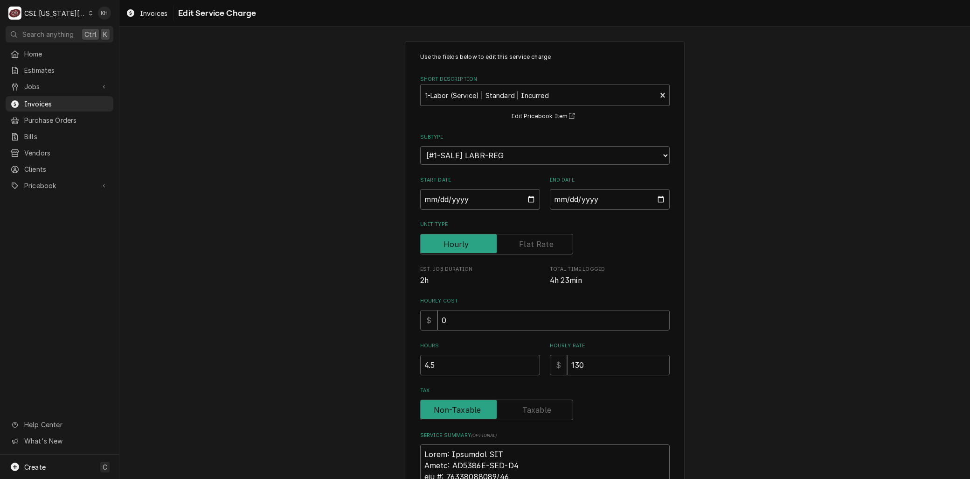
type textarea "x"
type textarea "Brand: Delfield RIF Model: UC4532N-DHL-A8 𝗮𝗹 #: 16021520620/12 ↳ 𝗩𝗼𝗹𝘁𝗮𝗴𝗲: 115 ↳…"
type textarea "x"
type textarea "Brand: Delfield RIF Model: UC4532N-DHL-A8 𝗹 #: 16021520620/12 ↳ 𝗩𝗼𝗹𝘁𝗮𝗴𝗲: 115 ↳ …"
type textarea "x"
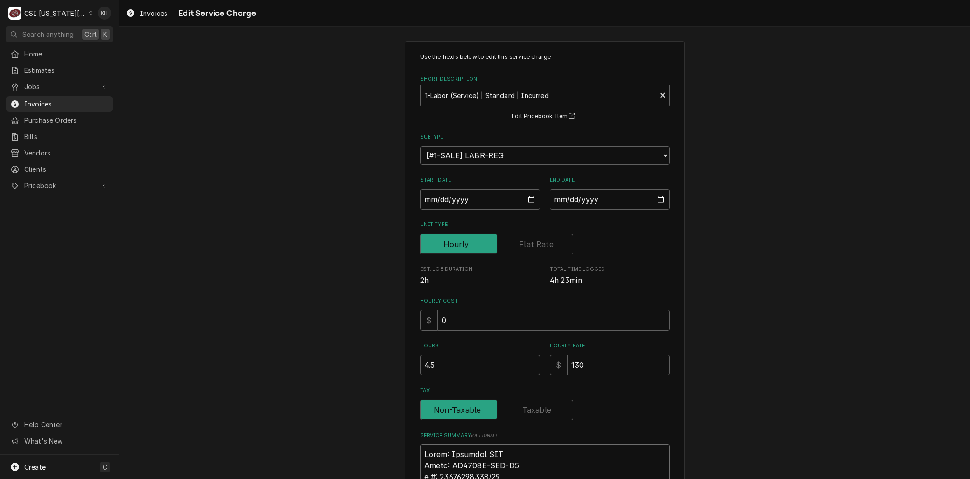
type textarea "Brand: Delfield RIF Model: UC4532N-DHL-A8 #: 16021520620/12 ↳ 𝗩𝗼𝗹𝘁𝗮𝗴𝗲: 115 ↳ 𝗣𝗵…"
type textarea "x"
type textarea "Brand: Delfield RIF Model: UC4532N-DHL-A8 #: 16021520620/12 ↳ 𝗩𝗼𝗹𝘁𝗮𝗴𝗲: 115 ↳ 𝗣𝗵…"
type textarea "x"
type textarea "Brand: Delfield RIF Model: UC4532N-DHL-A8 : 16021520620/12 ↳ 𝗩𝗼𝗹𝘁𝗮𝗴𝗲: 115 ↳ 𝗣𝗵𝗮…"
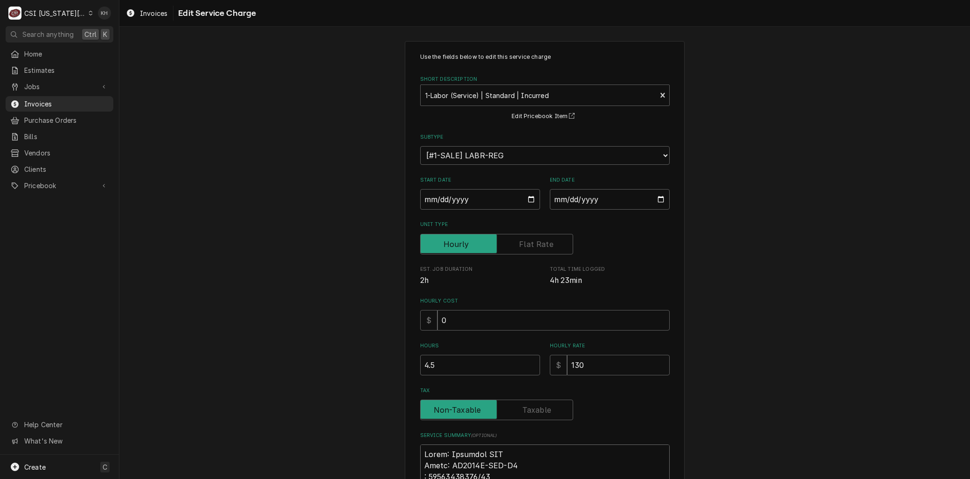
type textarea "x"
type textarea "Brand: Delfield RIF Model: UC4532N-DHL-A8 S: 16021520620/12 ↳ 𝗩𝗼𝗹𝘁𝗮𝗴𝗲: 115 ↳ 𝗣𝗵…"
type textarea "x"
type textarea "Brand: Delfield RIF Model: UC4532N-DHL-A8 Se: 16021520620/12 ↳ 𝗩𝗼𝗹𝘁𝗮𝗴𝗲: 115 ↳ 𝗣…"
type textarea "x"
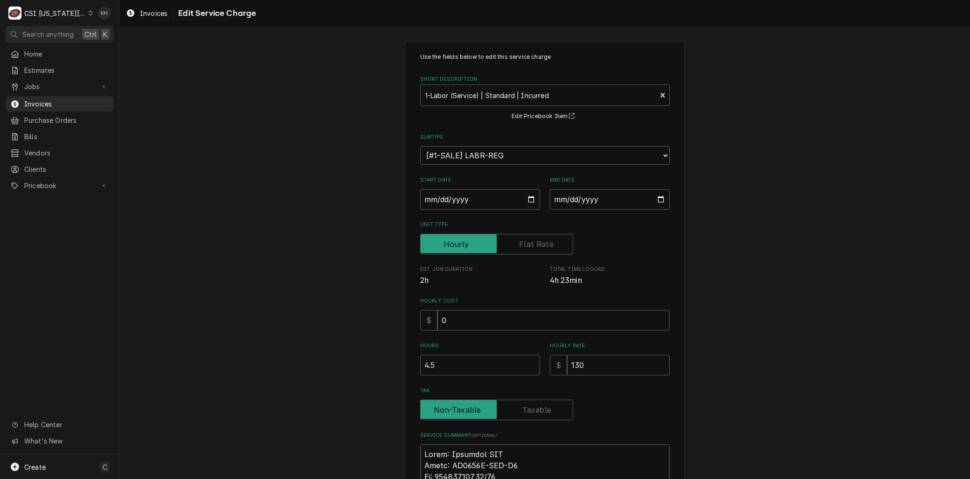
type textarea "Brand: Delfield RIF Model: UC4532N-DHL-A8 Ser: 16021520620/12 ↳ 𝗩𝗼𝗹𝘁𝗮𝗴𝗲: 115 ↳ …"
type textarea "x"
type textarea "Brand: Delfield RIF Model: UC4532N-DHL-A8 Seri: 16021520620/12 ↳ 𝗩𝗼𝗹𝘁𝗮𝗴𝗲: 115 ↳…"
type textarea "x"
type textarea "Brand: Delfield RIF Model: UC4532N-DHL-A8 Seria: 16021520620/12 ↳ 𝗩𝗼𝗹𝘁𝗮𝗴𝗲: 115 …"
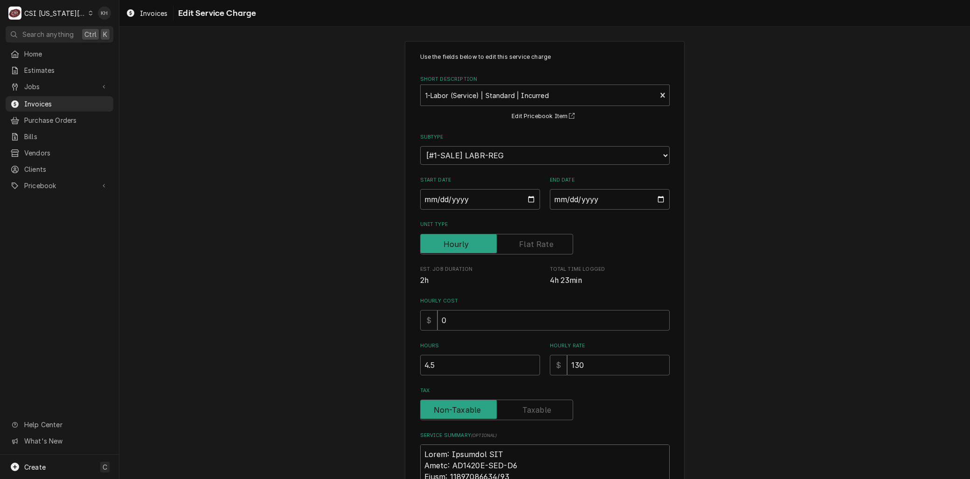
type textarea "x"
type textarea "Brand: Delfield RIF Model: UC4532N-DHL-A8 Serial: 16021520620/12 ↳ 𝗩𝗼𝗹𝘁𝗮𝗴𝗲: 115…"
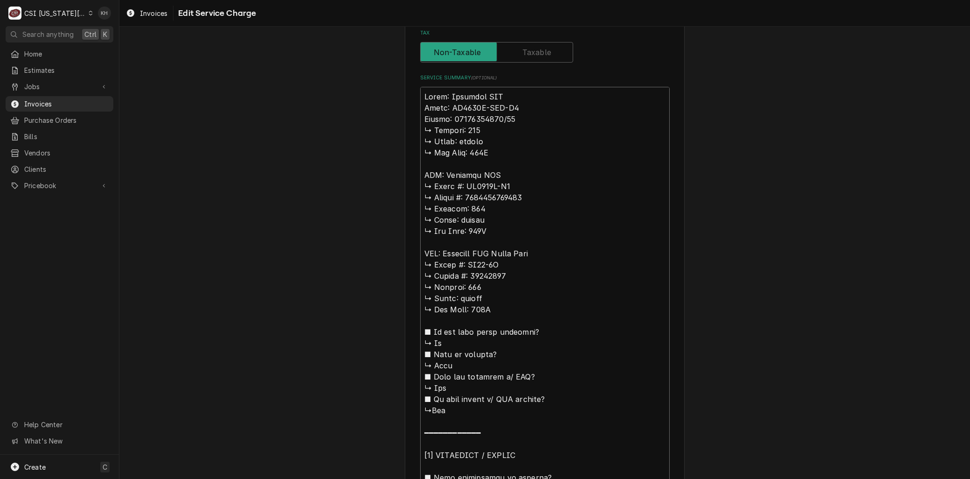
scroll to position [367, 0]
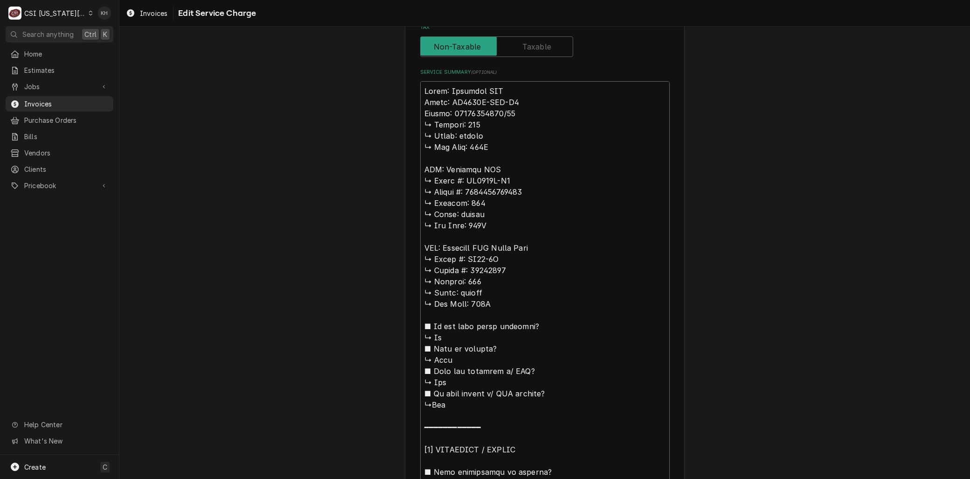
drag, startPoint x: 434, startPoint y: 168, endPoint x: 404, endPoint y: 126, distance: 51.9
click at [405, 126] on div "Use the fields below to edit this service charge Short Description 1-Labor (Ser…" at bounding box center [545, 390] width 280 height 1424
type textarea "x"
type textarea "Brand: Delfield RIF Model: UC4532N-DHL-A8 Serial: 16021520620/12 : Delfield RIC…"
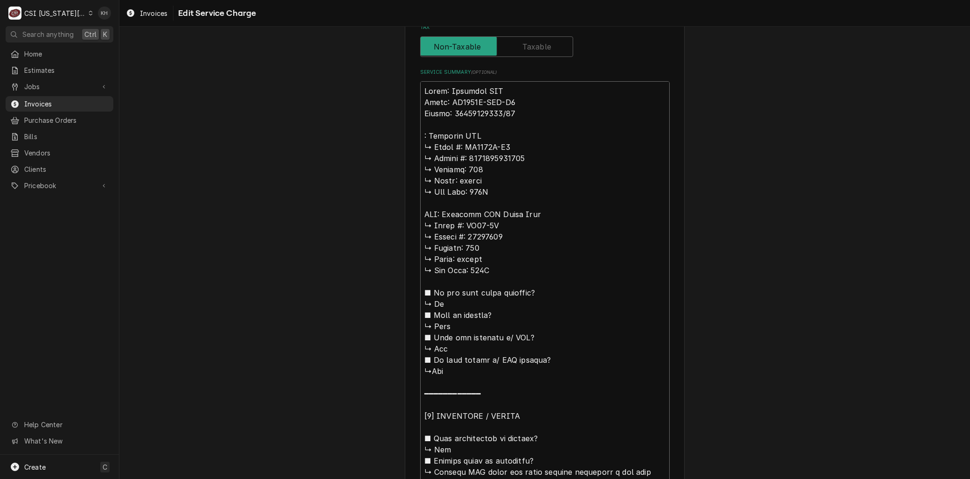
type textarea "x"
type textarea "Brand: Delfield RIF Model: UC4532N-DHL-A8 Serial: 16021520620/12 B: Delfield RI…"
type textarea "x"
type textarea "Brand: Delfield RIF Model: UC4532N-DHL-A8 Serial: 16021520620/12 Br: Delfield R…"
type textarea "x"
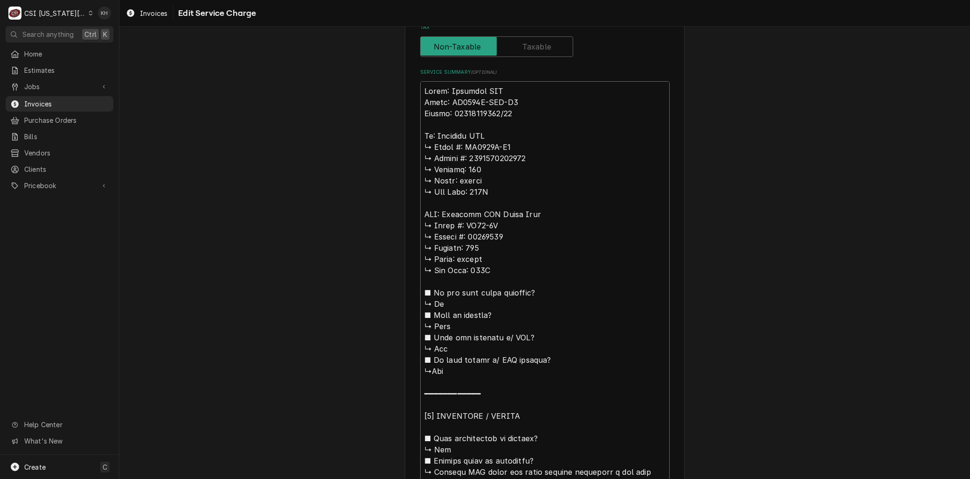
type textarea "Brand: Delfield RIF Model: UC4532N-DHL-A8 Serial: 16021520620/12 Bra: Delfield …"
type textarea "x"
type textarea "Brand: Delfield RIF Model: UC4532N-DHL-A8 Serial: 16021520620/12 Bran: Delfield…"
type textarea "x"
type textarea "Brand: Delfield RIF Model: UC4532N-DHL-A8 Serial: 16021520620/12 Brand: Delfiel…"
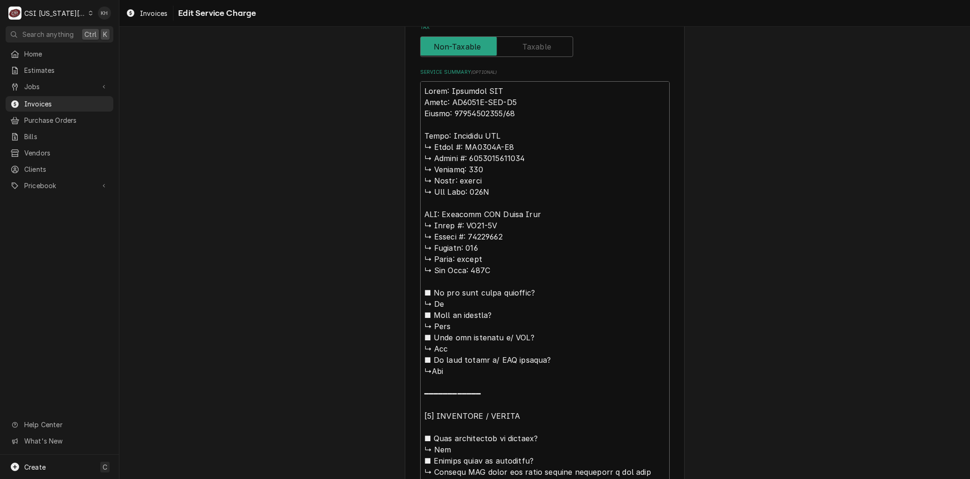
type textarea "x"
type textarea "Brand: Delfield RIF Model: UC4532N-DHL-A8 Serial: 16021520620/12 Brand: Delfiel…"
type textarea "x"
type textarea "Brand: Delfield RIF Model: UC4532N-DHL-A8 Serial: 16021520620/12 Brand: Delfiel…"
type textarea "x"
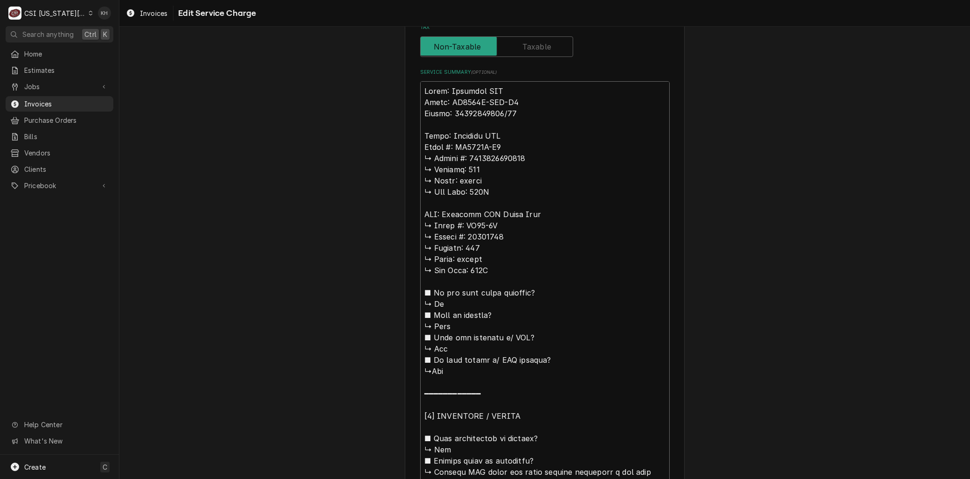
type textarea "Brand: Delfield RIF Model: UC4532N-DHL-A8 Serial: 16021520620/12 Brand: Delfiel…"
type textarea "x"
type textarea "Brand: Delfield RIF Model: UC4532N-DHL-A8 Serial: 16021520620/12 Brand: Delfiel…"
type textarea "x"
type textarea "Brand: Delfield RIF Model: UC4532N-DHL-A8 Serial: 16021520620/12 Brand: Delfiel…"
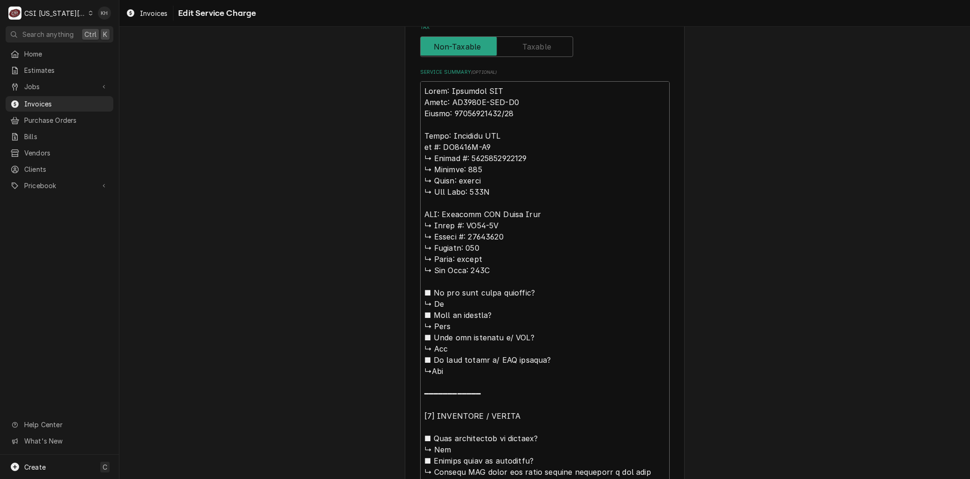
type textarea "x"
type textarea "Brand: Delfield RIF Model: UC4532N-DHL-A8 Serial: 16021520620/12 Brand: Delfiel…"
type textarea "x"
type textarea "Brand: Delfield RIF Model: UC4532N-DHL-A8 Serial: 16021520620/12 Brand: Delfiel…"
type textarea "x"
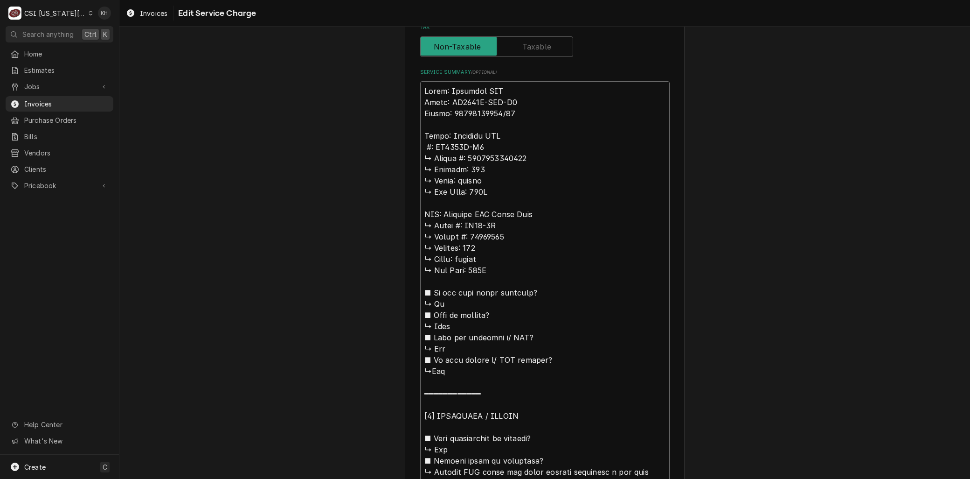
type textarea "Brand: Delfield RIF Model: UC4532N-DHL-A8 Serial: 16021520620/12 Brand: Delfiel…"
type textarea "x"
type textarea "Brand: Delfield RIF Model: UC4532N-DHL-A8 Serial: 16021520620/12 Brand: Delfiel…"
type textarea "x"
type textarea "Brand: Delfield RIF Model: UC4532N-DHL-A8 Serial: 16021520620/12 Brand: Delfiel…"
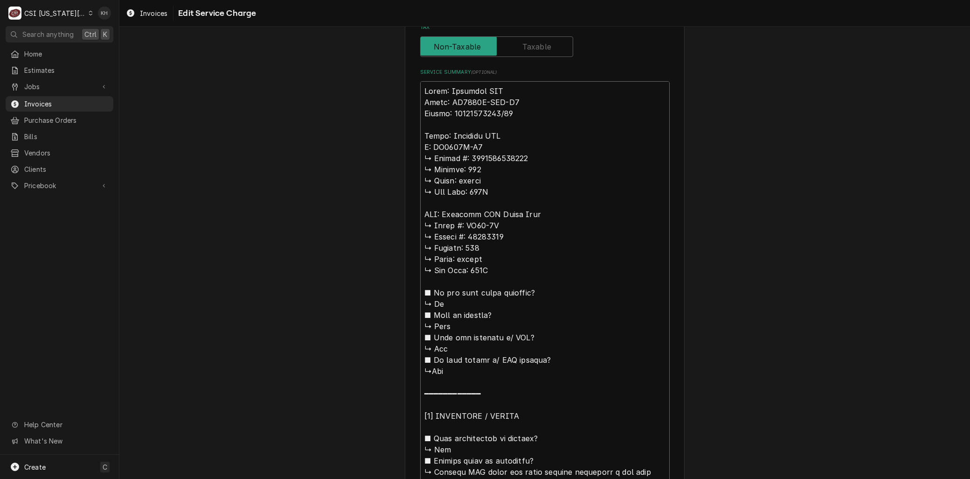
type textarea "x"
type textarea "Brand: Delfield RIF Model: UC4532N-DHL-A8 Serial: 16021520620/12 Brand: Delfiel…"
type textarea "x"
type textarea "Brand: Delfield RIF Model: UC4532N-DHL-A8 Serial: 16021520620/12 Brand: Delfiel…"
type textarea "x"
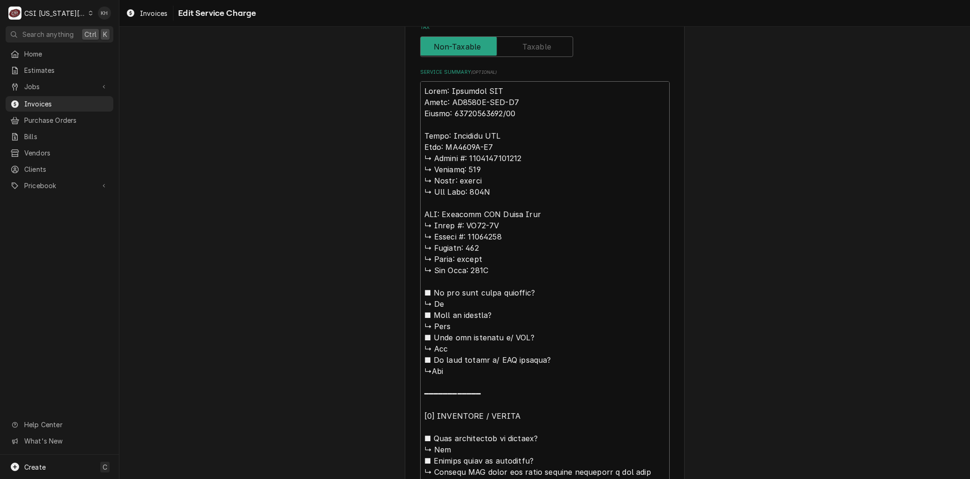
type textarea "Brand: Delfield RIF Model: UC4532N-DHL-A8 Serial: 16021520620/12 Brand: Delfiel…"
type textarea "x"
type textarea "Brand: Delfield RIF Model: UC4532N-DHL-A8 Serial: 16021520620/12 Brand: Delfiel…"
type textarea "x"
type textarea "Brand: Delfield RIF Model: UC4532N-DHL-A8 Serial: 16021520620/12 Brand: Delfiel…"
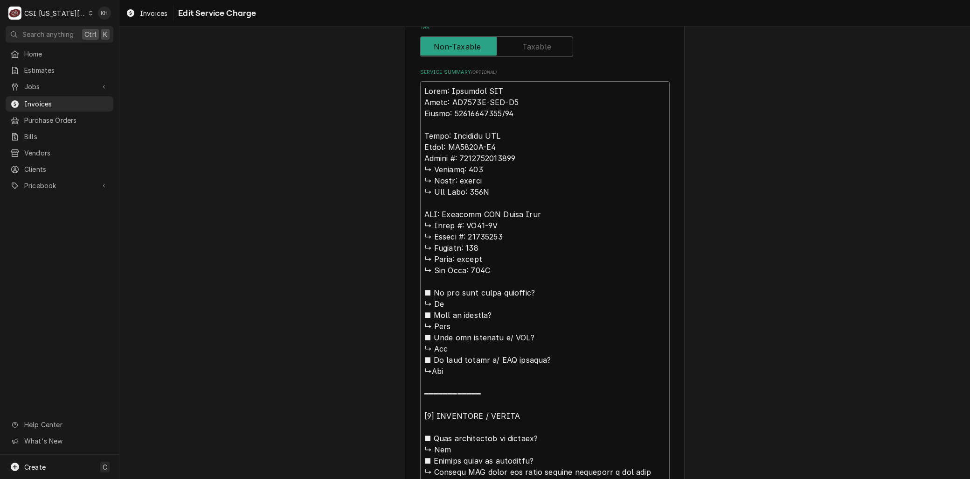
type textarea "x"
type textarea "Brand: Delfield RIF Model: UC4532N-DHL-A8 Serial: 16021520620/12 Brand: Delfiel…"
type textarea "x"
type textarea "Brand: Delfield RIF Model: UC4532N-DHL-A8 Serial: 16021520620/12 Brand: Delfiel…"
type textarea "x"
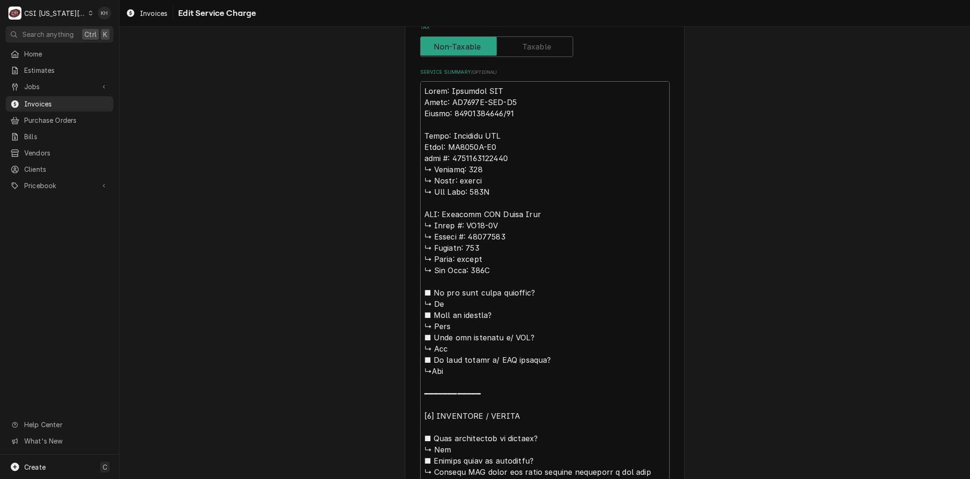
type textarea "Brand: Delfield RIF Model: UC4532N-DHL-A8 Serial: 16021520620/12 Brand: Delfiel…"
type textarea "x"
type textarea "Brand: Delfield RIF Model: UC4532N-DHL-A8 Serial: 16021520620/12 Brand: Delfiel…"
type textarea "x"
type textarea "Brand: Delfield RIF Model: UC4532N-DHL-A8 Serial: 16021520620/12 Brand: Delfiel…"
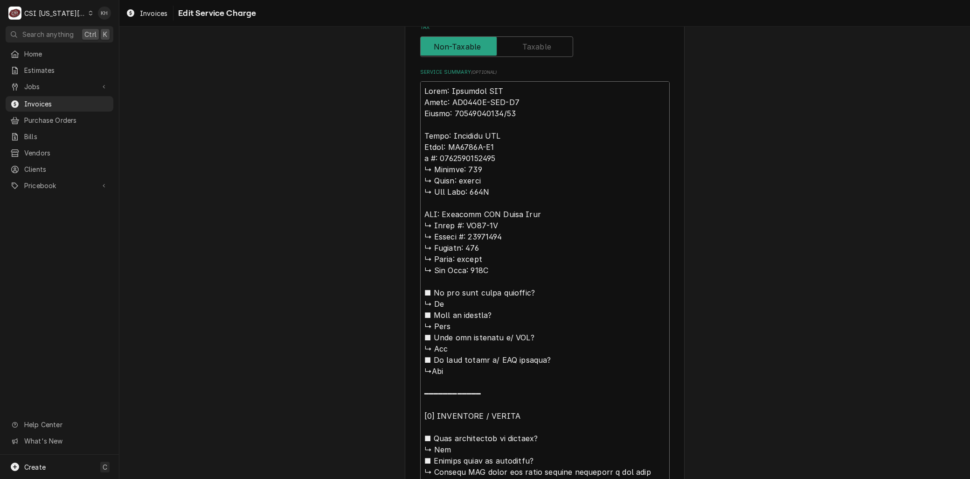
type textarea "x"
type textarea "Brand: Delfield RIF Model: UC4532N-DHL-A8 Serial: 16021520620/12 Brand: Delfiel…"
type textarea "x"
type textarea "Brand: Delfield RIF Model: UC4532N-DHL-A8 Serial: 16021520620/12 Brand: Delfiel…"
type textarea "x"
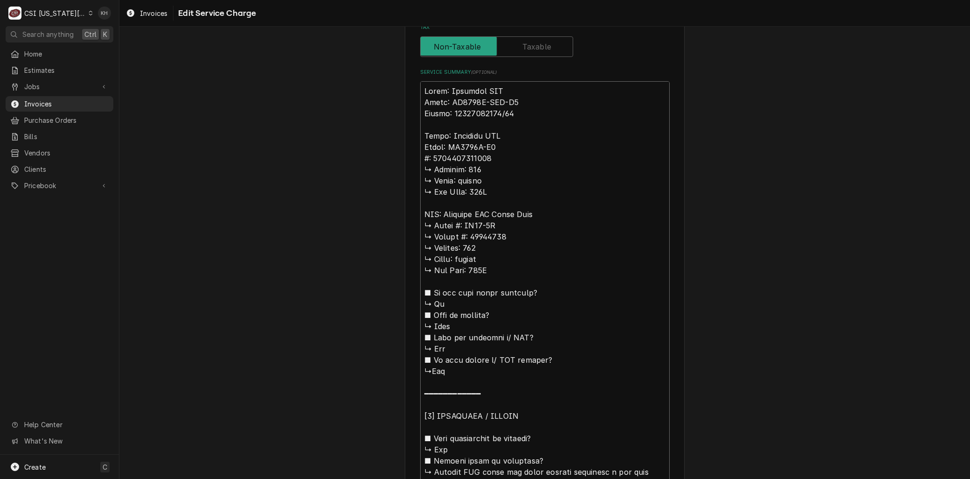
type textarea "Brand: Delfield RIF Model: UC4532N-DHL-A8 Serial: 16021520620/12 Brand: Delfiel…"
type textarea "x"
type textarea "Brand: Delfield RIF Model: UC4532N-DHL-A8 Serial: 16021520620/12 Brand: Delfiel…"
type textarea "x"
type textarea "Brand: Delfield RIF Model: UC4532N-DHL-A8 Serial: 16021520620/12 Brand: Delfiel…"
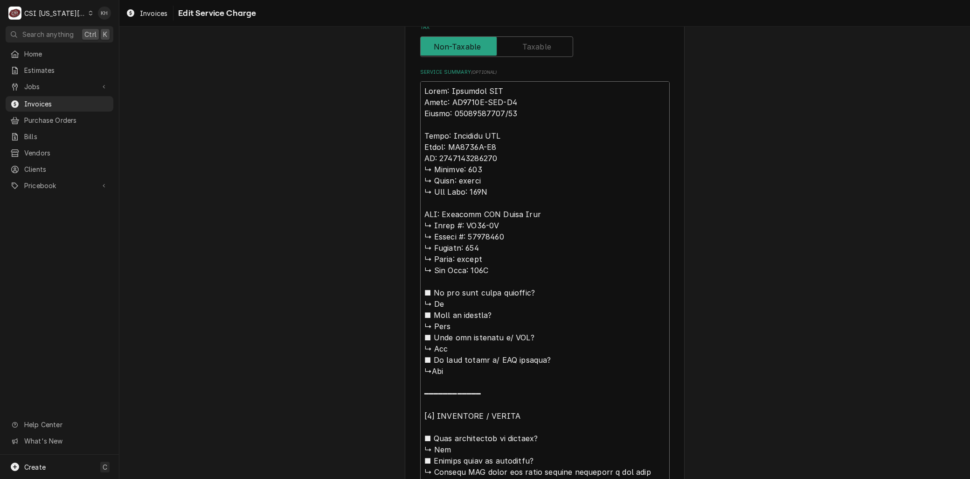
type textarea "x"
type textarea "Brand: Delfield RIF Model: UC4532N-DHL-A8 Serial: 16021520620/12 Brand: Delfiel…"
type textarea "x"
type textarea "Brand: Delfield RIF Model: UC4532N-DHL-A8 Serial: 16021520620/12 Brand: Delfiel…"
type textarea "x"
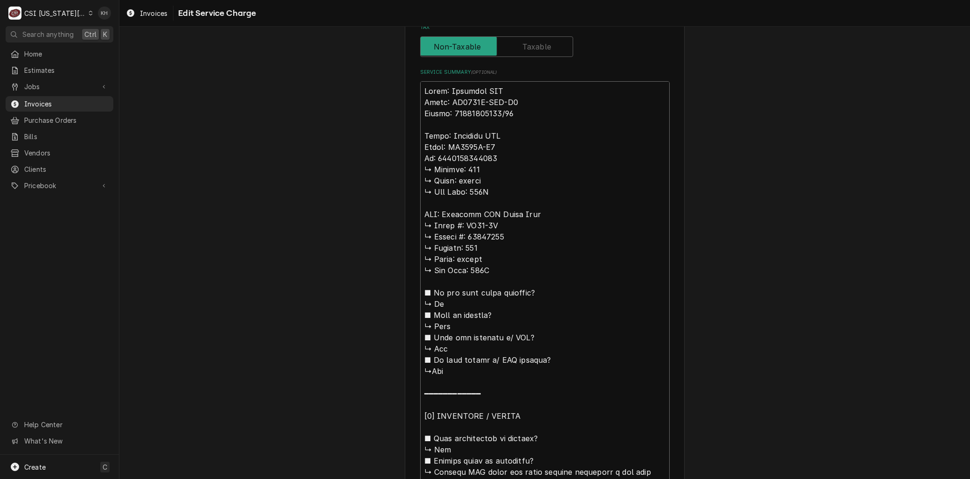
type textarea "Brand: Delfield RIF Model: UC4532N-DHL-A8 Serial: 16021520620/12 Brand: Delfiel…"
type textarea "x"
type textarea "Brand: Delfield RIF Model: UC4532N-DHL-A8 Serial: 16021520620/12 Brand: Delfiel…"
type textarea "x"
type textarea "Brand: Delfield RIF Model: UC4532N-DHL-A8 Serial: 16021520620/12 Brand: Delfiel…"
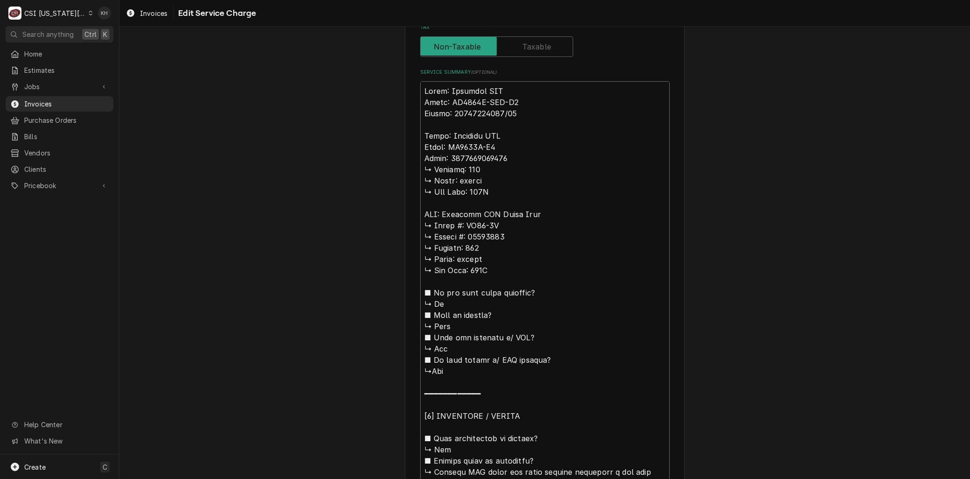
type textarea "x"
type textarea "Brand: Delfield RIF Model: UC4532N-DHL-A8 Serial: 16021520620/12 Brand: Delfiel…"
drag, startPoint x: 434, startPoint y: 211, endPoint x: 413, endPoint y: 172, distance: 44.4
click at [413, 172] on div "Use the fields below to edit this service charge Short Description 1-Labor (Ser…" at bounding box center [545, 373] width 280 height 1390
type textarea "x"
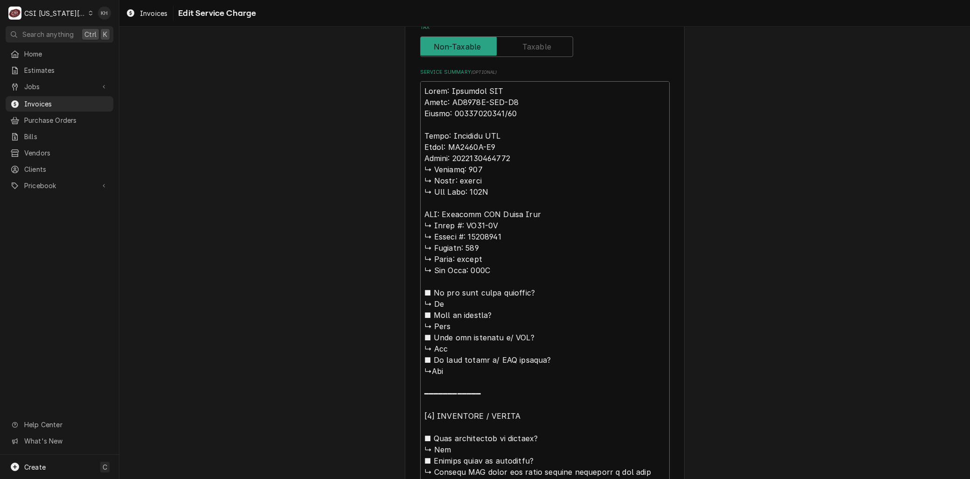
type textarea "Brand: Delfield RIF Model: UC4532N-DHL-A8 Serial: 16021520620/12 Brand: Delfiel…"
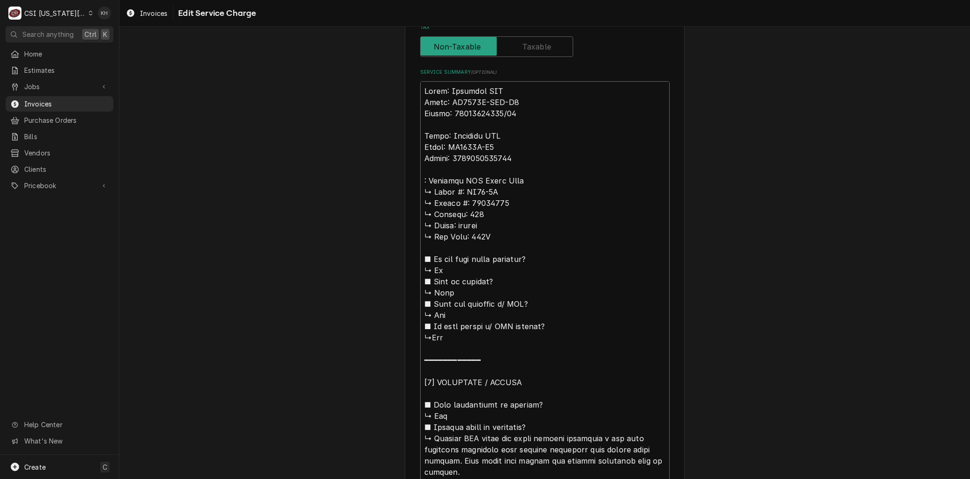
type textarea "x"
type textarea "Brand: Delfield RIF Model: UC4532N-DHL-A8 Serial: 16021520620/12 Brand: Delfiel…"
type textarea "x"
type textarea "Brand: Delfield RIF Model: UC4532N-DHL-A8 Serial: 16021520620/12 Brand: Delfiel…"
type textarea "x"
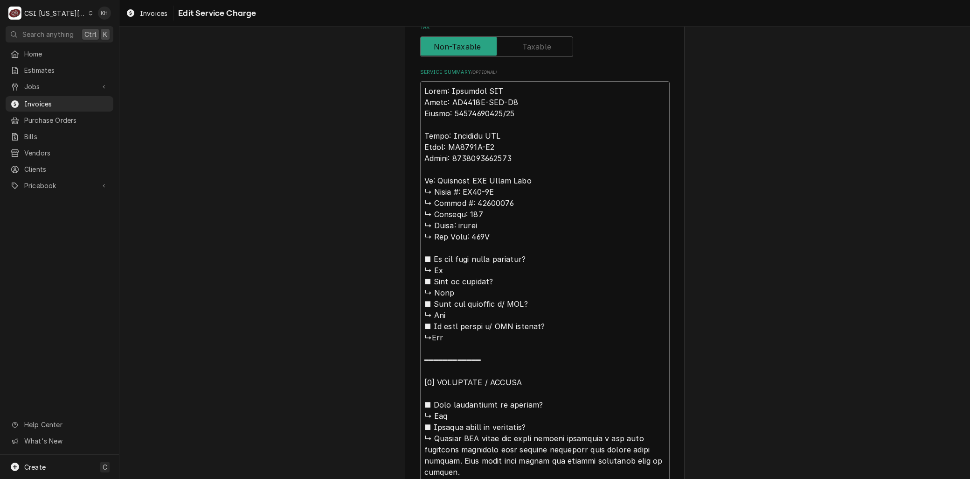
type textarea "Brand: Delfield RIF Model: UC4532N-DHL-A8 Serial: 16021520620/12 Brand: Delfiel…"
type textarea "x"
type textarea "Brand: Delfield RIF Model: UC4532N-DHL-A8 Serial: 16021520620/12 Brand: Delfiel…"
type textarea "x"
type textarea "Brand: Delfield RIF Model: UC4532N-DHL-A8 Serial: 16021520620/12 Brand: Delfiel…"
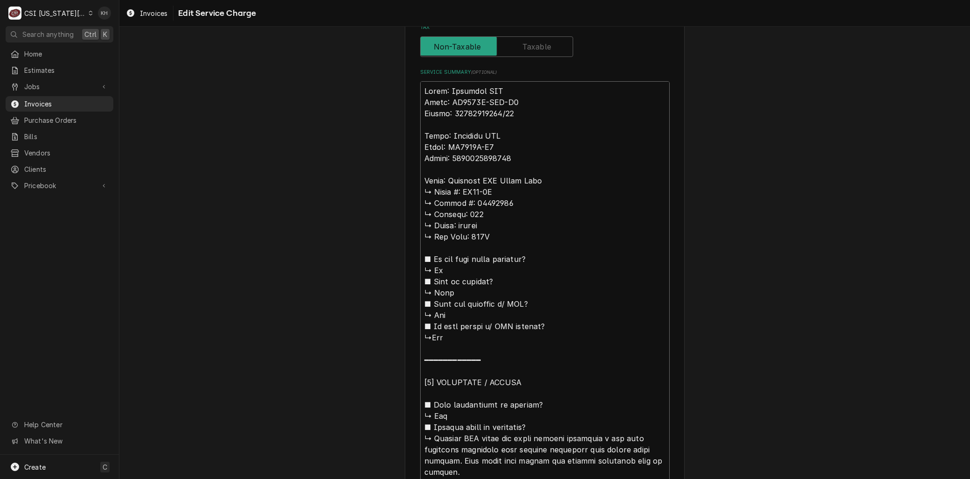
type textarea "x"
type textarea "Brand: Delfield RIF Model: UC4532N-DHL-A8 Serial: 16021520620/12 Brand: Delfiel…"
type textarea "x"
type textarea "Brand: Delfield RIF Model: UC4532N-DHL-A8 Serial: 16021520620/12 Brand: Delfiel…"
type textarea "x"
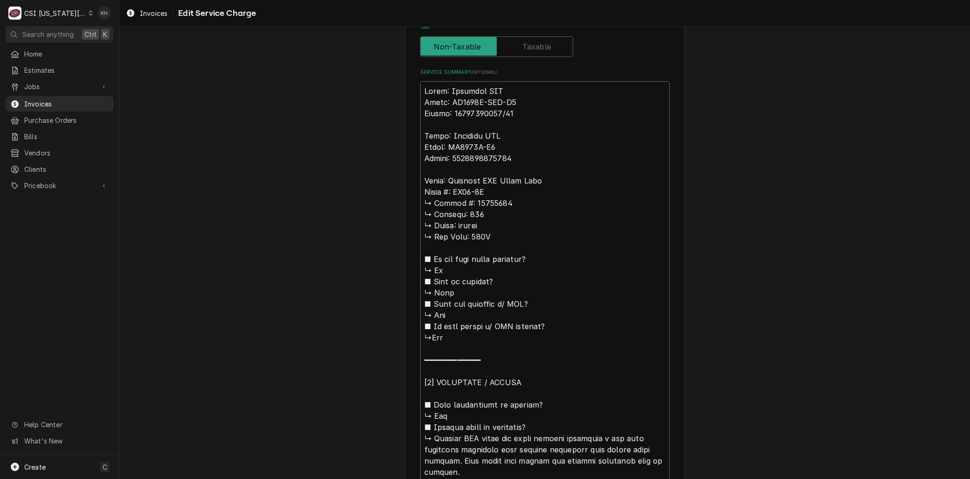
type textarea "Brand: Delfield RIF Model: UC4532N-DHL-A8 Serial: 16021520620/12 Brand: Delfiel…"
type textarea "x"
type textarea "Brand: Delfield RIF Model: UC4532N-DHL-A8 Serial: 16021520620/12 Brand: Delfiel…"
type textarea "x"
type textarea "Brand: Delfield RIF Model: UC4532N-DHL-A8 Serial: 16021520620/12 Brand: Delfiel…"
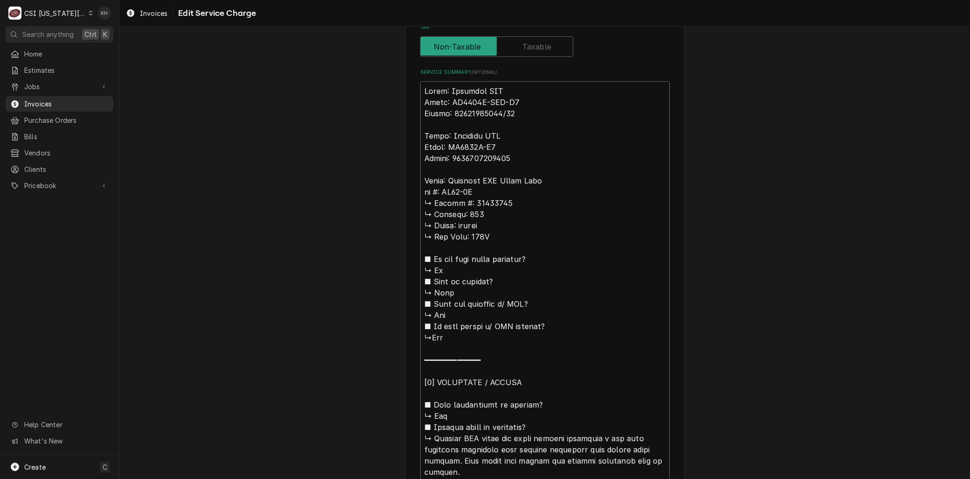
type textarea "x"
type textarea "Brand: Delfield RIF Model: UC4532N-DHL-A8 Serial: 16021520620/12 Brand: Delfiel…"
type textarea "x"
type textarea "Brand: Delfield RIF Model: UC4532N-DHL-A8 Serial: 16021520620/12 Brand: Delfiel…"
type textarea "x"
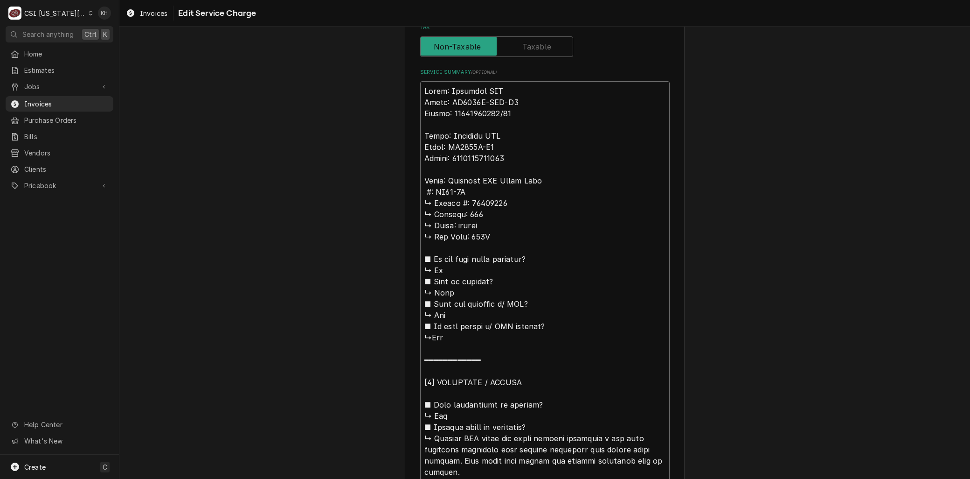
type textarea "Brand: Delfield RIF Model: UC4532N-DHL-A8 Serial: 16021520620/12 Brand: Delfiel…"
type textarea "x"
type textarea "Brand: Delfield RIF Model: UC4532N-DHL-A8 Serial: 16021520620/12 Brand: Delfiel…"
type textarea "x"
type textarea "Brand: Delfield RIF Model: UC4532N-DHL-A8 Serial: 16021520620/12 Brand: Delfiel…"
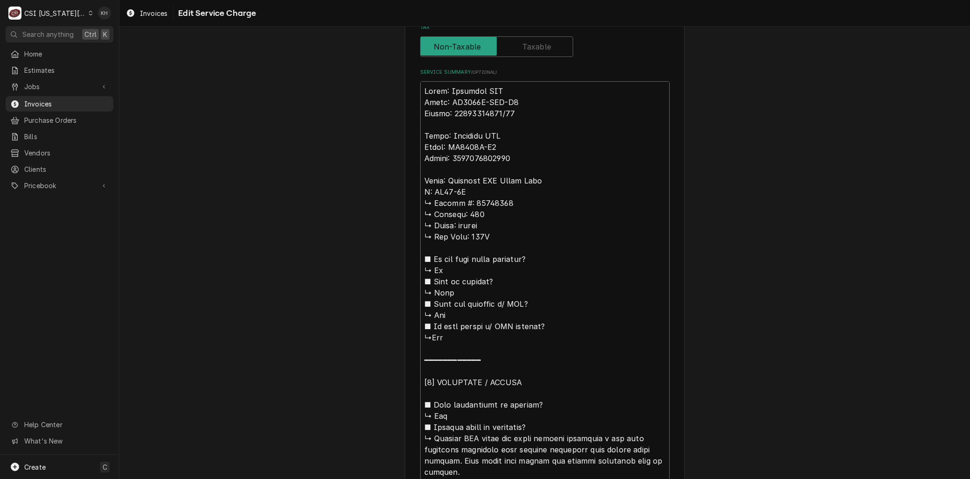
type textarea "x"
type textarea "Brand: Delfield RIF Model: UC4532N-DHL-A8 Serial: 16021520620/12 Brand: Delfiel…"
type textarea "x"
type textarea "Brand: Delfield RIF Model: UC4532N-DHL-A8 Serial: 16021520620/12 Brand: Delfiel…"
type textarea "x"
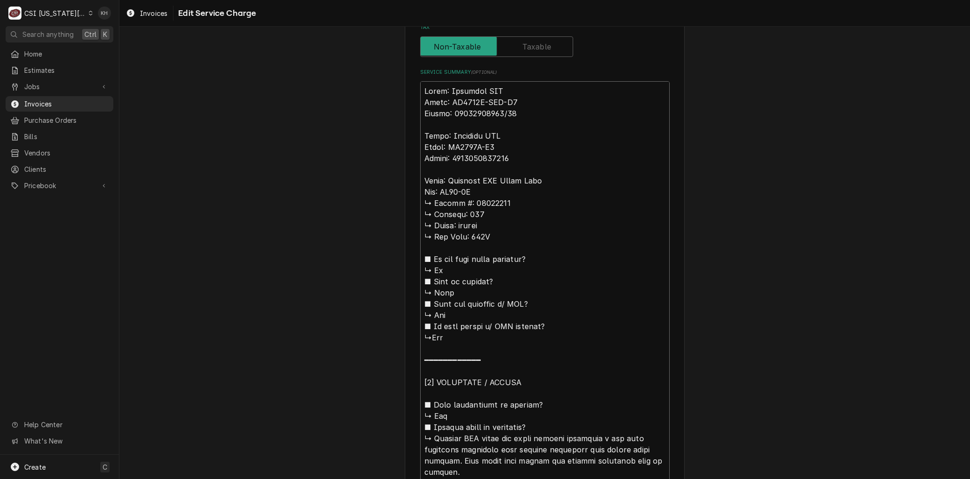
type textarea "Brand: Delfield RIF Model: UC4532N-DHL-A8 Serial: 16021520620/12 Brand: Delfiel…"
type textarea "x"
type textarea "Brand: Delfield RIF Model: UC4532N-DHL-A8 Serial: 16021520620/12 Brand: Delfiel…"
type textarea "x"
type textarea "Brand: Delfield RIF Model: UC4532N-DHL-A8 Serial: 16021520620/12 Brand: Delfiel…"
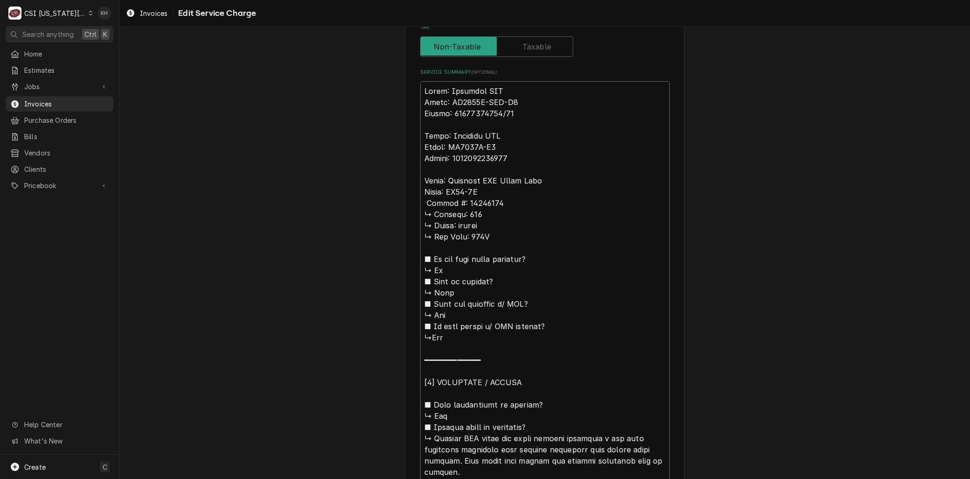
type textarea "x"
type textarea "Brand: Delfield RIF Model: UC4532N-DHL-A8 Serial: 16021520620/12 Brand: Delfiel…"
type textarea "x"
type textarea "Brand: Delfield RIF Model: UC4532N-DHL-A8 Serial: 16021520620/12 Brand: Delfiel…"
drag, startPoint x: 432, startPoint y: 436, endPoint x: 388, endPoint y: 212, distance: 228.1
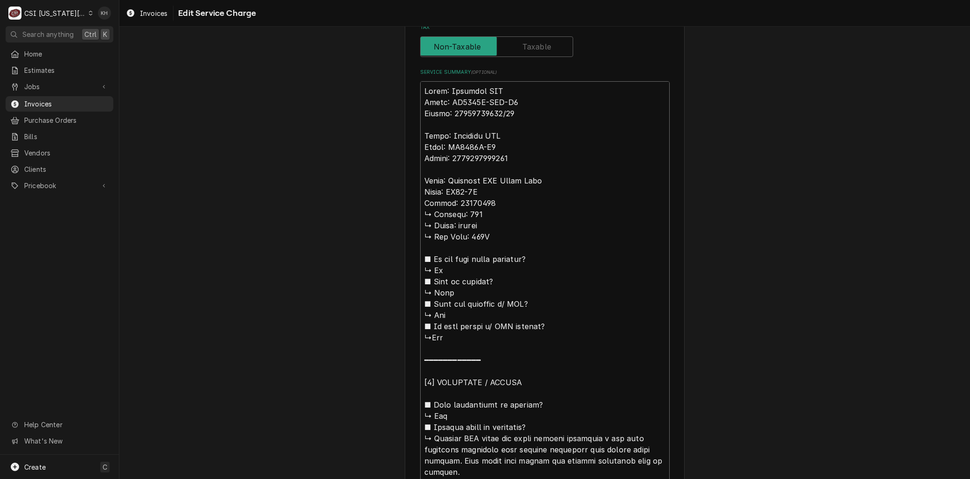
click at [388, 212] on div "Use the fields below to edit this service charge Short Description 1-Labor (Ser…" at bounding box center [544, 356] width 851 height 1373
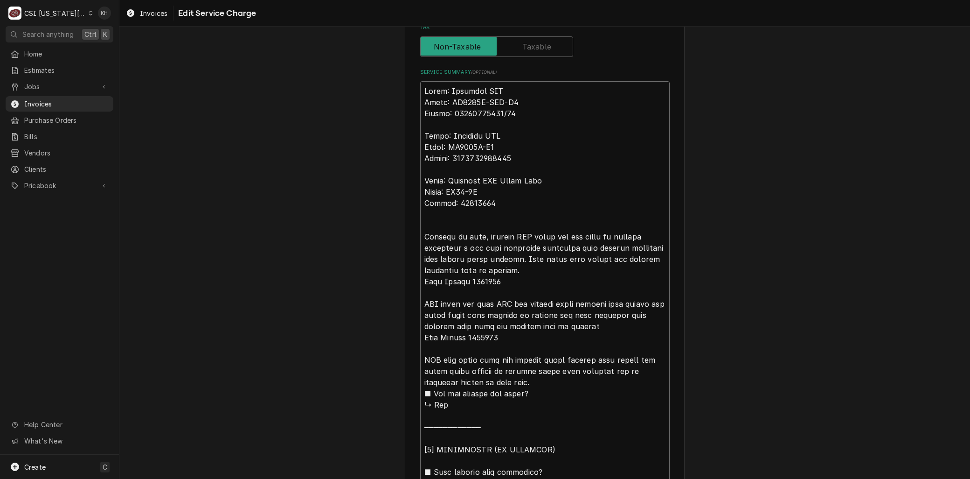
drag, startPoint x: 462, startPoint y: 243, endPoint x: 451, endPoint y: 244, distance: 10.8
click at [451, 244] on textarea "Service Summary ( optional )" at bounding box center [545, 421] width 250 height 680
click at [520, 271] on textarea "Service Summary ( optional )" at bounding box center [545, 421] width 250 height 680
click at [512, 112] on textarea "Service Summary ( optional )" at bounding box center [545, 421] width 250 height 680
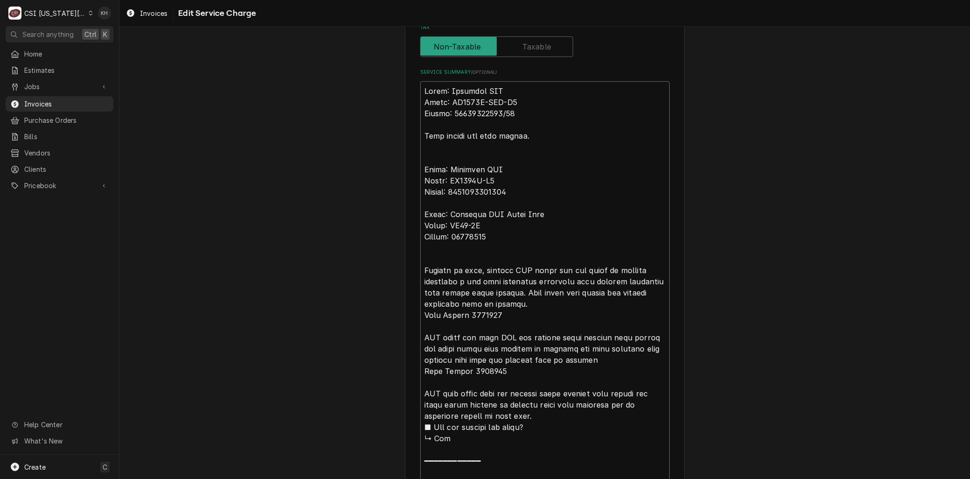
click at [518, 190] on textarea "Service Summary ( optional )" at bounding box center [545, 438] width 250 height 714
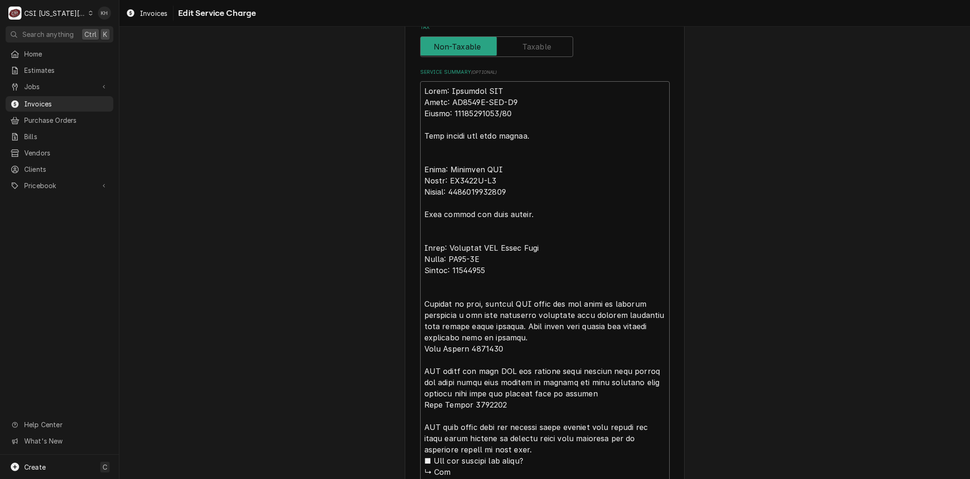
scroll to position [418, 0]
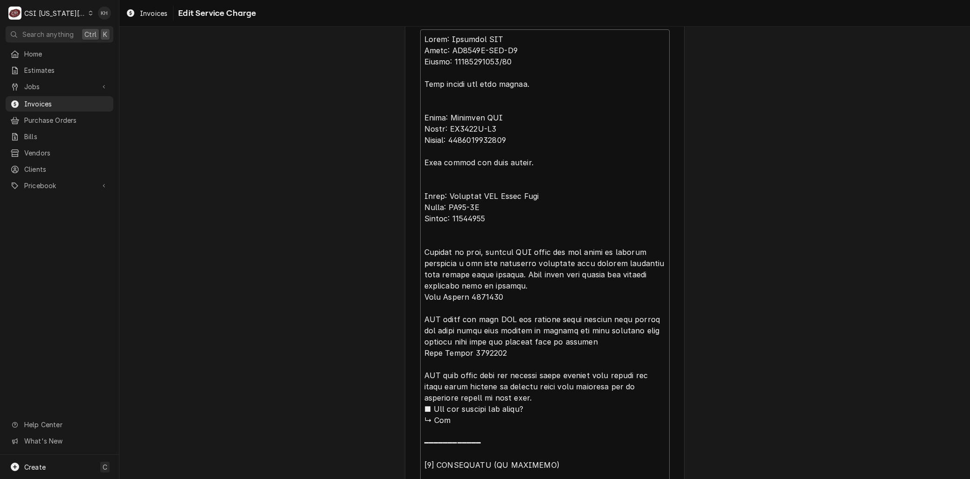
click at [483, 215] on textarea "Service Summary ( optional )" at bounding box center [545, 402] width 250 height 747
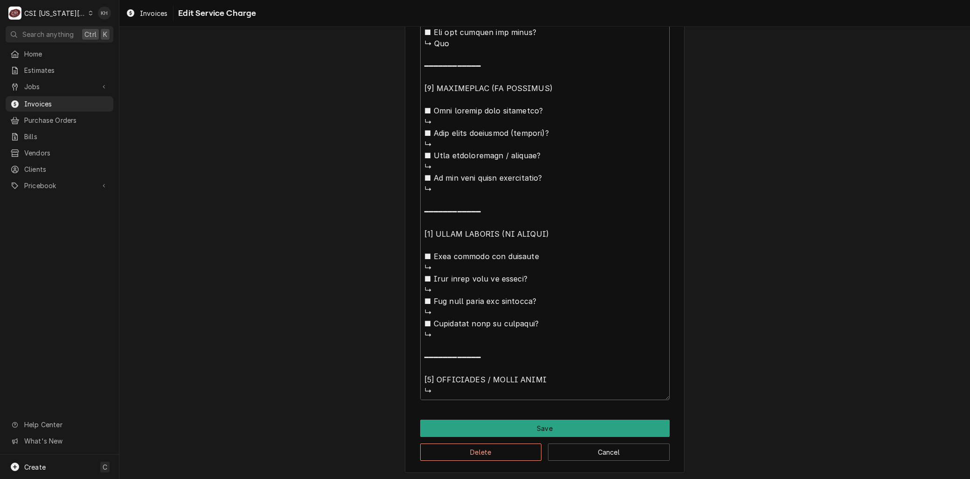
scroll to position [0, 0]
drag, startPoint x: 460, startPoint y: 102, endPoint x: 641, endPoint y: 503, distance: 439.9
click at [641, 478] on html "C CSI Kansas City. KH Search anything Ctrl K Home Estimates Jobs Jobs Job Serie…" at bounding box center [485, 239] width 970 height 479
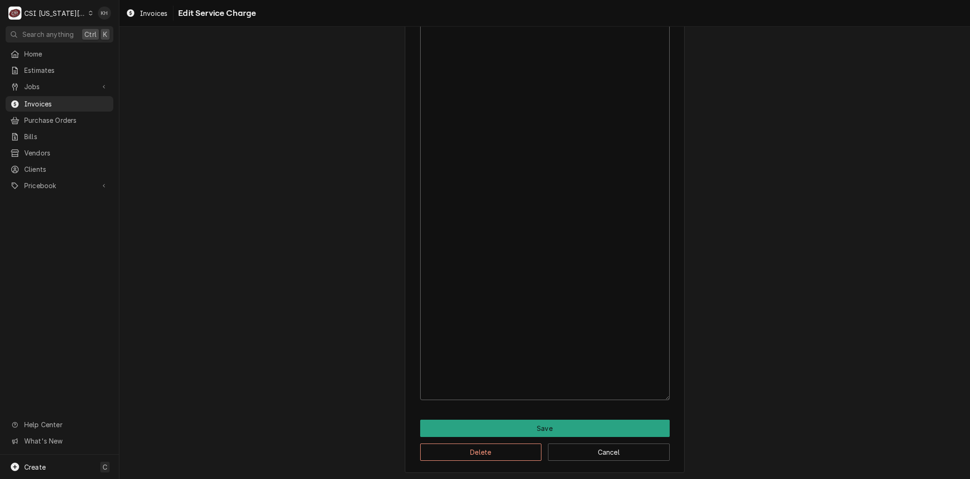
scroll to position [0, 0]
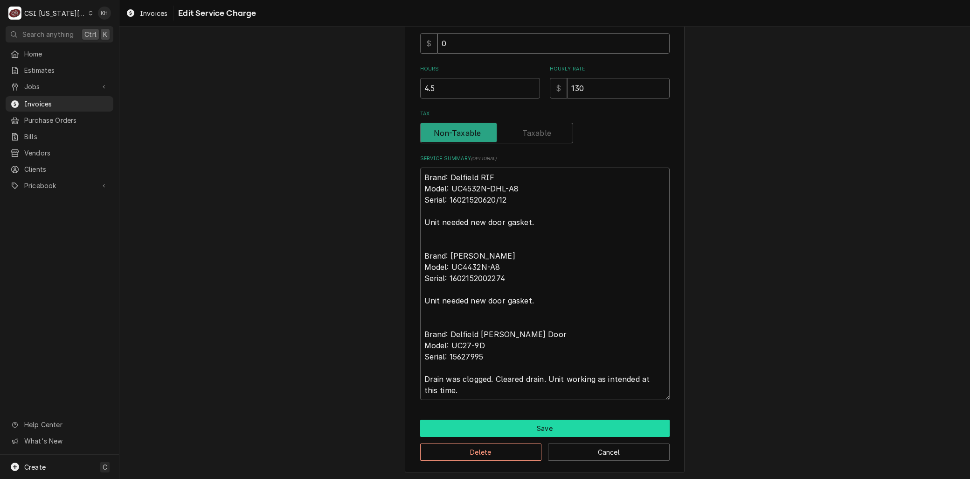
click at [501, 425] on button "Save" at bounding box center [545, 427] width 250 height 17
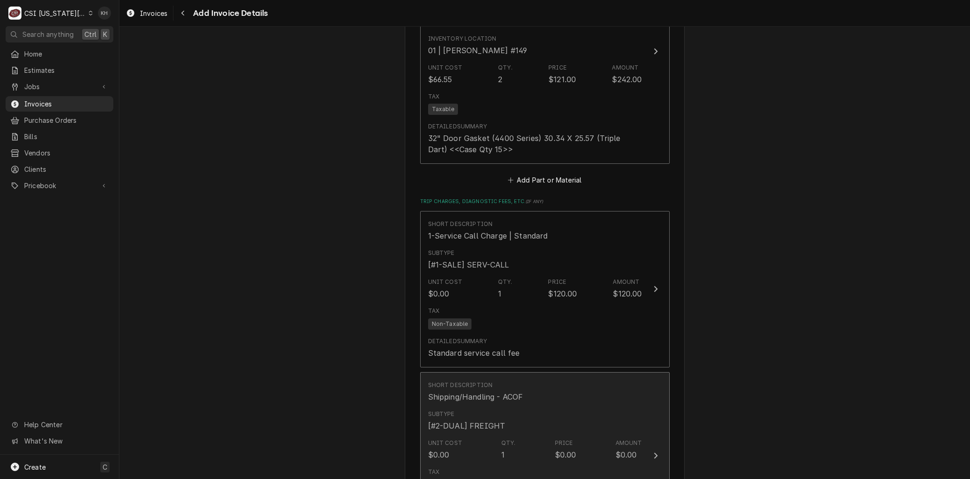
scroll to position [1331, 0]
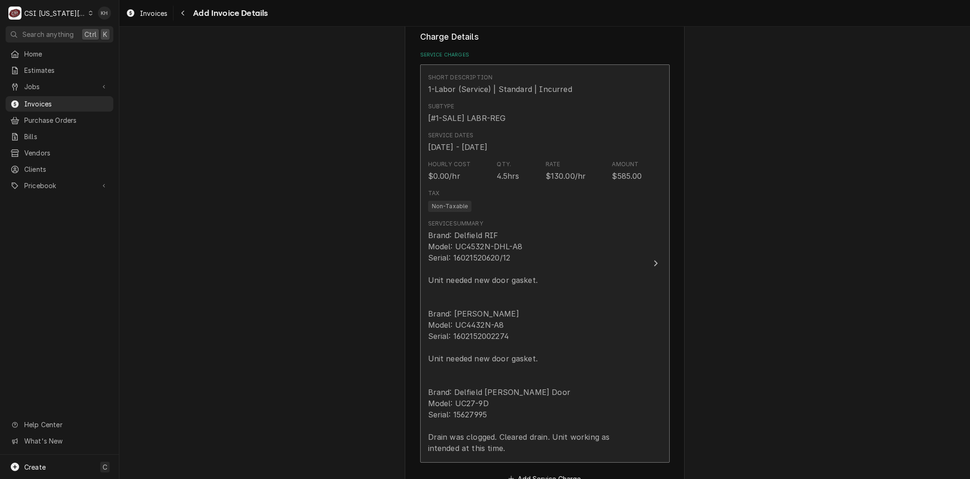
click at [509, 288] on div "Brand: Delfield RIF Model: UC4532N-DHL-A8 Serial: 16021520620/12 Unit needed ne…" at bounding box center [535, 341] width 214 height 224
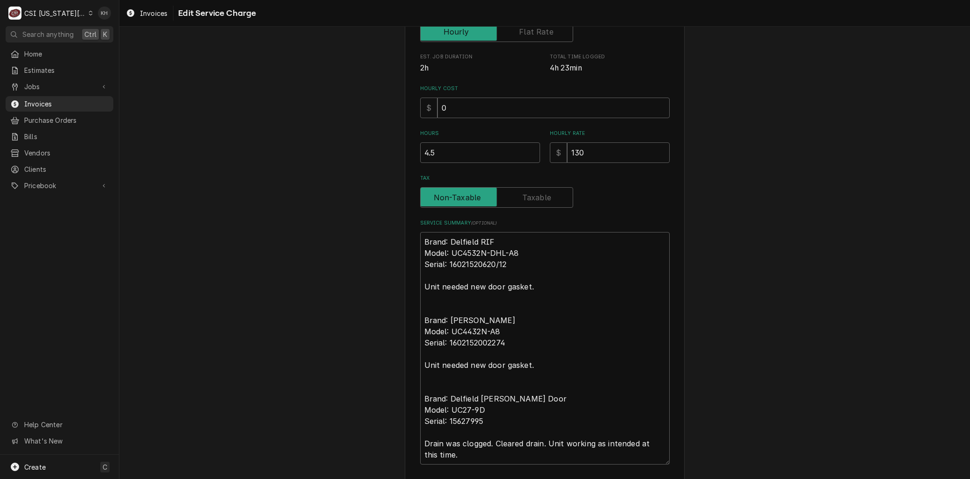
scroll to position [245, 0]
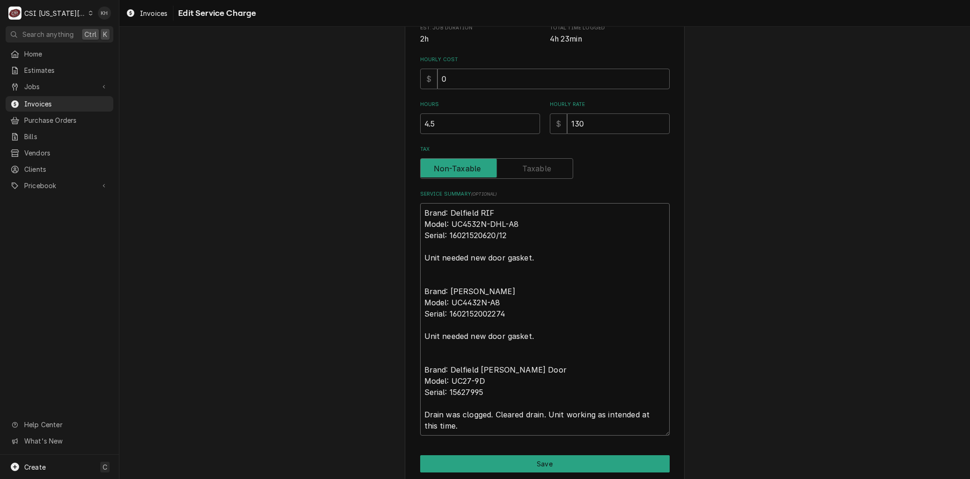
click at [530, 255] on textarea "Brand: Delfield RIF Model: UC4532N-DHL-A8 Serial: 16021520620/12 Unit needed ne…" at bounding box center [545, 319] width 250 height 232
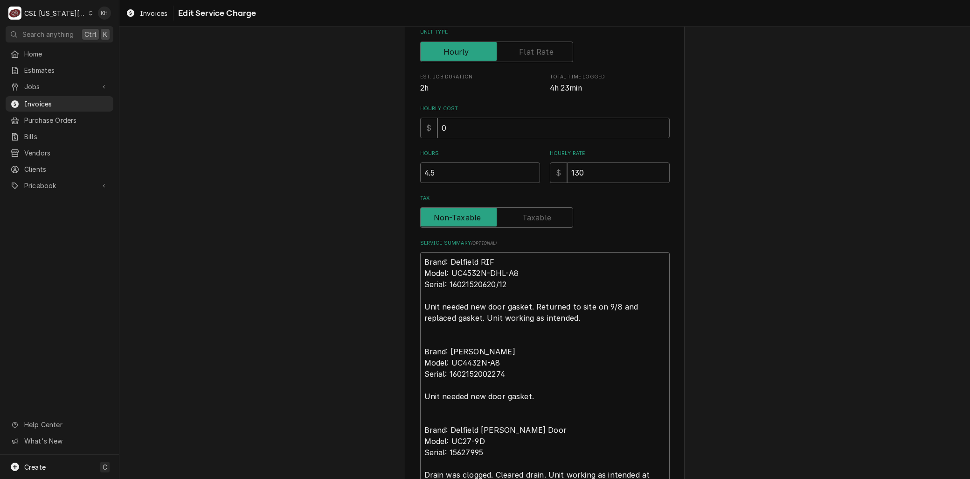
scroll to position [207, 0]
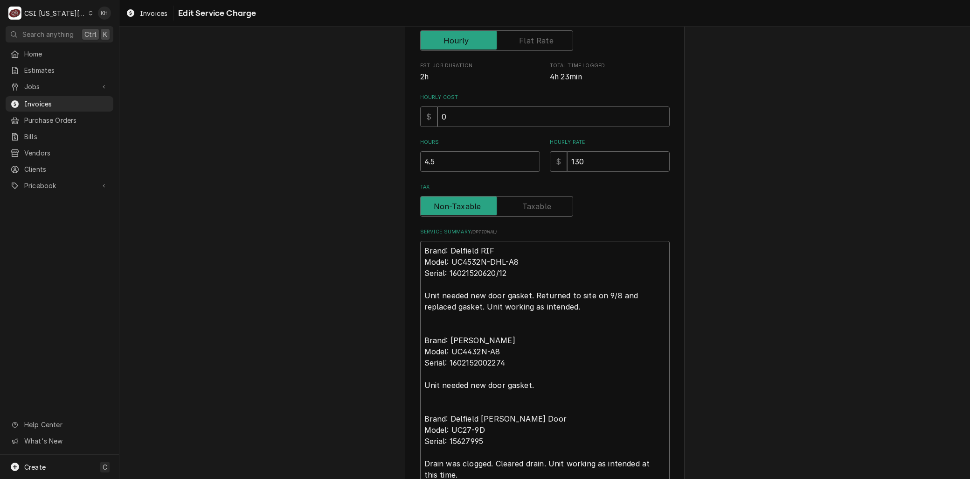
click at [610, 293] on textarea "Brand: Delfield RIF Model: UC4532N-DHL-A8 Serial: 16021520620/12 Unit needed ne…" at bounding box center [545, 362] width 250 height 243
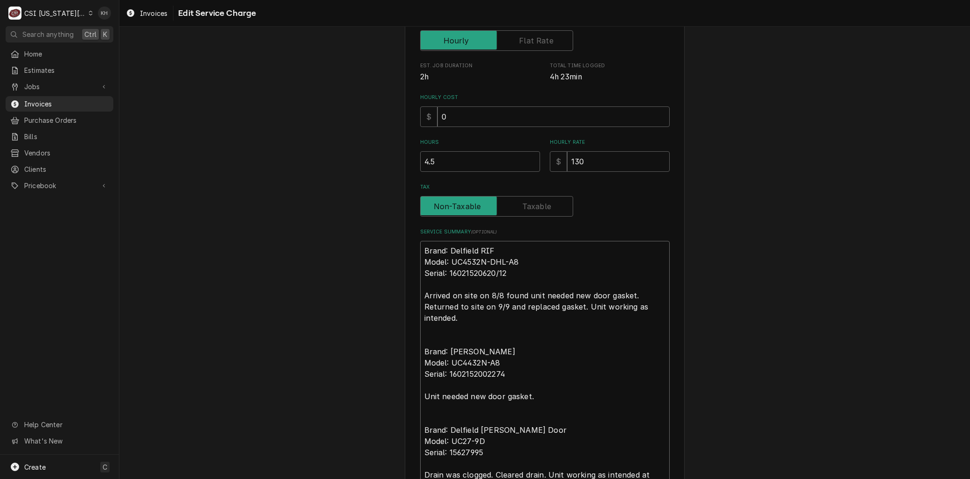
drag, startPoint x: 457, startPoint y: 316, endPoint x: 410, endPoint y: 294, distance: 52.6
click at [410, 294] on div "Use the fields below to edit this service charge Short Description 1-Labor (Ser…" at bounding box center [545, 203] width 280 height 730
drag, startPoint x: 528, startPoint y: 395, endPoint x: 419, endPoint y: 396, distance: 108.7
click at [420, 396] on textarea "Brand: Delfield RIF Model: UC4532N-DHL-A8 Serial: 16021520620/12 Arrived on sit…" at bounding box center [545, 368] width 250 height 255
paste textarea "Arrived on site on 8/8 found unit needed new door gasket. Returned to site on 9…"
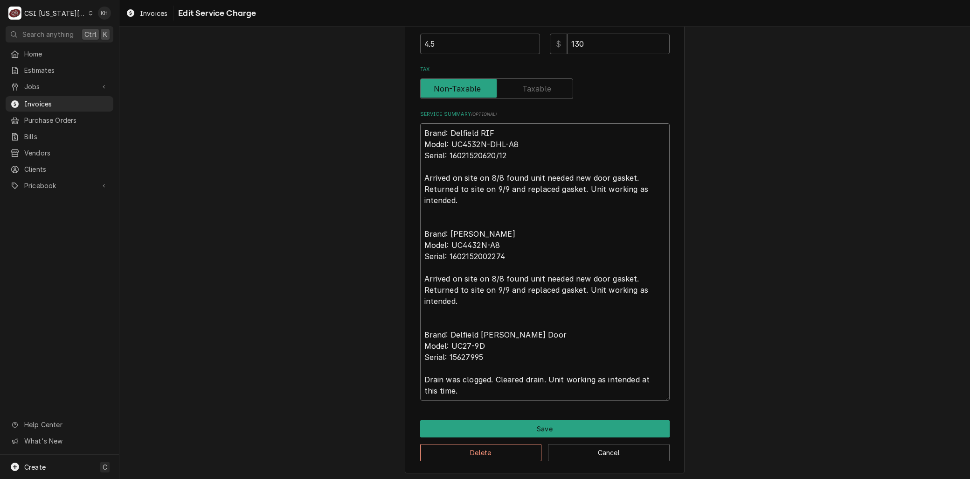
scroll to position [325, 0]
click at [420, 376] on textarea "Brand: Delfield RIF Model: UC4532N-DHL-A8 Serial: 16021520620/12 Arrived on sit…" at bounding box center [545, 261] width 250 height 277
click at [454, 390] on textarea "Brand: Delfield RIF Model: UC4532N-DHL-A8 Serial: 16021520620/12 Arrived on sit…" at bounding box center [545, 261] width 250 height 277
click at [516, 427] on button "Save" at bounding box center [545, 427] width 250 height 17
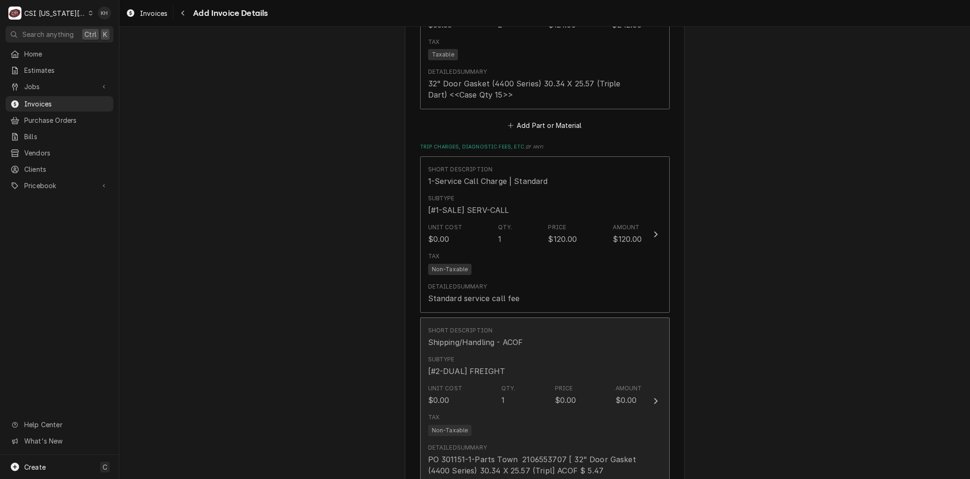
scroll to position [1787, 0]
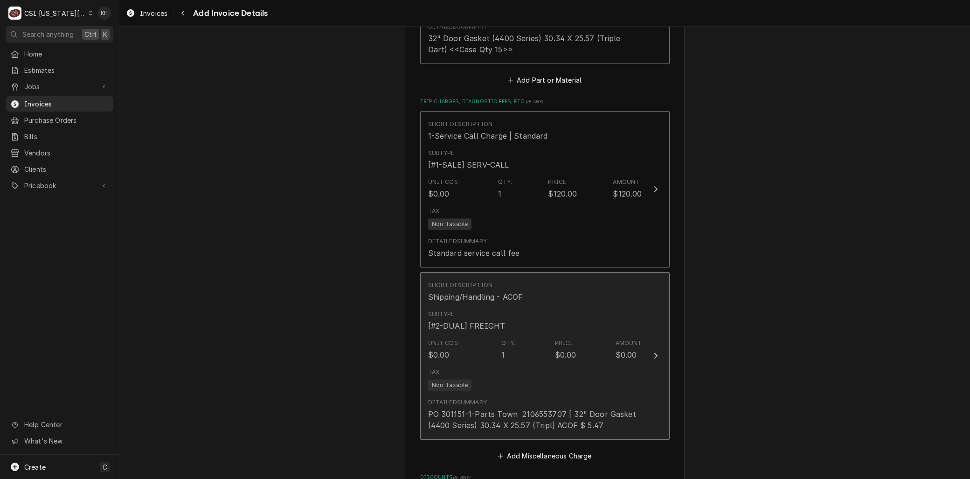
click at [503, 364] on div "Tax Non-Taxable" at bounding box center [535, 379] width 214 height 30
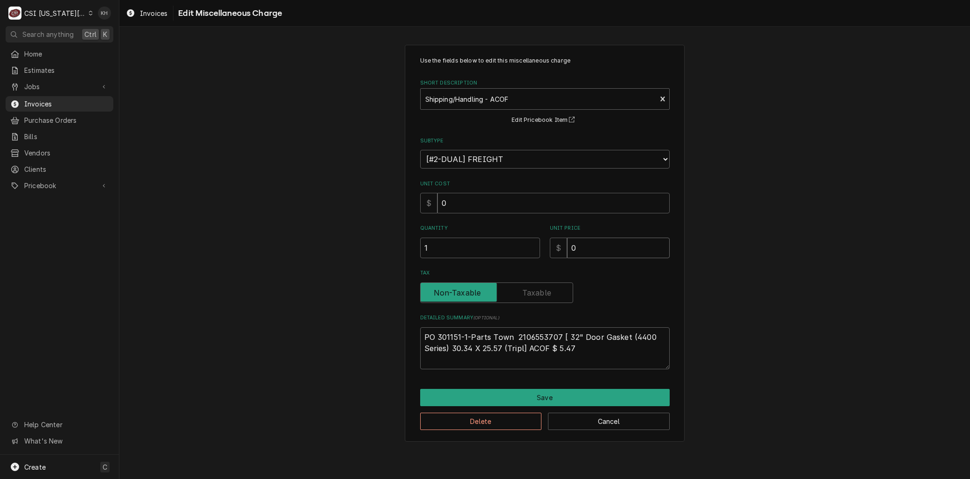
drag, startPoint x: 588, startPoint y: 249, endPoint x: 547, endPoint y: 249, distance: 41.5
click at [548, 249] on div "Quantity 1 Unit Price $ 0" at bounding box center [545, 240] width 250 height 33
drag, startPoint x: 589, startPoint y: 351, endPoint x: 67, endPoint y: 278, distance: 527.0
click at [161, 316] on div "Use the fields below to edit this miscellaneous charge Short Description Shippi…" at bounding box center [544, 242] width 851 height 413
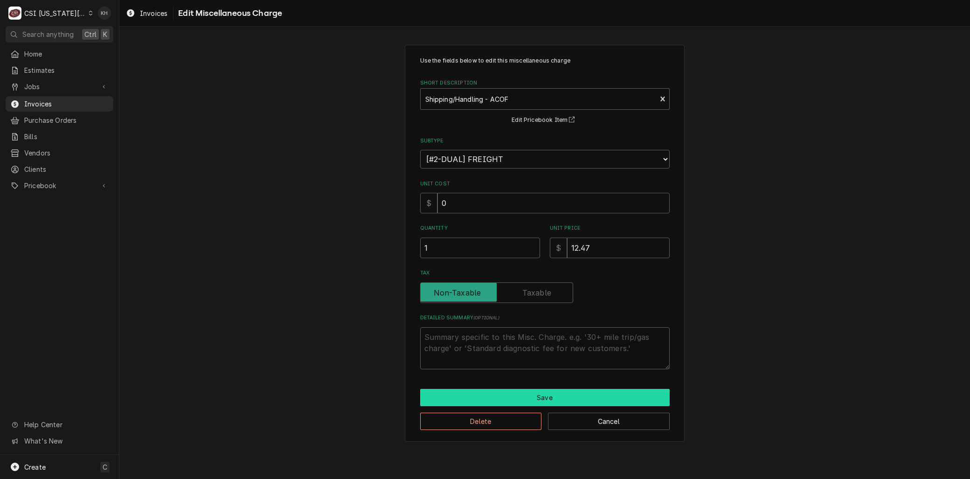
click at [626, 389] on button "Save" at bounding box center [545, 397] width 250 height 17
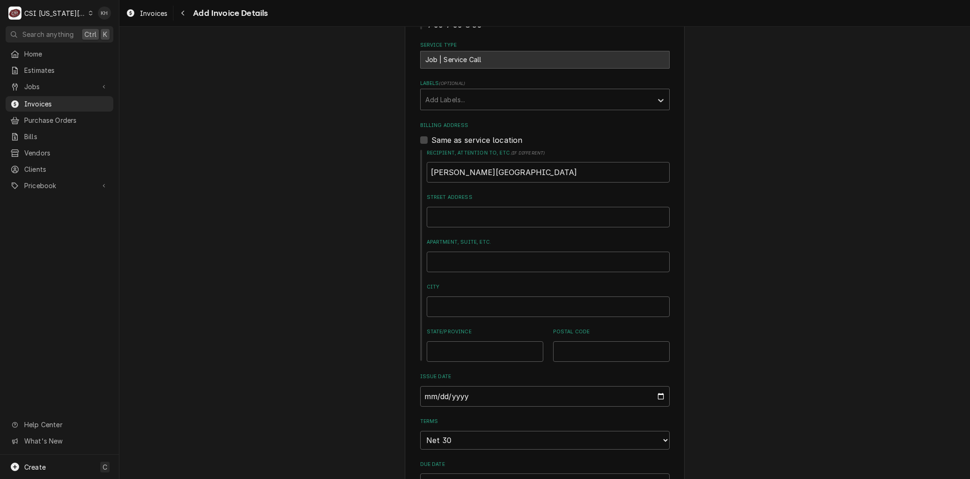
scroll to position [227, 0]
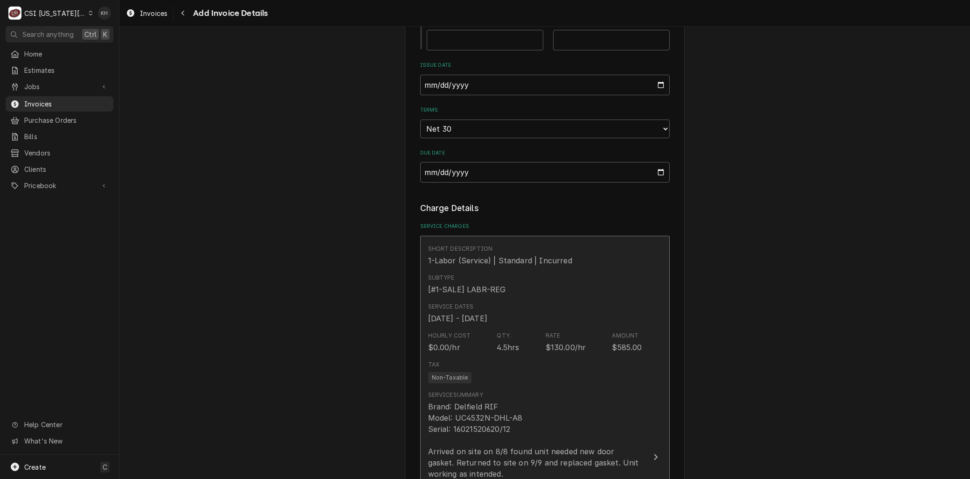
click at [479, 356] on div "Tax Non-Taxable" at bounding box center [535, 371] width 214 height 30
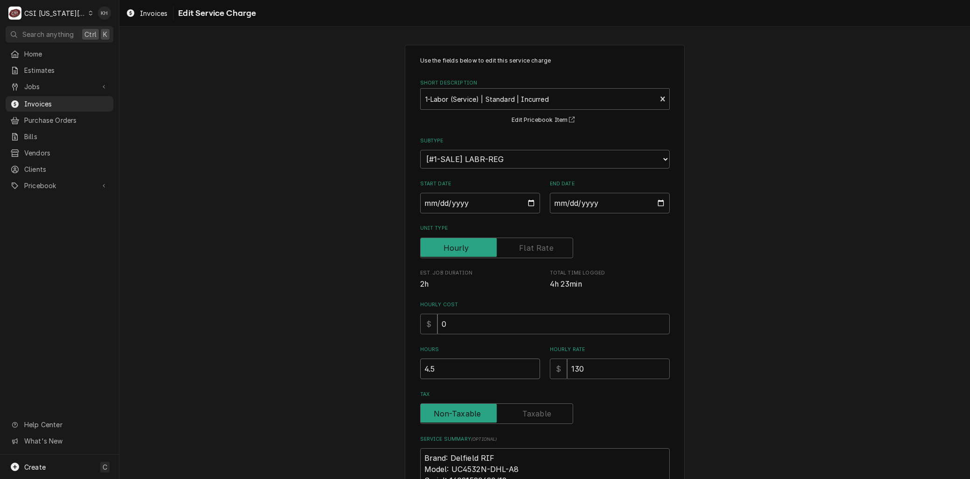
drag, startPoint x: 437, startPoint y: 362, endPoint x: 370, endPoint y: 361, distance: 66.7
click at [376, 361] on div "Use the fields below to edit this service charge Short Description 1-Labor (Ser…" at bounding box center [544, 420] width 851 height 769
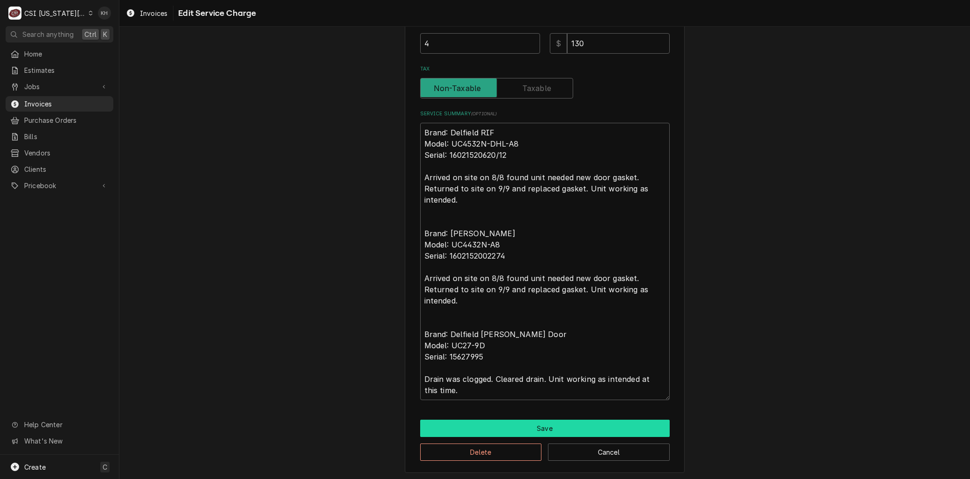
click at [500, 420] on button "Save" at bounding box center [545, 427] width 250 height 17
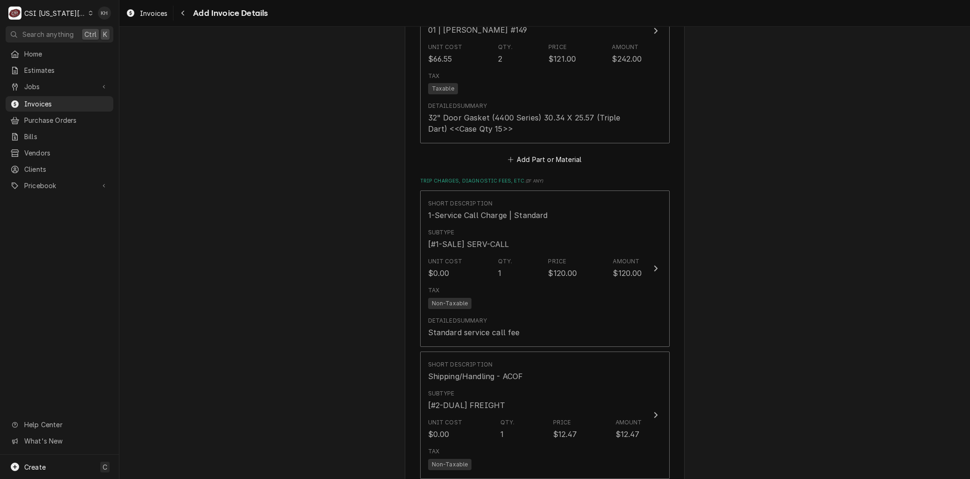
scroll to position [1874, 0]
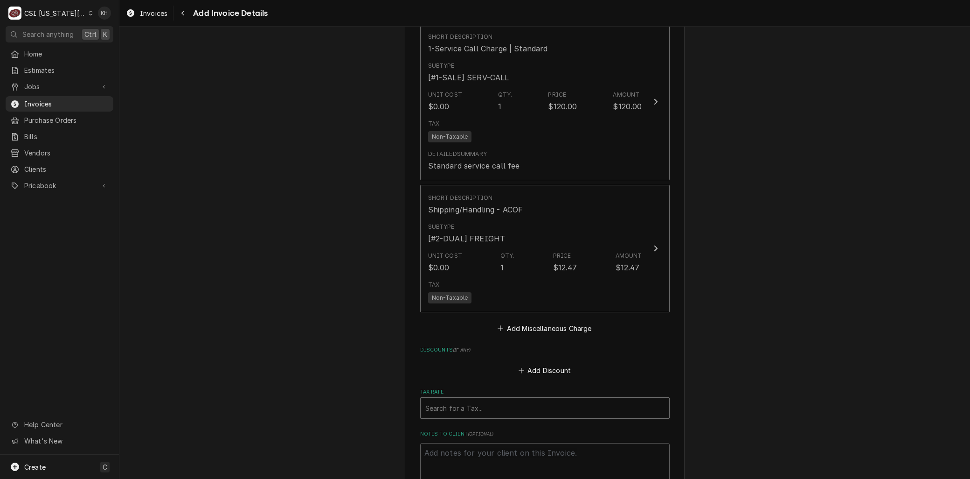
drag, startPoint x: 452, startPoint y: 361, endPoint x: 447, endPoint y: 360, distance: 5.7
click at [451, 399] on div "Tax Rate" at bounding box center [544, 407] width 239 height 17
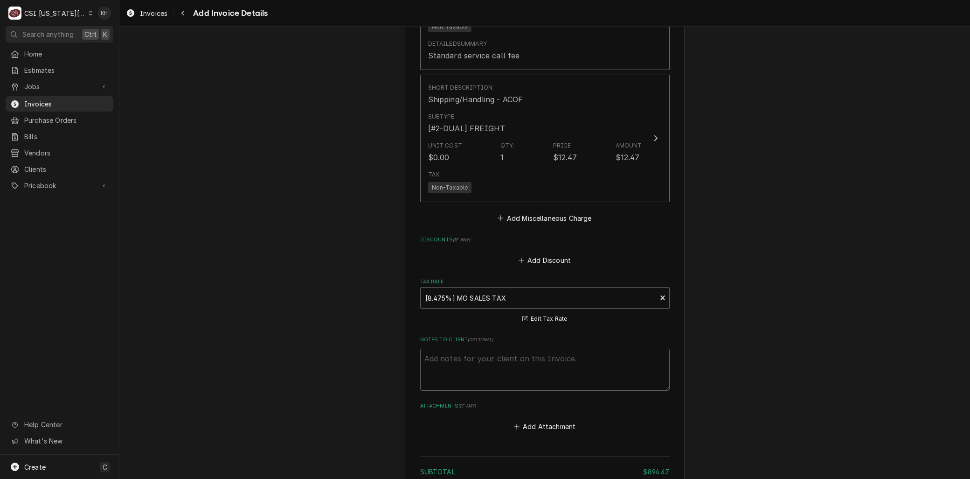
scroll to position [2090, 0]
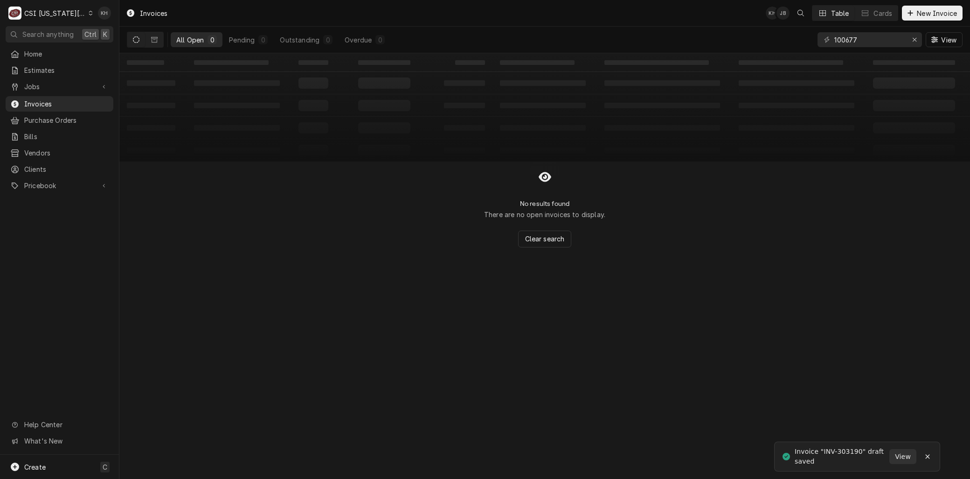
click at [39, 90] on link "Jobs" at bounding box center [60, 86] width 108 height 15
click at [38, 101] on span "Jobs" at bounding box center [66, 103] width 84 height 10
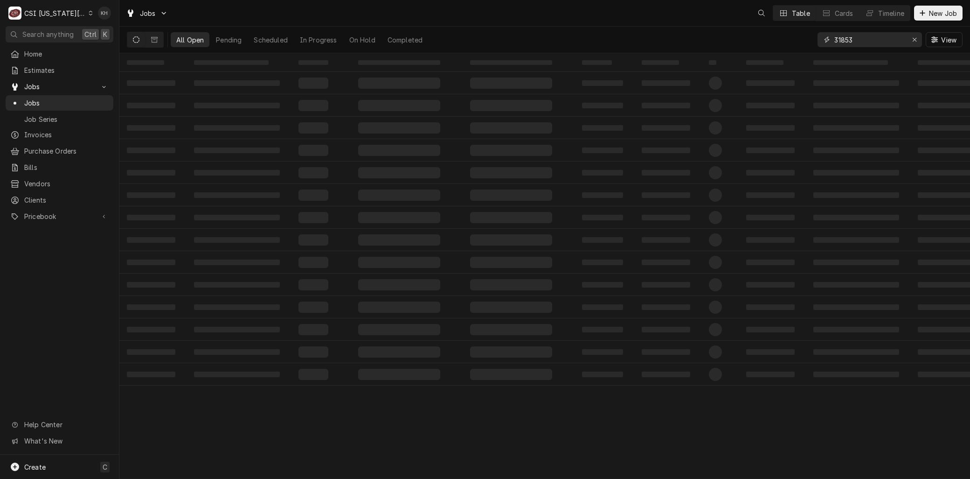
drag, startPoint x: 848, startPoint y: 44, endPoint x: 708, endPoint y: 48, distance: 140.0
click at [708, 48] on div "All Open Pending Scheduled In Progress On Hold Completed 31853 View" at bounding box center [545, 40] width 836 height 26
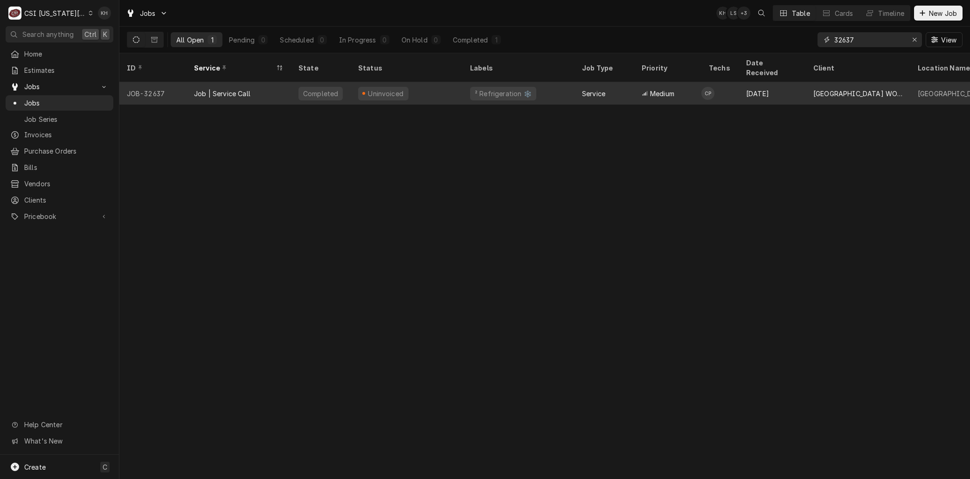
type input "32637"
click at [274, 82] on div "Job | Service Call" at bounding box center [239, 93] width 104 height 22
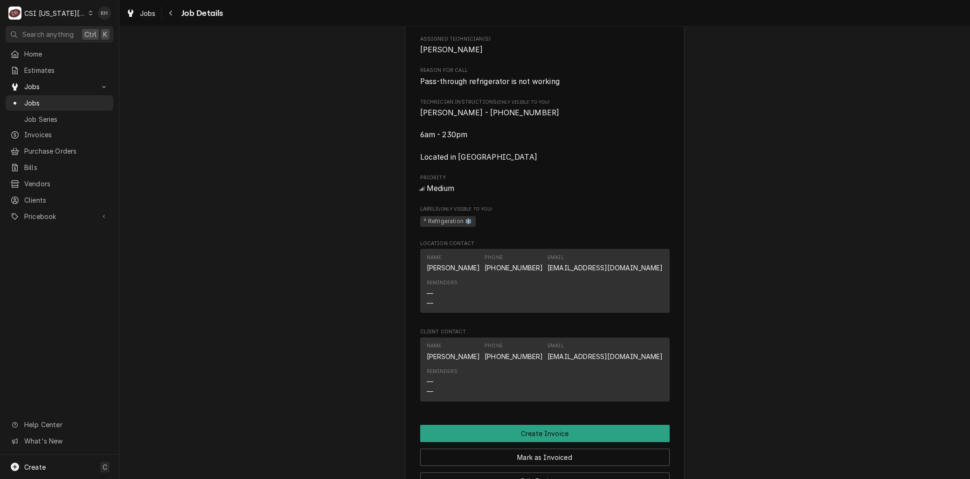
scroll to position [673, 0]
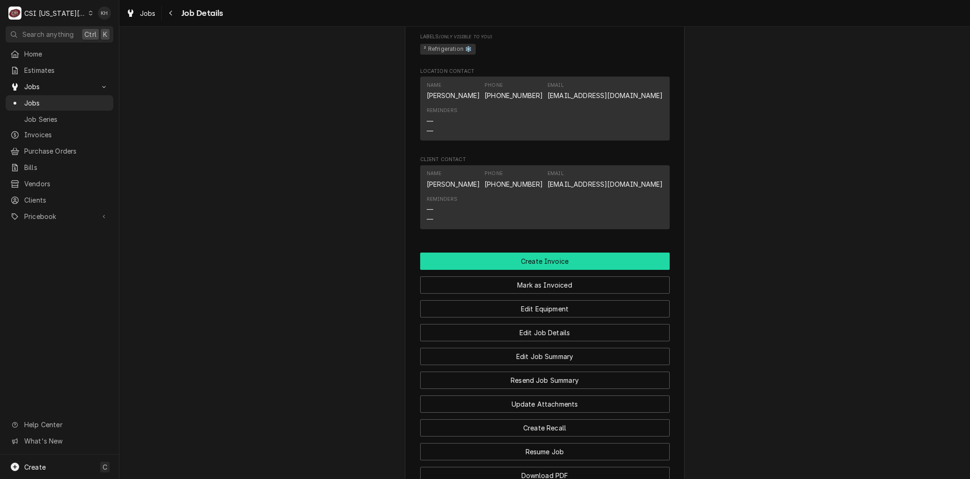
click at [544, 270] on button "Create Invoice" at bounding box center [545, 260] width 250 height 17
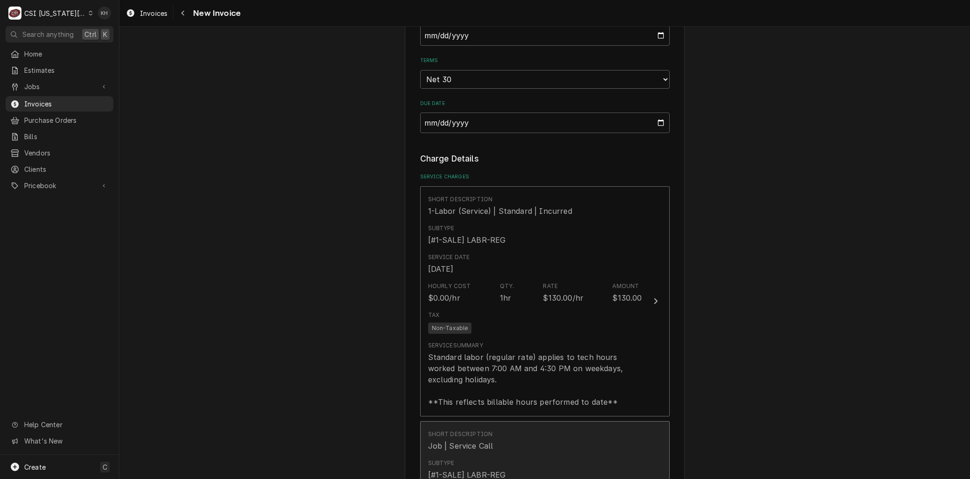
scroll to position [881, 0]
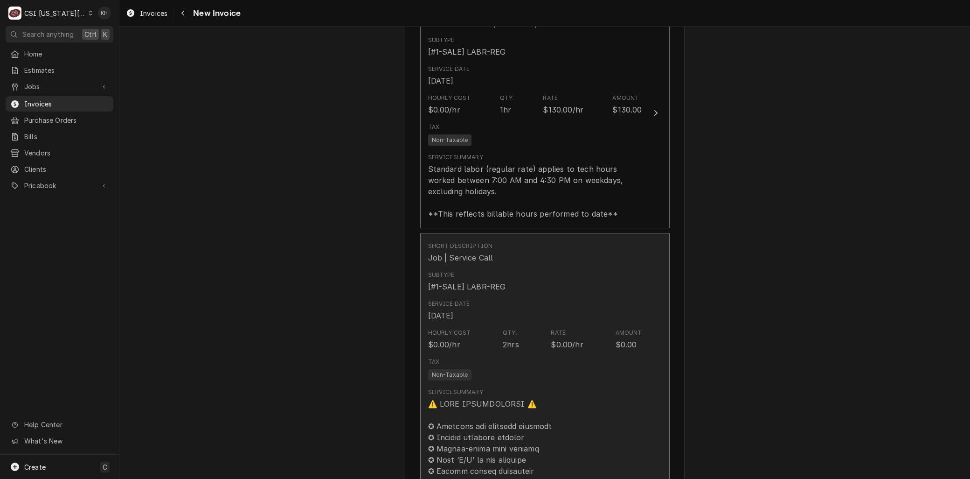
click at [476, 296] on div "Service Date [DATE]" at bounding box center [535, 310] width 214 height 29
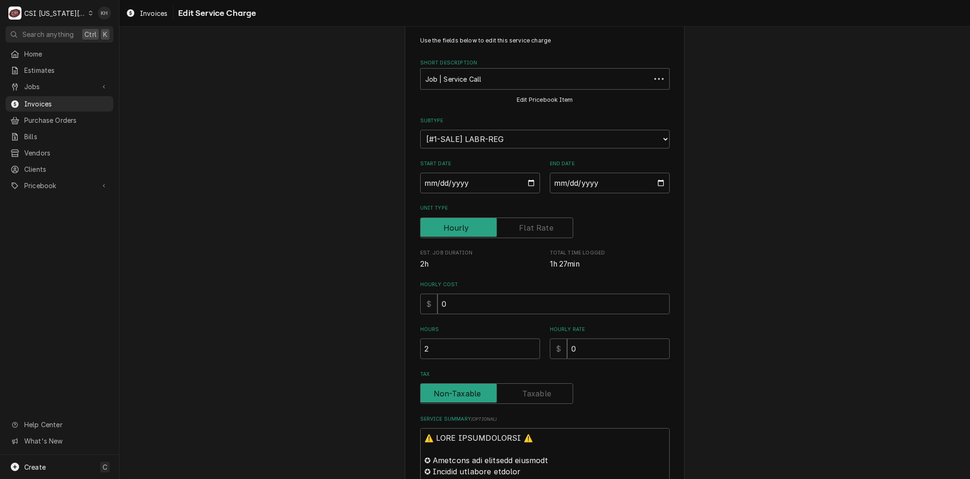
scroll to position [0, 0]
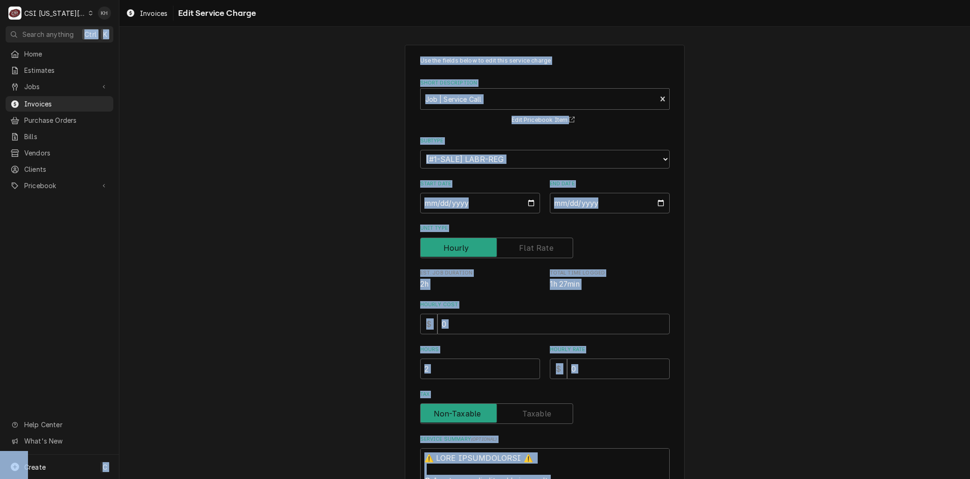
copy body "Lore I Dolo Sitametco Adip Elit Sed Doeius Temporin Utlabore Etdolo Magna Aliqu…"
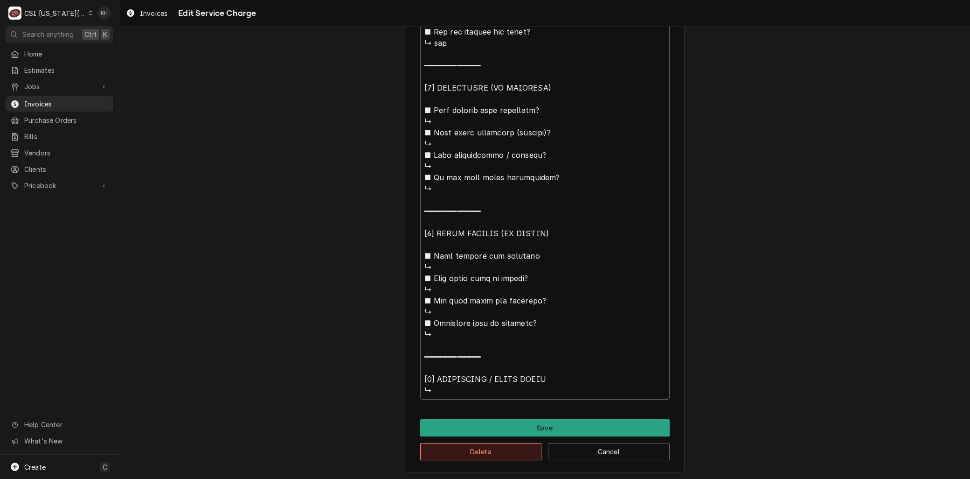
click at [470, 449] on button "Delete" at bounding box center [481, 451] width 122 height 17
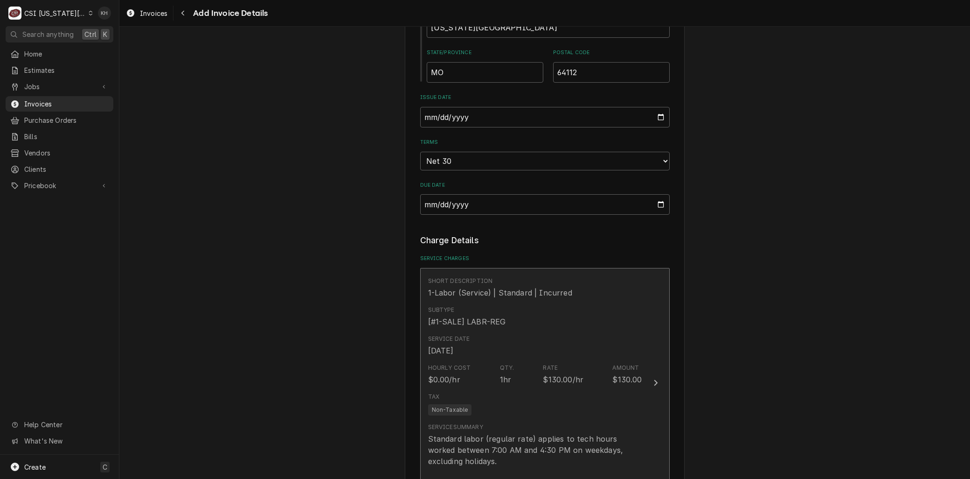
click at [470, 348] on div "Service Date [DATE]" at bounding box center [535, 345] width 214 height 29
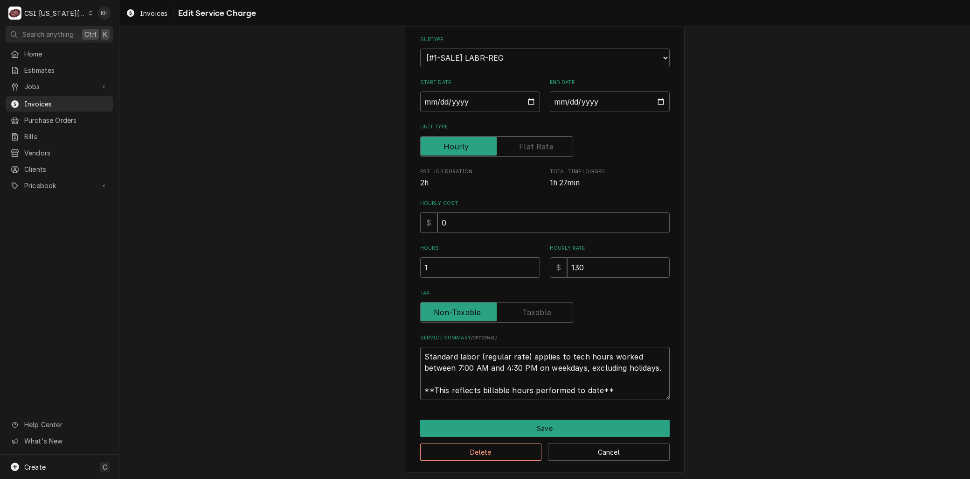
drag, startPoint x: 613, startPoint y: 390, endPoint x: 304, endPoint y: 314, distance: 317.9
click at [300, 316] on div "Use the fields below to edit this service charge Short Description 1-Labor (Ser…" at bounding box center [544, 207] width 851 height 545
paste textarea "⚠️ LORE IPSUMDOLORSI ⚠️ ✪ Ametcons adi elitsedd eiusmodt ✪ Incidid utlabore etd…"
type textarea "x"
type textarea "⚠️ LORE IPSUMDOLORSI ⚠️ ✪ Ametcons adi elitsedd eiusmodt ✪ Incidid utlabore etd…"
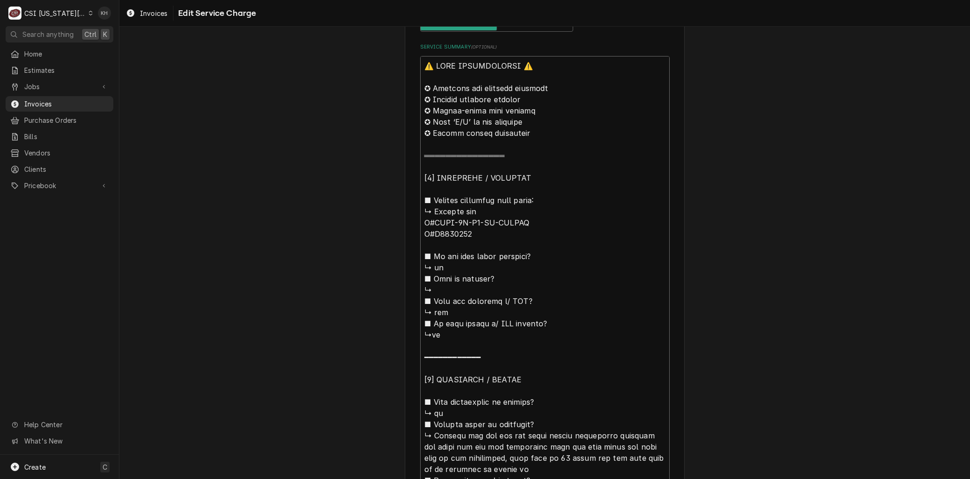
scroll to position [236, 0]
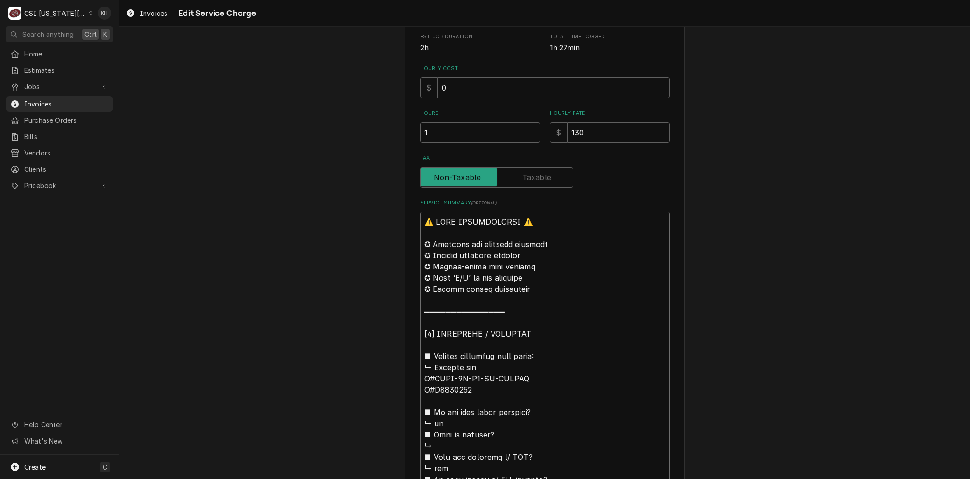
drag, startPoint x: 430, startPoint y: 365, endPoint x: 336, endPoint y: 195, distance: 194.6
click at [336, 195] on div "Use the fields below to edit this service charge Short Description 1-Labor (Ser…" at bounding box center [544, 442] width 851 height 1284
type textarea "x"
type textarea "LOremips dol S#AMET-0C-A8-EL-SEDDOE T#I6253997 ■ Ut lab etdo magna aliquaen? ↳ …"
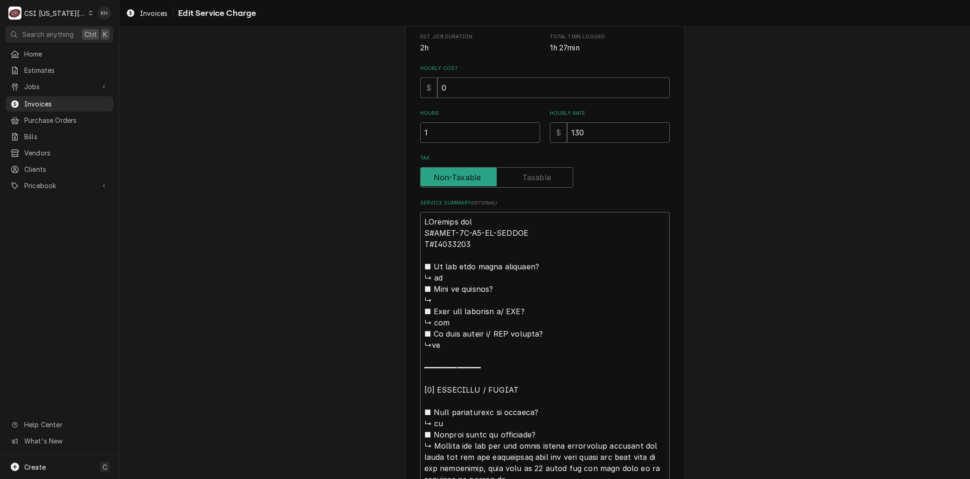
type textarea "x"
type textarea "LoRemipsu dol S#AMET-4C-A2-EL-SEDDOE T#I8288034 ■ Ut lab etdo magna aliquaen? ↳…"
type textarea "x"
type textarea "LorEmipsum dol S#AMET-0C-A8-EL-SEDDOE T#I5438925 ■ Ut lab etdo magna aliquaen? …"
type textarea "x"
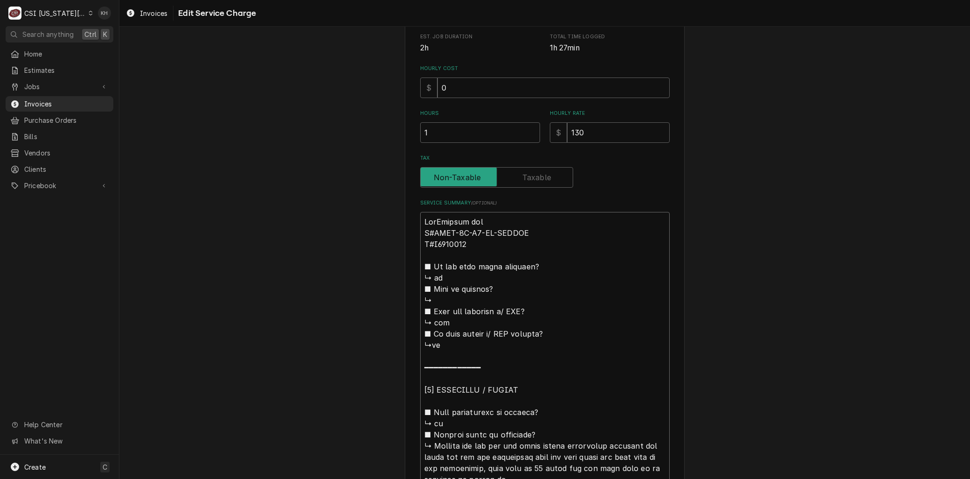
type textarea "LoreMipsumd sit A#CONS-7A-E4-SE-DOEIUS T#I1450769 ■ Ut lab etdo magna aliquaen?…"
type textarea "x"
type textarea "LoremIpsumdo sit A#CONS-4A-E0-SE-DOEIUS T#I8244257 ■ Ut lab etdo magna aliquaen…"
type textarea "x"
type textarea "Lorem:Ipsumdo sit A#CONS-9A-E3-SE-DOEIUS T#I5243494 ■ Ut lab etdo magna aliquae…"
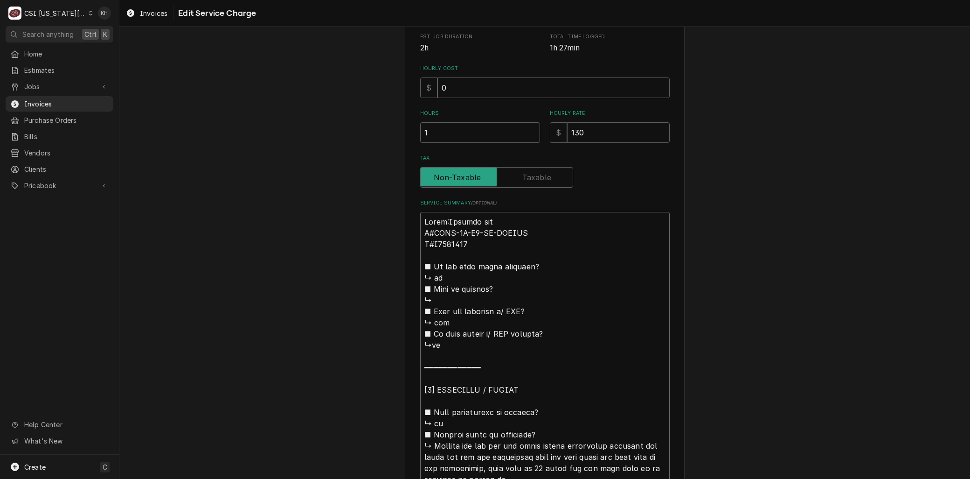
type textarea "x"
type textarea "Lorem: Ipsumdo sit A#CONS-0A-E0-SE-DOEIUS T#I1988545 ■ Ut lab etdo magna aliqua…"
type textarea "x"
type textarea "Lorem: Ipsumdo si A#CONS-4A-E1-SE-DOEIUS T#I2676072 ■ Ut lab etdo magna aliquae…"
type textarea "x"
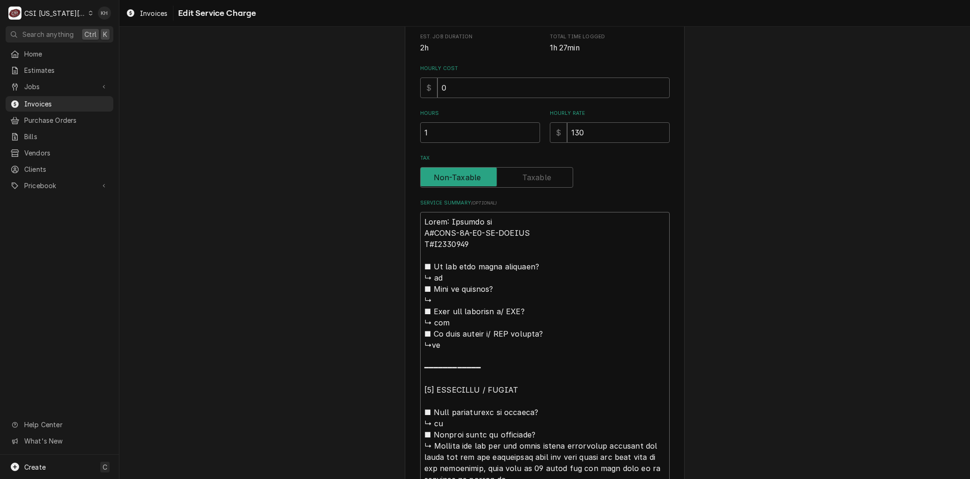
type textarea "Lorem: Ipsumdo s A#CONS-4A-E5-SE-DOEIUS T#I1432222 ■ Ut lab etdo magna aliquaen…"
type textarea "x"
type textarea "Lorem: Ipsumdo S#AMET-1C-A5-EL-SEDDOE T#I0372716 ■ Ut lab etdo magna aliquaen? …"
type textarea "x"
type textarea "Lorem: Ipsumdo S A#CONS-9A-E0-SE-DOEIUS T#I4034960 ■ Ut lab etdo magna aliquaen…"
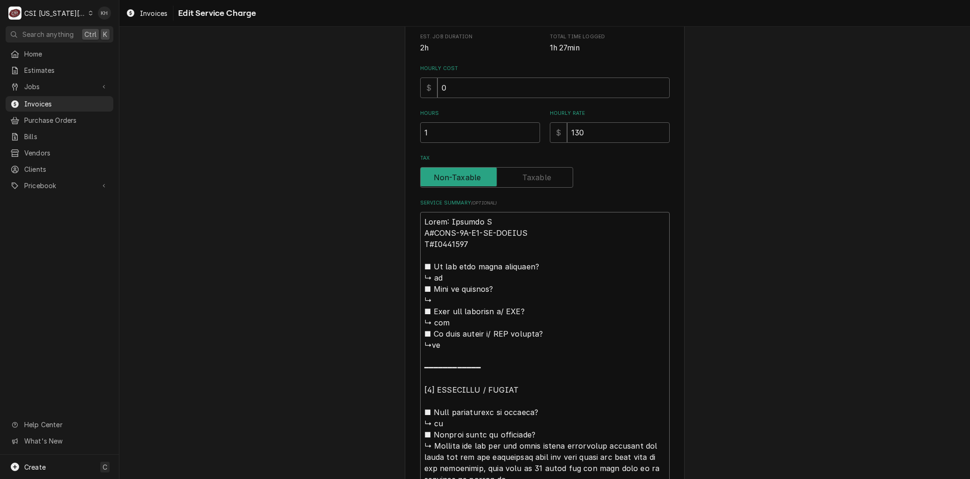
type textarea "x"
type textarea "Lorem: Ipsumdo SI A#CONS-7A-E3-SE-DOEIUS T#I5865755 ■ Ut lab etdo magna aliquae…"
type textarea "x"
type textarea "Lorem: Ipsumdo SIT A#CONS-9A-E2-SE-DOEIUS T#I0742142 ■ Ut lab etdo magna aliqua…"
type textarea "x"
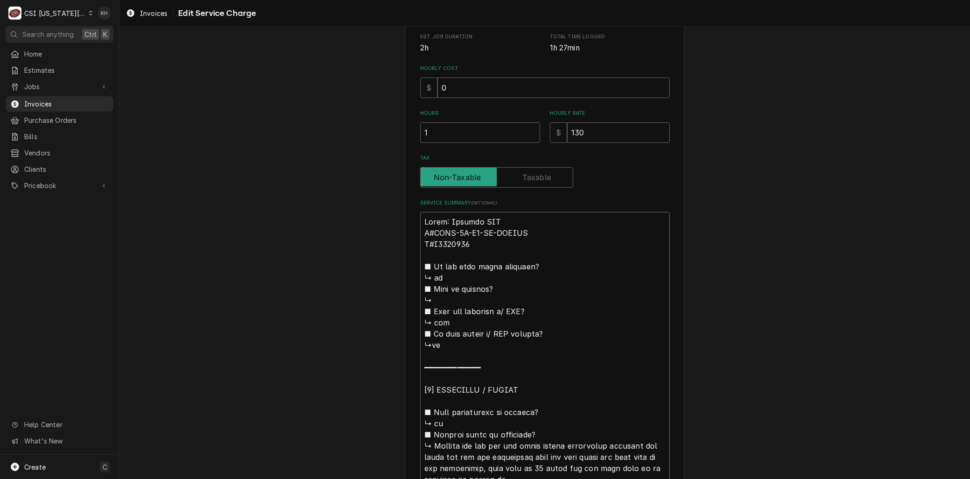
type textarea "Lorem: Ipsumdo SIT #AMET-0C-A4-EL-SEDDOE T#I1446984 ■ Ut lab etdo magna aliquae…"
type textarea "x"
type textarea "Lorem: Ipsumdo SIT AMET-5C-A2-EL-SEDDOE T#I0645617 ■ Ut lab etdo magna aliquaen…"
type textarea "x"
type textarea "Lorem: Ipsumdo SIT AMETC-0A-E8-SE-DOEIUS T#I3433354 ■ Ut lab etdo magna aliquae…"
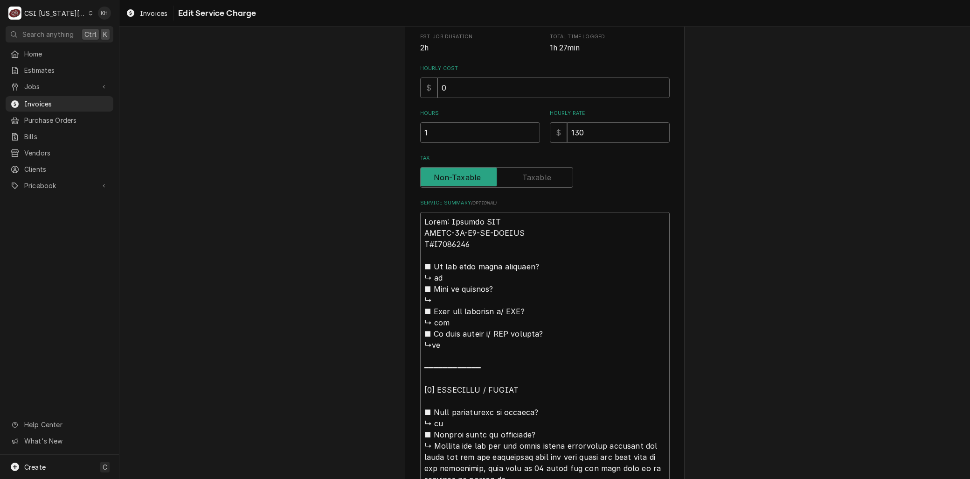
type textarea "x"
type textarea "Lorem: Ipsumdo SIT AmETCO-8A-E6-SE-DOEIUS T#I7812716 ■ Ut lab etdo magna aliqua…"
type textarea "x"
type textarea "Lorem: Ipsumdo SIT AmeTCON-8A-E4-SE-DOEIUS T#I5190077 ■ Ut lab etdo magna aliqu…"
type textarea "x"
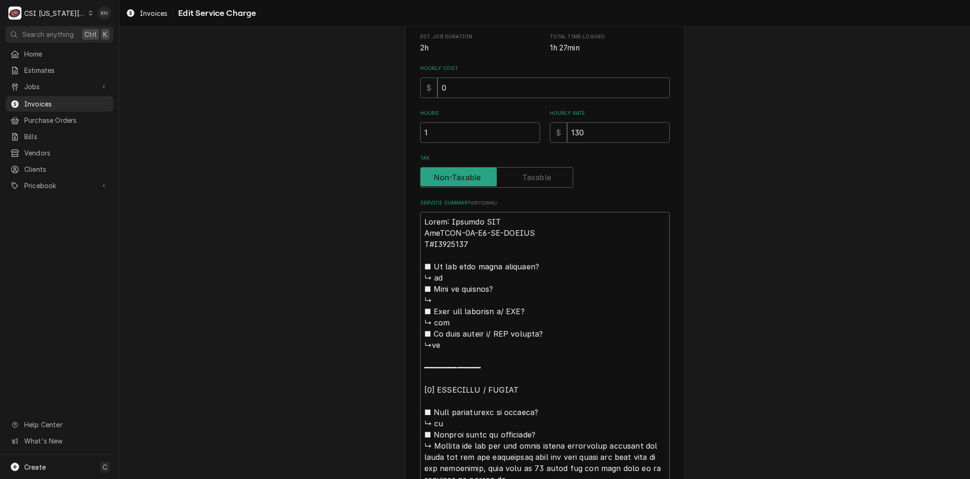
type textarea "Lorem: Ipsumdo SIT AmetCONS-3A-E8-SE-DOEIUS T#I8076861 ■ Ut lab etdo magna aliq…"
type textarea "x"
type textarea "Lorem: Ipsumdo SIT AmetcONSE-7A-E9-SE-DOEIUS T#I3065105 ■ Ut lab etdo magna ali…"
type textarea "x"
type textarea "Lorem: Ipsumdo SIT Ametc:ADIP-7E-S1-DO-EIUSMO T#I1780076 ■ Ut lab etdo magna al…"
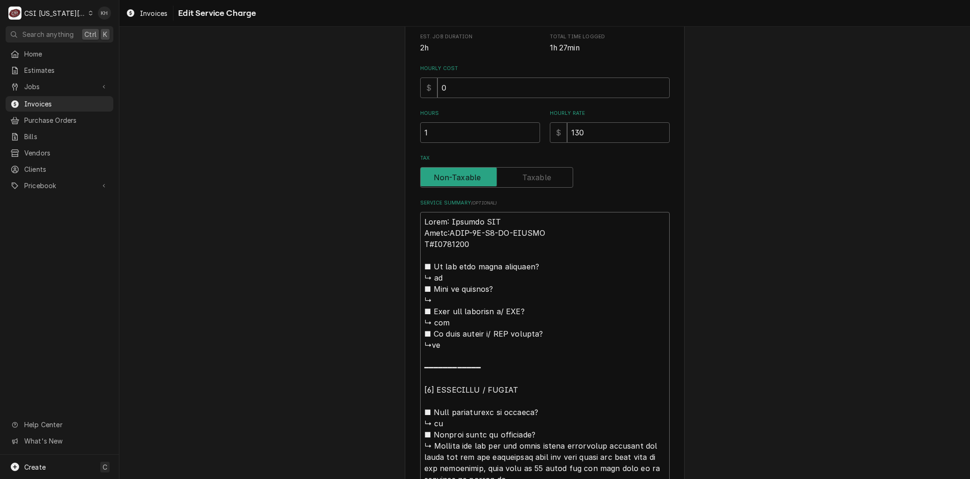
type textarea "x"
type textarea "Lorem: Ipsumdo SIT Ametc: ADIP-5E-S1-DO-EIUSMO T#I7978794 ■ Ut lab etdo magna a…"
type textarea "x"
type textarea "Brand: Victory RIC Model: ARSA-1D-S7-PT-HDRIAL #C0054042 ■ 𝗜𝘀 𝘁𝗵𝗲 𝘂𝗻𝗶𝘁 𝘂𝗻𝗱𝗲𝗿 𝘄𝗮…"
type textarea "x"
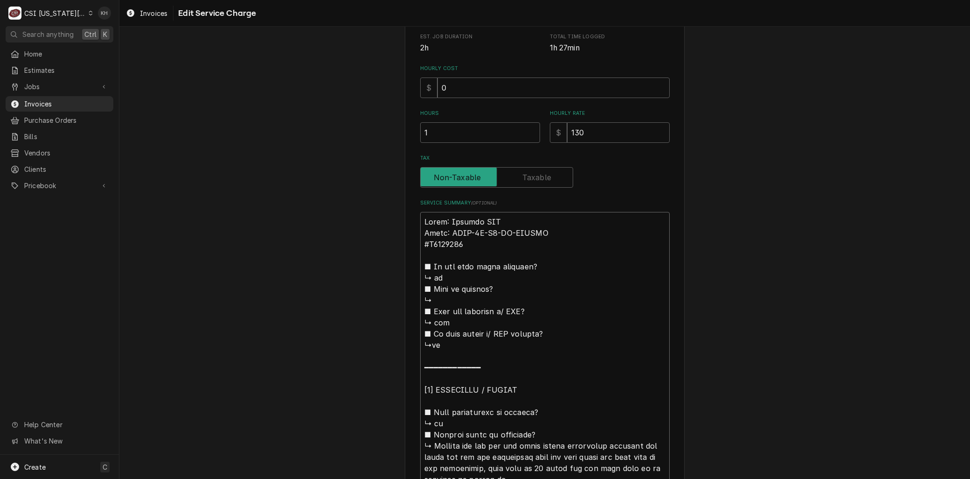
type textarea "Brand: Victory RIC Model: ARSA-1D-S7-PT-HDRIAL C0054042 ■ 𝗜𝘀 𝘁𝗵𝗲 𝘂𝗻𝗶𝘁 𝘂𝗻𝗱𝗲𝗿 𝘄𝗮𝗿…"
type textarea "x"
type textarea "Brand: Victory RIC Model: ARSA-1D-S7-PT-HDRIAL SC0054042 ■ 𝗜𝘀 𝘁𝗵𝗲 𝘂𝗻𝗶𝘁 𝘂𝗻𝗱𝗲𝗿 𝘄𝗮…"
type textarea "x"
type textarea "Brand: Victory RIC Model: ARSA-1D-S7-PT-HDRIAL SeC0054042 ■ 𝗜𝘀 𝘁𝗵𝗲 𝘂𝗻𝗶𝘁 𝘂𝗻𝗱𝗲𝗿 𝘄…"
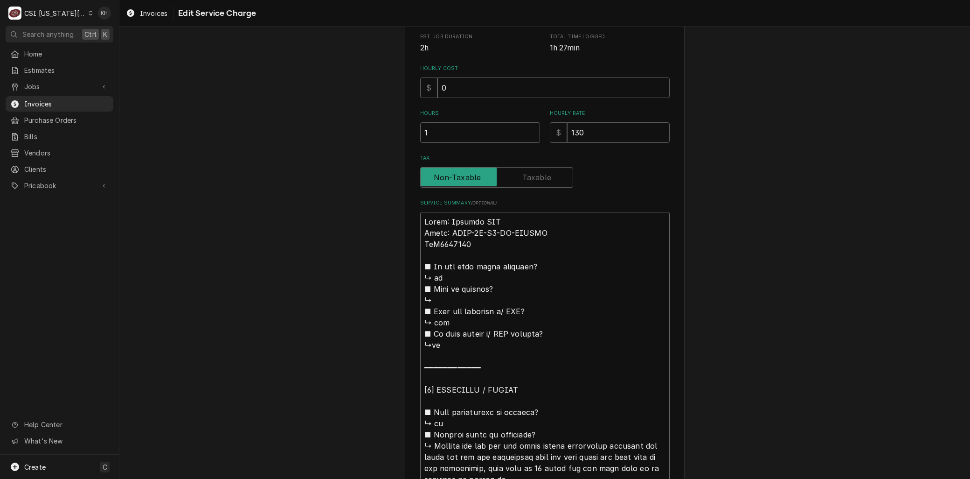
type textarea "x"
type textarea "Brand: Victory RIC Model: ARSA-1D-S7-PT-HDRIAL SerC0054042 ■ 𝗜𝘀 𝘁𝗵𝗲 𝘂𝗻𝗶𝘁 𝘂𝗻𝗱𝗲𝗿 …"
type textarea "x"
type textarea "Brand: Victory RIC Model: ARSA-1D-S7-PT-HDRIAL SeriC0054042 ■ 𝗜𝘀 𝘁𝗵𝗲 𝘂𝗻𝗶𝘁 𝘂𝗻𝗱𝗲𝗿…"
type textarea "x"
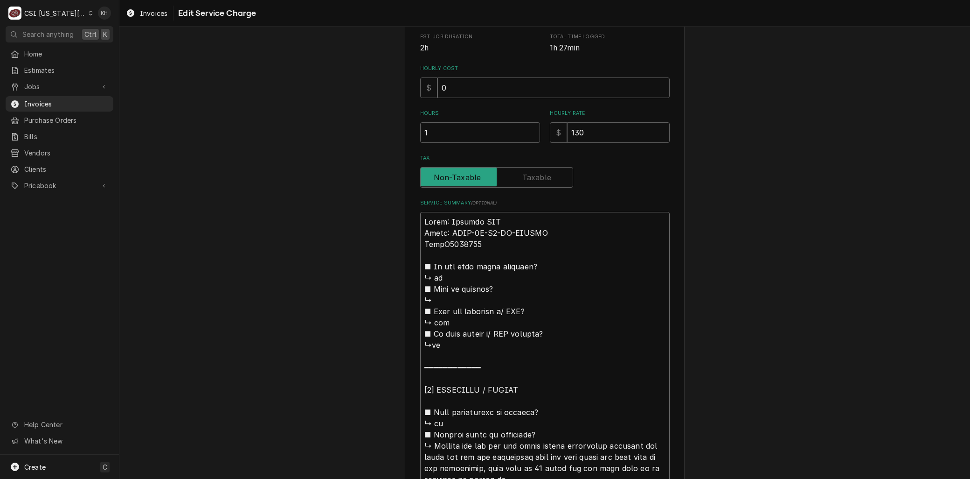
type textarea "Brand: Victory RIC Model: ARSA-1D-S7-PT-HDRIAL SeriaC0054042 ■ 𝗜𝘀 𝘁𝗵𝗲 𝘂𝗻𝗶𝘁 𝘂𝗻𝗱𝗲…"
type textarea "x"
type textarea "Brand: Victory RIC Model: ARSA-1D-S7-PT-HDRIAL SerialC0054042 ■ 𝗜𝘀 𝘁𝗵𝗲 𝘂𝗻𝗶𝘁 𝘂𝗻𝗱…"
type textarea "x"
type textarea "Brand: Victory RIC Model: ARSA-1D-S7-PT-HDRIAL Serial:C0054042 ■ 𝗜𝘀 𝘁𝗵𝗲 𝘂𝗻𝗶𝘁 𝘂𝗻…"
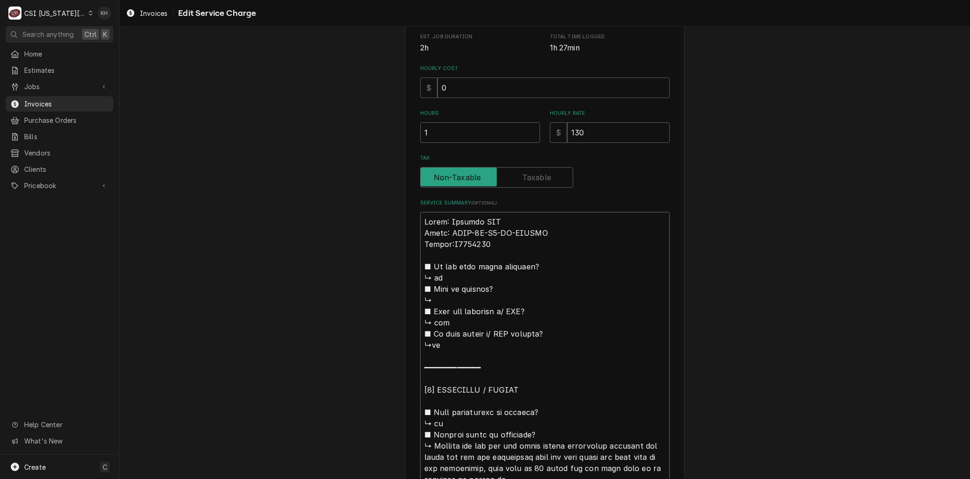
type textarea "x"
type textarea "Brand: Victory RIC Model: ARSA-1D-S7-PT-HDRIAL Serial: C0054042 ■ 𝗜𝘀 𝘁𝗵𝗲 𝘂𝗻𝗶𝘁 𝘂…"
drag, startPoint x: 430, startPoint y: 443, endPoint x: 390, endPoint y: 269, distance: 179.0
click at [390, 269] on div "Use the fields below to edit this service charge Short Description 1-Labor (Ser…" at bounding box center [544, 369] width 851 height 1139
type textarea "x"
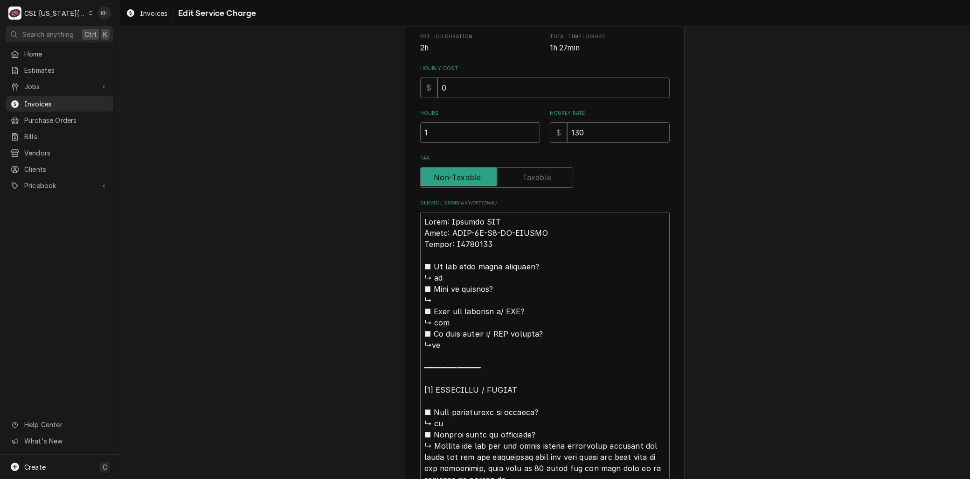
type textarea "Brand: Victory RIC Model: ARSA-1D-S7-PT-HDRIAL Serial: C0054042 AChecked out th…"
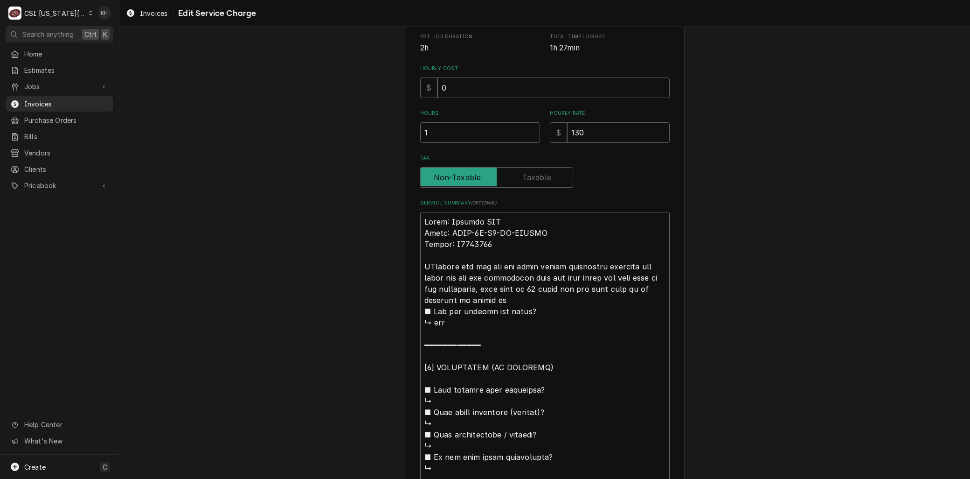
type textarea "x"
type textarea "Brand: Victory RIC Model: ARSA-1D-S7-PT-HDRIAL Serial: C0054042 ArChecked out t…"
type textarea "x"
type textarea "Brand: Victory RIC Model: ARSA-1D-S7-PT-HDRIAL Serial: C0054042 ArrChecked out …"
type textarea "x"
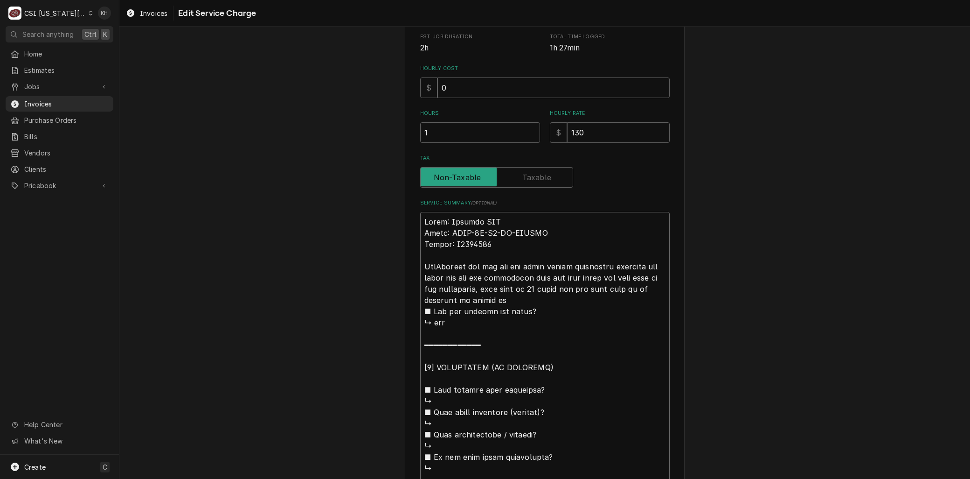
type textarea "Brand: Victory RIC Model: ARSA-1D-S7-PT-HDRIAL Serial: C0054042 ArriChecked out…"
type textarea "x"
type textarea "Brand: Victory RIC Model: ARSA-1D-S7-PT-HDRIAL Serial: C0054042 ArrivChecked ou…"
type textarea "x"
type textarea "Brand: Victory RIC Model: ARSA-1D-S7-PT-HDRIAL Serial: C0054042 ArriveChecked o…"
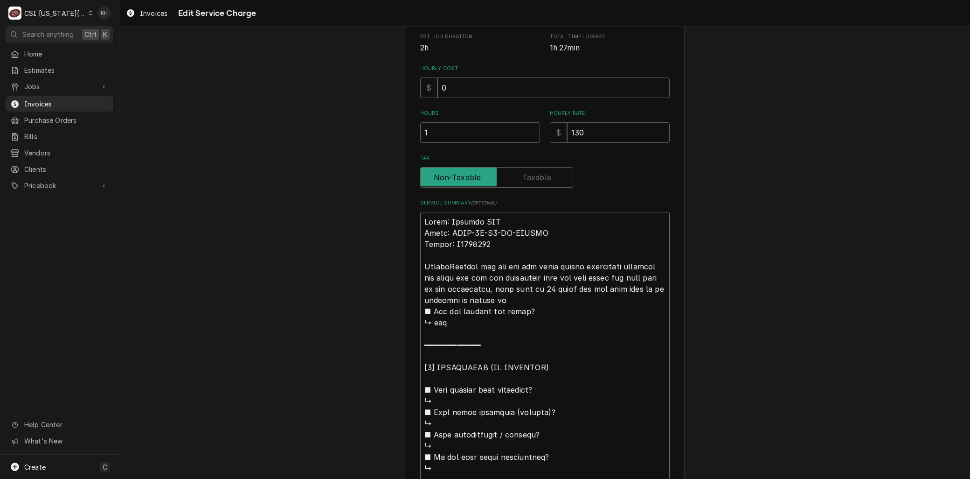
type textarea "x"
type textarea "Brand: Victory RIC Model: ARSA-1D-S7-PT-HDRIAL Serial: C0054042 ArrivedChecked …"
type textarea "x"
type textarea "Brand: Victory RIC Model: ARSA-1D-S7-PT-HDRIAL Serial: C0054042 Arrived Checked…"
type textarea "x"
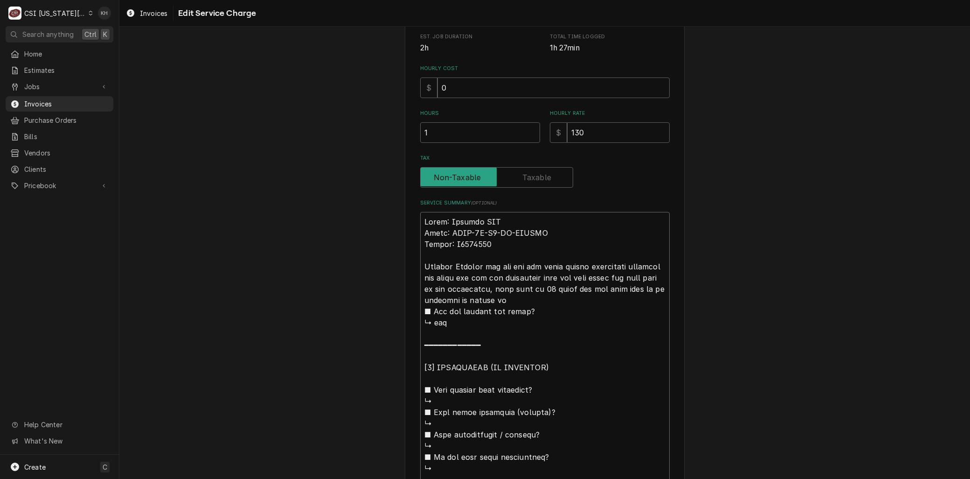
type textarea "Brand: Victory RIC Model: ARSA-1D-S7-PT-HDRIAL Serial: C0054042 Arrived oChecke…"
type textarea "x"
type textarea "Brand: Victory RIC Model: ARSA-1D-S7-PT-HDRIAL Serial: C0054042 Arrived onCheck…"
type textarea "x"
type textarea "Brand: Victory RIC Model: ARSA-1D-S7-PT-HDRIAL Serial: C0054042 Arrived on Chec…"
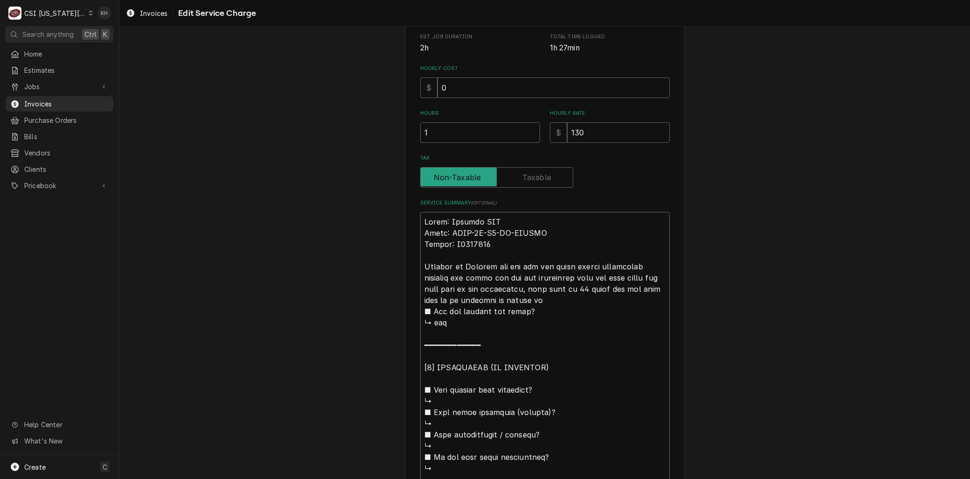
type textarea "x"
type textarea "Brand: Victory RIC Model: ARSA-1D-S7-PT-HDRIAL Serial: C0054042 Arrived on sChe…"
type textarea "x"
type textarea "Brand: Victory RIC Model: ARSA-1D-S7-PT-HDRIAL Serial: C0054042 Arrived on siCh…"
type textarea "x"
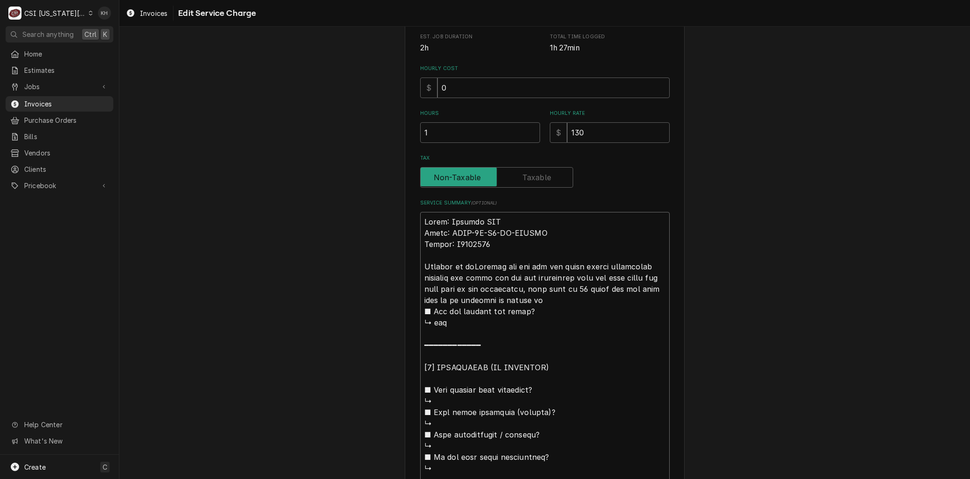
type textarea "Brand: Victory RIC Model: ARSA-1D-S7-PT-HDRIAL Serial: C0054042 Arrived on sitC…"
type textarea "x"
type textarea "Brand: Victory RIC Model: ARSA-1D-S7-PT-HDRIAL Serial: C0054042 Arrived on site…"
type textarea "x"
type textarea "Brand: Victory RIC Model: ARSA-1D-S7-PT-HDRIAL Serial: C0054042 Arrived on site…"
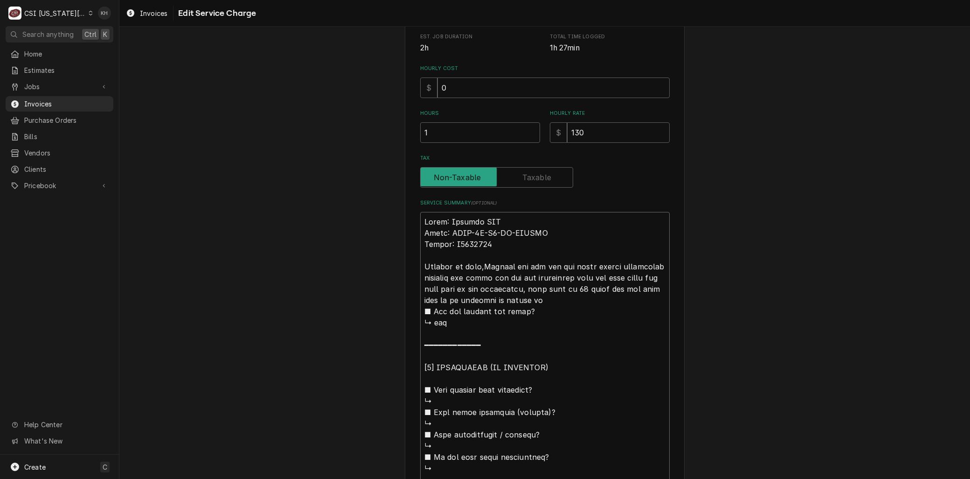
type textarea "x"
type textarea "Brand: Victory RIC Model: ARSA-1D-S7-PT-HDRIAL Serial: C0054042 Arrived on site…"
type textarea "x"
type textarea "Brand: Victory RIC Model: ARSA-1D-S7-PT-HDRIAL Serial: C0054042 Arrived on site…"
type textarea "x"
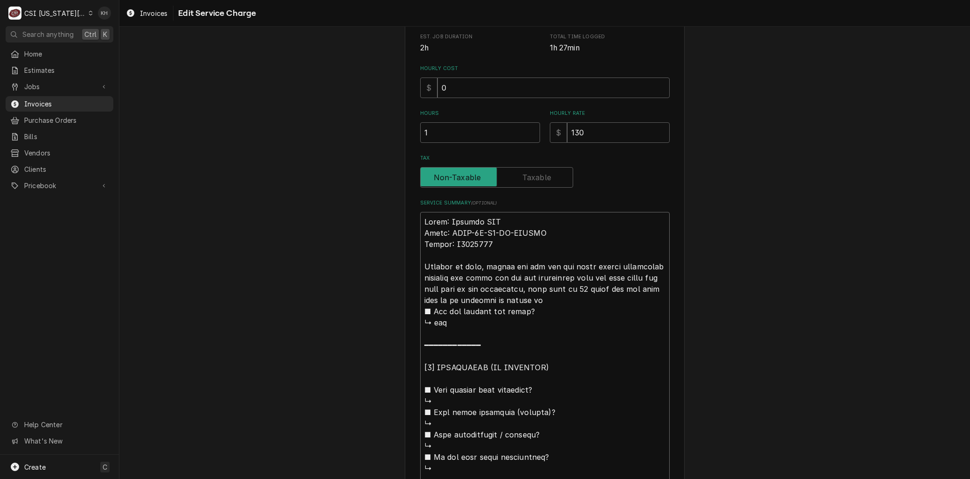
type textarea "Brand: Victory RIC Model: ARSA-1D-S7-PT-HDRIAL Serial: C0054042 Arrived on site…"
type textarea "x"
type textarea "Brand: Victory RIC Model: ARSA-1D-S7-PT-HDRIAL Serial: C0054042 Arrived on site…"
type textarea "x"
type textarea "Brand: Victory RIC Model: ARSA-1D-S7-PT-HDRIAL Serial: C0054042 Arrived on site…"
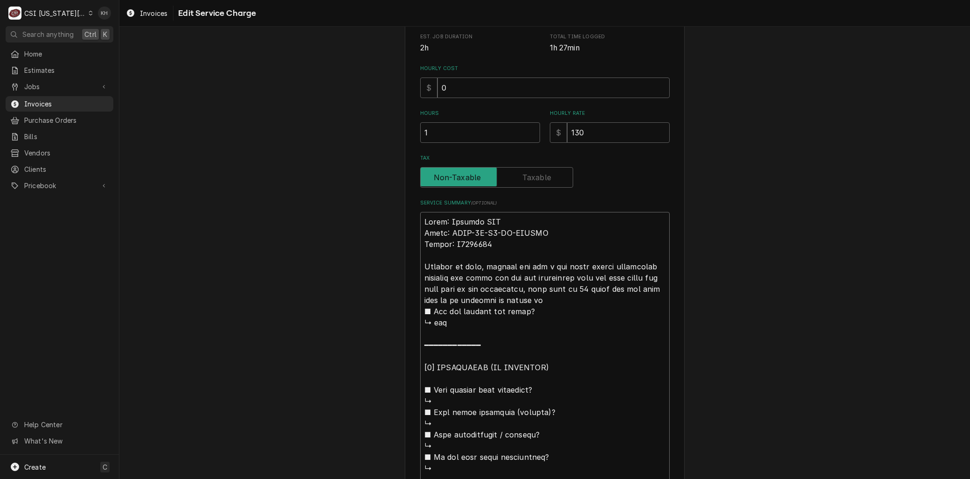
type textarea "x"
type textarea "Brand: Victory RIC Model: ARSA-1D-S7-PT-HDRIAL Serial: C0054042 Arrived on site…"
type textarea "x"
type textarea "Brand: Victory RIC Model: ARSA-1D-S7-PT-HDRIAL Serial: C0054042 Arrived on site…"
type textarea "x"
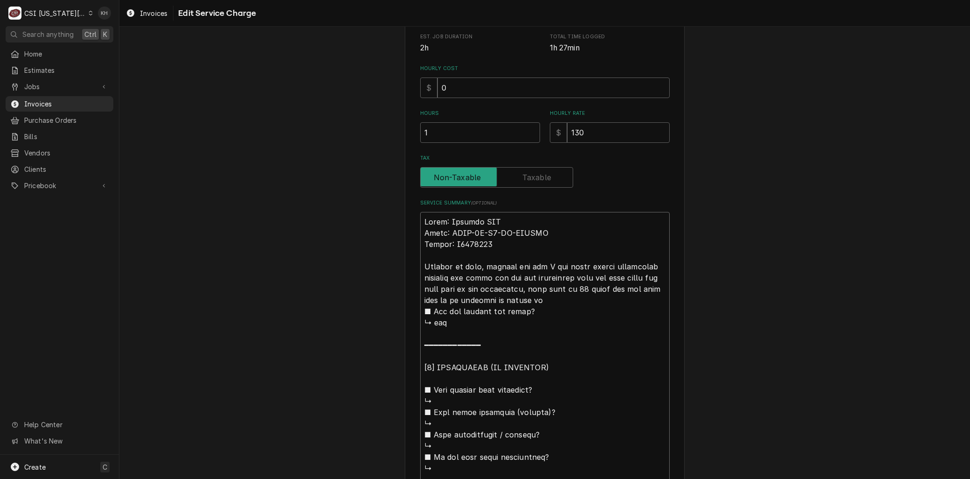
type textarea "Brand: Victory RIC Model: ARSA-1D-S7-PT-HDRIAL Serial: C0054042 Arrived on site…"
type textarea "x"
type textarea "Brand: Victory RIC Model: ARSA-1D-S7-PT-HDRIAL Serial: C0054042 Arrived on site…"
type textarea "x"
type textarea "Brand: Victory RIC Model: ARSA-1D-S7-PT-HDRIAL Serial: C0054042 Arrived on site…"
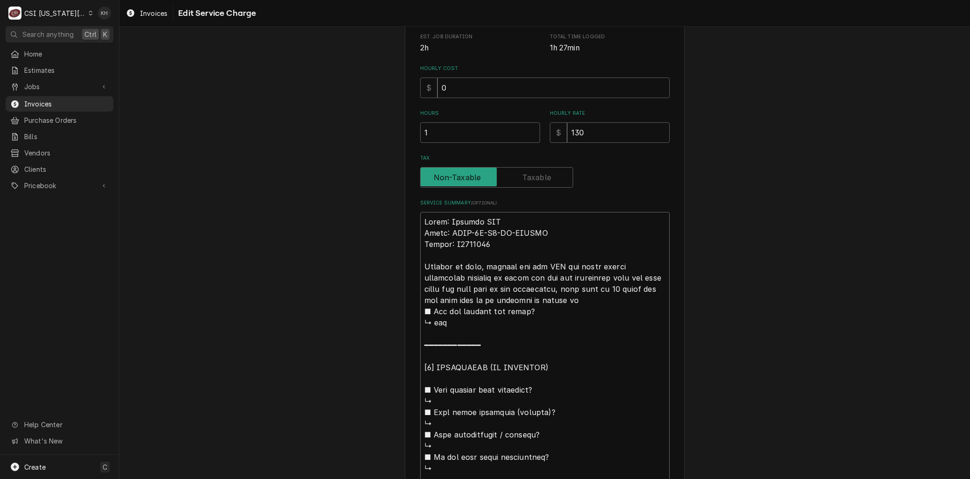
type textarea "x"
type textarea "Brand: Victory RIC Model: ARSA-1D-S7-PT-HDRIAL Serial: C0054042 Arrived on site…"
type textarea "x"
type textarea "Brand: Victory RIC Model: ARSA-1D-S7-PT-HDRIAL Serial: C0054042 Arrived on site…"
type textarea "x"
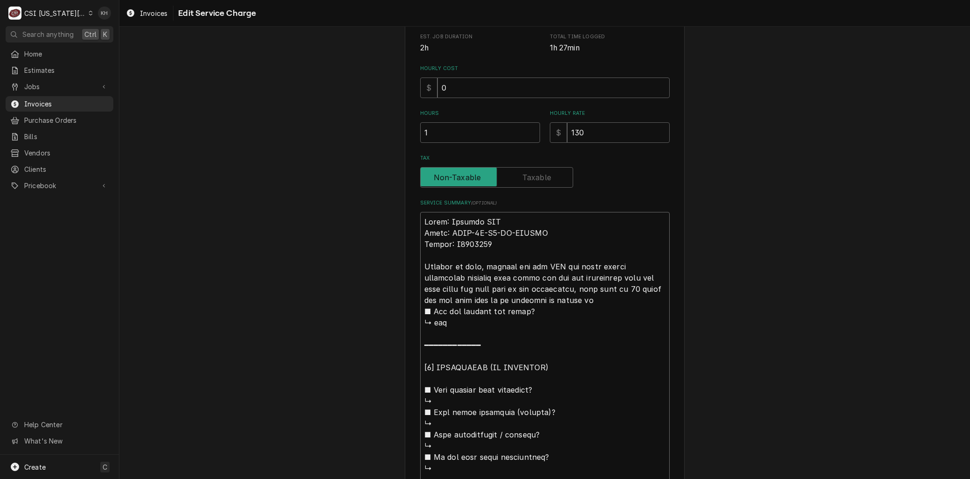
type textarea "Brand: Victory RIC Model: ARSA-1D-S7-PT-HDRIAL Serial: C0054042 Arrived on site…"
type textarea "x"
type textarea "Brand: Victory RIC Model: ARSA-1D-S7-PT-HDRIAL Serial: C0054042 Arrived on site…"
type textarea "x"
type textarea "Brand: Victory RIC Model: ARSA-1D-S7-PT-HDRIAL Serial: C0054042 Arrived on site…"
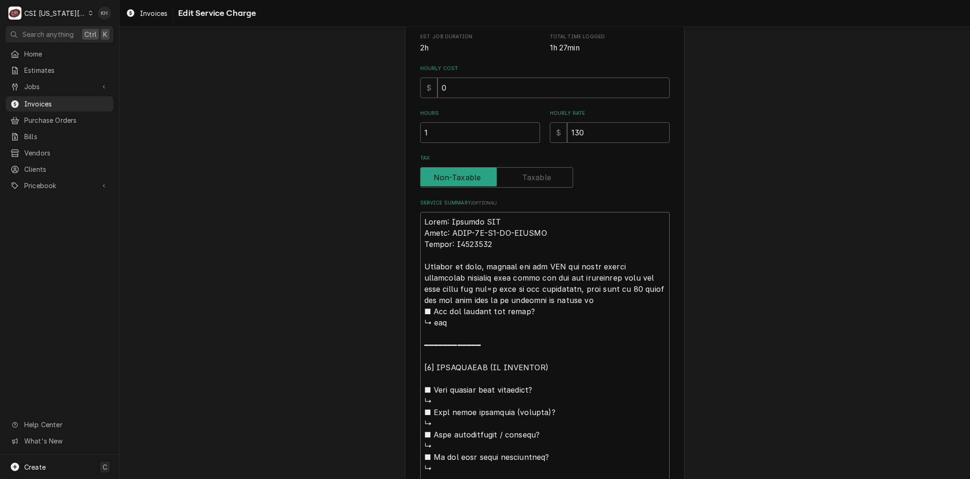
type textarea "x"
type textarea "Brand: Victory RIC Model: ARSA-1D-S7-PT-HDRIAL Serial: C0054042 Arrived on site…"
type textarea "x"
type textarea "Brand: Victory RIC Model: ARSA-1D-S7-PT-HDRIAL Serial: C0054042 Arrived on site…"
type textarea "x"
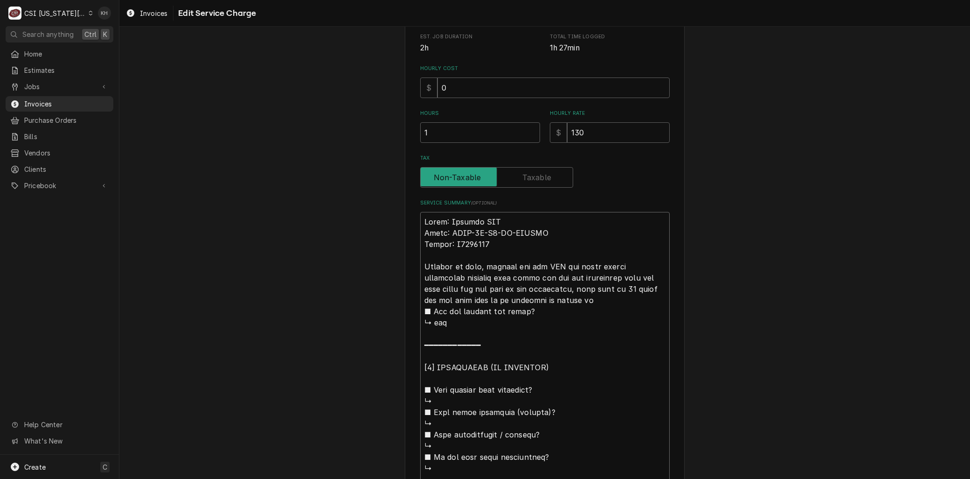
type textarea "Brand: Victory RIC Model: ARSA-1D-S7-PT-HDRIAL Serial: C0054042 Arrived on site…"
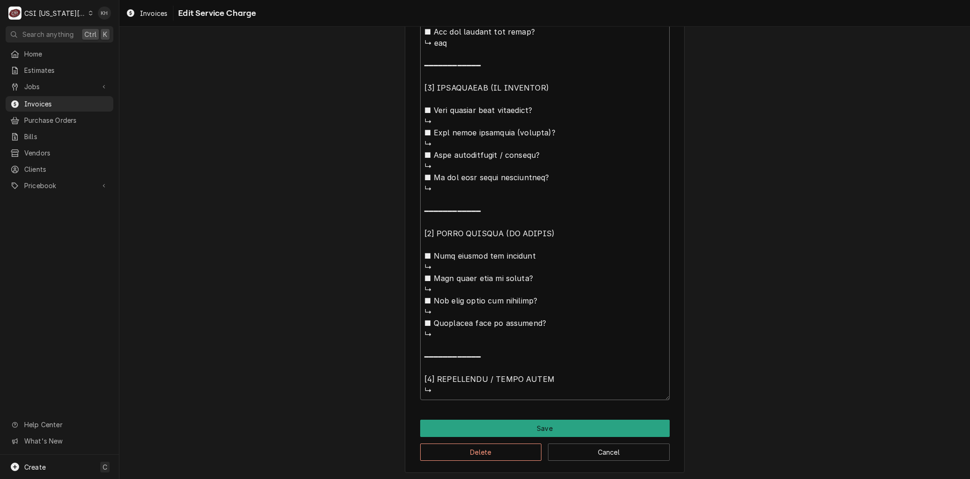
drag, startPoint x: 563, startPoint y: 287, endPoint x: 636, endPoint y: 505, distance: 230.1
click at [636, 478] on html "C CSI Kansas City. KH Search anything Ctrl K Home Estimates Jobs Jobs Job Serie…" at bounding box center [485, 239] width 970 height 479
type textarea "x"
type textarea "Brand: Victory RIC Model: ARSA-1D-S7-PT-HDRIAL Serial: C0054042 Arrived on site…"
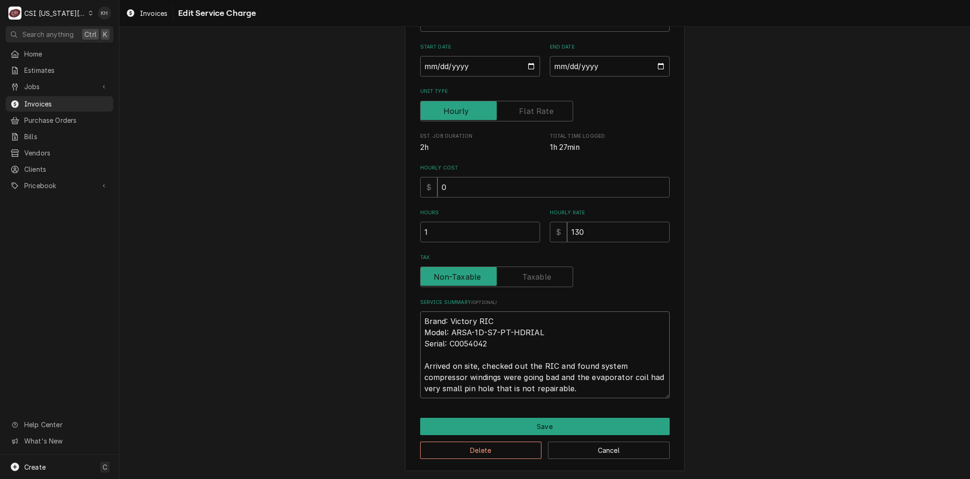
scroll to position [135, 0]
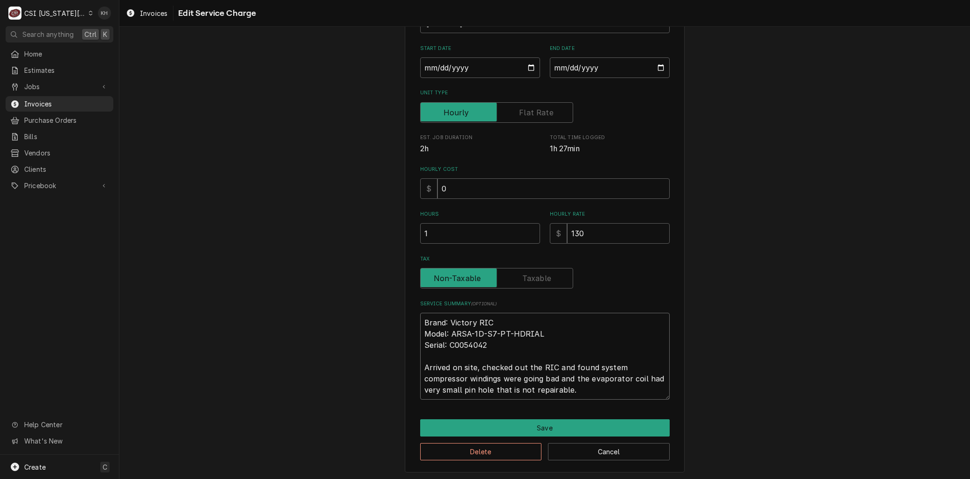
type textarea "x"
type textarea "Brand: Victory RIC Model: ARSA-1D-S7-PT-HDRIAL Serial: C0054042 Arrived on site…"
type textarea "x"
type textarea "Brand: Victory RIC Model: ARSA-1D-S7-PT-HDRIAL Serial: C0054042 Arrived on site…"
type textarea "x"
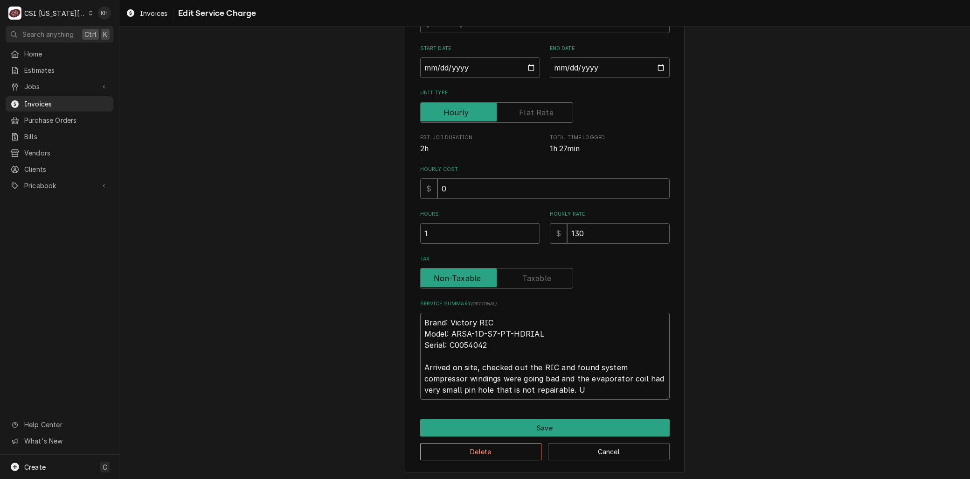
type textarea "Brand: Victory RIC Model: ARSA-1D-S7-PT-HDRIAL Serial: C0054042 Arrived on site…"
type textarea "x"
type textarea "Brand: Victory RIC Model: ARSA-1D-S7-PT-HDRIAL Serial: C0054042 Arrived on site…"
type textarea "x"
type textarea "Brand: Victory RIC Model: ARSA-1D-S7-PT-HDRIAL Serial: C0054042 Arrived on site…"
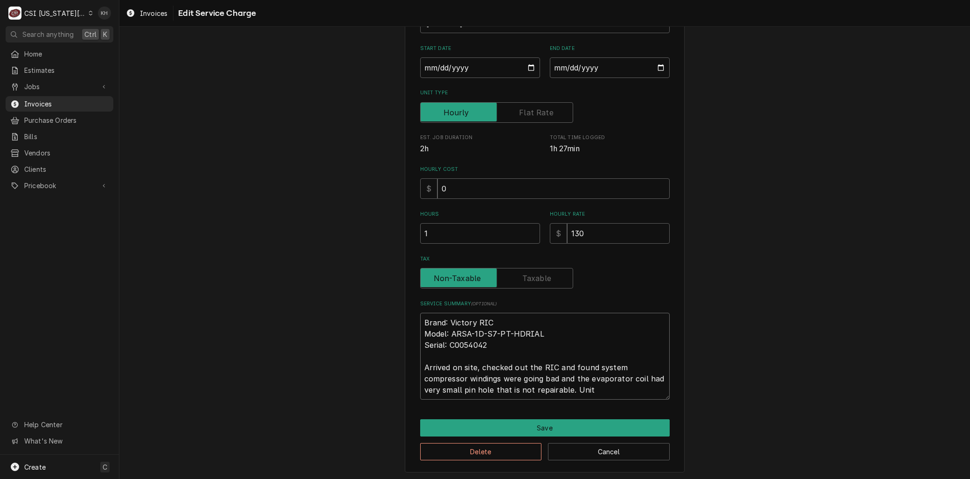
type textarea "x"
type textarea "Brand: Victory RIC Model: ARSA-1D-S7-PT-HDRIAL Serial: C0054042 Arrived on site…"
type textarea "x"
type textarea "Brand: Victory RIC Model: ARSA-1D-S7-PT-HDRIAL Serial: C0054042 Arrived on site…"
type textarea "x"
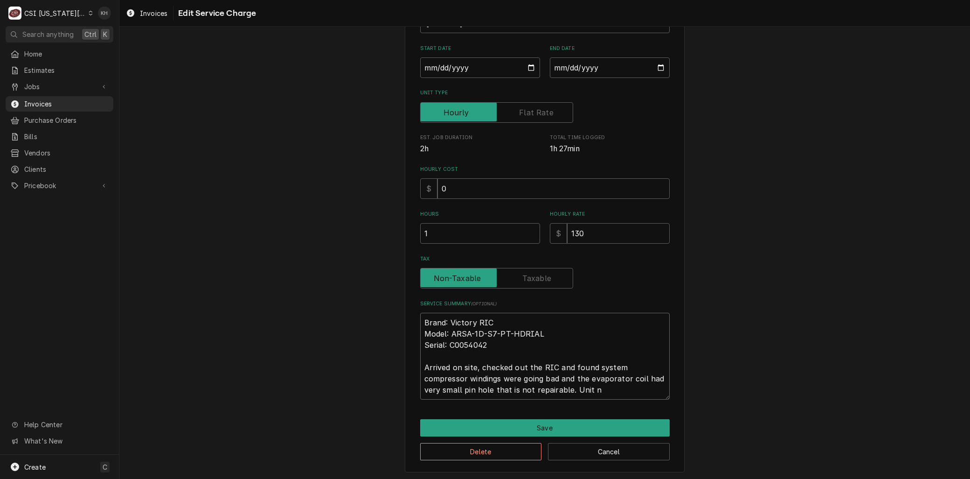
type textarea "Brand: Victory RIC Model: ARSA-1D-S7-PT-HDRIAL Serial: C0054042 Arrived on site…"
type textarea "x"
type textarea "Brand: Victory RIC Model: ARSA-1D-S7-PT-HDRIAL Serial: C0054042 Arrived on site…"
type textarea "x"
type textarea "Brand: Victory RIC Model: ARSA-1D-S7-PT-HDRIAL Serial: C0054042 Arrived on site…"
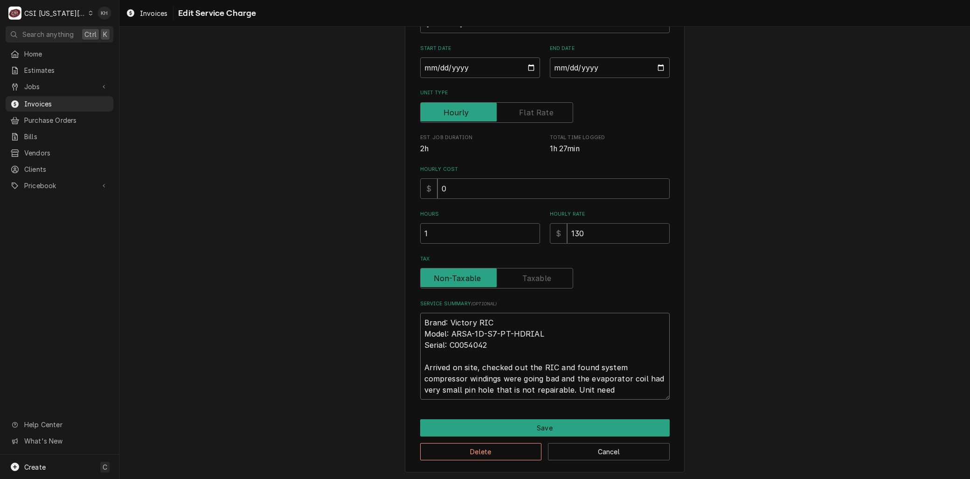
type textarea "x"
type textarea "Brand: Victory RIC Model: ARSA-1D-S7-PT-HDRIAL Serial: C0054042 Arrived on site…"
type textarea "x"
type textarea "Brand: Victory RIC Model: ARSA-1D-S7-PT-HDRIAL Serial: C0054042 Arrived on site…"
type textarea "x"
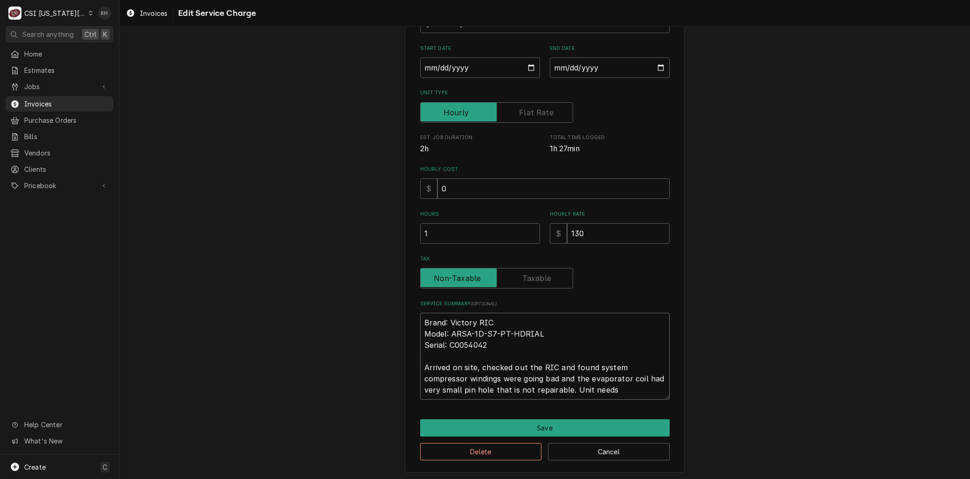
type textarea "Brand: Victory RIC Model: ARSA-1D-S7-PT-HDRIAL Serial: C0054042 Arrived on site…"
type textarea "x"
type textarea "Brand: Victory RIC Model: ARSA-1D-S7-PT-HDRIAL Serial: C0054042 Arrived on site…"
type textarea "x"
type textarea "Brand: Victory RIC Model: ARSA-1D-S7-PT-HDRIAL Serial: C0054042 Arrived on site…"
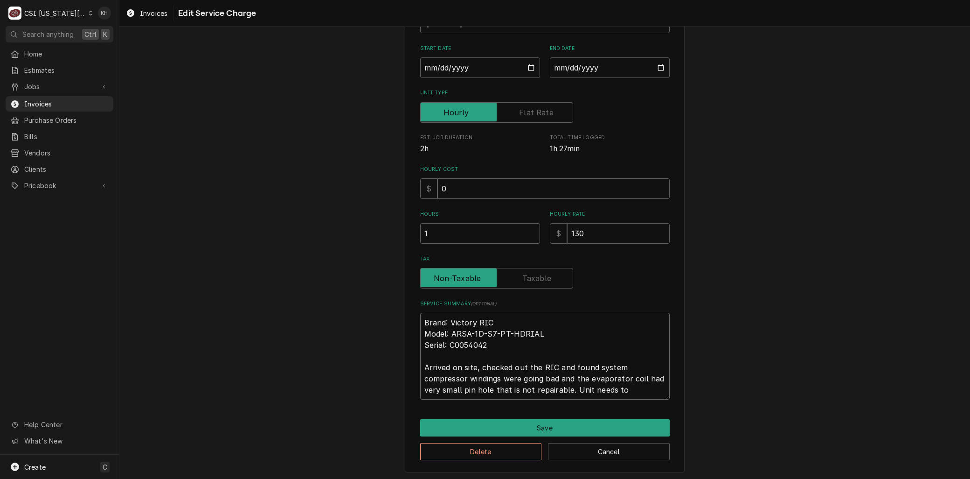
type textarea "x"
type textarea "Brand: Victory RIC Model: ARSA-1D-S7-PT-HDRIAL Serial: C0054042 Arrived on site…"
type textarea "x"
type textarea "Brand: Victory RIC Model: ARSA-1D-S7-PT-HDRIAL Serial: C0054042 Arrived on site…"
type textarea "x"
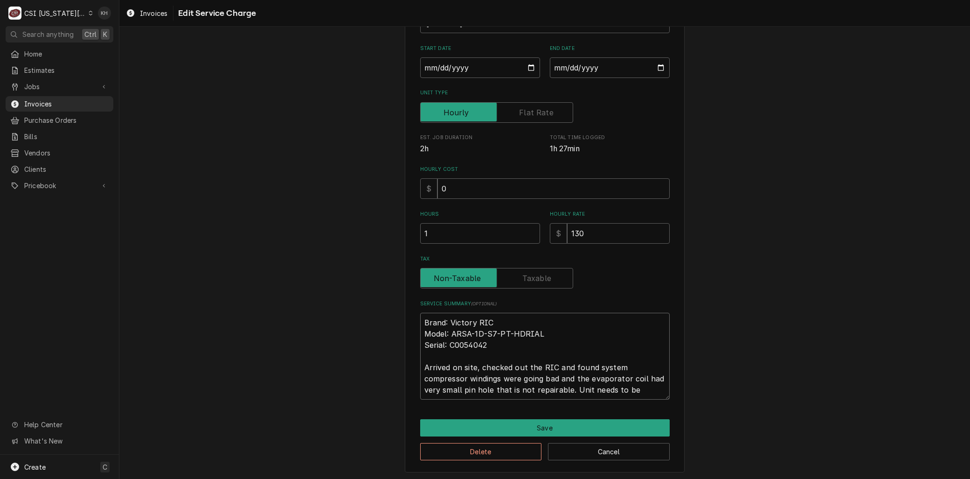
type textarea "Brand: Victory RIC Model: ARSA-1D-S7-PT-HDRIAL Serial: C0054042 Arrived on site…"
type textarea "x"
type textarea "Brand: Victory RIC Model: ARSA-1D-S7-PT-HDRIAL Serial: C0054042 Arrived on site…"
type textarea "x"
type textarea "Brand: Victory RIC Model: ARSA-1D-S7-PT-HDRIAL Serial: C0054042 Arrived on site…"
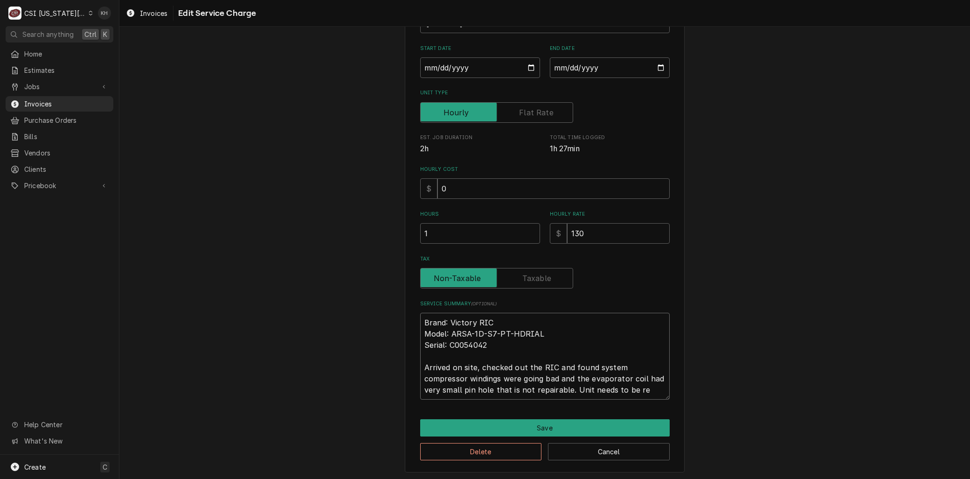
type textarea "x"
type textarea "Brand: Victory RIC Model: ARSA-1D-S7-PT-HDRIAL Serial: C0054042 Arrived on site…"
type textarea "x"
type textarea "Brand: Victory RIC Model: ARSA-1D-S7-PT-HDRIAL Serial: C0054042 Arrived on site…"
type textarea "x"
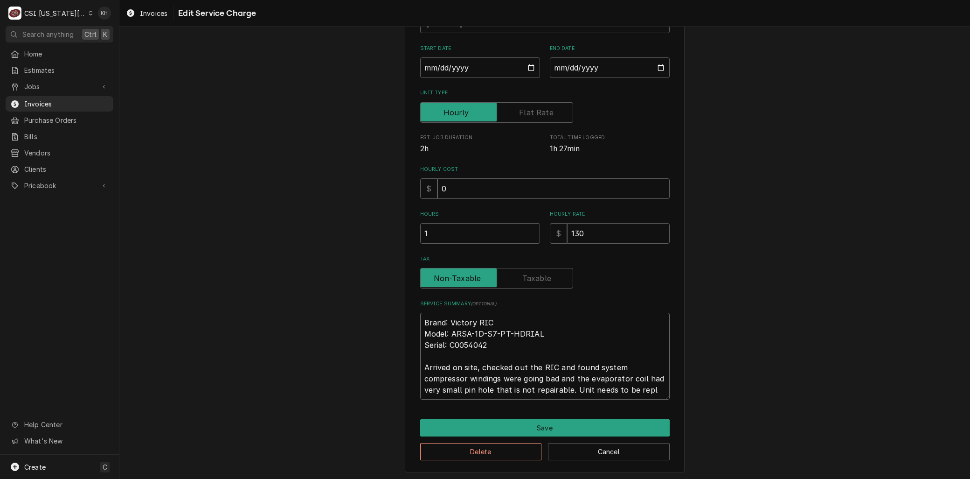
type textarea "Brand: Victory RIC Model: ARSA-1D-S7-PT-HDRIAL Serial: C0054042 Arrived on site…"
type textarea "x"
type textarea "Brand: Victory RIC Model: ARSA-1D-S7-PT-HDRIAL Serial: C0054042 Arrived on site…"
type textarea "x"
type textarea "Brand: Victory RIC Model: ARSA-1D-S7-PT-HDRIAL Serial: C0054042 Arrived on site…"
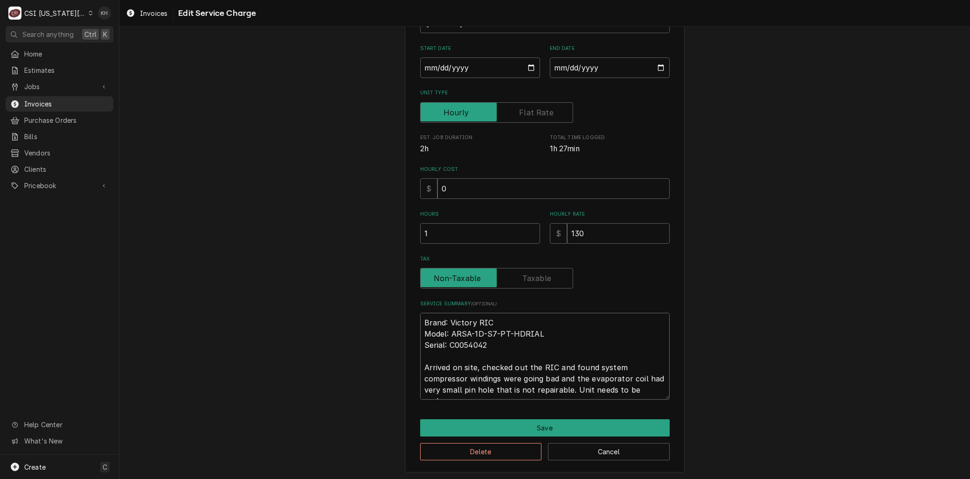
type textarea "x"
type textarea "Brand: Victory RIC Model: ARSA-1D-S7-PT-HDRIAL Serial: C0054042 Arrived on site…"
type textarea "x"
type textarea "Brand: Victory RIC Model: ARSA-1D-S7-PT-HDRIAL Serial: C0054042 Arrived on site…"
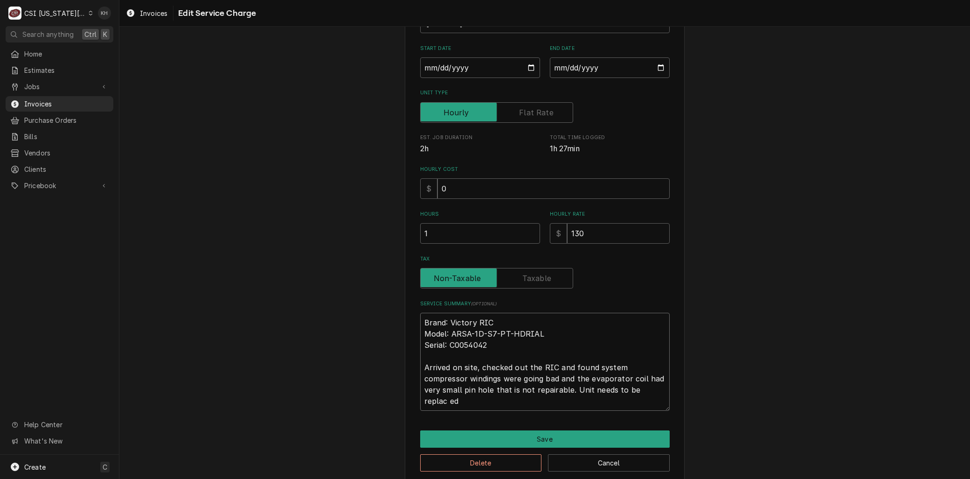
type textarea "x"
type textarea "Brand: Victory RIC Model: ARSA-1D-S7-PT-HDRIAL Serial: C0054042 Arrived on site…"
type textarea "x"
type textarea "Brand: Victory RIC Model: ARSA-1D-S7-PT-HDRIAL Serial: C0054042 Arrived on site…"
type textarea "x"
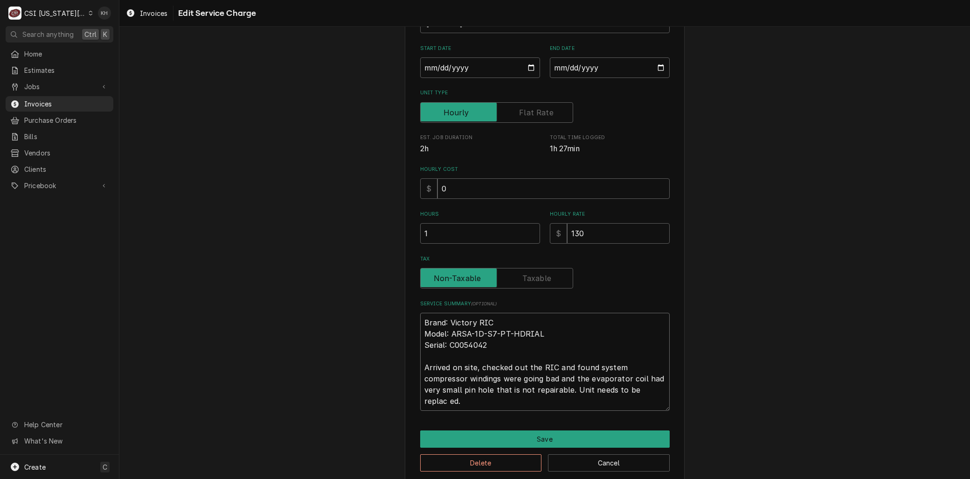
type textarea "Brand: Victory RIC Model: ARSA-1D-S7-PT-HDRIAL Serial: C0054042 Arrived on site…"
type textarea "x"
type textarea "Brand: Victory RIC Model: ARSA-1D-S7-PT-HDRIAL Serial: C0054042 Arrived on site…"
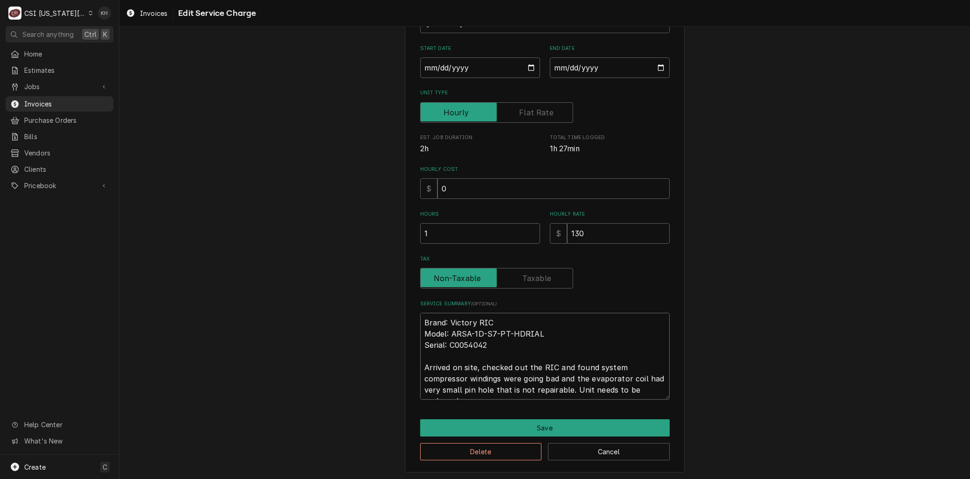
type textarea "x"
type textarea "Brand: Victory RIC Model: ARSA-1D-S7-PT-HDRIAL Serial: C0054042 Arrived on site…"
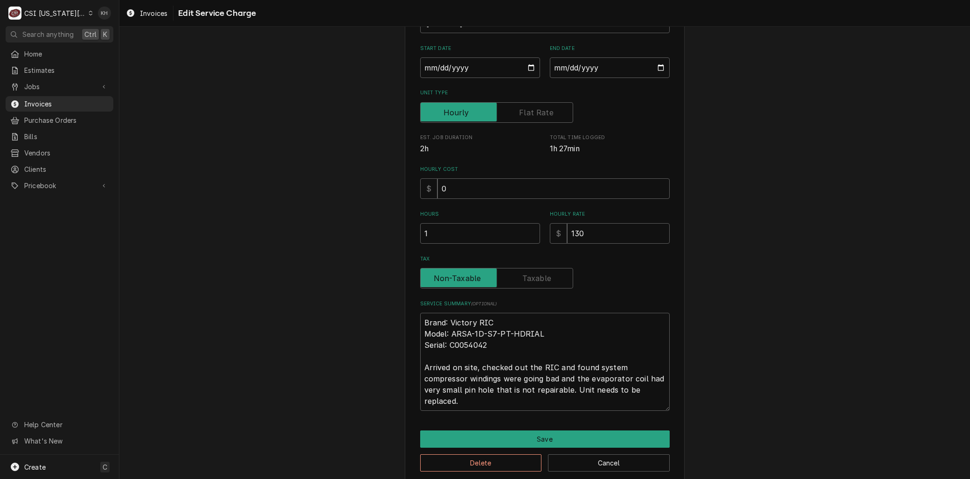
click at [382, 319] on div "Use the fields below to edit this service charge Short Description 1-Labor (Ser…" at bounding box center [544, 196] width 851 height 590
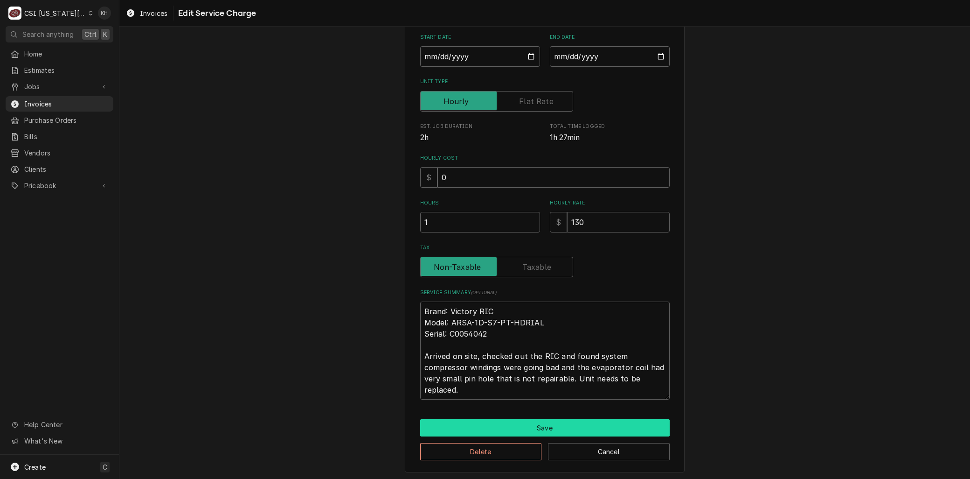
click at [503, 423] on button "Save" at bounding box center [545, 427] width 250 height 17
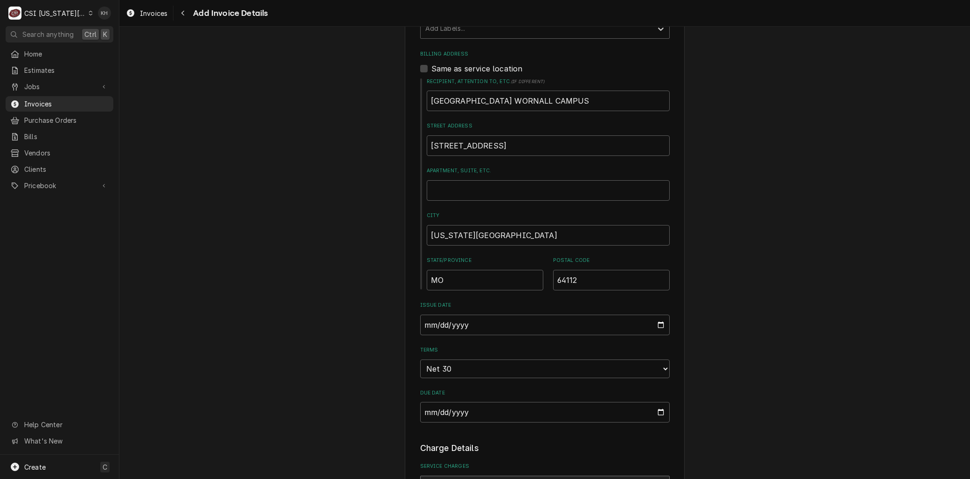
scroll to position [237, 0]
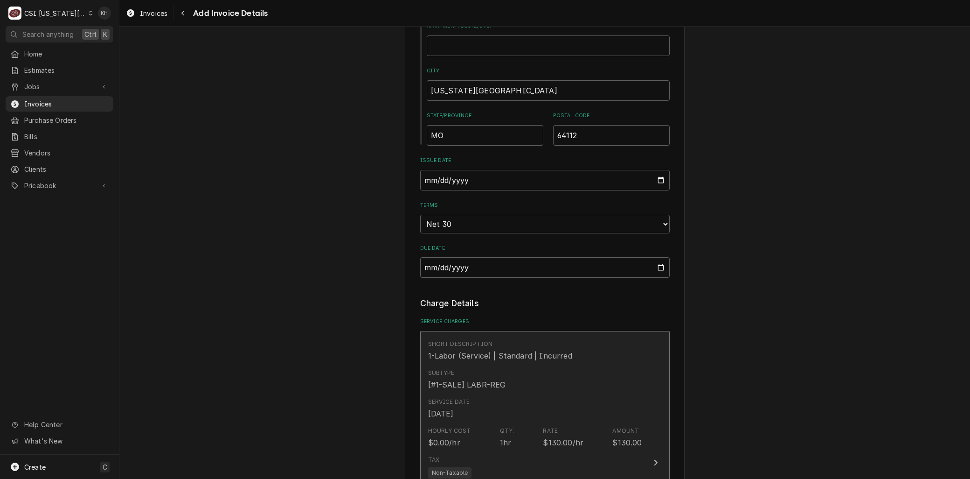
click at [508, 392] on div "Subtype [#1-SALE] LABR-REG" at bounding box center [535, 379] width 214 height 29
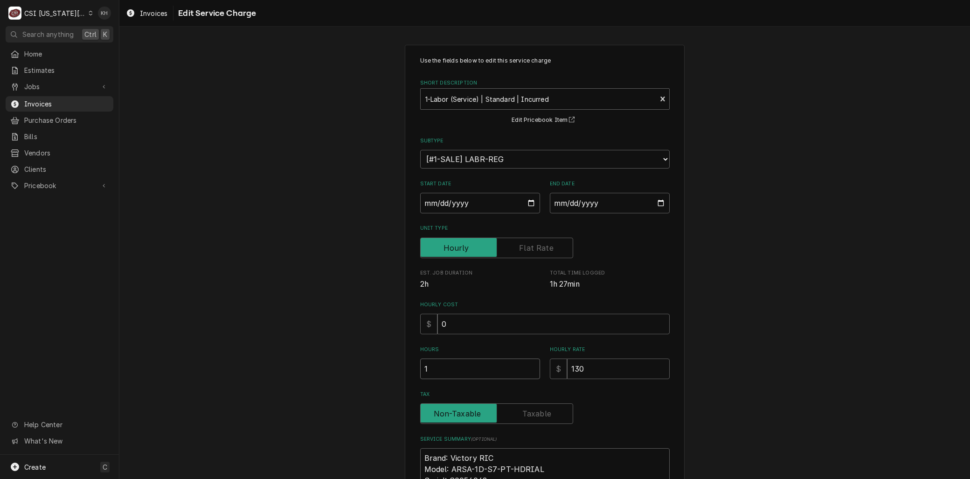
drag, startPoint x: 420, startPoint y: 368, endPoint x: 357, endPoint y: 372, distance: 63.6
click at [357, 368] on div "Use the fields below to edit this service charge Short Description 1-Labor (Ser…" at bounding box center [544, 331] width 851 height 590
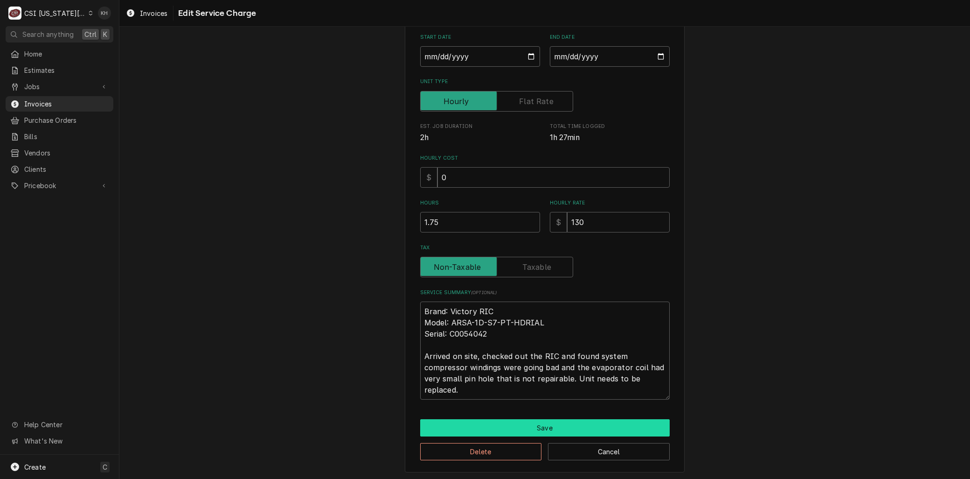
click at [486, 421] on button "Save" at bounding box center [545, 427] width 250 height 17
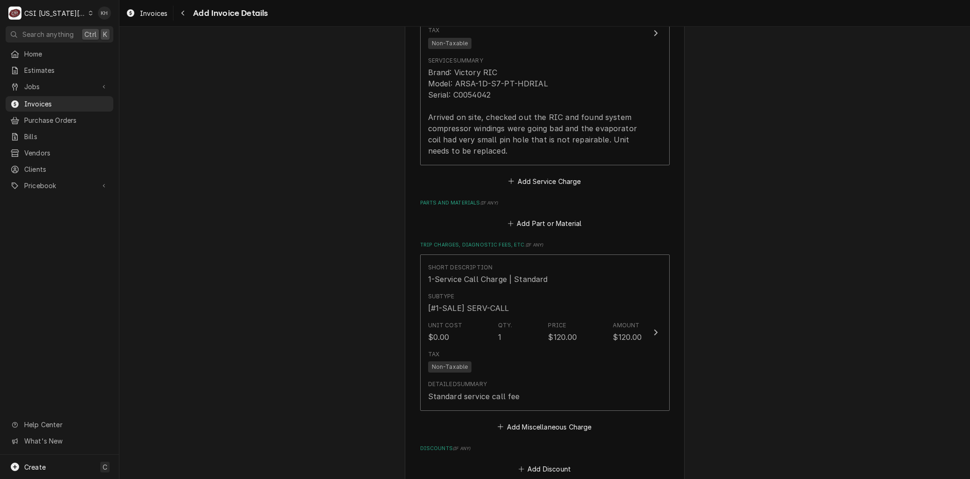
scroll to position [1088, 0]
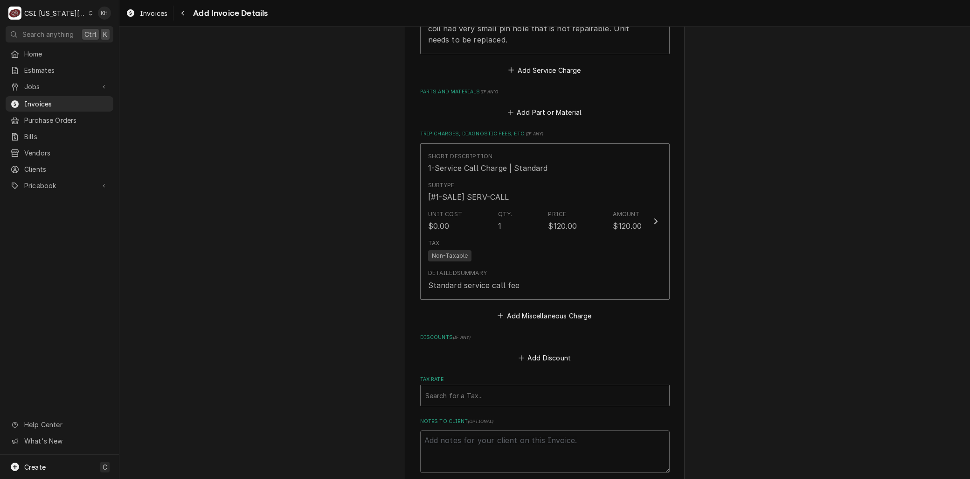
drag, startPoint x: 447, startPoint y: 392, endPoint x: 442, endPoint y: 394, distance: 5.0
click at [446, 392] on div "Tax Rate" at bounding box center [544, 395] width 239 height 17
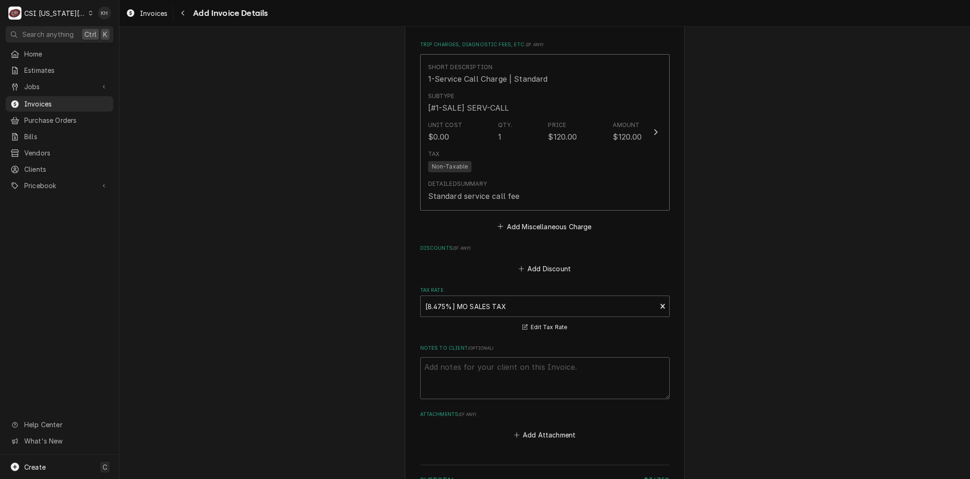
scroll to position [1336, 0]
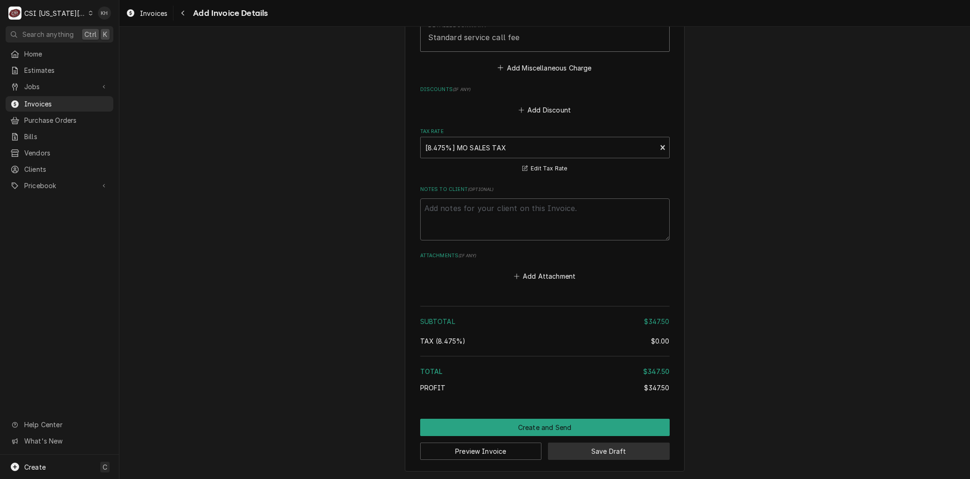
click at [581, 452] on button "Save Draft" at bounding box center [609, 450] width 122 height 17
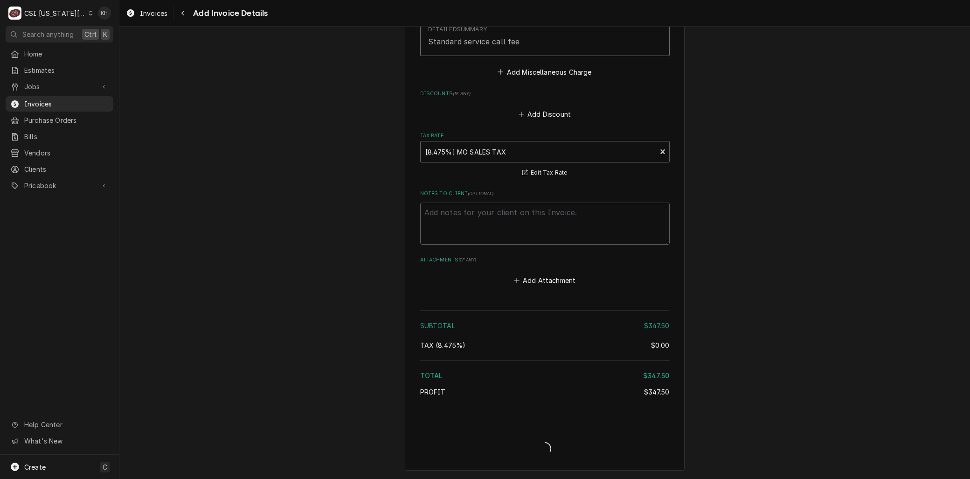
scroll to position [1331, 0]
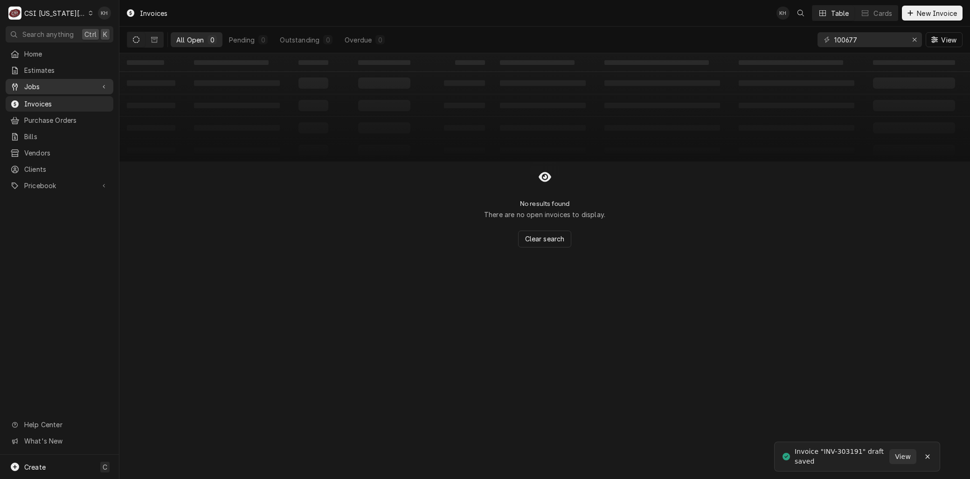
click at [37, 86] on span "Jobs" at bounding box center [59, 87] width 70 height 10
click at [39, 101] on span "Jobs" at bounding box center [66, 103] width 84 height 10
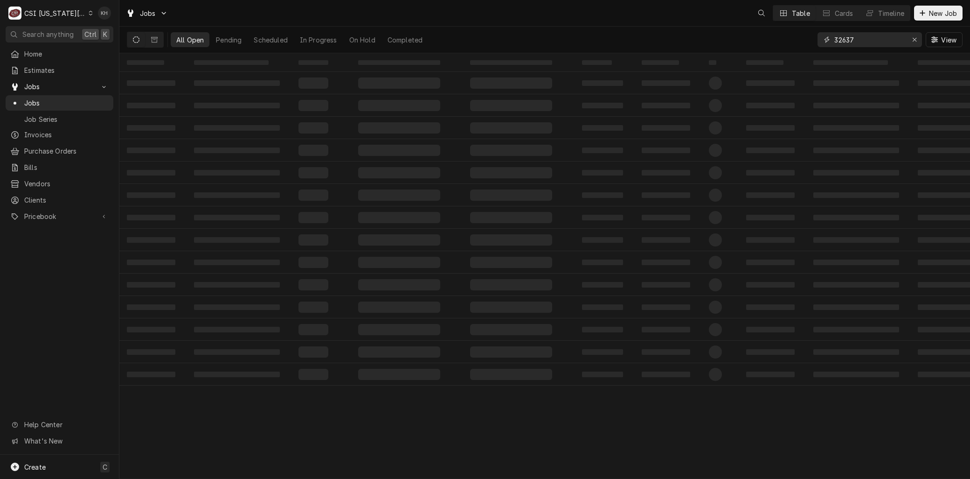
drag, startPoint x: 871, startPoint y: 40, endPoint x: 763, endPoint y: 34, distance: 107.9
click at [765, 34] on div "All Open Pending Scheduled In Progress On Hold Completed 32637 View" at bounding box center [545, 40] width 836 height 26
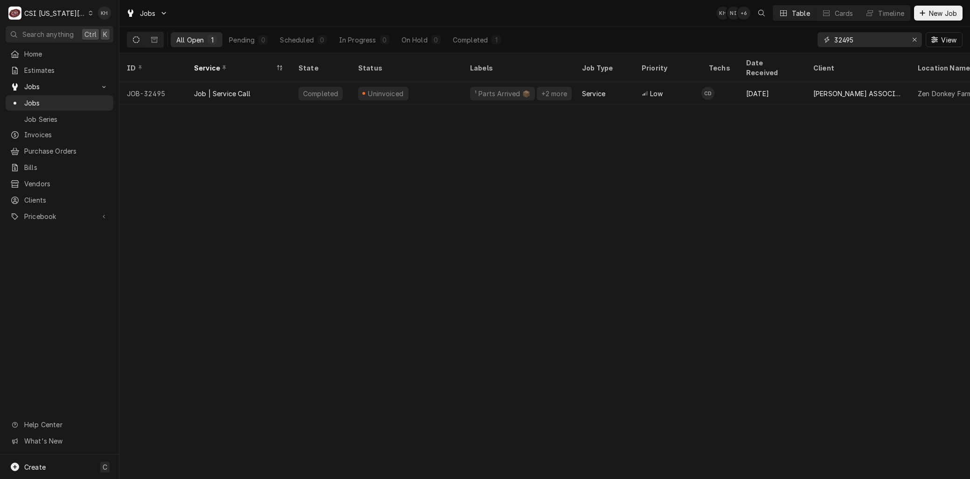
drag, startPoint x: 860, startPoint y: 37, endPoint x: 779, endPoint y: 40, distance: 80.7
click at [780, 40] on div "All Open 1 Pending 0 Scheduled 0 In Progress 0 On Hold 0 Completed 1 32495 View" at bounding box center [545, 40] width 836 height 26
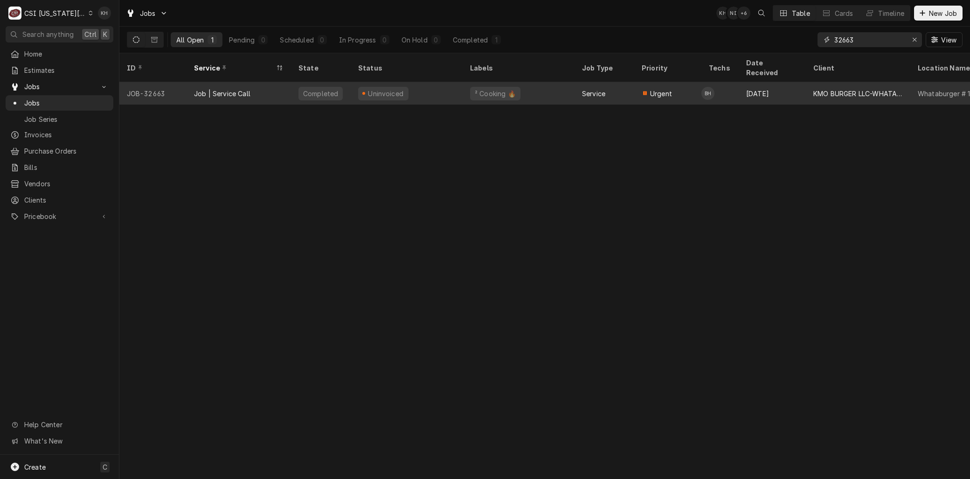
type input "32663"
click at [250, 87] on div "Job | Service Call" at bounding box center [239, 93] width 104 height 22
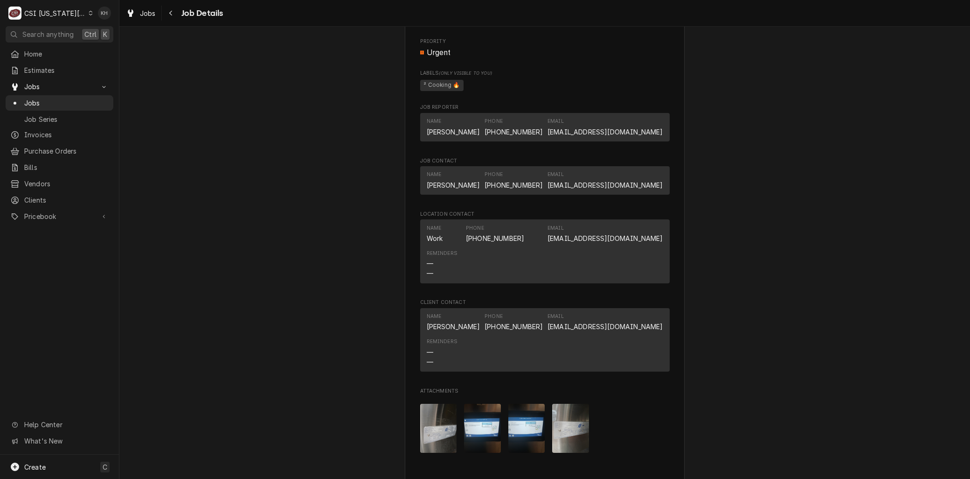
scroll to position [985, 0]
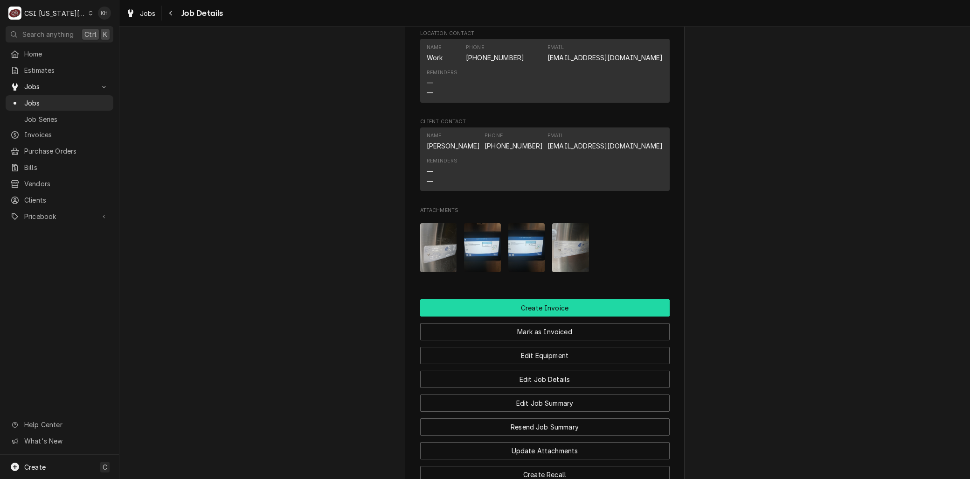
click at [534, 299] on button "Create Invoice" at bounding box center [545, 307] width 250 height 17
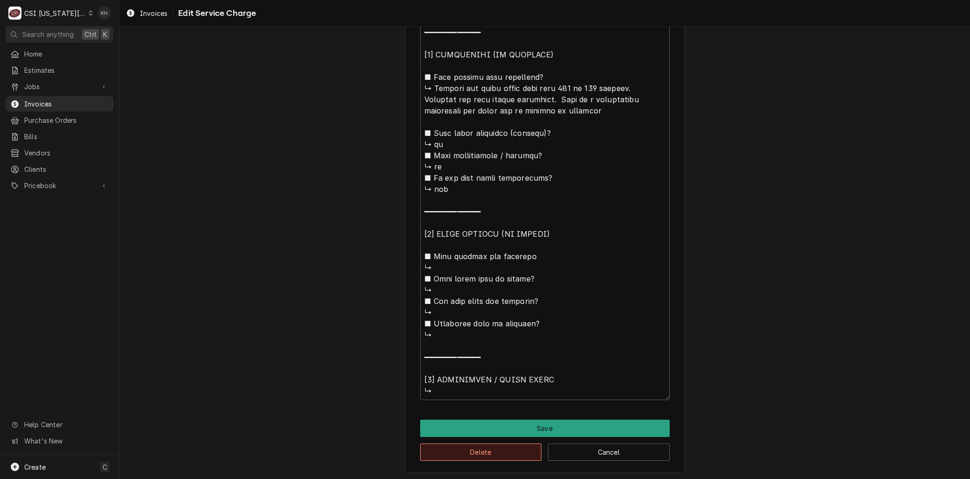
click at [467, 455] on button "Delete" at bounding box center [481, 451] width 122 height 17
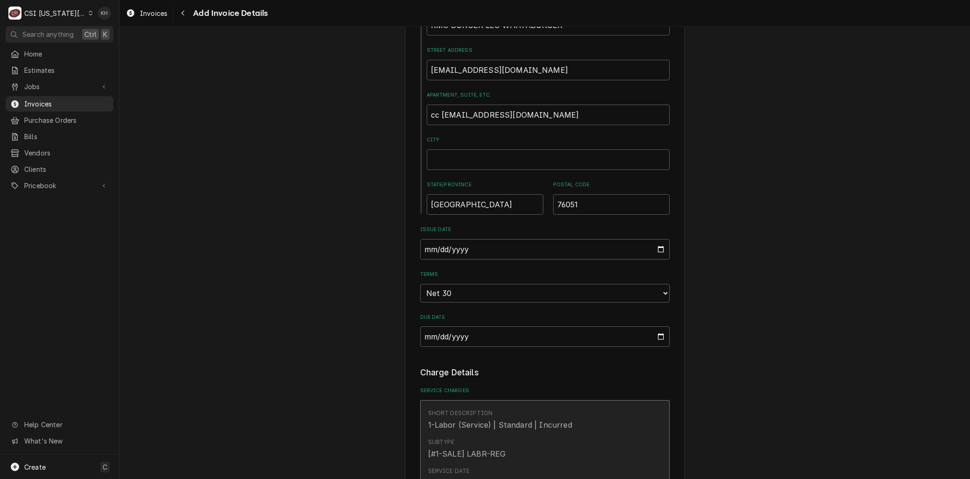
click at [488, 463] on div "Service Date [DATE]" at bounding box center [535, 477] width 214 height 29
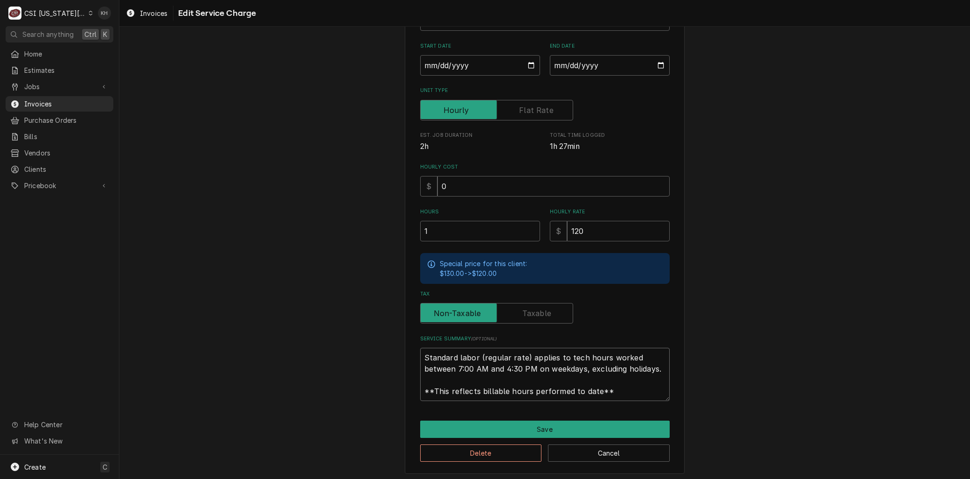
drag, startPoint x: 621, startPoint y: 393, endPoint x: 360, endPoint y: 319, distance: 271.7
click at [353, 323] on div "Use the fields below to edit this service charge Short Description 1-Labor (Ser…" at bounding box center [544, 190] width 851 height 583
paste textarea "⚠️ LORE IPSUMDOLORSI ⚠️ ✪ Ametcons adi elitsedd eiusmodt ✪ Incidid utlabore etd…"
type textarea "x"
type textarea "⚠️ LORE IPSUMDOLORSI ⚠️ ✪ Ametcons adi elitsedd eiusmodt ✪ Incidid utlabore etd…"
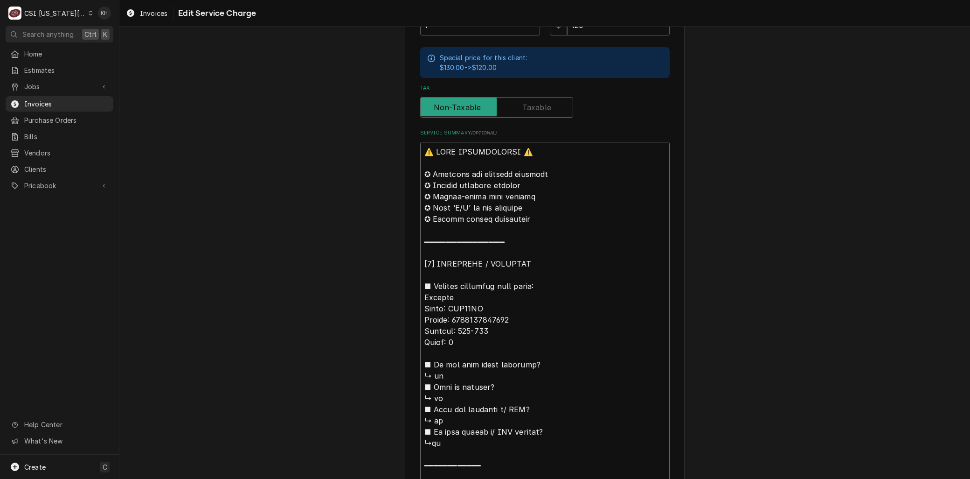
scroll to position [318, 0]
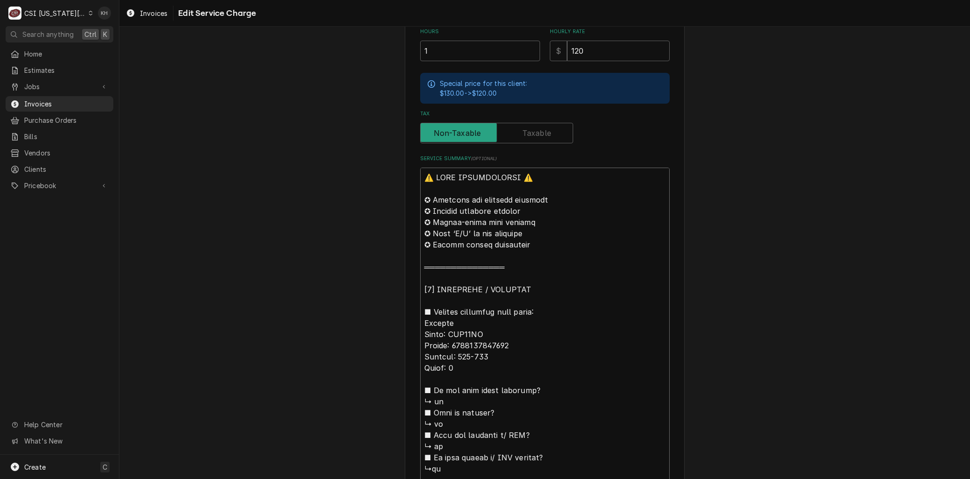
drag, startPoint x: 417, startPoint y: 320, endPoint x: 379, endPoint y: 111, distance: 212.7
click at [379, 111] on div "Use the fields below to edit this service charge Short Description 1-Labor (Ser…" at bounding box center [544, 402] width 851 height 1366
type textarea "x"
type textarea "LOremips Dolor: SIT26AM Consec: 8022906054859 Adipisc: 415-912 Elits: 7 ■ Do ei…"
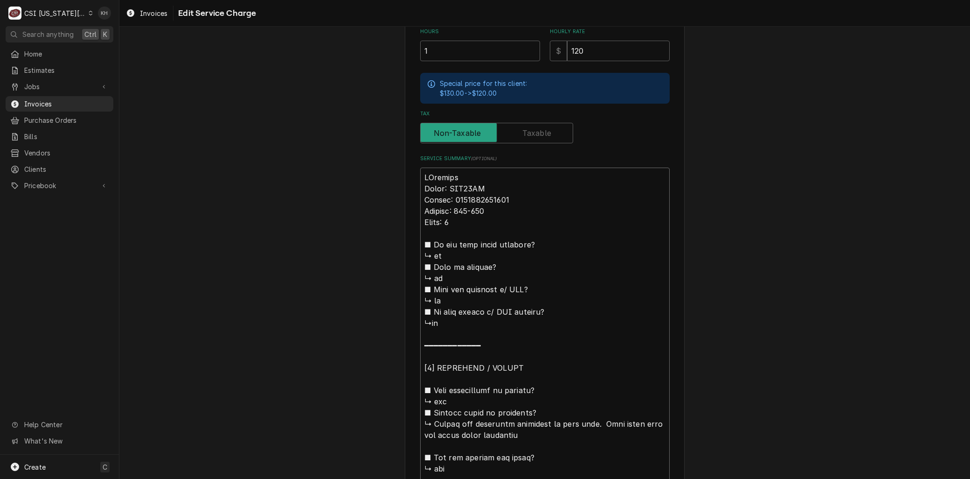
type textarea "x"
type textarea "LoRemipsu Dolor: SIT01AM Consec: 0493486347744 Adipisc: 275-911 Elits: 9 ■ Do e…"
type textarea "x"
type textarea "LorEmipsum Dolor: SIT00AM Consec: 2698486075017 Adipisc: 710-963 Elits: 9 ■ Do …"
type textarea "x"
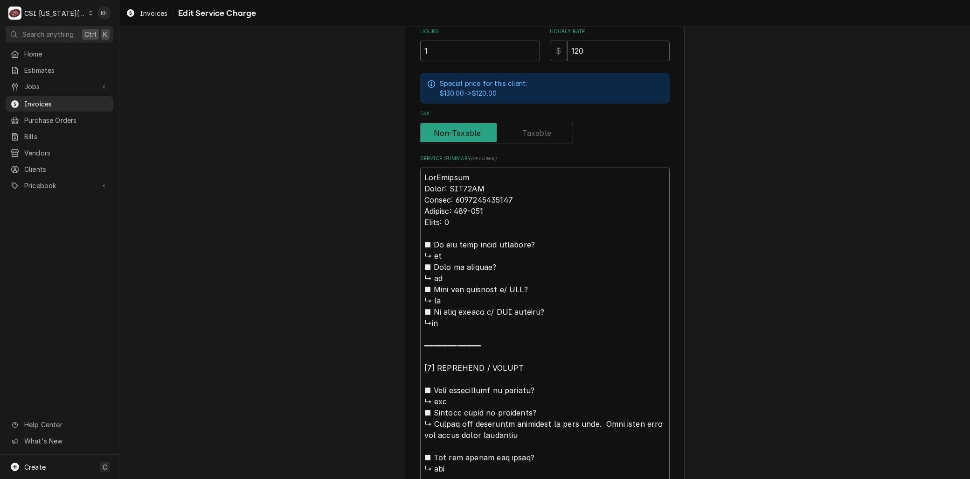
type textarea "LoreMipsumd Sitam: CON48AD Elitse: 9376574472106 Doeiusm: 272-546 Tempo: 0 ■ In…"
type textarea "x"
type textarea "LoremIpsumdo Sitam: CON70AD Elitse: 1347970991744 Doeiusm: 807-083 Tempo: 7 ■ I…"
type textarea "x"
type textarea "Lorem:Ipsumdo Sitam: CON58AD Elitse: 4273698736675 Doeiusm: 344-715 Tempo: 0 ■ …"
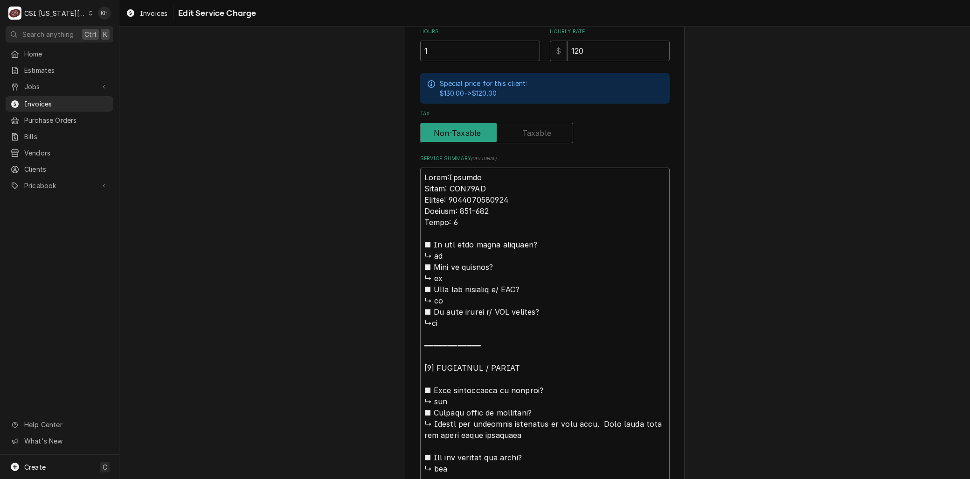
type textarea "x"
type textarea "Lorem: Ipsumdo Sitam: CON19AD Elitse: 1058821110433 Doeiusm: 538-236 Tempo: 4 ■…"
drag, startPoint x: 435, startPoint y: 421, endPoint x: 405, endPoint y: 210, distance: 213.4
click at [405, 210] on div "Use the fields below to edit this service charge Short Description 1-Labor (Ser…" at bounding box center [545, 329] width 280 height 1204
type textarea "x"
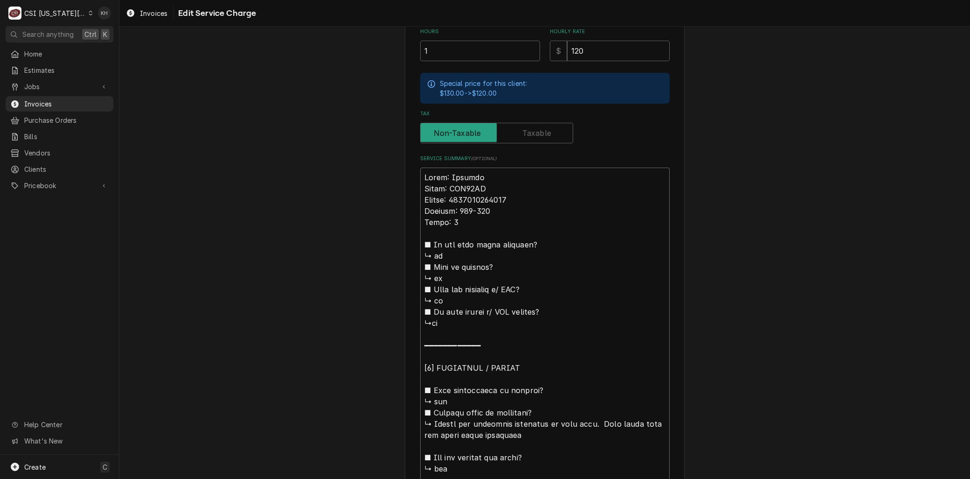
type textarea "Lorem: Ipsumdo Sitam: CON87AD Elitse: 7586882912692 doeiu tem incididun utlabor…"
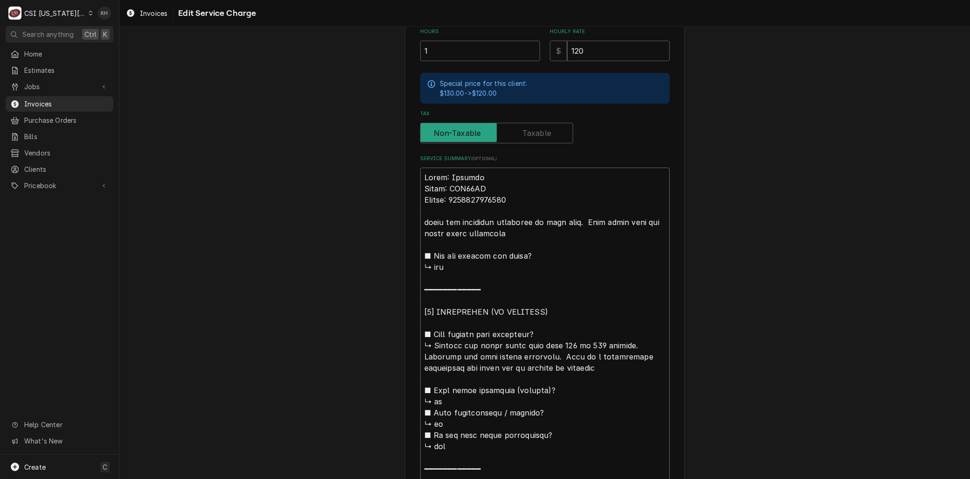
type textarea "x"
type textarea "Lorem: Ipsumdo Sitam: CON93AD Elitse: 5091312542376 doeiu tem incididun utlabor…"
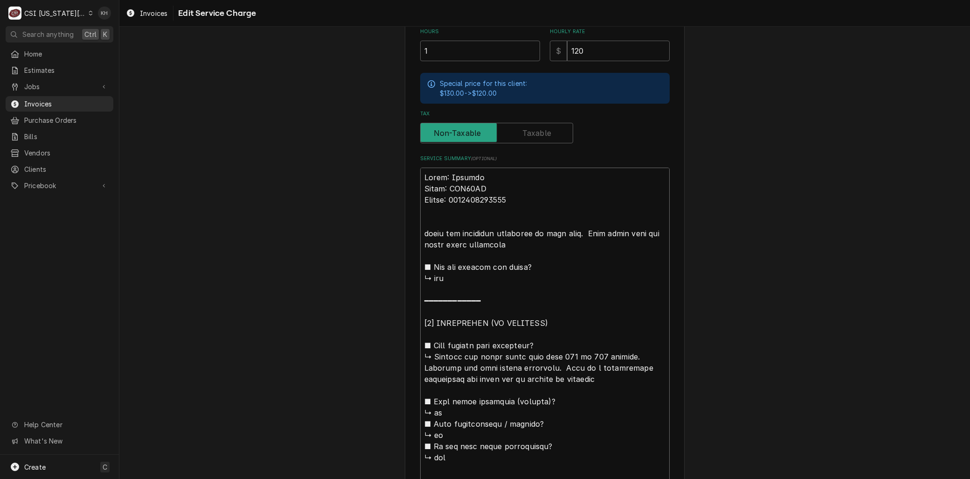
type textarea "x"
type textarea "Lorem: Ipsumdo Sitam: CON82AD Elitse: 8633122062504 Doeius tem incididun utlabo…"
type textarea "x"
type textarea "Lorem: Ipsumdo Sitam: CON38AD Elitse: 0176942483202 Doeiusm tem incididun utlab…"
type textarea "x"
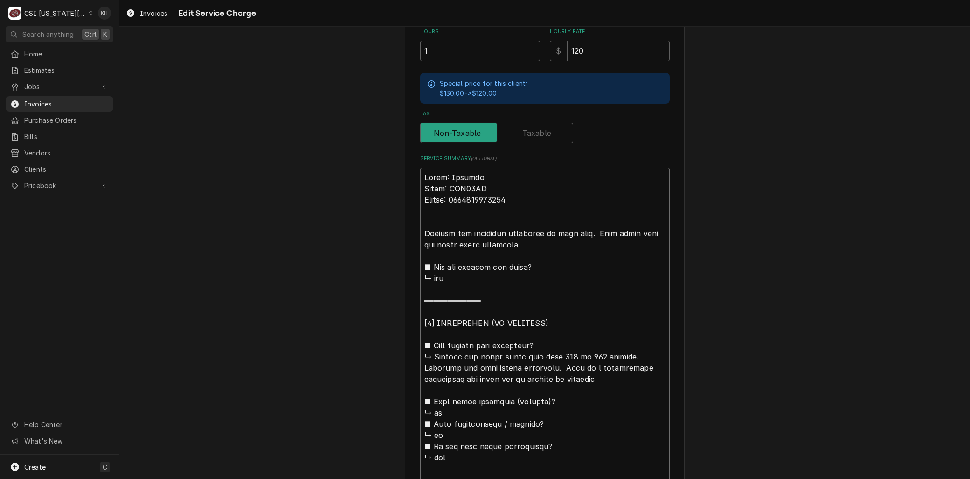
type textarea "Lorem: Ipsumdo Sitam: CON82AD Elitse: 1806617452589 Doeiusmo tem incididun utla…"
type textarea "x"
type textarea "Lorem: Ipsumdo Sitam: CON95AD Elitse: 2483480708063 Doeiusmod tem incididun utl…"
type textarea "x"
type textarea "Lorem: Ipsumdo Sitam: CON61AD Elitse: 8594256690683 Doeiusmodt inc utlaboree do…"
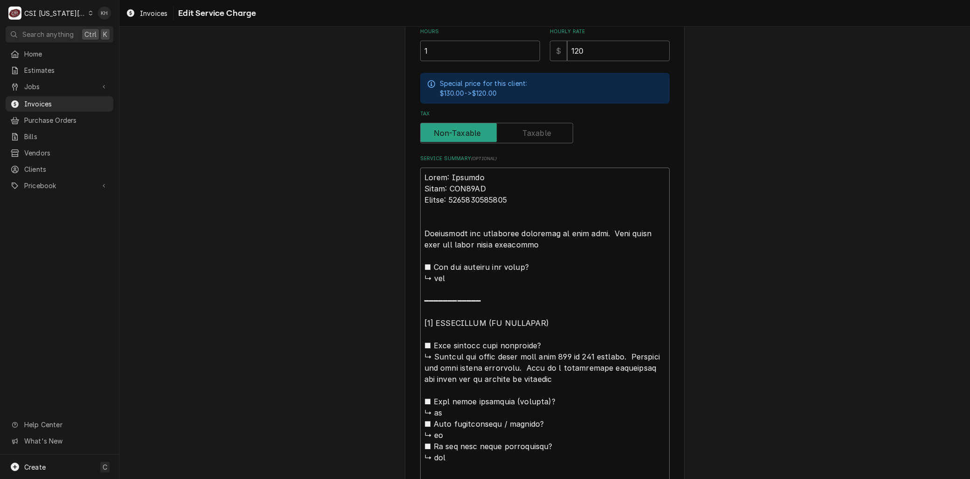
type textarea "x"
type textarea "Lorem: Ipsumdo Sitam: CON83AD Elitse: 1405988761390 Doeiusmodte inc utlaboree d…"
type textarea "x"
type textarea "Brand: Garland Model: XPE36AC Serial: 2505100101293 Arrivedrills are operating …"
type textarea "x"
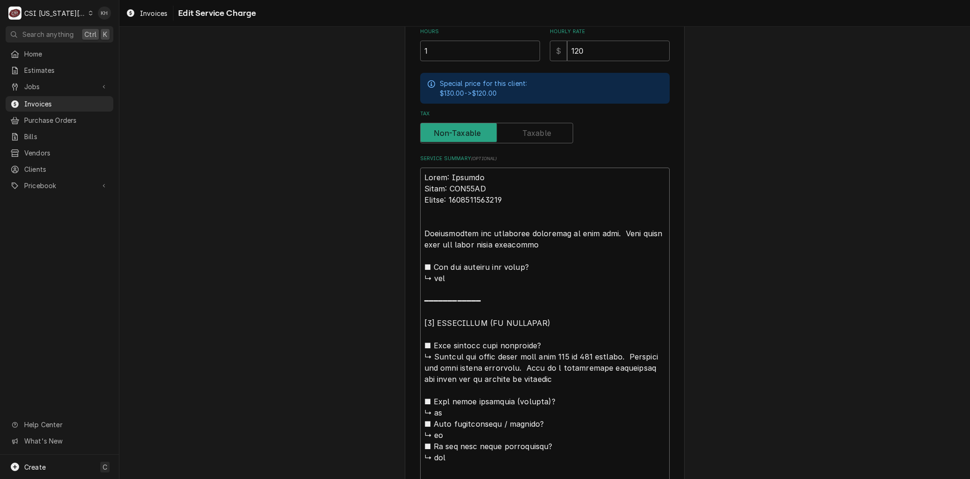
type textarea "Brand: Garland Model: XPE36AC Serial: 2505100101293 Arrived rills are operating…"
type textarea "x"
type textarea "Brand: Garland Model: XPE36AC Serial: 2505100101293 Arrived orills are operatin…"
type textarea "x"
type textarea "Brand: Garland Model: XPE36AC Serial: 2505100101293 Arrived onrills are operati…"
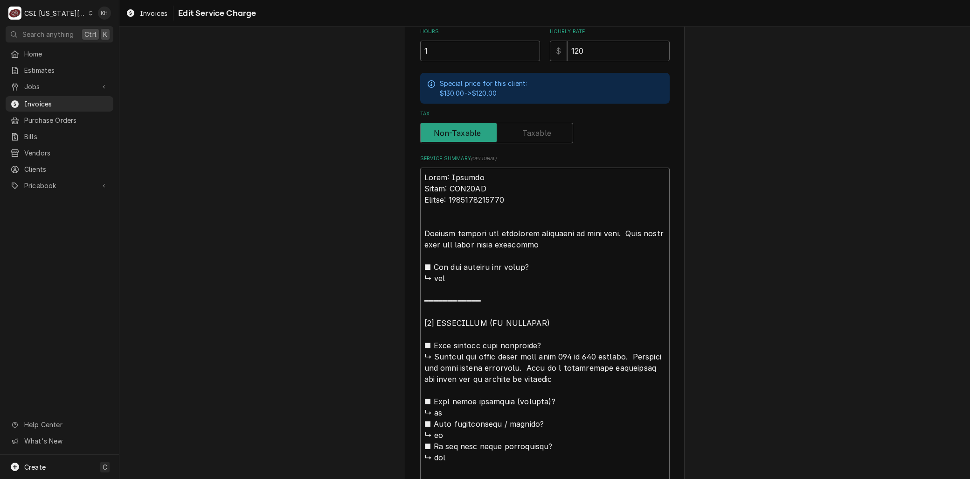
type textarea "x"
type textarea "Brand: Garland Model: XPE36AC Serial: 2505100101293 Arrived on rills are operat…"
type textarea "x"
type textarea "Brand: Garland Model: XPE36AC Serial: 2505100101293 Arrived on srills are opera…"
type textarea "x"
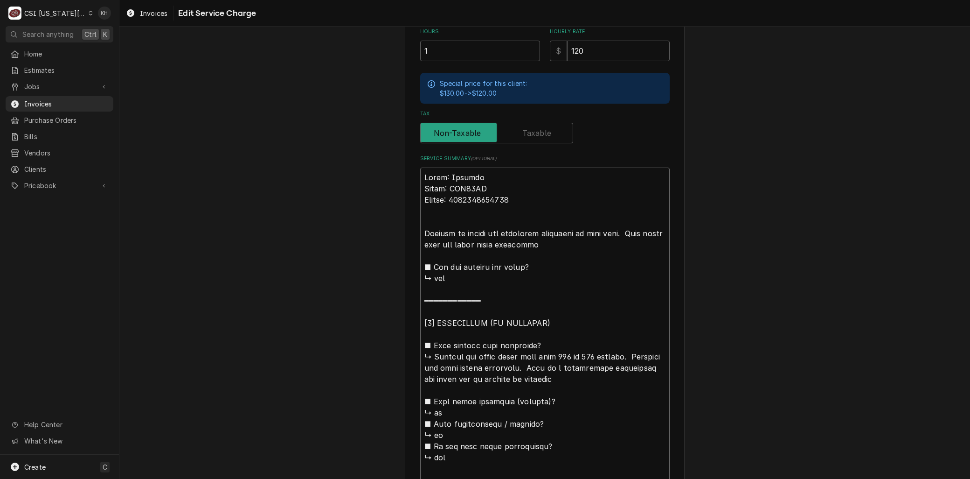
type textarea "Brand: Garland Model: XPE36AC Serial: 2505100101293 Arrived on sirills are oper…"
type textarea "x"
type textarea "Brand: Garland Model: XPE36AC Serial: 2505100101293 Arrived on sitrills are ope…"
type textarea "x"
type textarea "Brand: Garland Model: XPE36AC Serial: 2505100101293 Arrived on siterills are op…"
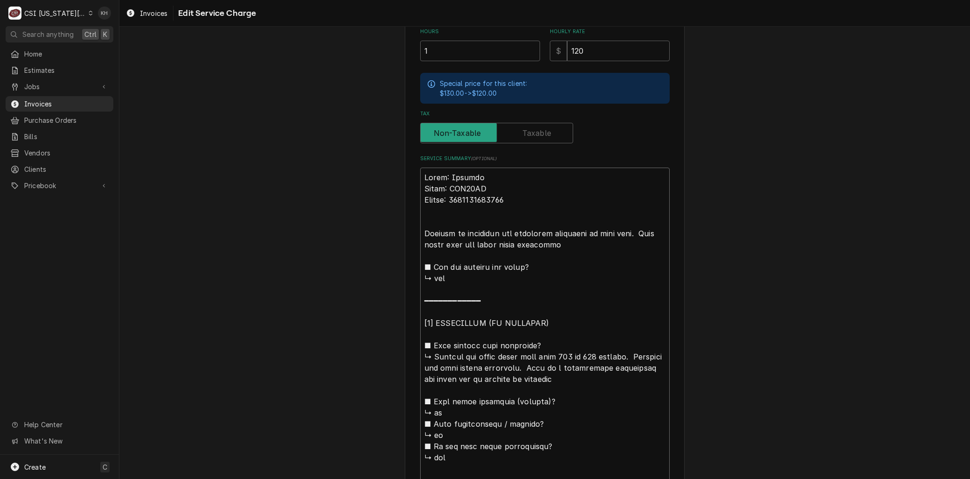
type textarea "x"
type textarea "Brand: Garland Model: XPE36AC Serial: 2505100101293 Arrived on site.rills are o…"
type textarea "x"
type textarea "Brand: Garland Model: XPE36AC Serial: 2505100101293 Arrived on site.,rills are …"
type textarea "x"
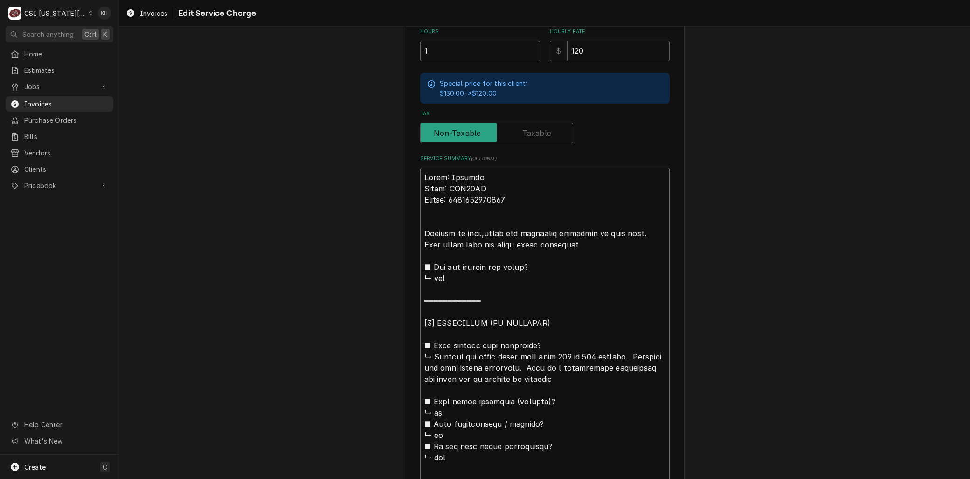
type textarea "Brand: Garland Model: XPE36AC Serial: 2505100101293 Arrived on site., rills are…"
type textarea "x"
type textarea "Brand: Garland Model: XPE36AC Serial: 2505100101293 Arrived on site.,rills are …"
type textarea "x"
type textarea "Brand: Garland Model: XPE36AC Serial: 2505100101293 Arrived on site.rills are o…"
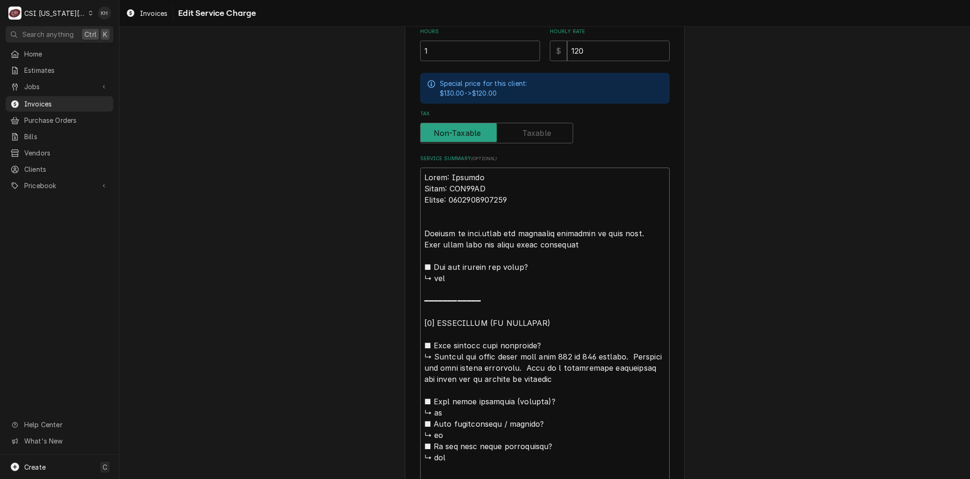
type textarea "x"
type textarea "Brand: Garland Model: XPE36AC Serial: 2505100101293 Arrived on siterills are op…"
type textarea "x"
type textarea "Brand: Garland Model: XPE36AC Serial: 2505100101293 Arrived on site,rills are o…"
type textarea "x"
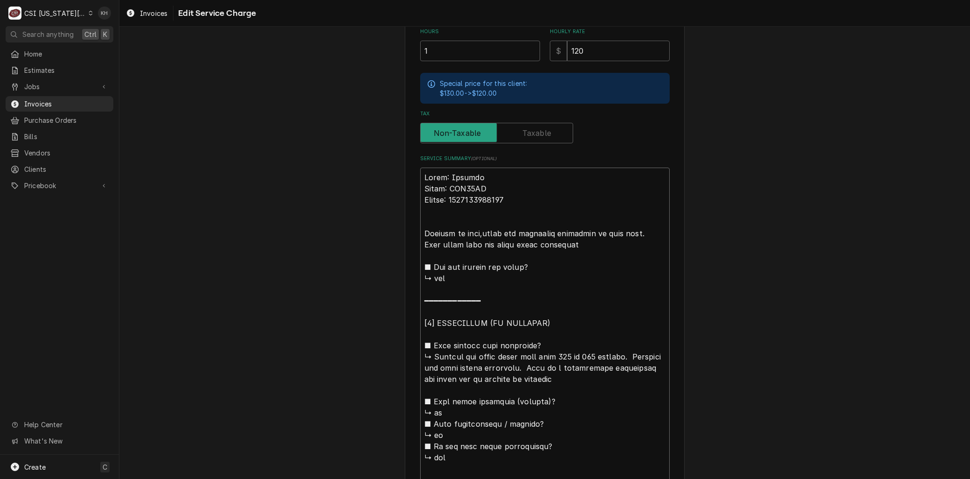
type textarea "Brand: Garland Model: XPE36AC Serial: 2505100101293 Arrived on site, rills are …"
type textarea "x"
type textarea "Brand: Garland Model: XPE36AC Serial: 2505100101293 Arrived on site, frills are…"
type textarea "x"
type textarea "Brand: Garland Model: XPE36AC Serial: 2505100101293 Arrived on site, forills ar…"
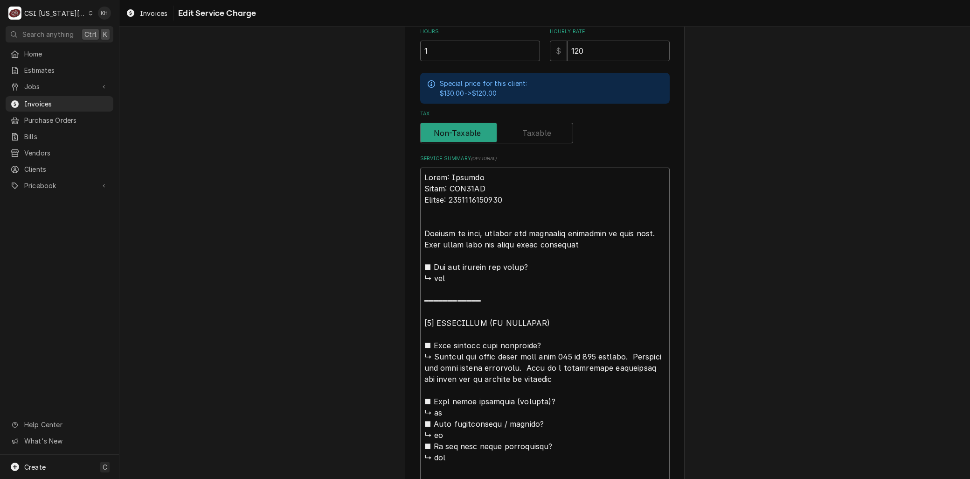
type textarea "x"
type textarea "Brand: Garland Model: XPE36AC Serial: 2505100101293 Arrived on site, fourills a…"
type textarea "x"
type textarea "Brand: Garland Model: XPE36AC Serial: 2505100101293 Arrived on site, founrills …"
type textarea "x"
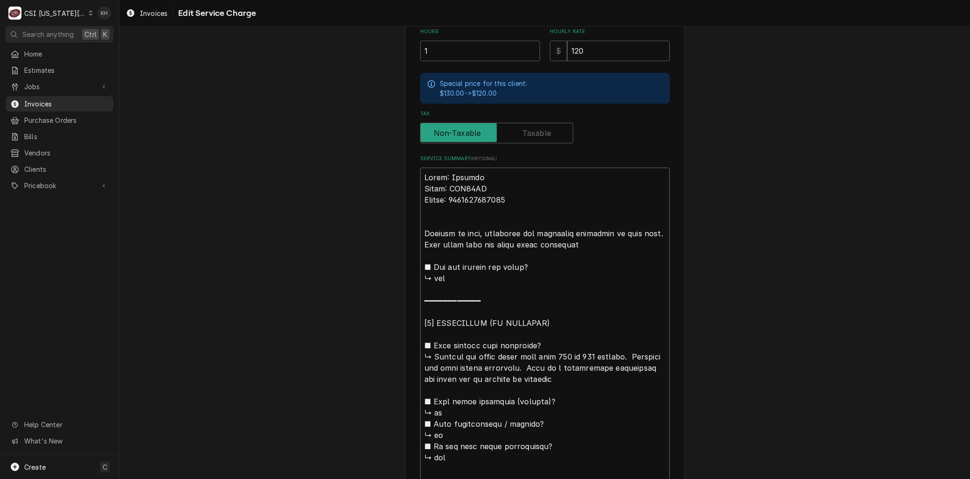
type textarea "Brand: Garland Model: XPE36AC Serial: 2505100101293 Arrived on site, foundrills…"
type textarea "x"
type textarea "Brand: Garland Model: XPE36AC Serial: 2505100101293 Arrived on site, found rill…"
type textarea "x"
type textarea "Brand: Garland Model: XPE36AC Serial: 2505100101293 Arrived on site, found gril…"
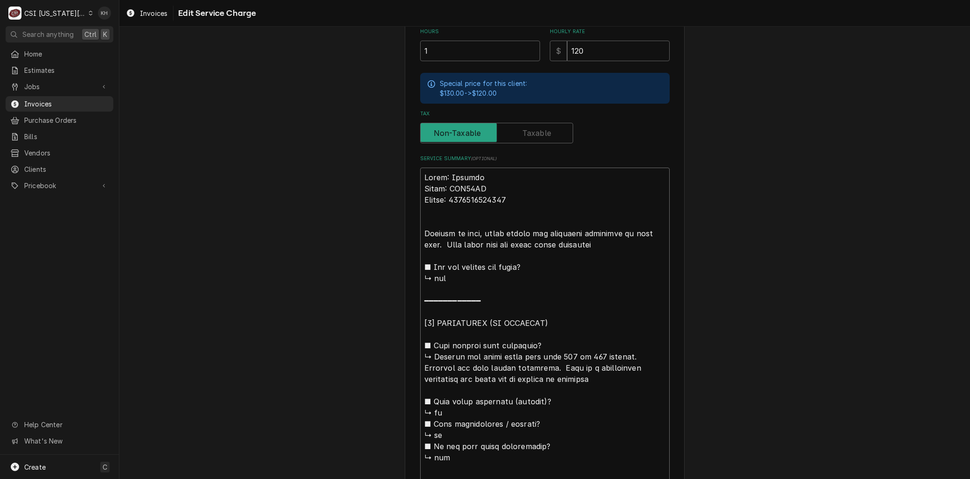
click at [574, 243] on textarea "Service Summary ( optional )" at bounding box center [545, 417] width 250 height 501
drag, startPoint x: 430, startPoint y: 354, endPoint x: 577, endPoint y: 240, distance: 185.8
click at [577, 240] on textarea "Service Summary ( optional )" at bounding box center [545, 417] width 250 height 501
type textarea "x"
type textarea "Brand: Garland Model: XPE36AC Serial: 2505100101293 Arrived on site, found gril…"
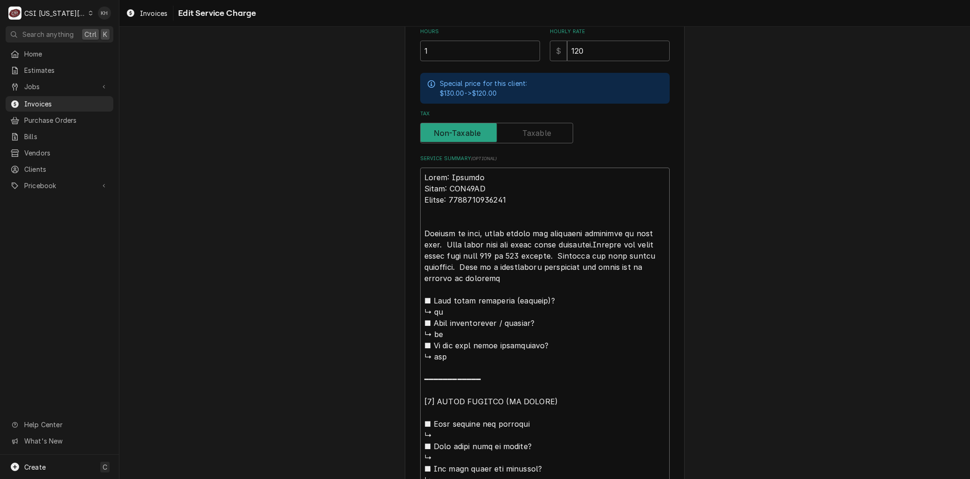
type textarea "x"
type textarea "Brand: Garland Model: XPE36AC Serial: 2505100101293 Arrived on site, found gril…"
type textarea "x"
type textarea "Brand: Garland Model: XPE36AC Serial: 2505100101293 Arrived on site, found gril…"
type textarea "x"
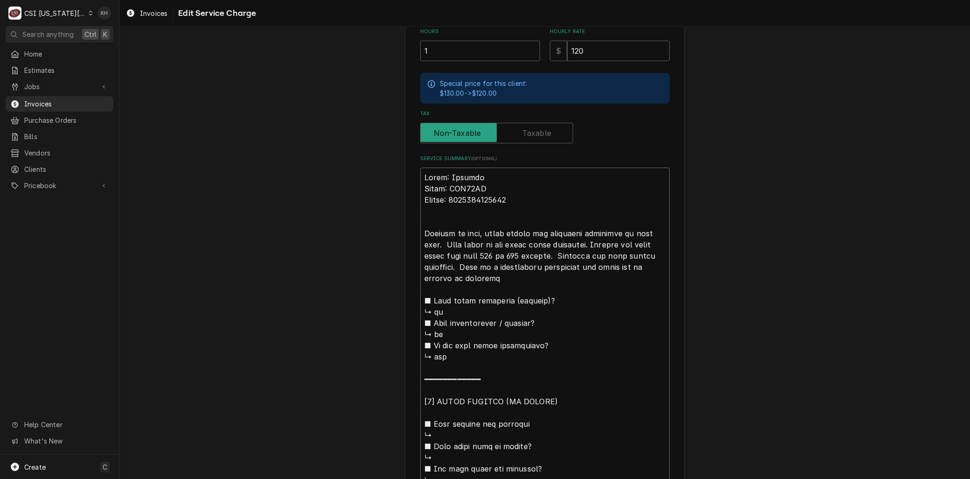
type textarea "Brand: Garland Model: XPE36AC Serial: 2505100101293 Arrived on site, found gril…"
type textarea "x"
type textarea "Brand: Garland Model: XPE36AC Serial: 2505100101293 Arrived on site, found gril…"
type textarea "x"
type textarea "Brand: Garland Model: XPE36AC Serial: 2505100101293 Arrived on site, found gril…"
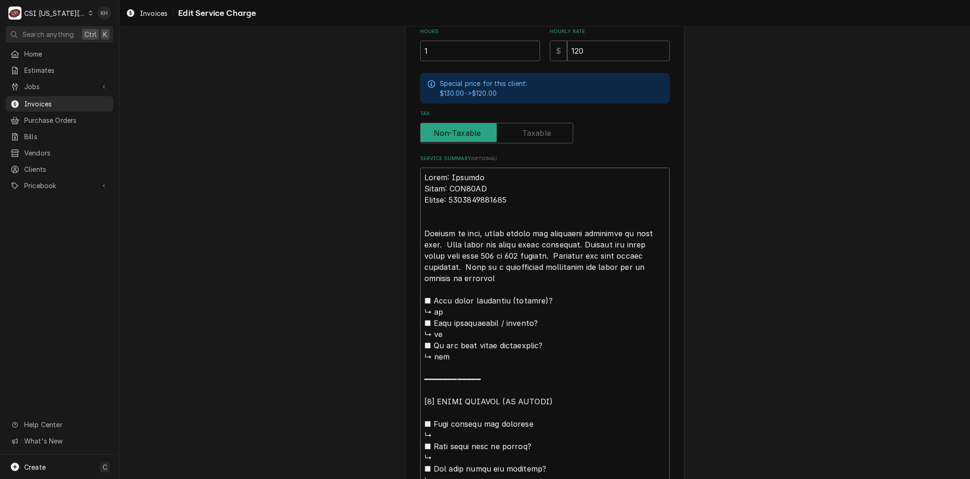
type textarea "x"
type textarea "Brand: Garland Model: XPE36AC Serial: 2505100101293 Arrived on site, found gril…"
type textarea "x"
type textarea "Brand: Garland Model: XPE36AC Serial: 2505100101293 Arrived on site, found gril…"
type textarea "x"
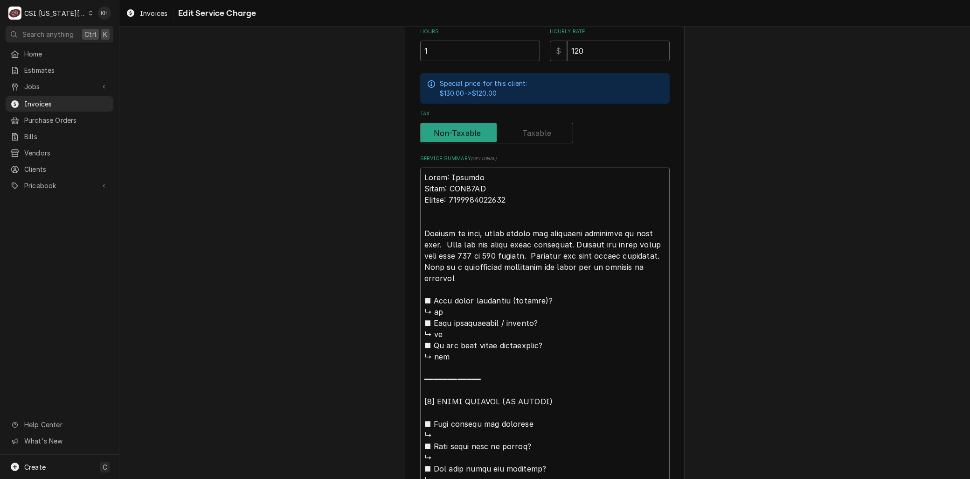
type textarea "Brand: Garland Model: XPE36AC Serial: 2505100101293 Arrived on site, found gril…"
type textarea "x"
type textarea "Brand: Garland Model: XPE36AC Serial: 2505100101293 Arrived on site, found gril…"
type textarea "x"
type textarea "Brand: Garland Model: XPE36AC Serial: 2505100101293 Arrived on site, found gril…"
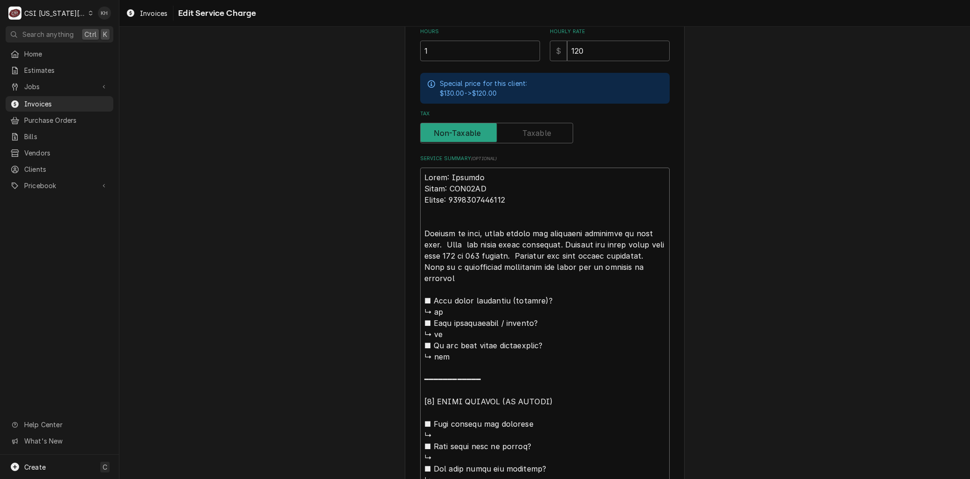
type textarea "x"
type textarea "Brand: Garland Model: XPE36AC Serial: 2505100101293 Arrived on site, found gril…"
type textarea "x"
type textarea "Brand: Garland Model: XPE36AC Serial: 2505100101293 Arrived on site, found gril…"
type textarea "x"
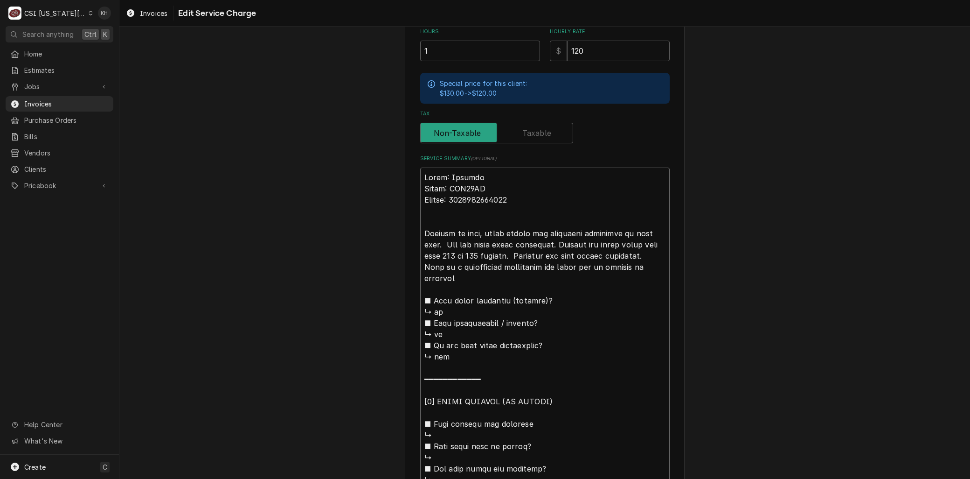
type textarea "Brand: Garland Model: XPE36AC Serial: 2505100101293 Arrived on site, found gril…"
type textarea "x"
type textarea "Brand: Garland Model: XPE36AC Serial: 2505100101293 Arrived on site, found gril…"
type textarea "x"
type textarea "Brand: Garland Model: XPE36AC Serial: 2505100101293 Arrived on site, found gril…"
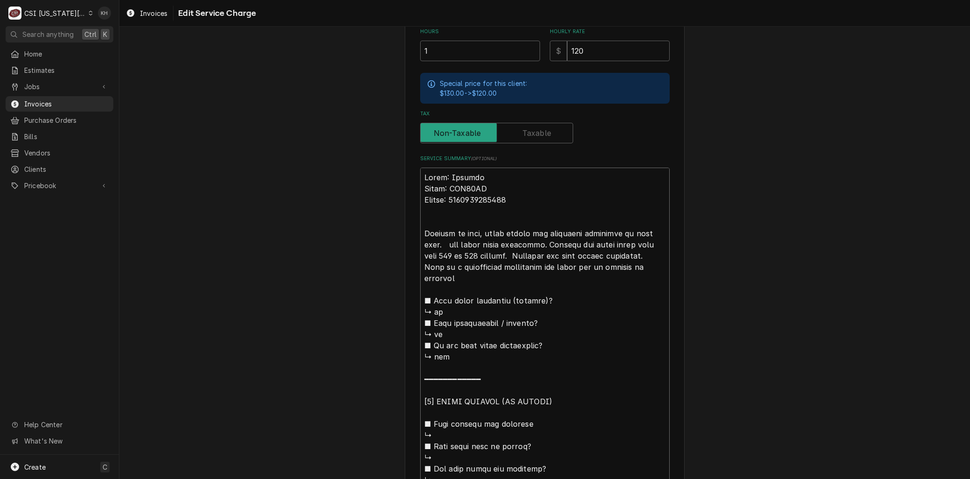
type textarea "x"
type textarea "Brand: Garland Model: XPE36AC Serial: 2505100101293 Arrived on site, found gril…"
type textarea "x"
type textarea "Brand: Garland Model: XPE36AC Serial: 2505100101293 Arrived on site, found gril…"
type textarea "x"
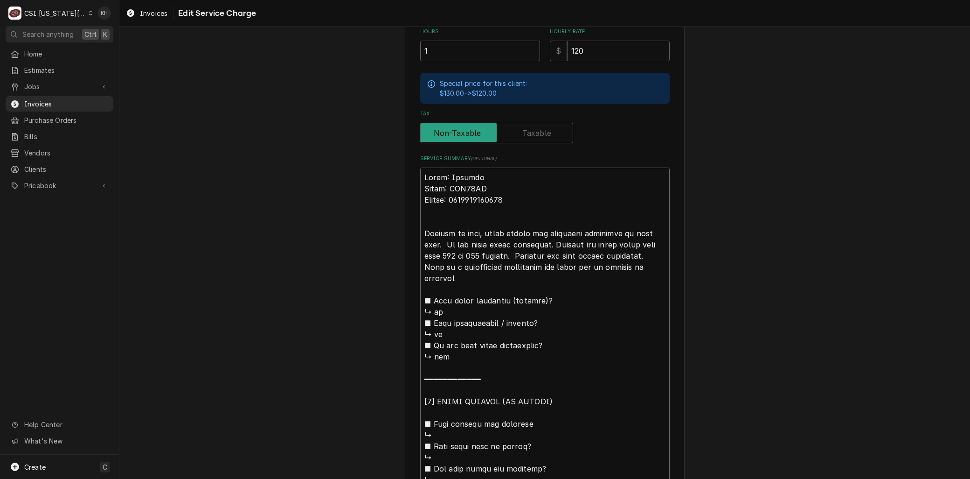
type textarea "Brand: Garland Model: XPE36AC Serial: 2505100101293 Arrived on site, found gril…"
type textarea "x"
type textarea "Brand: Garland Model: XPE36AC Serial: 2505100101293 Arrived on site, found gril…"
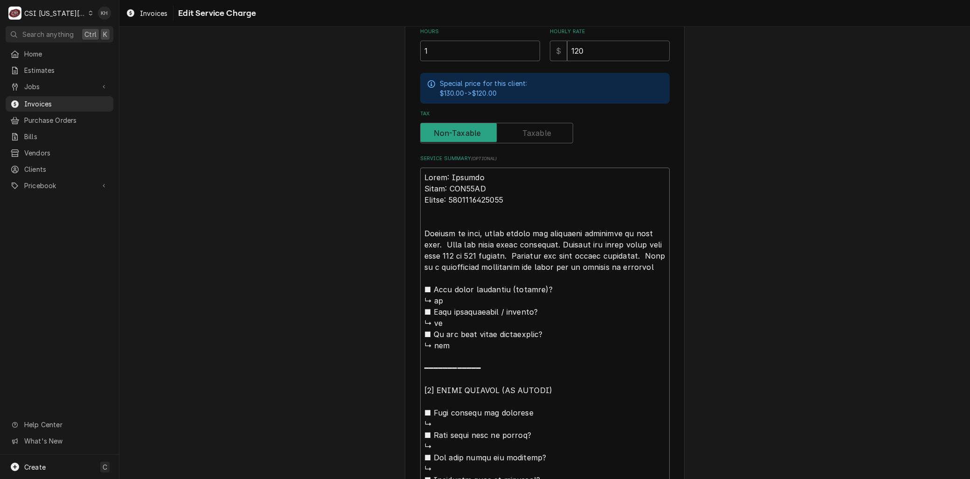
type textarea "x"
type textarea "Brand: Garland Model: XPE36AC Serial: 2505100101293 Arrived on site, found gril…"
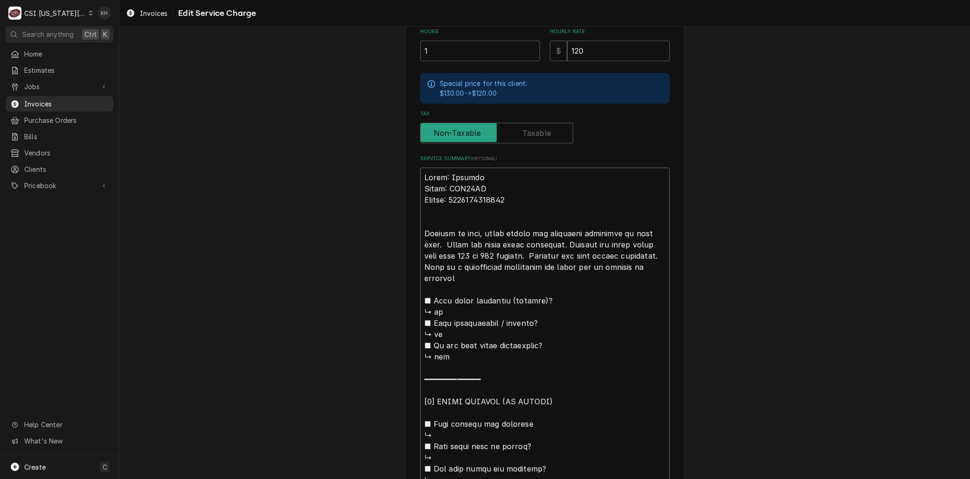
type textarea "x"
type textarea "Brand: Garland Model: XPE36AC Serial: 2505100101293 Arrived on site, found gril…"
type textarea "x"
type textarea "Brand: Garland Model: XPE36AC Serial: 2505100101293 Arrived on site, found gril…"
type textarea "x"
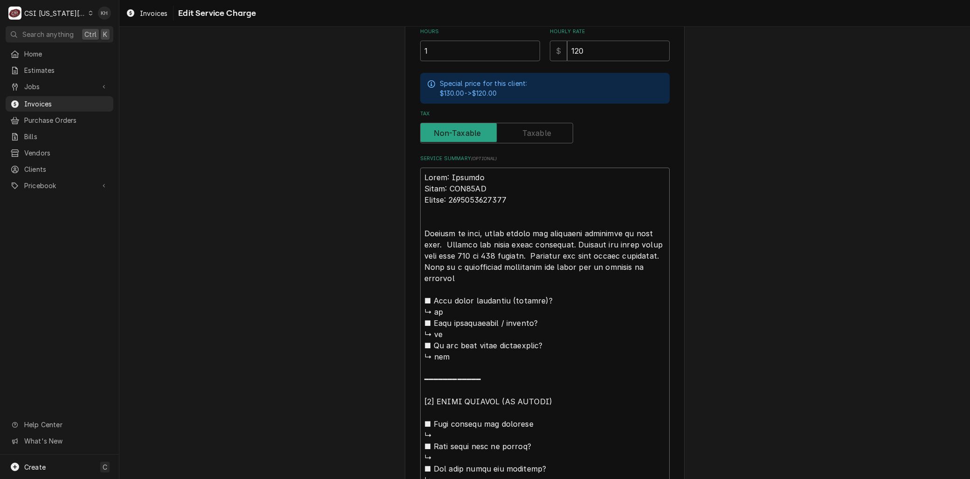
type textarea "Brand: Garland Model: XPE36AC Serial: 2505100101293 Arrived on site, found gril…"
type textarea "x"
type textarea "Brand: Garland Model: XPE36AC Serial: 2505100101293 Arrived on site, found gril…"
type textarea "x"
type textarea "Brand: Garland Model: XPE36AC Serial: 2505100101293 Arrived on site, found gril…"
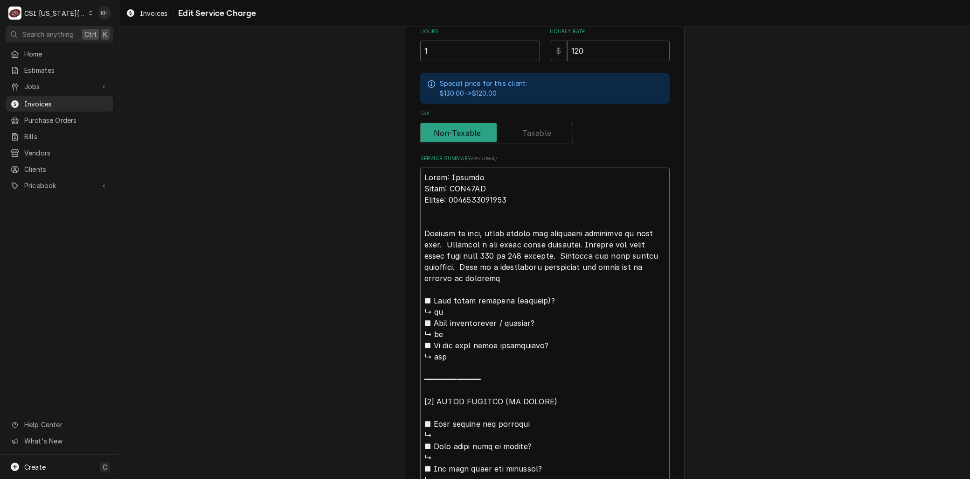
type textarea "x"
type textarea "Brand: Garland Model: XPE36AC Serial: 2505100101293 Arrived on site, found gril…"
type textarea "x"
type textarea "Brand: Garland Model: XPE36AC Serial: 2505100101293 Arrived on site, found gril…"
type textarea "x"
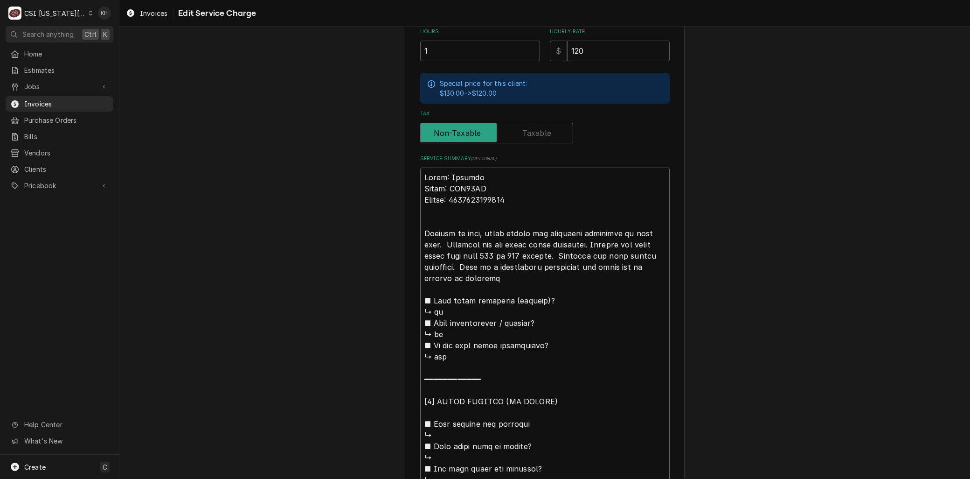
type textarea "Brand: Garland Model: XPE36AC Serial: 2505100101293 Arrived on site, found gril…"
type textarea "x"
type textarea "Brand: Garland Model: XPE36AC Serial: 2505100101293 Arrived on site, found gril…"
type textarea "x"
type textarea "Brand: Garland Model: XPE36AC Serial: 2505100101293 Arrived on site, found gril…"
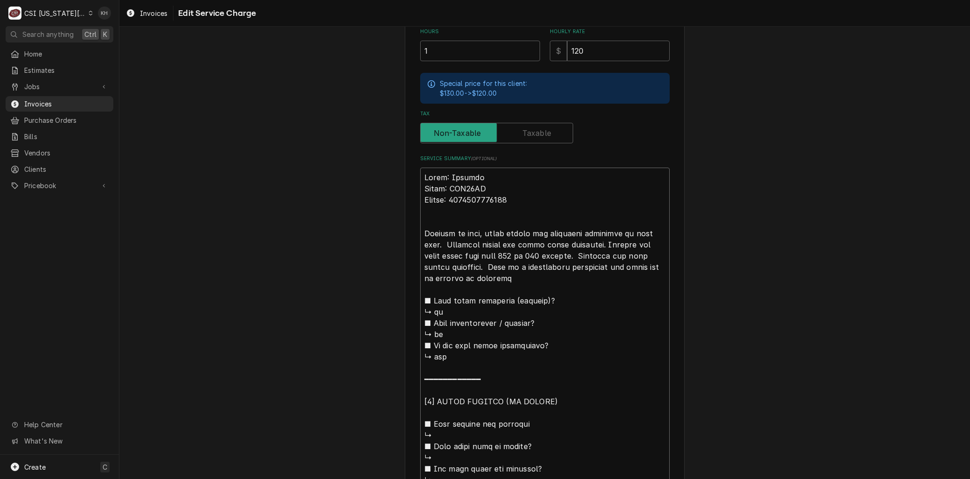
type textarea "x"
type textarea "Brand: Garland Model: XPE36AC Serial: 2505100101293 Arrived on site, found gril…"
type textarea "x"
type textarea "Brand: Garland Model: XPE36AC Serial: 2505100101293 Arrived on site, found gril…"
type textarea "x"
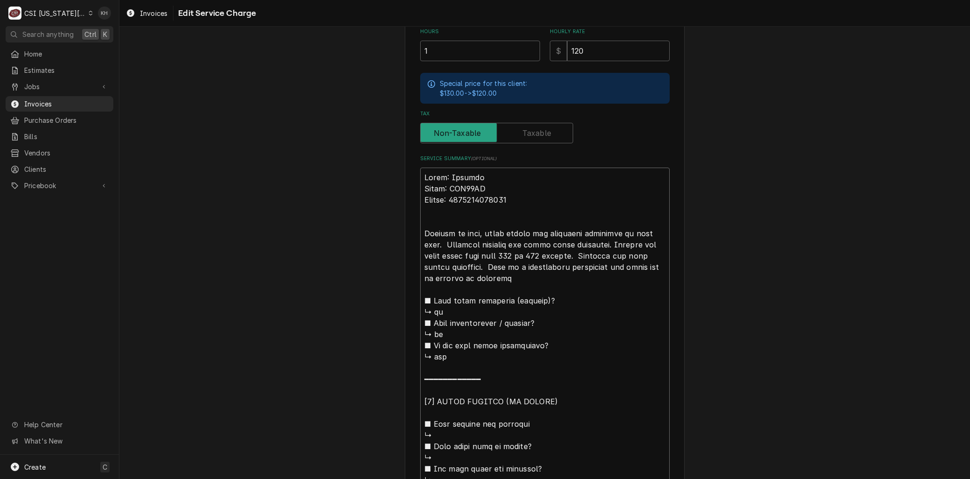
type textarea "Brand: Garland Model: XPE36AC Serial: 2505100101293 Arrived on site, found gril…"
type textarea "x"
type textarea "Brand: Garland Model: XPE36AC Serial: 2505100101293 Arrived on site, found gril…"
type textarea "x"
type textarea "Brand: Garland Model: XPE36AC Serial: 2505100101293 Arrived on site, found gril…"
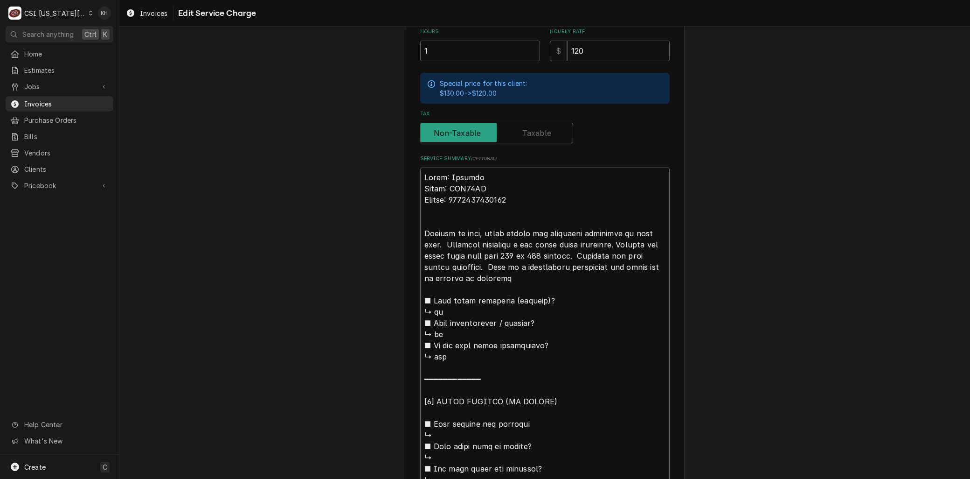
type textarea "x"
type textarea "Brand: Garland Model: XPE36AC Serial: 2505100101293 Arrived on site, found gril…"
type textarea "x"
type textarea "Brand: Garland Model: XPE36AC Serial: 2505100101293 Arrived on site, found gril…"
type textarea "x"
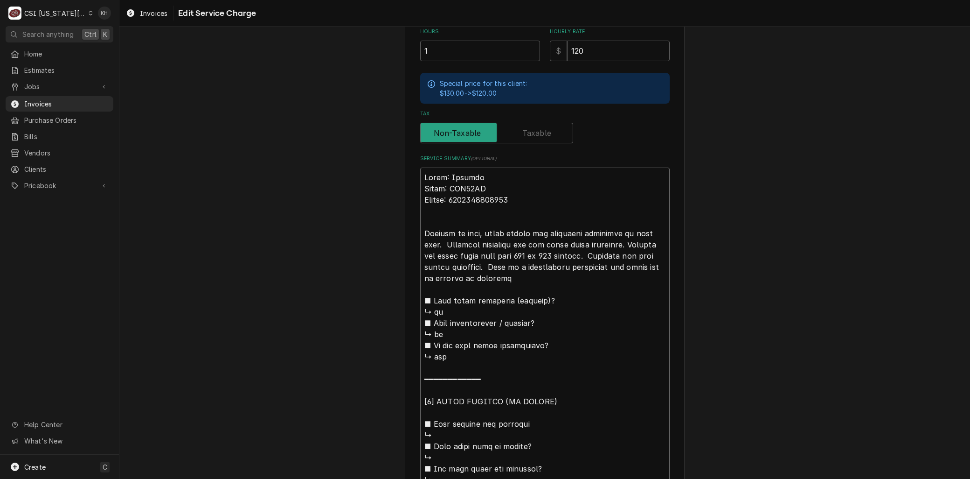
type textarea "Brand: Garland Model: XPE36AC Serial: 2505100101293 Arrived on site, found gril…"
type textarea "x"
type textarea "Brand: Garland Model: XPE36AC Serial: 2505100101293 Arrived on site, found gril…"
type textarea "x"
type textarea "Brand: Garland Model: XPE36AC Serial: 2505100101293 Arrived on site, found gril…"
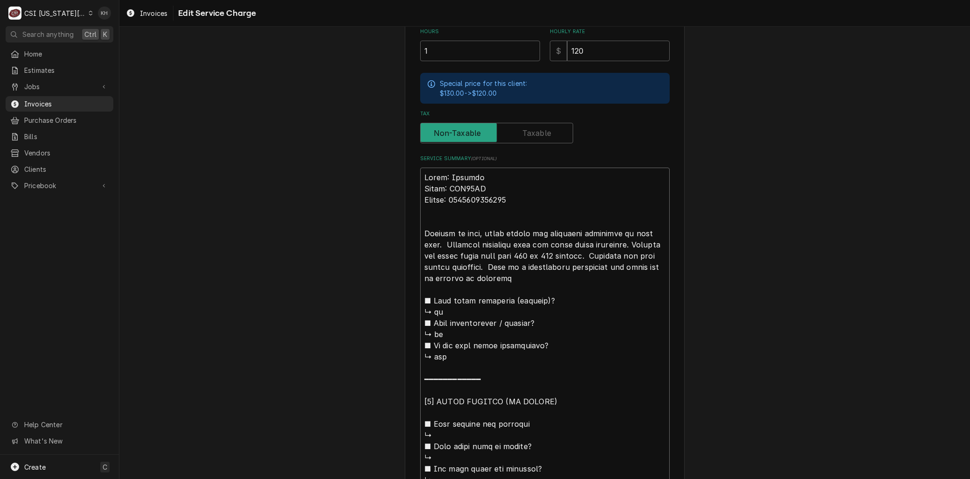
click at [568, 243] on textarea "Service Summary ( optional )" at bounding box center [545, 367] width 250 height 400
type textarea "x"
type textarea "Brand: Garland Model: XPE36AC Serial: 2505100101293 Arrived on site, found gril…"
type textarea "x"
type textarea "Brand: Garland Model: XPE36AC Serial: 2505100101293 Arrived on site, found gril…"
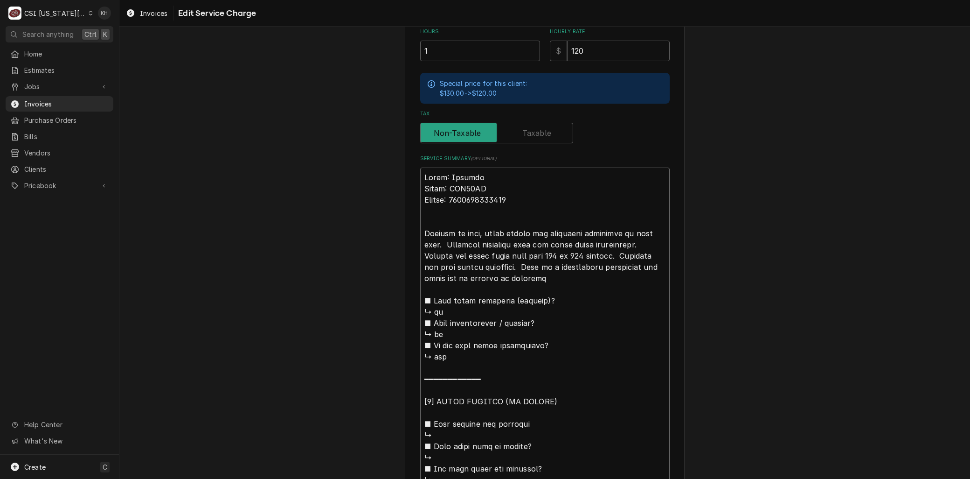
type textarea "x"
type textarea "Brand: Garland Model: XPE36AC Serial: 2505100101293 Arrived on site, found gril…"
click at [592, 253] on textarea "Service Summary ( optional )" at bounding box center [545, 367] width 250 height 400
type textarea "x"
type textarea "Brand: Garland Model: XPE36AC Serial: 2505100101293 Arrived on site, found gril…"
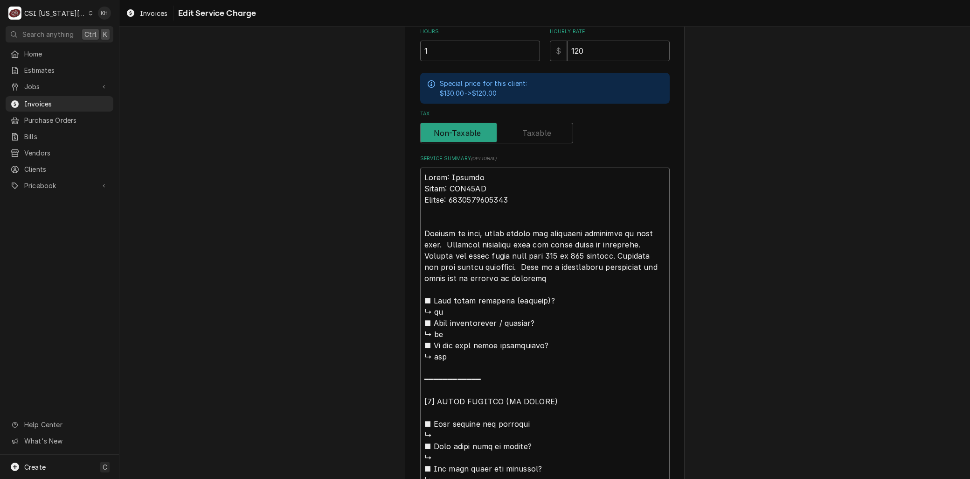
click at [486, 265] on textarea "Service Summary ( optional )" at bounding box center [545, 367] width 250 height 400
type textarea "x"
type textarea "Brand: Garland Model: XPE36AC Serial: 2505100101293 Arrived on site, found gril…"
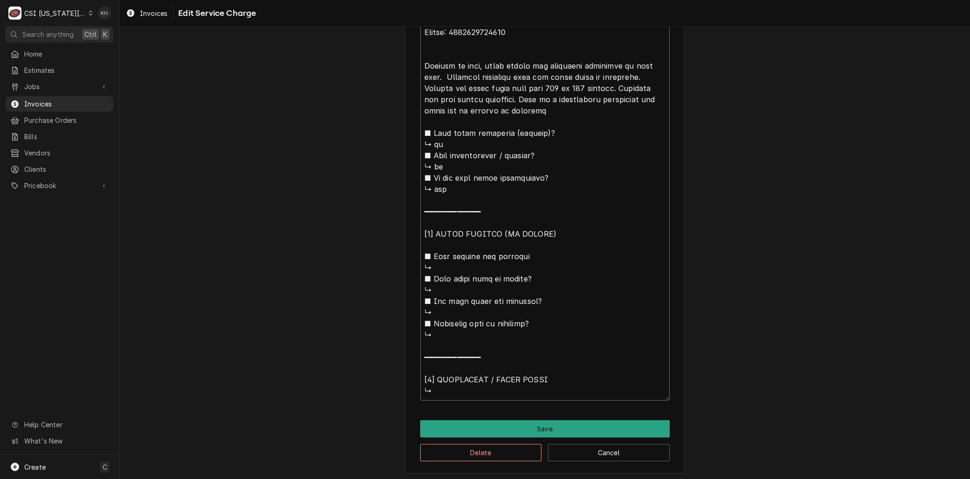
scroll to position [0, 0]
drag, startPoint x: 486, startPoint y: 263, endPoint x: 734, endPoint y: 505, distance: 346.3
click at [734, 478] on html "C CSI Kansas City. KH Search anything Ctrl K Home Estimates Jobs Jobs Job Serie…" at bounding box center [485, 239] width 970 height 479
type textarea "x"
type textarea "Brand: Garland Model: XPE36AC Serial: 2505100101293 Arrived on site, found gril…"
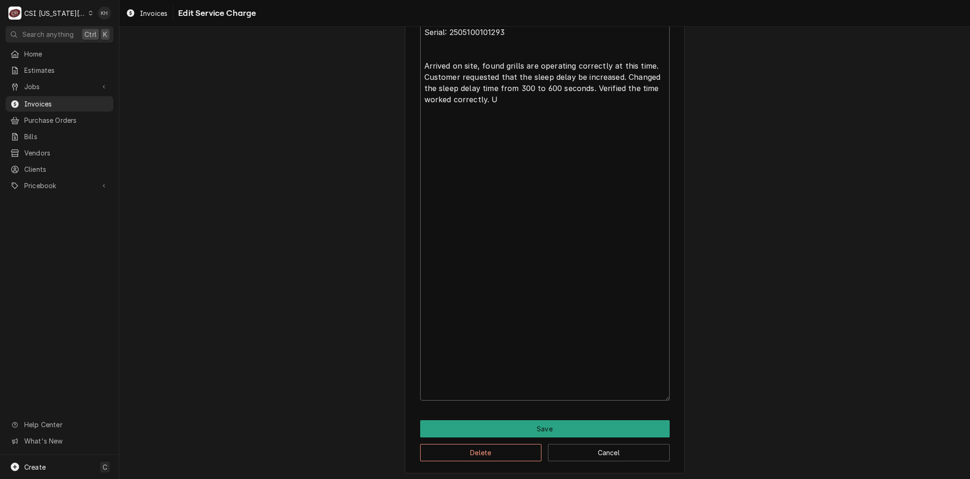
scroll to position [194, 0]
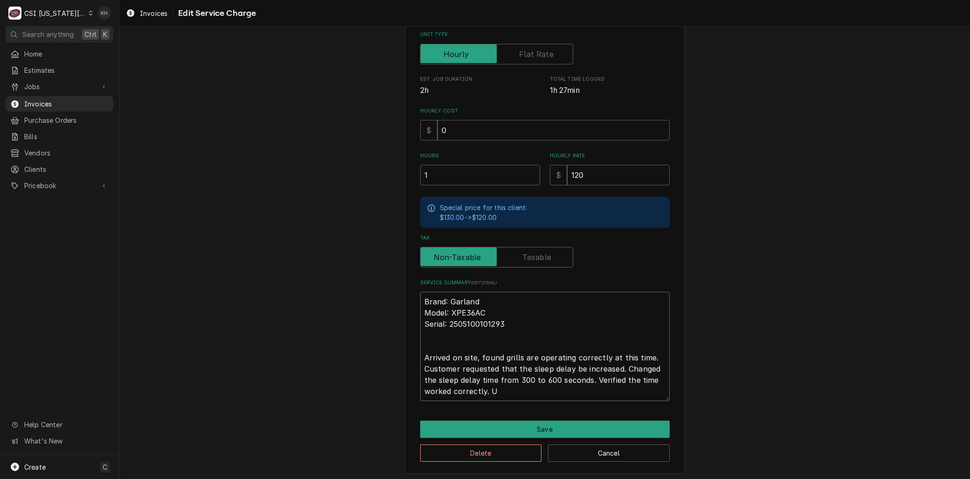
type textarea "x"
type textarea "Brand: Garland Model: XPE36AC Serial: 2505100101293 Arrived on site, found gril…"
type textarea "x"
type textarea "Brand: Garland Model: XPE36AC Serial: 2505100101293 Arrived on site, found gril…"
type textarea "x"
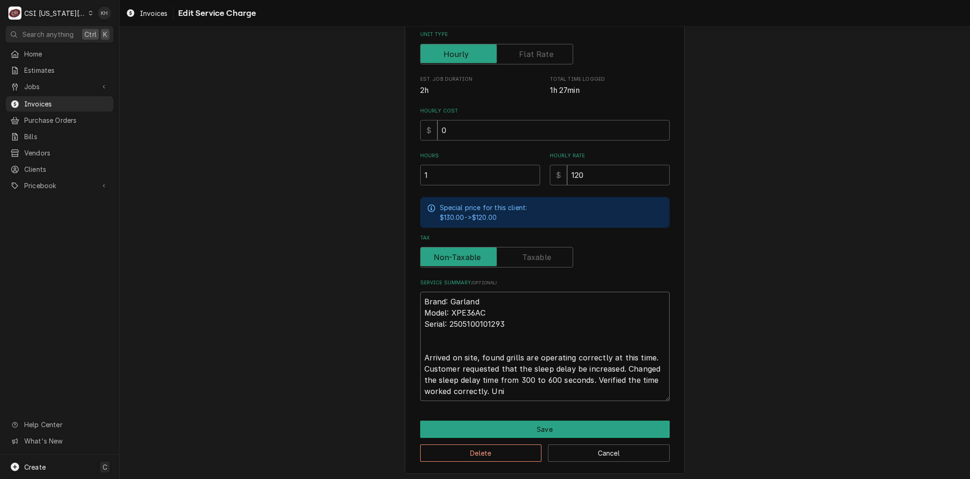
type textarea "Brand: Garland Model: XPE36AC Serial: 2505100101293 Arrived on site, found gril…"
type textarea "x"
type textarea "Brand: Garland Model: XPE36AC Serial: 2505100101293 Arrived on site, found gril…"
type textarea "x"
type textarea "Brand: Garland Model: XPE36AC Serial: 2505100101293 Arrived on site, found gril…"
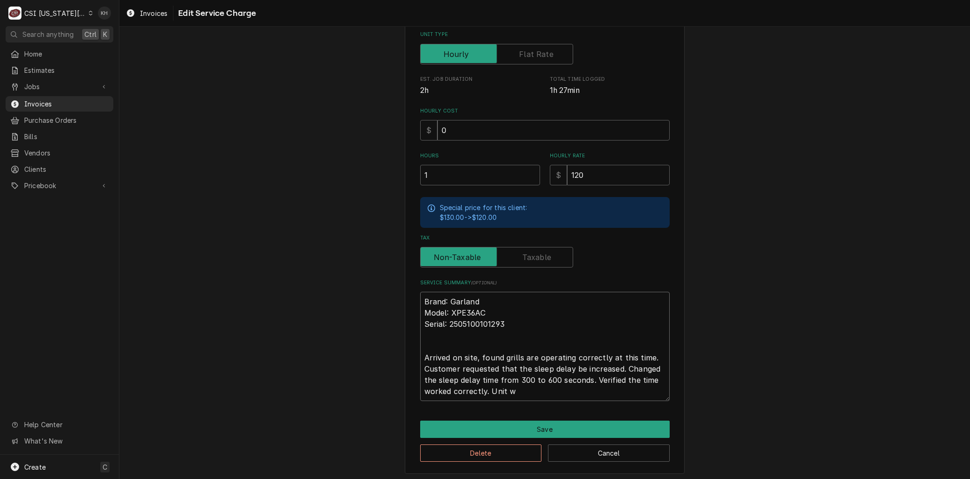
type textarea "x"
type textarea "Brand: Garland Model: XPE36AC Serial: 2505100101293 Arrived on site, found gril…"
type textarea "x"
type textarea "Brand: Garland Model: XPE36AC Serial: 2505100101293 Arrived on site, found gril…"
type textarea "x"
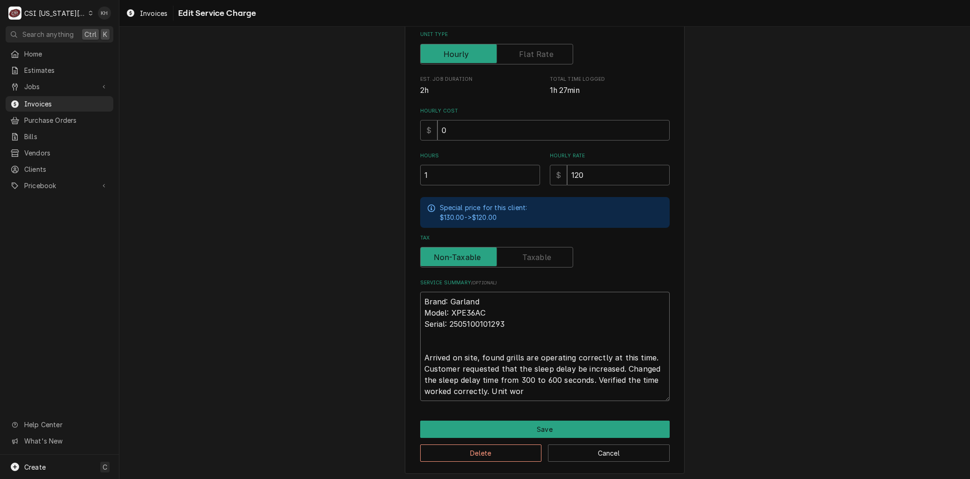
type textarea "Brand: Garland Model: XPE36AC Serial: 2505100101293 Arrived on site, found gril…"
type textarea "x"
type textarea "Brand: Garland Model: XPE36AC Serial: 2505100101293 Arrived on site, found gril…"
type textarea "x"
type textarea "Brand: Garland Model: XPE36AC Serial: 2505100101293 Arrived on site, found gril…"
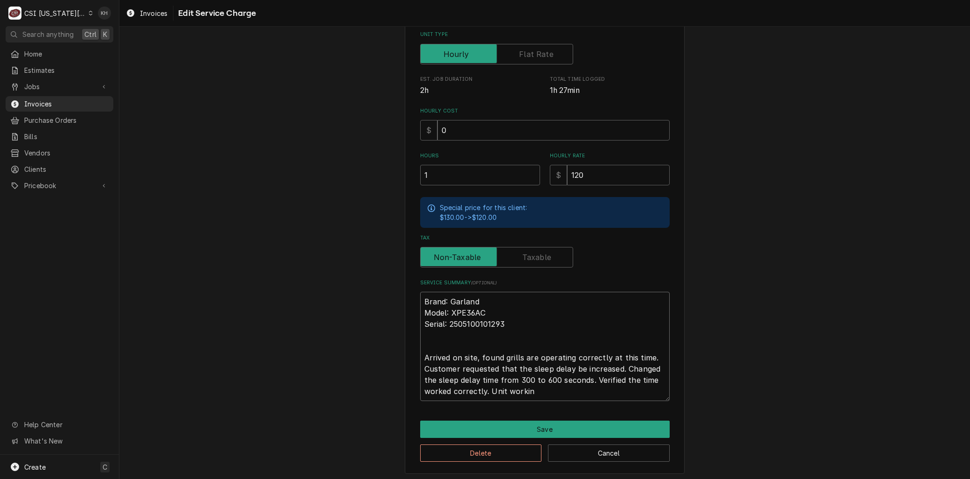
type textarea "x"
type textarea "Brand: Garland Model: XPE36AC Serial: 2505100101293 Arrived on site, found gril…"
type textarea "x"
type textarea "Brand: Garland Model: XPE36AC Serial: 2505100101293 Arrived on site, found gril…"
type textarea "x"
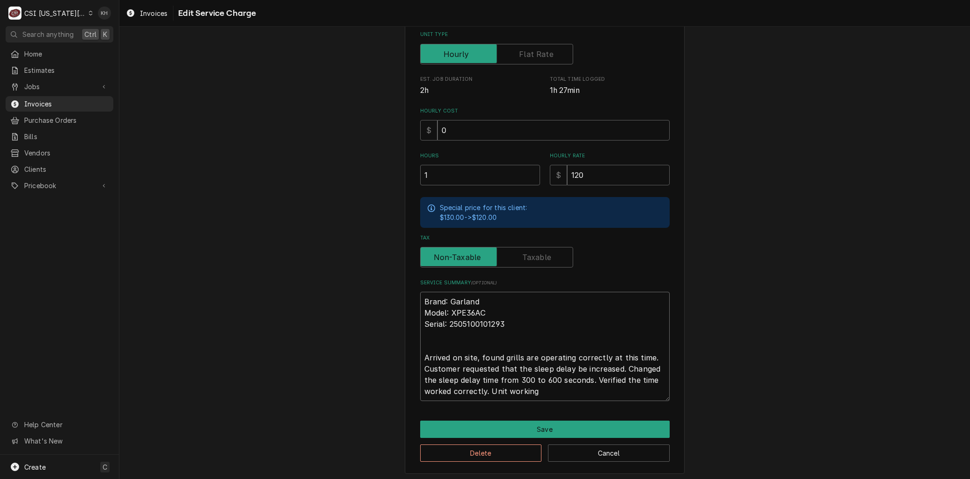
type textarea "Brand: Garland Model: XPE36AC Serial: 2505100101293 Arrived on site, found gril…"
click at [515, 430] on button "Save" at bounding box center [545, 428] width 250 height 17
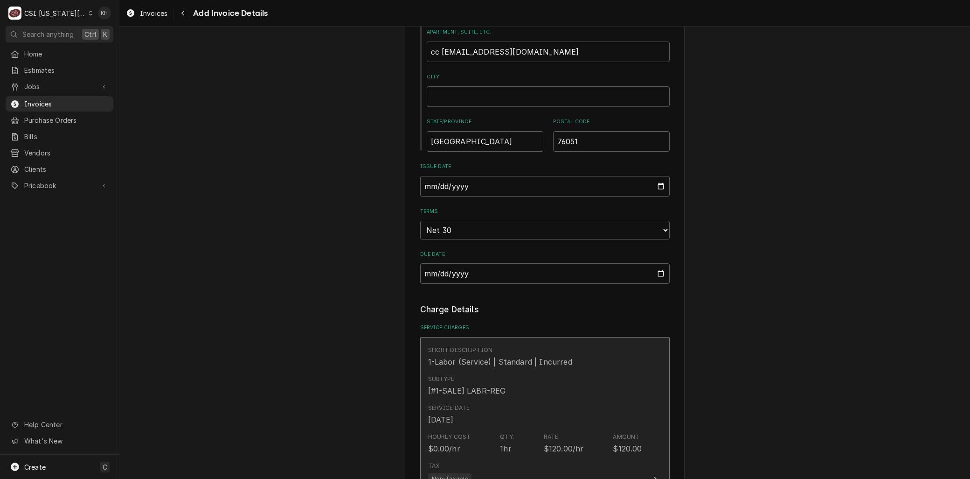
click at [548, 400] on div "Service Date Sep 9, 2025" at bounding box center [535, 414] width 214 height 29
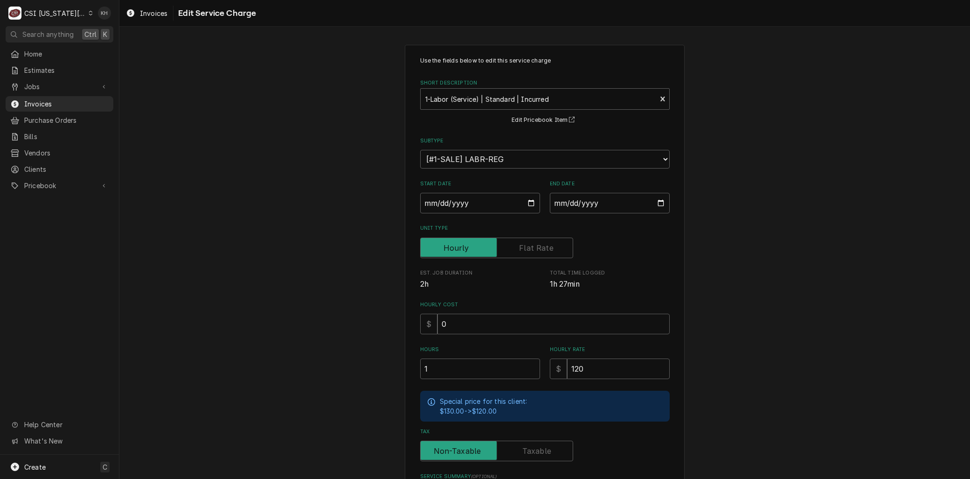
click at [530, 446] on label "Tax" at bounding box center [496, 450] width 153 height 21
click at [530, 446] on input "Tax" at bounding box center [496, 450] width 145 height 21
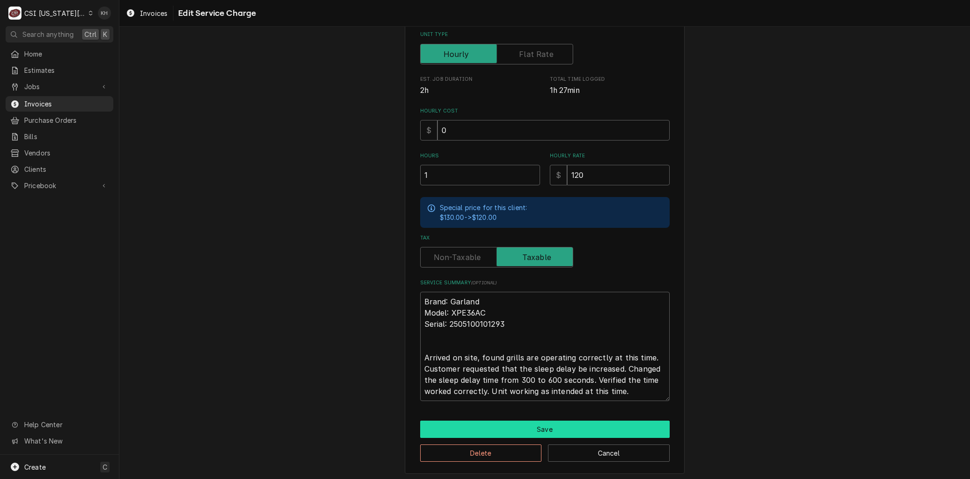
click at [538, 425] on button "Save" at bounding box center [545, 428] width 250 height 17
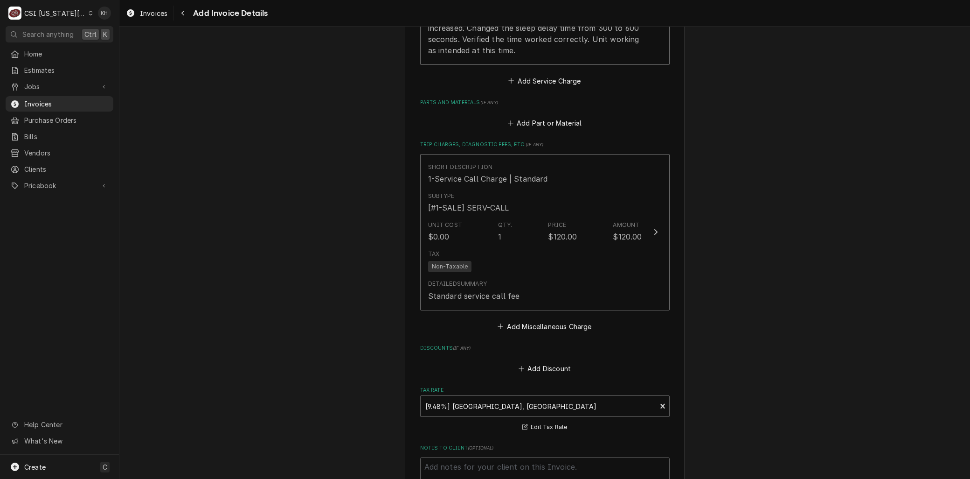
scroll to position [1232, 0]
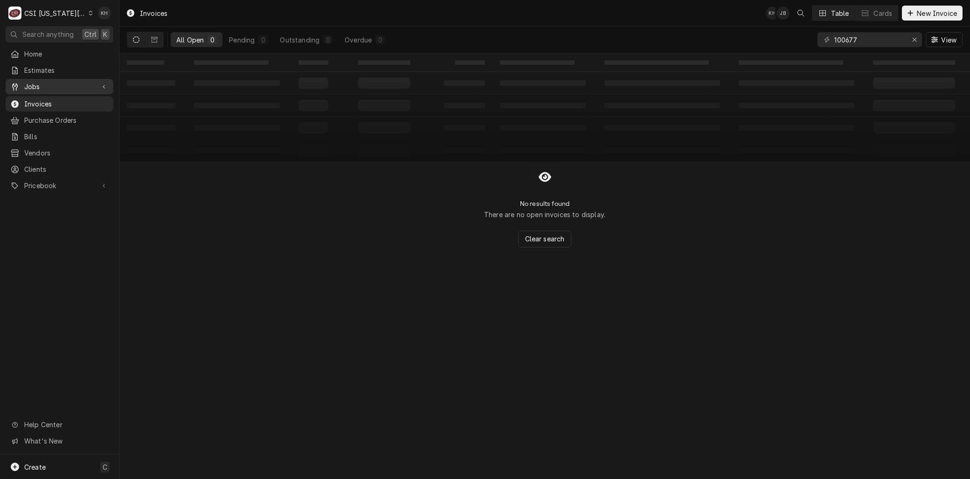
click at [43, 82] on span "Jobs" at bounding box center [59, 87] width 70 height 10
click at [42, 98] on span "Jobs" at bounding box center [66, 103] width 84 height 10
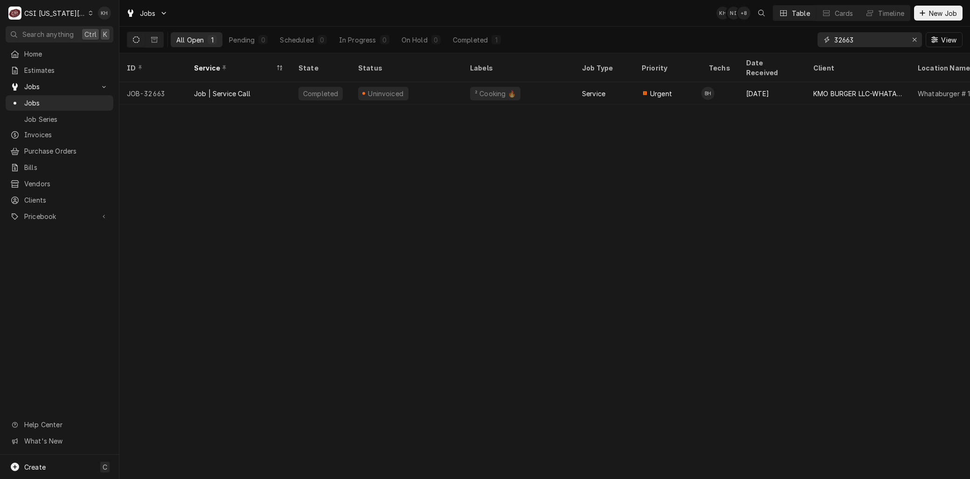
drag, startPoint x: 865, startPoint y: 38, endPoint x: 799, endPoint y: 40, distance: 65.8
click at [799, 40] on div "All Open 1 Pending 0 Scheduled 0 In Progress 0 On Hold 0 Completed 1 32663 View" at bounding box center [545, 40] width 836 height 26
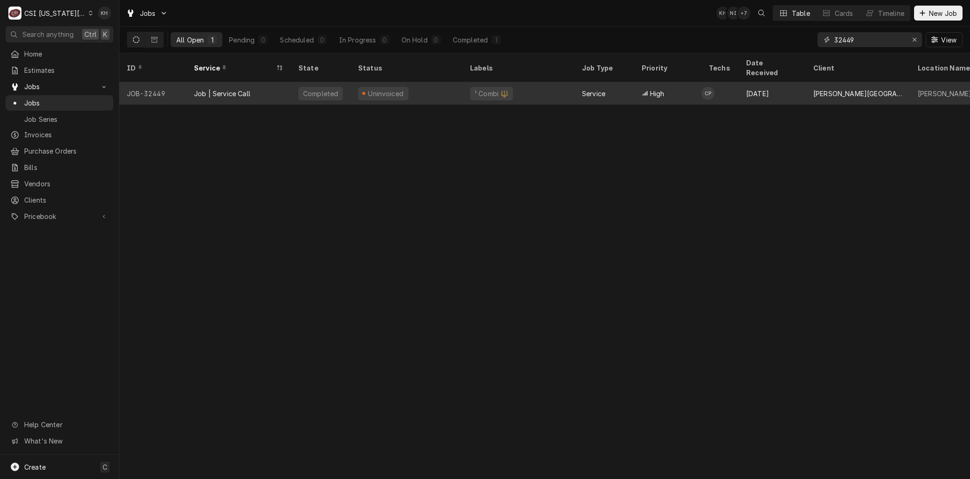
type input "32449"
click at [219, 89] on div "Job | Service Call" at bounding box center [222, 94] width 56 height 10
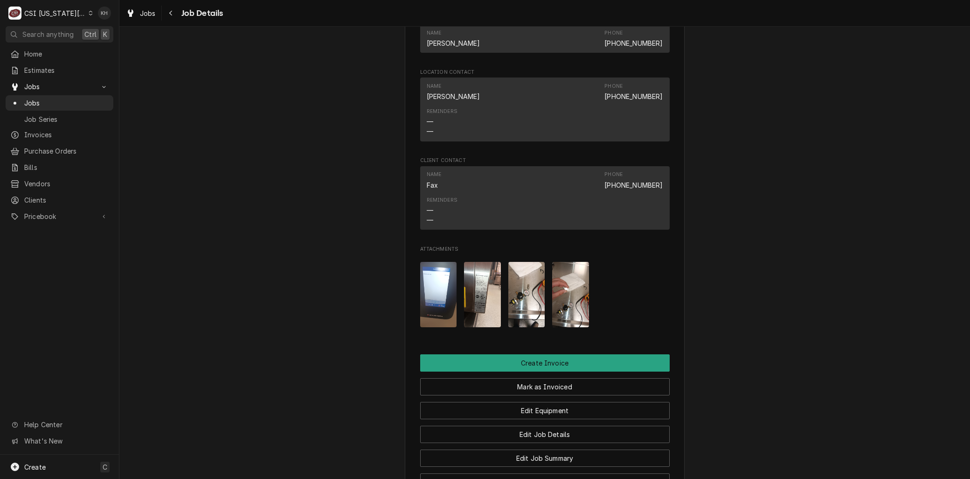
scroll to position [777, 0]
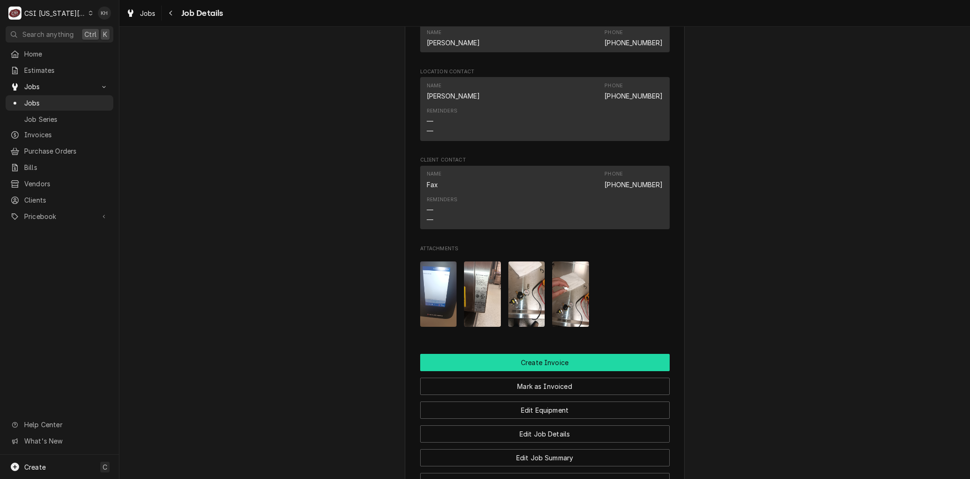
click at [554, 362] on button "Create Invoice" at bounding box center [545, 362] width 250 height 17
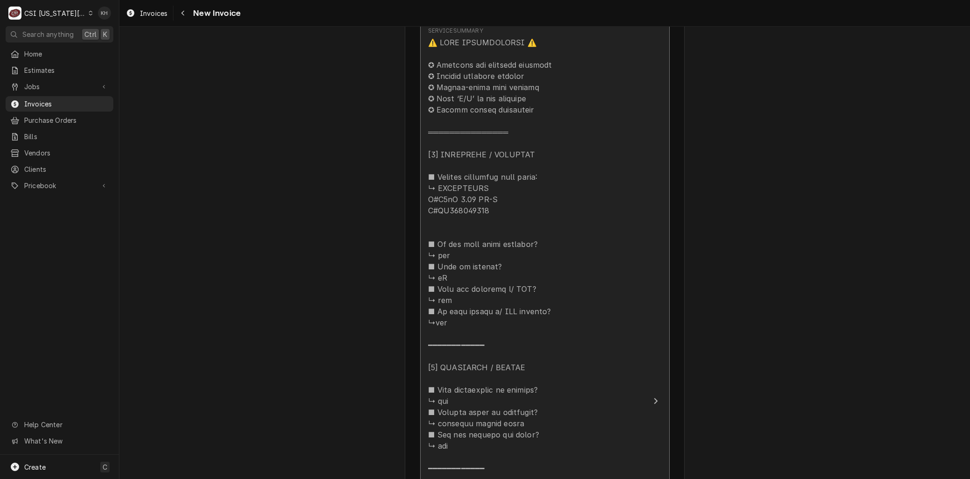
click at [516, 248] on div "Update Line Item" at bounding box center [535, 479] width 214 height 884
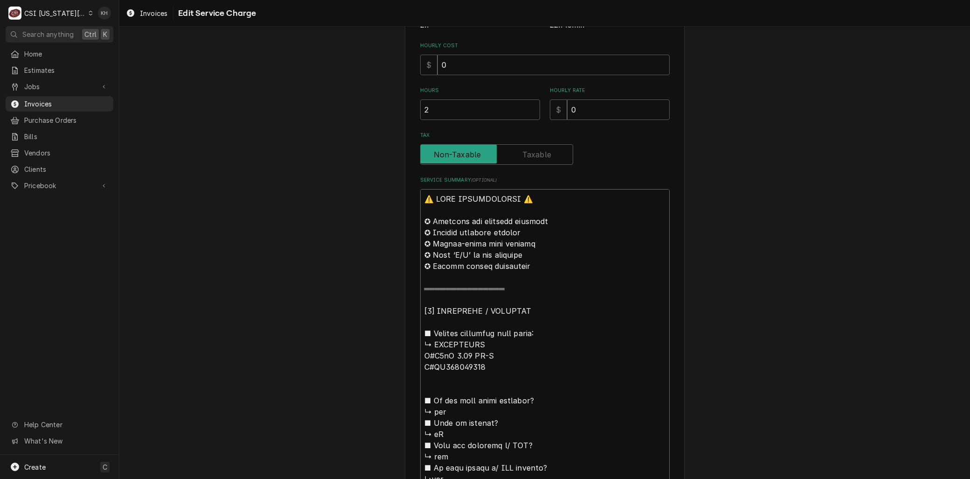
paste textarea "⚠️ 𝗙𝗢𝗥𝗠 𝗜𝗡𝗦𝗧𝗥𝗨𝗖𝗧𝗜𝗢𝗡𝗦 ⚠️ ✪ 𝗖𝗼𝗺𝗽𝗹𝗲𝘁𝗲 𝗮𝗹𝗹 𝗿𝗲𝗹𝗲𝘃𝗮𝗻𝘁 𝘀𝗲𝗰𝘁𝗶𝗼𝗻𝘀 ✪ 𝗣𝗿𝗼𝘃𝗶𝗱𝗲 𝗱𝗲𝘁𝗮𝗶𝗹𝗲𝗱 𝗮𝗻𝘀…"
type textarea "x"
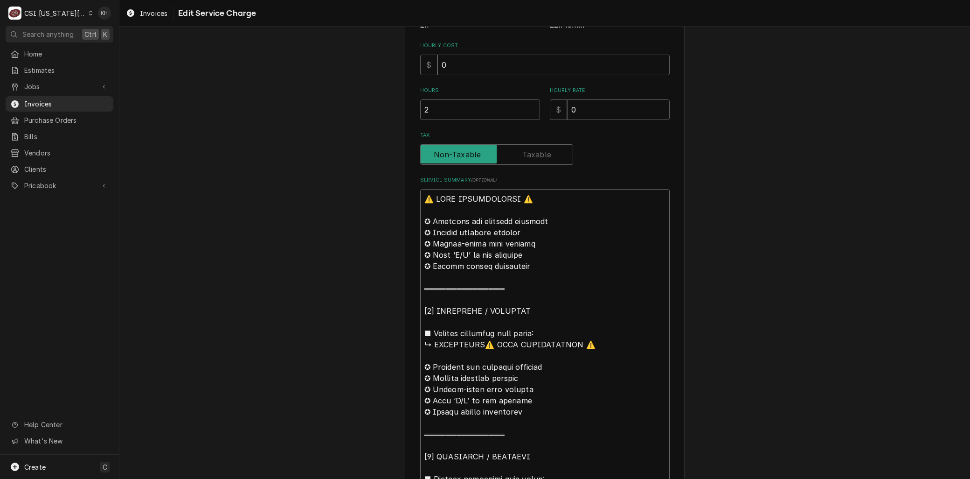
scroll to position [945, 0]
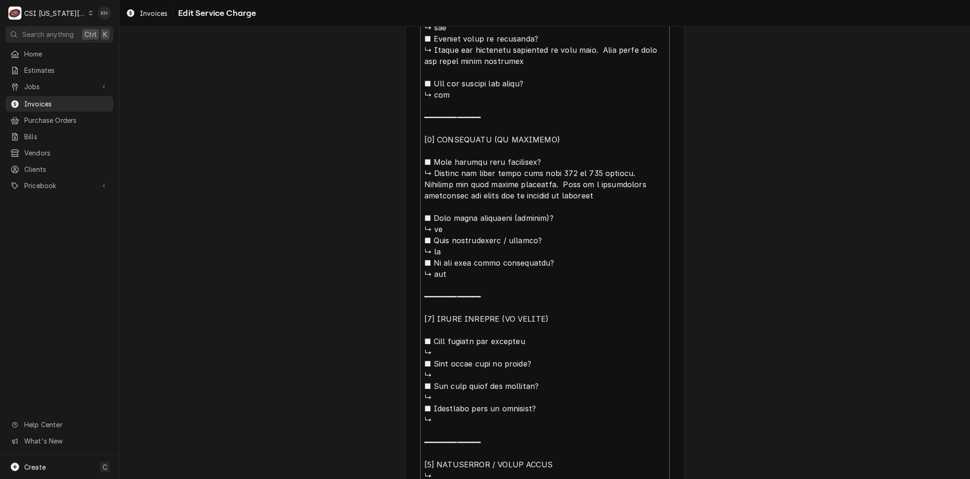
click at [439, 313] on textarea "Service Summary ( optional )" at bounding box center [545, 346] width 250 height 1687
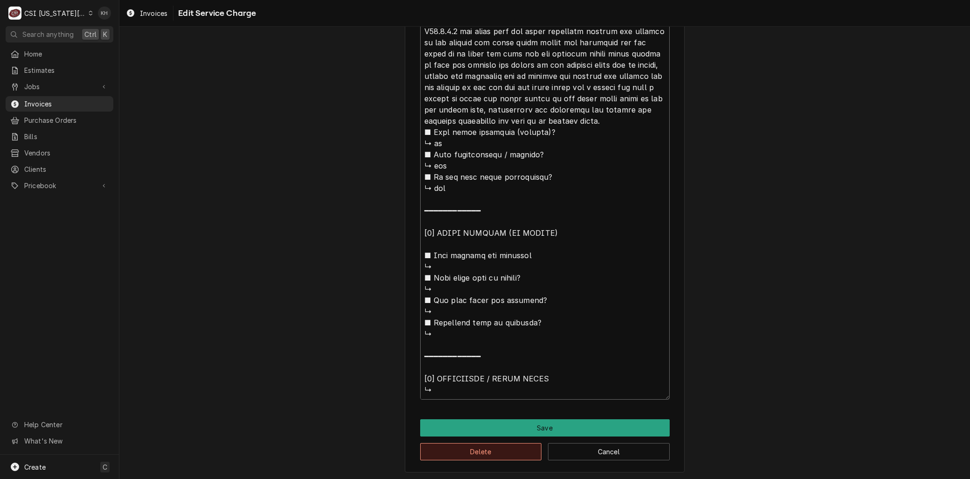
type textarea "⚠️ 𝗙𝗢𝗥𝗠 𝗜𝗡𝗦𝗧𝗥𝗨𝗖𝗧𝗜𝗢𝗡𝗦 ⚠️ ✪ 𝗖𝗼𝗺𝗽𝗹𝗲𝘁𝗲 𝗮𝗹𝗹 𝗿𝗲𝗹𝗲𝘃𝗮𝗻𝘁 𝘀𝗲𝗰𝘁𝗶𝗼𝗻𝘀 ✪ 𝗣𝗿𝗼𝘃𝗶𝗱𝗲 𝗱𝗲𝘁𝗮𝗶𝗹𝗲𝗱 𝗮𝗻𝘀…"
click at [496, 452] on button "Delete" at bounding box center [481, 451] width 122 height 17
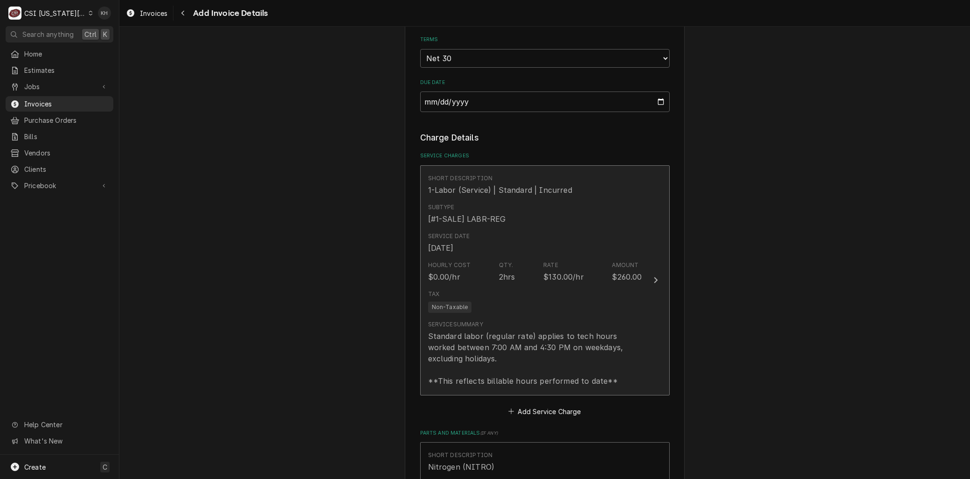
click at [473, 282] on div "Hourly Cost $0.00/hr Qty. 2hrs Rate $130.00/hr Amount $260.00" at bounding box center [535, 271] width 214 height 29
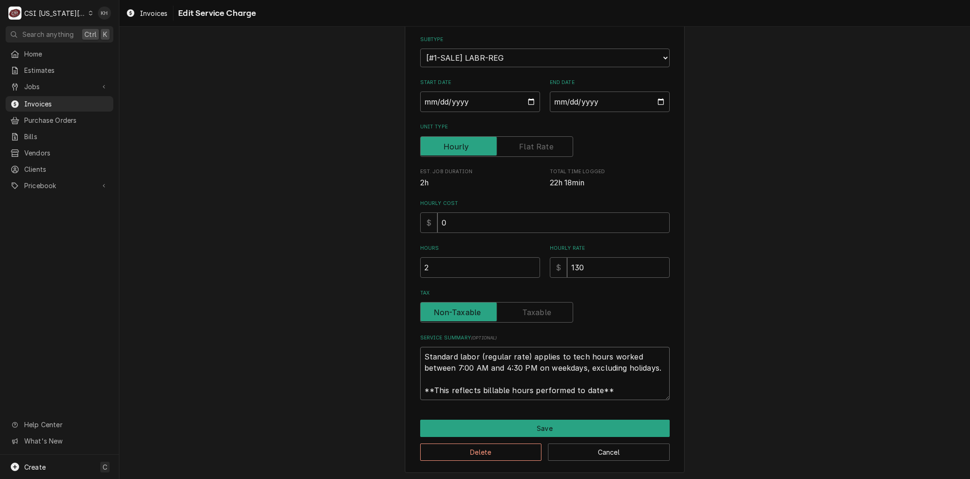
drag, startPoint x: 624, startPoint y: 396, endPoint x: 380, endPoint y: 284, distance: 268.0
click at [250, 280] on div "Use the fields below to edit this service charge Short Description 1-Labor (Ser…" at bounding box center [544, 207] width 851 height 545
paste textarea "⚠️ 𝗙𝗢𝗥𝗠 𝗜𝗡𝗦𝗧𝗥𝗨𝗖𝗧𝗜𝗢𝗡𝗦 ⚠️ ✪ 𝗖𝗼𝗺𝗽𝗹𝗲𝘁𝗲 𝗮𝗹𝗹 𝗿𝗲𝗹𝗲𝘃𝗮𝗻𝘁 𝘀𝗲𝗰𝘁𝗶𝗼𝗻𝘀 ✪ 𝗣𝗿𝗼𝘃𝗶𝗱𝗲 𝗱𝗲𝘁𝗮𝗶𝗹𝗲𝗱 𝗮𝗻𝘀…"
type textarea "x"
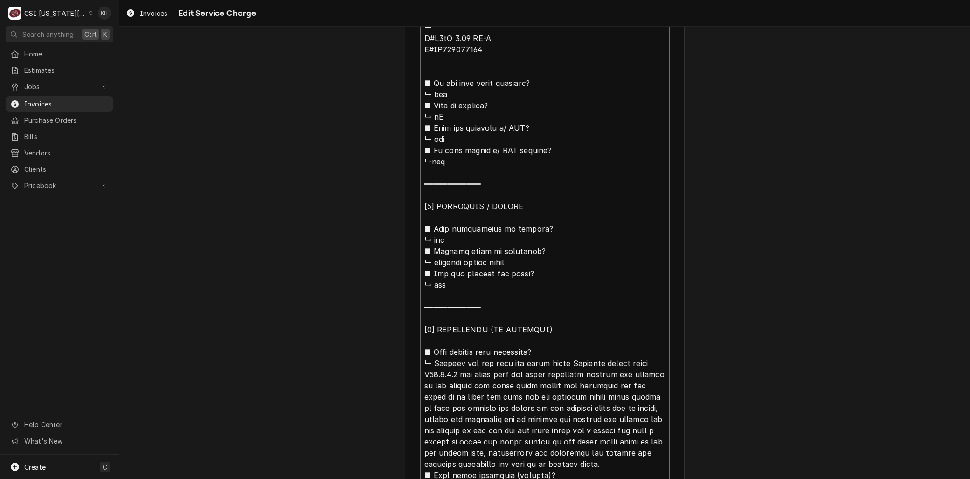
scroll to position [1495, 0]
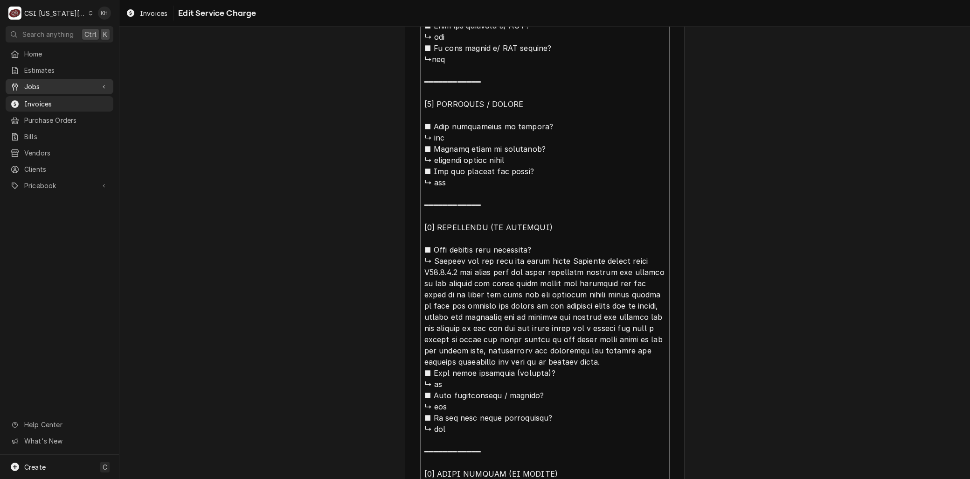
type textarea "⚠️ 𝗙𝗢𝗥𝗠 𝗜𝗡𝗦𝗧𝗥𝗨𝗖𝗧𝗜𝗢𝗡𝗦 ⚠️ ✪ 𝗖𝗼𝗺𝗽𝗹𝗲𝘁𝗲 𝗮𝗹𝗹 𝗿𝗲𝗹𝗲𝘃𝗮𝗻𝘁 𝘀𝗲𝗰𝘁𝗶𝗼𝗻𝘀 ✪ 𝗣𝗿𝗼𝘃𝗶𝗱𝗲 𝗱𝗲𝘁𝗮𝗶𝗹𝗲𝗱 𝗮𝗻𝘀…"
drag, startPoint x: 30, startPoint y: 79, endPoint x: 34, endPoint y: 90, distance: 11.8
click at [31, 82] on span "Jobs" at bounding box center [59, 87] width 70 height 10
click at [39, 100] on span "Jobs" at bounding box center [66, 103] width 84 height 10
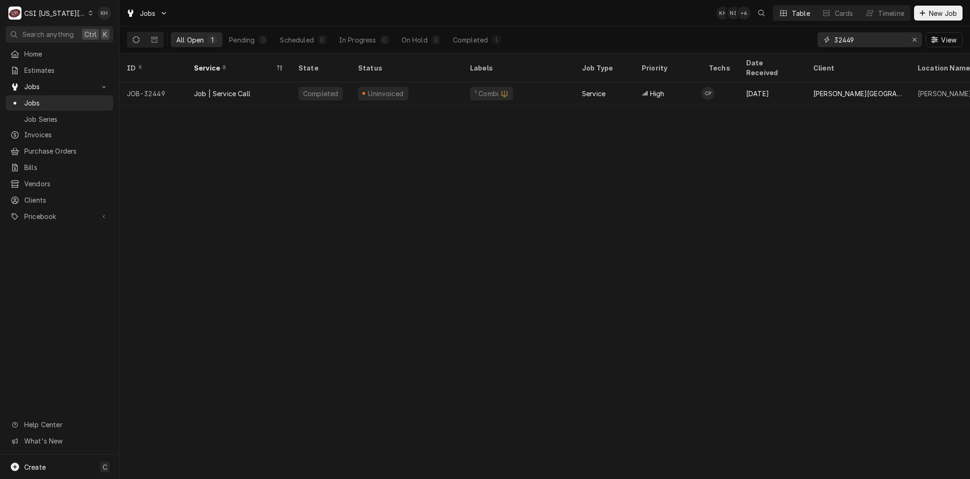
drag, startPoint x: 868, startPoint y: 38, endPoint x: 725, endPoint y: 35, distance: 142.3
click at [731, 35] on div "All Open 1 Pending 0 Scheduled 0 In Progress 0 On Hold 0 Completed 1 32449 View" at bounding box center [545, 40] width 836 height 26
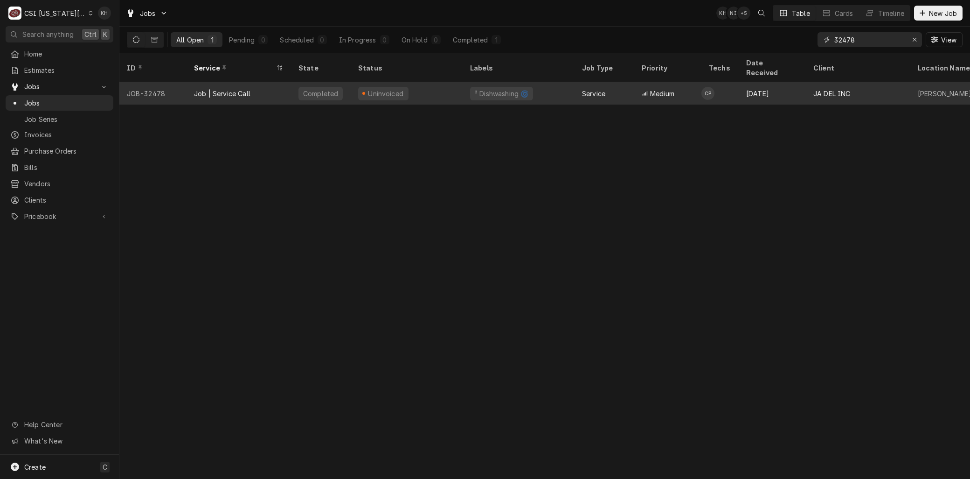
type input "32478"
click at [241, 82] on div "Job | Service Call" at bounding box center [239, 93] width 104 height 22
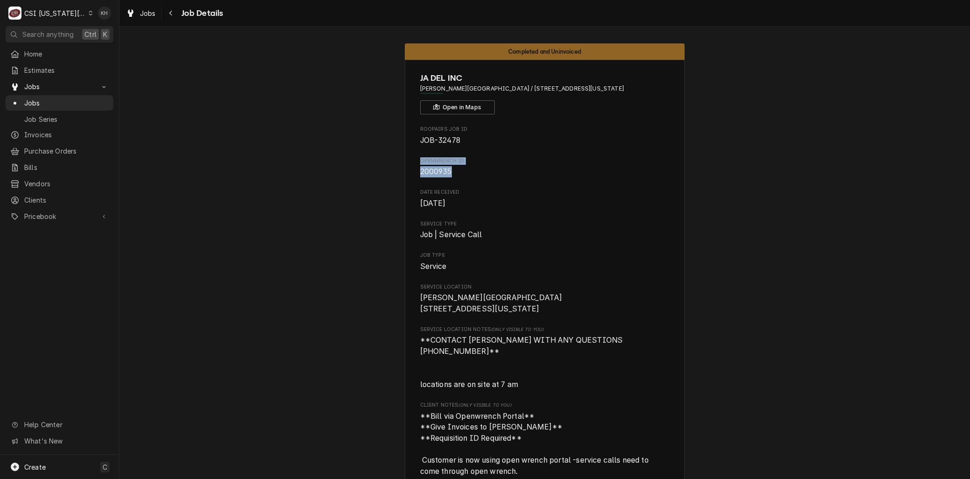
drag, startPoint x: 450, startPoint y: 170, endPoint x: 414, endPoint y: 161, distance: 37.6
copy div "OpenWrench ID 2000935"
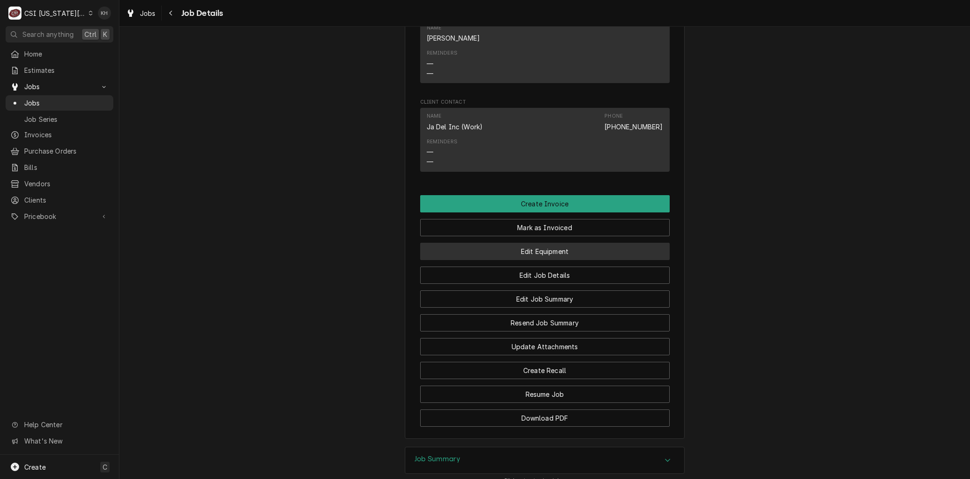
scroll to position [933, 0]
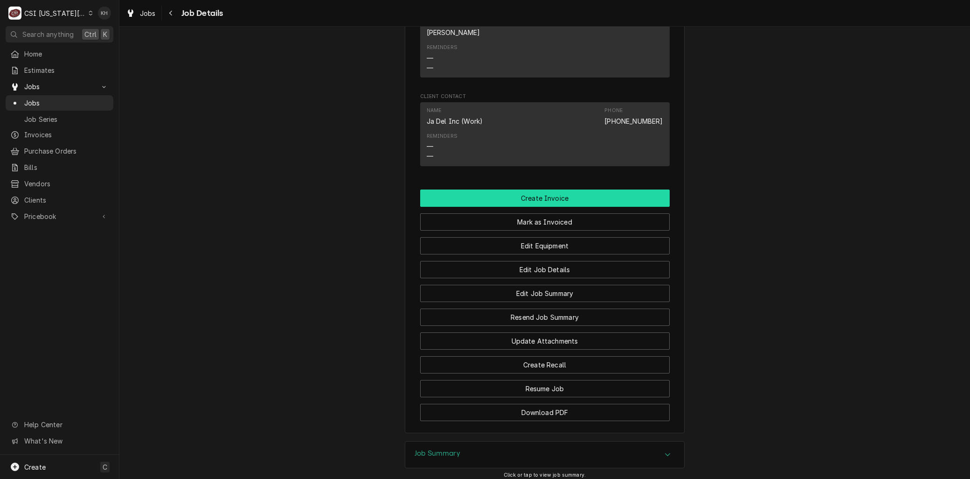
click at [539, 204] on button "Create Invoice" at bounding box center [545, 197] width 250 height 17
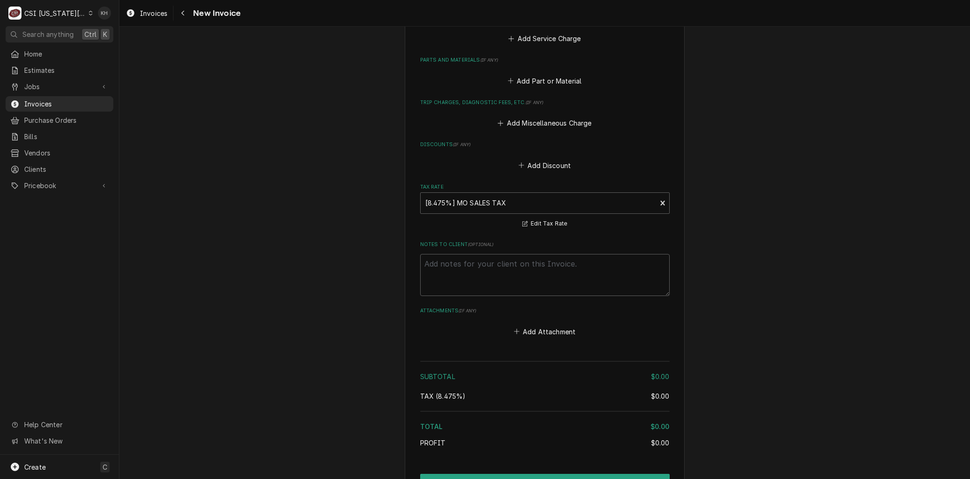
scroll to position [1979, 0]
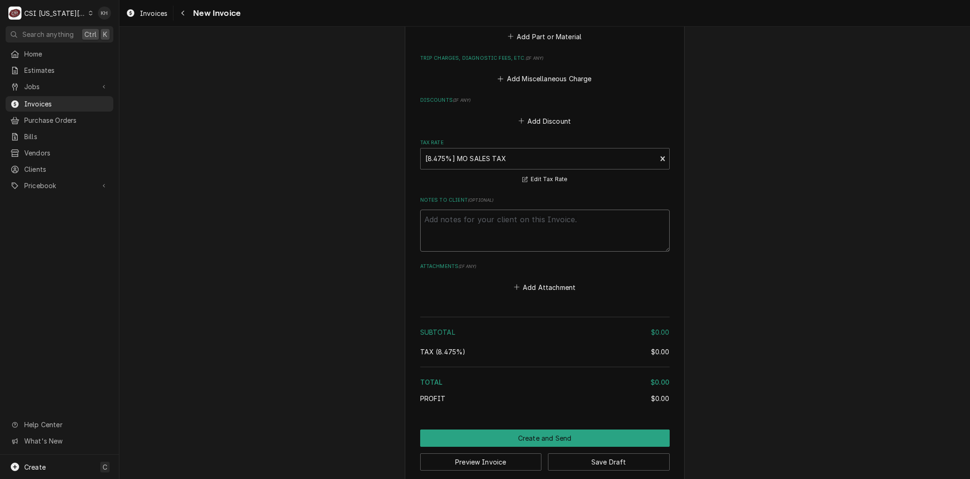
click at [519, 226] on textarea "Notes to Client ( optional )" at bounding box center [545, 230] width 250 height 42
paste textarea "OpenWrench ID 2000935"
type textarea "x"
type textarea "OpenWrench ID 2000935"
click at [486, 209] on textarea "OpenWrench ID 2000935" at bounding box center [545, 230] width 250 height 42
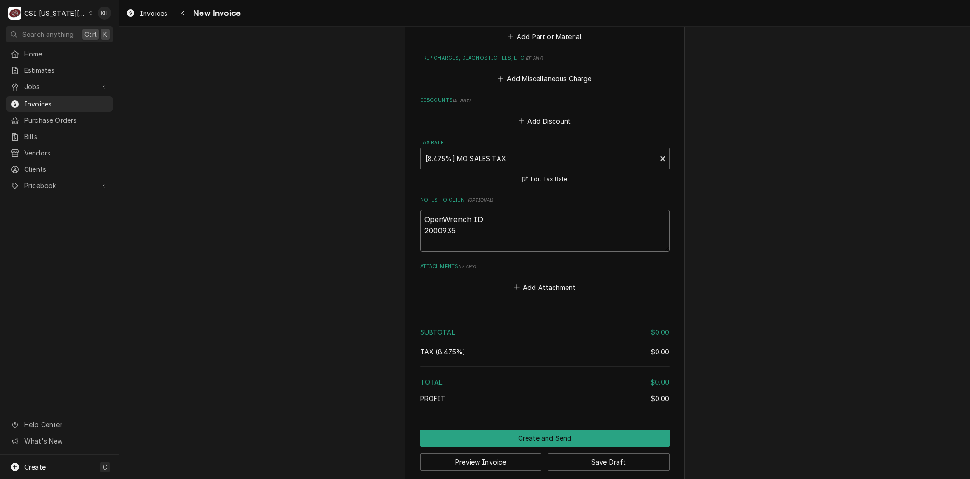
type textarea "x"
type textarea "OpenWrench ID: 2000935"
type textarea "x"
type textarea "OpenWrench ID:2000935"
type textarea "x"
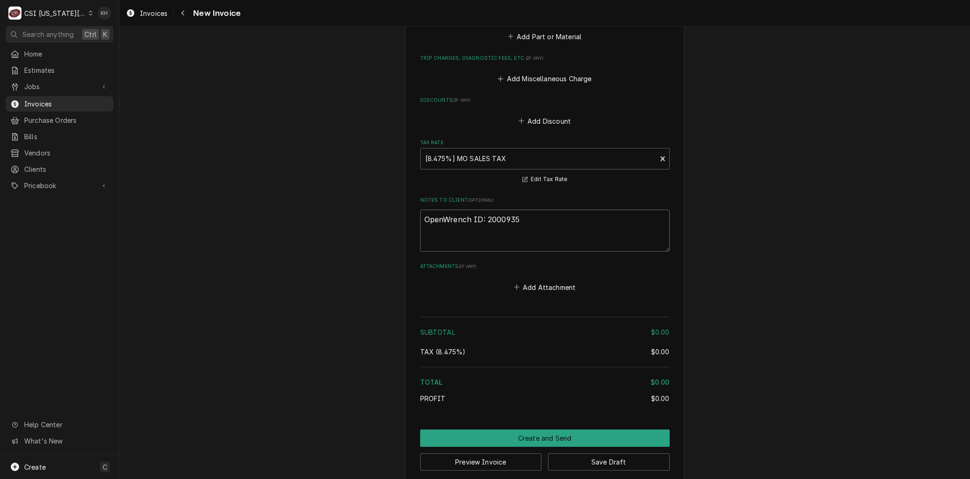
type textarea "OpenWrench ID: 2000935"
